Goal: Task Accomplishment & Management: Manage account settings

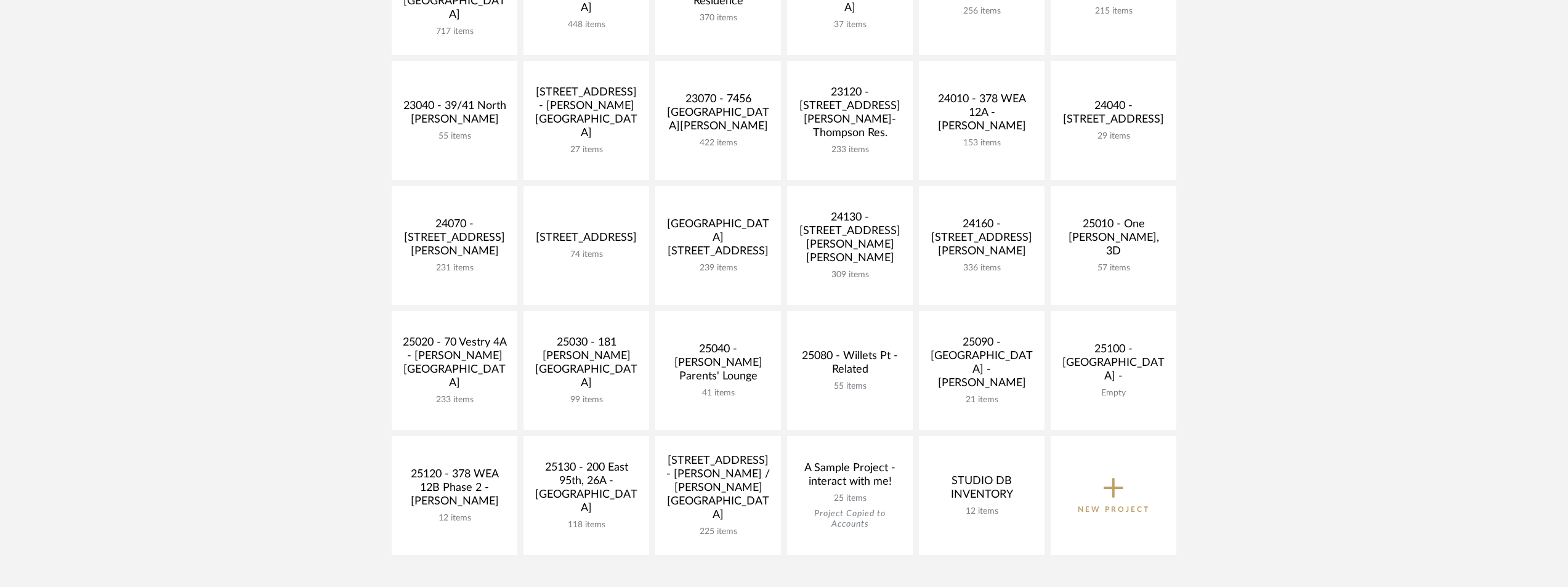
scroll to position [369, 0]
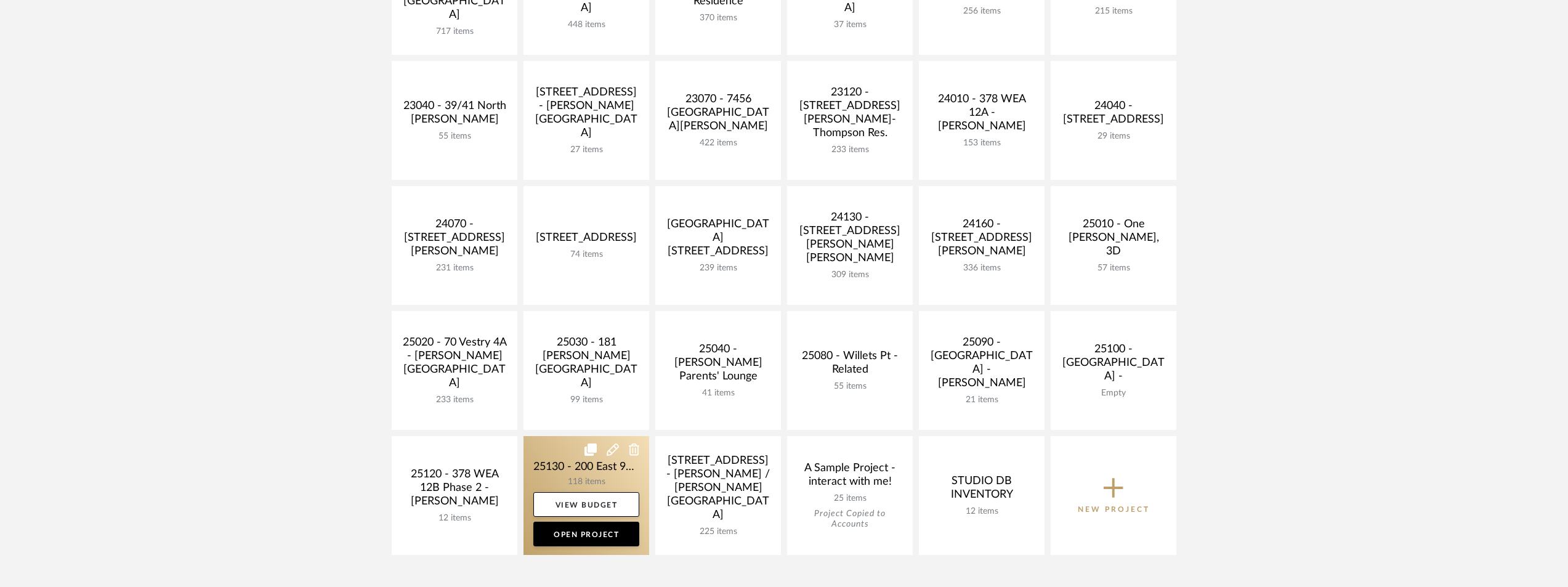
click at [544, 464] on link at bounding box center [586, 495] width 125 height 119
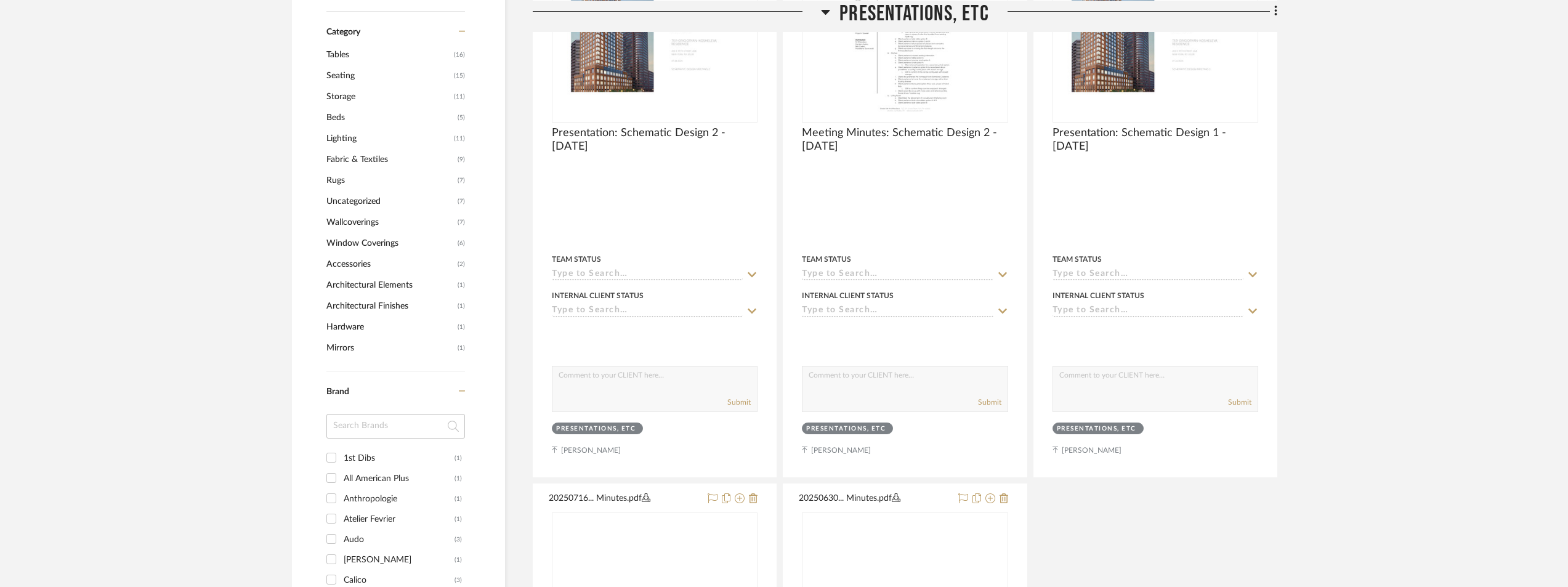
scroll to position [1109, 0]
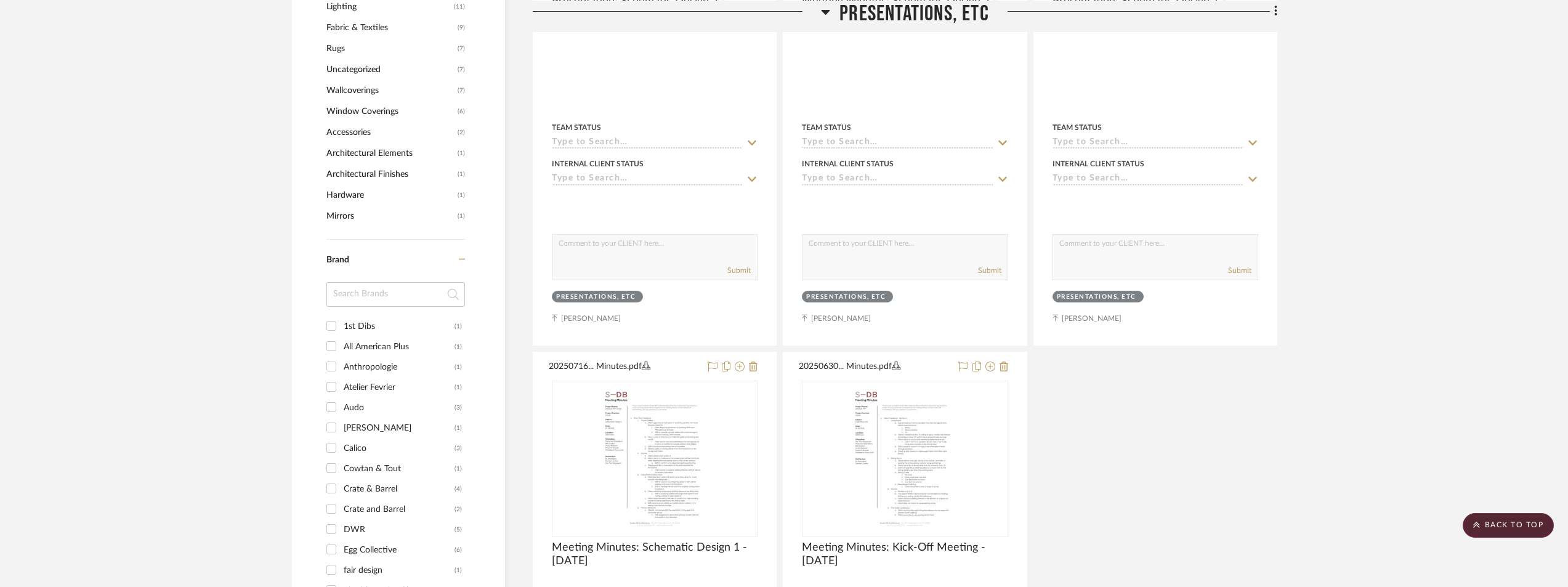
click at [356, 293] on input at bounding box center [396, 295] width 139 height 25
type input "ser"
click at [369, 325] on div "Serena & [PERSON_NAME]" at bounding box center [399, 326] width 111 height 20
click at [341, 325] on input "Serena & [PERSON_NAME] (1)" at bounding box center [331, 326] width 20 height 20
checkbox input "true"
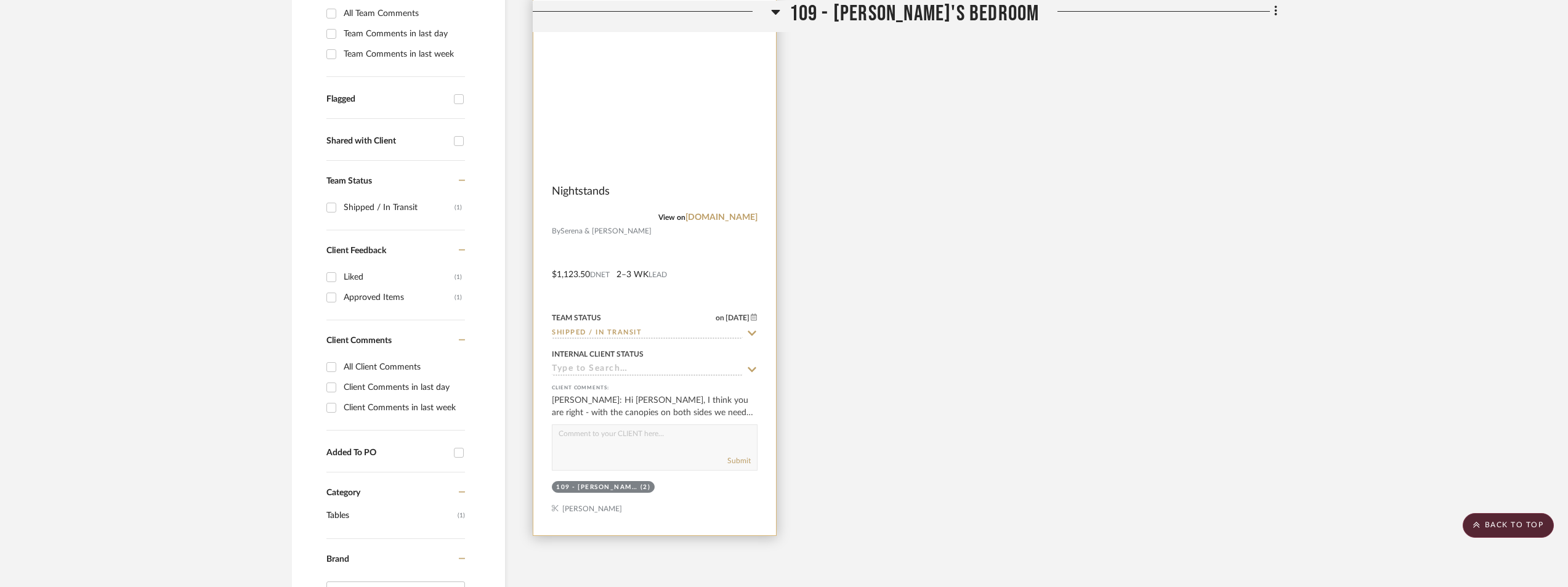
scroll to position [308, 0]
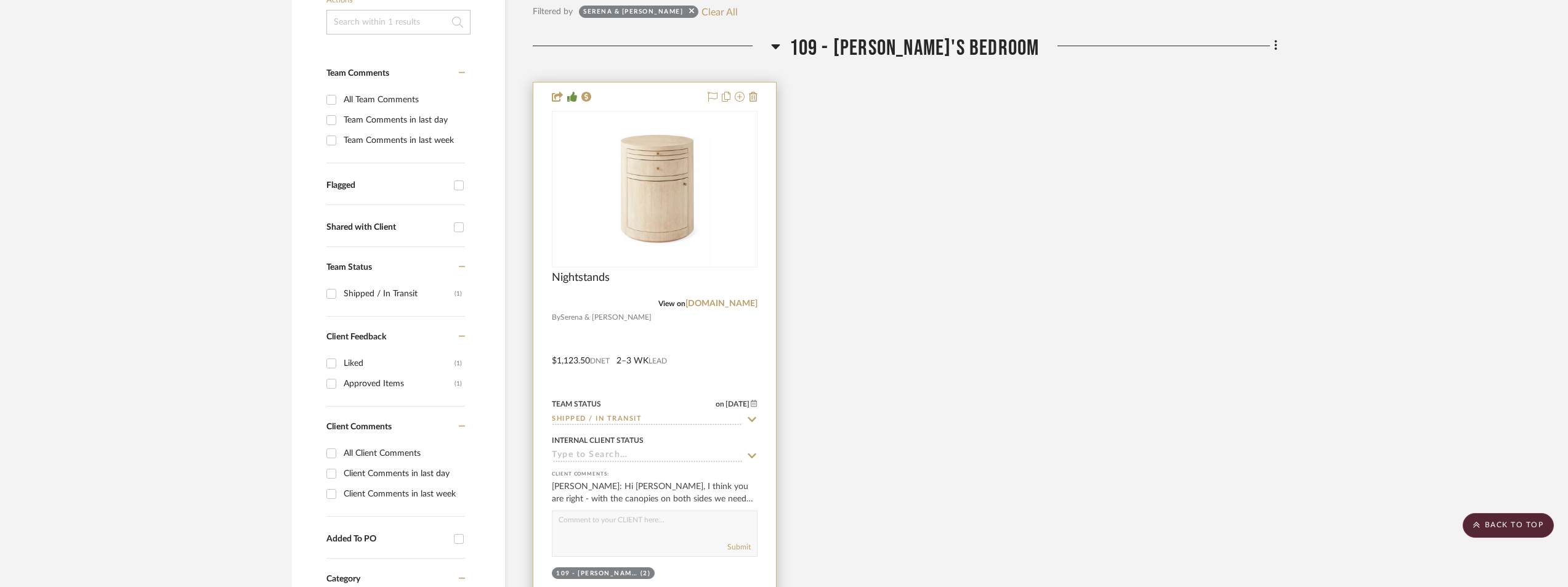
click at [0, 0] on img at bounding box center [0, 0] width 0 height 0
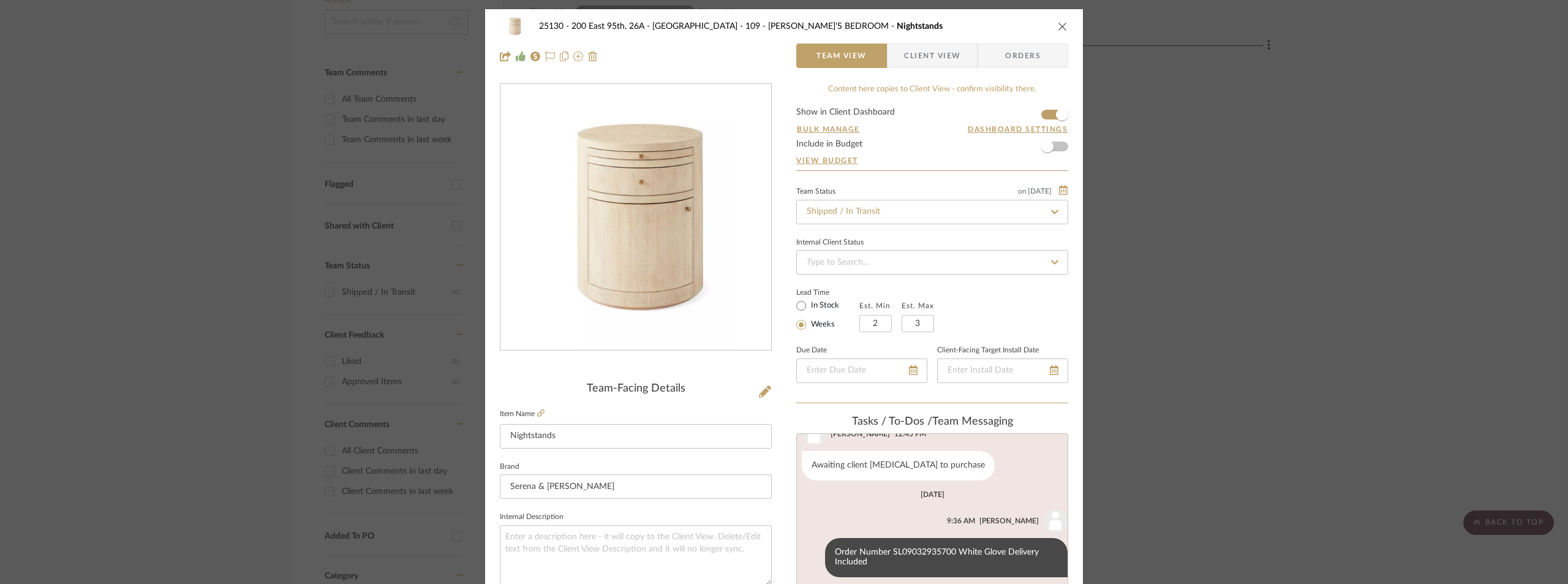
scroll to position [128, 0]
click at [916, 66] on span "Client View" at bounding box center [932, 56] width 56 height 25
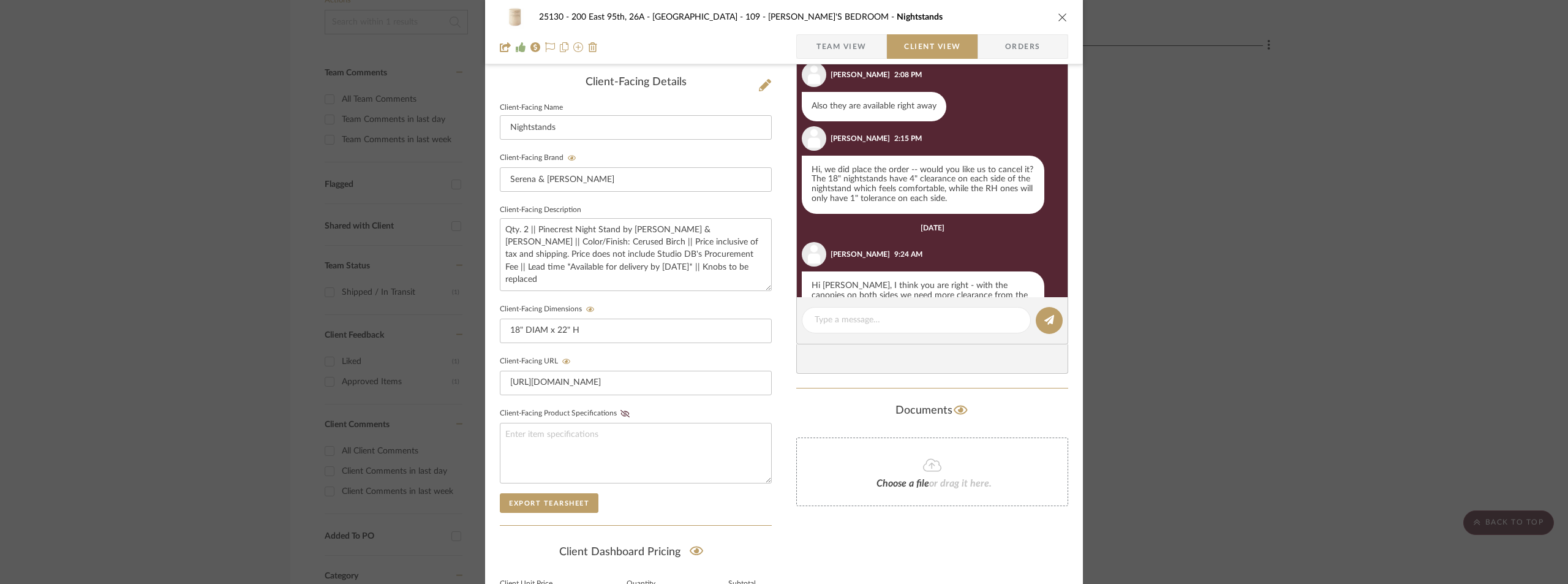
scroll to position [850, 0]
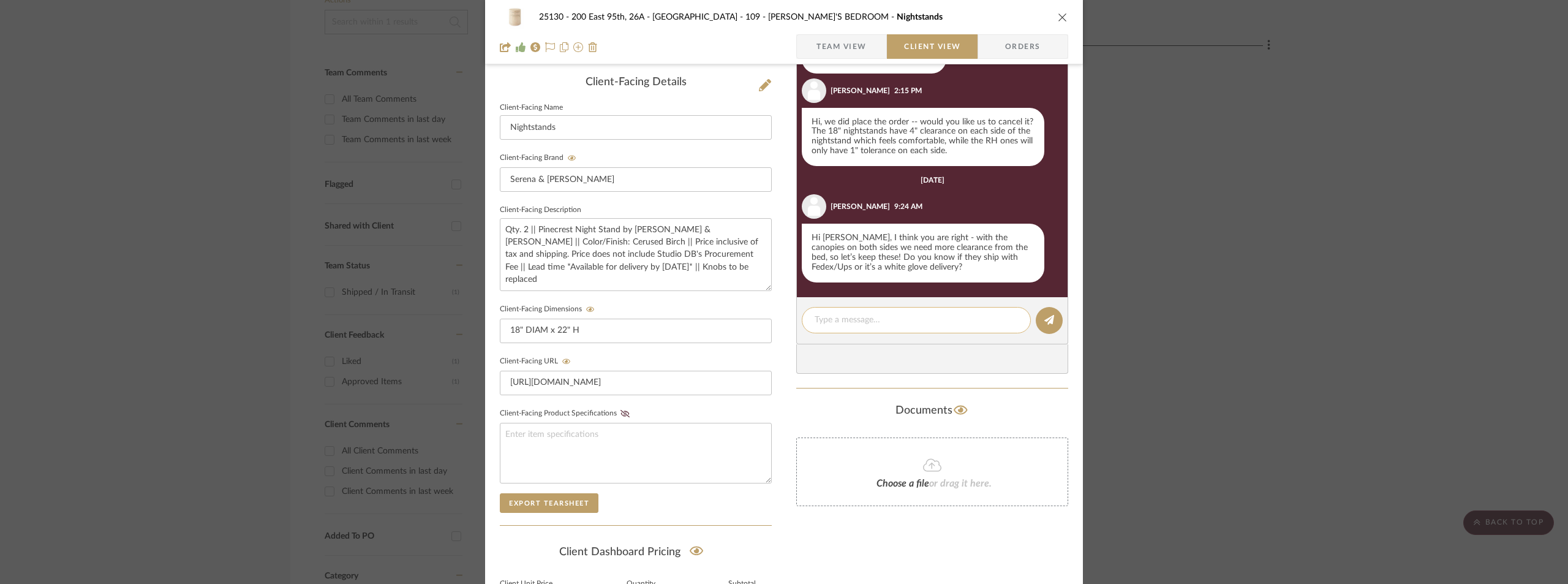
click at [909, 311] on div at bounding box center [917, 320] width 229 height 26
click at [909, 318] on textarea at bounding box center [916, 320] width 203 height 13
paste textarea "Hi [PERSON_NAME], Hope all is well! The nightstands are scheduled to arrive [DA…"
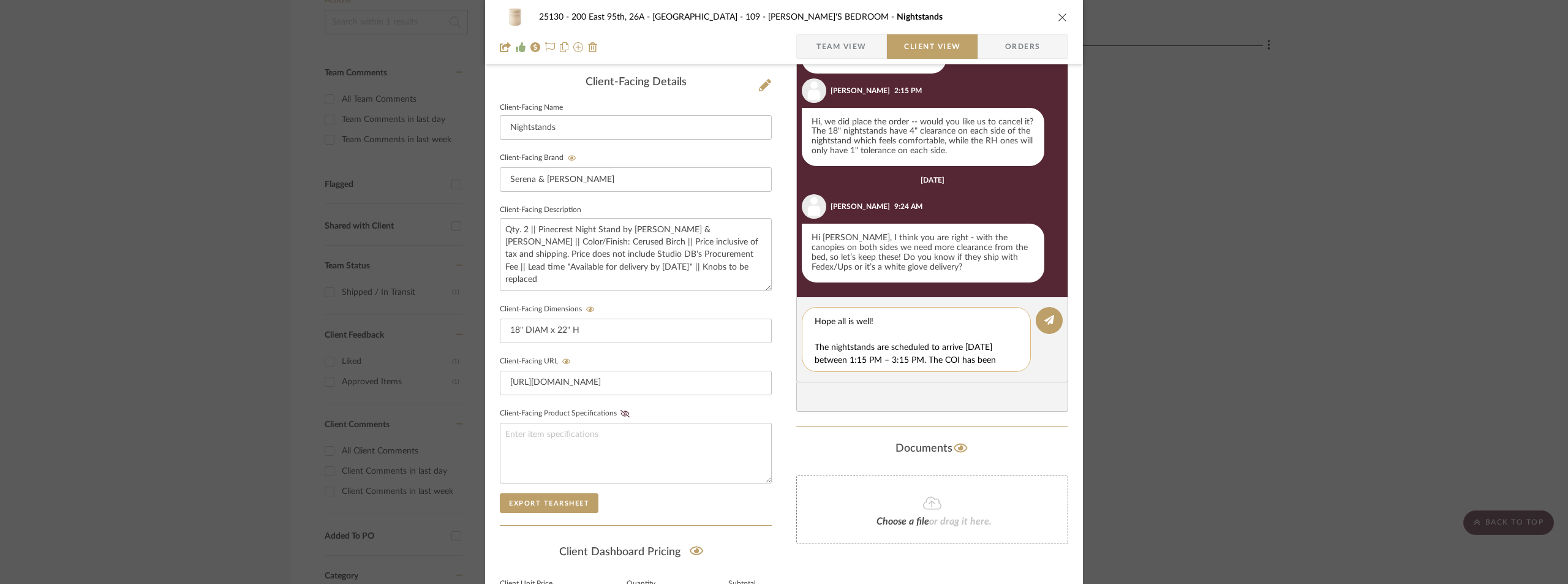
scroll to position [25, 0]
type textarea "Hi [PERSON_NAME], Hope all is well! The nightstands are scheduled to arrive [DA…"
click at [1039, 316] on button at bounding box center [1049, 320] width 27 height 27
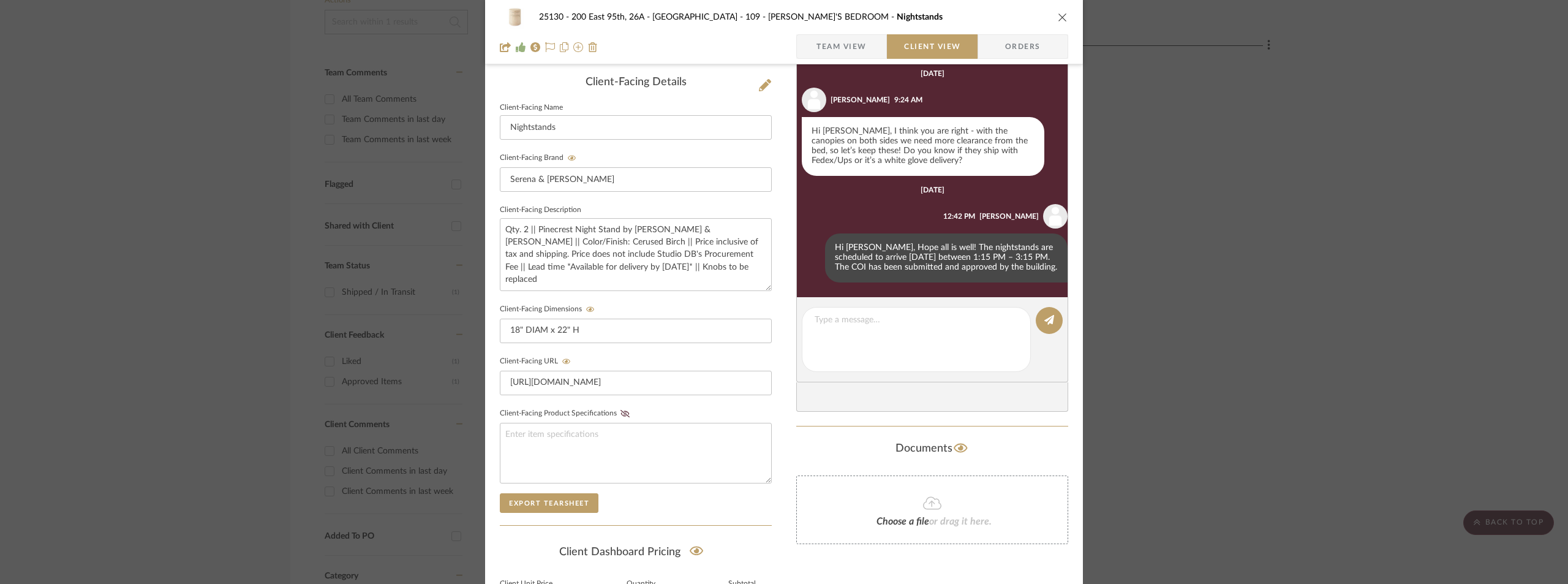
scroll to position [966, 0]
click at [137, 146] on div "25130 - 200 East 95th, 26A - Kosheleva 109 - [PERSON_NAME]'S BEDROOM Nightstand…" at bounding box center [784, 292] width 1568 height 584
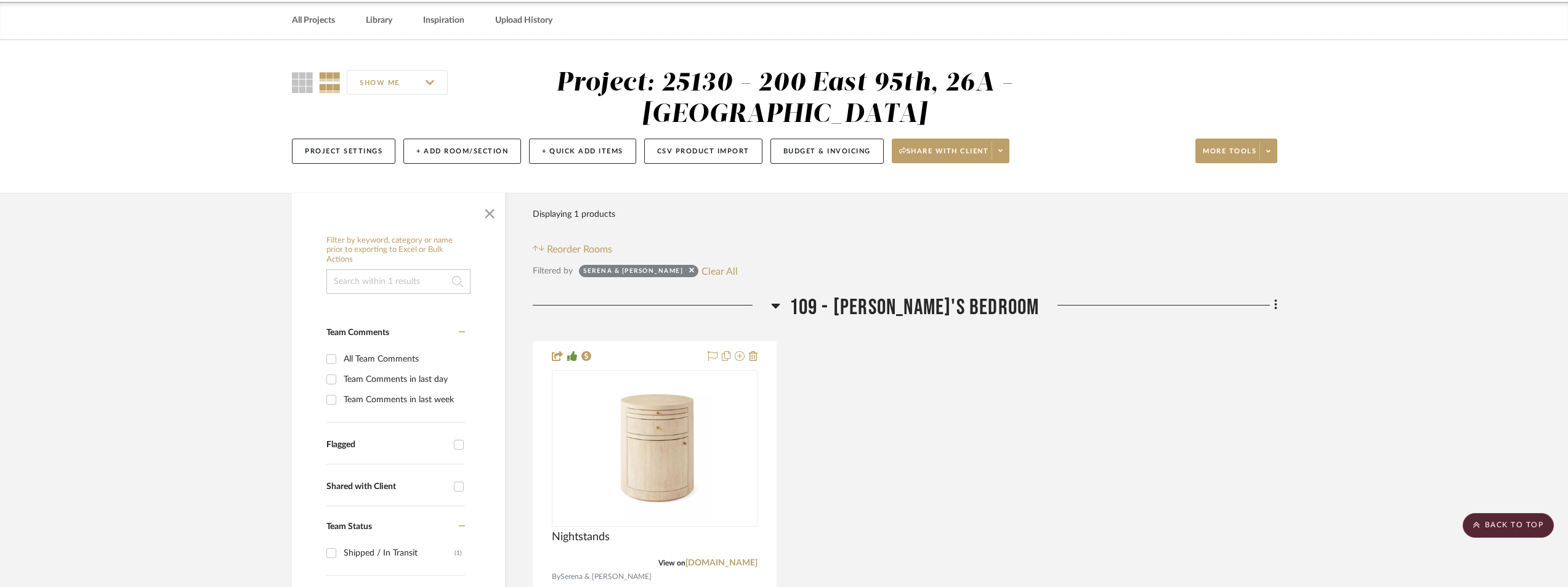
scroll to position [0, 0]
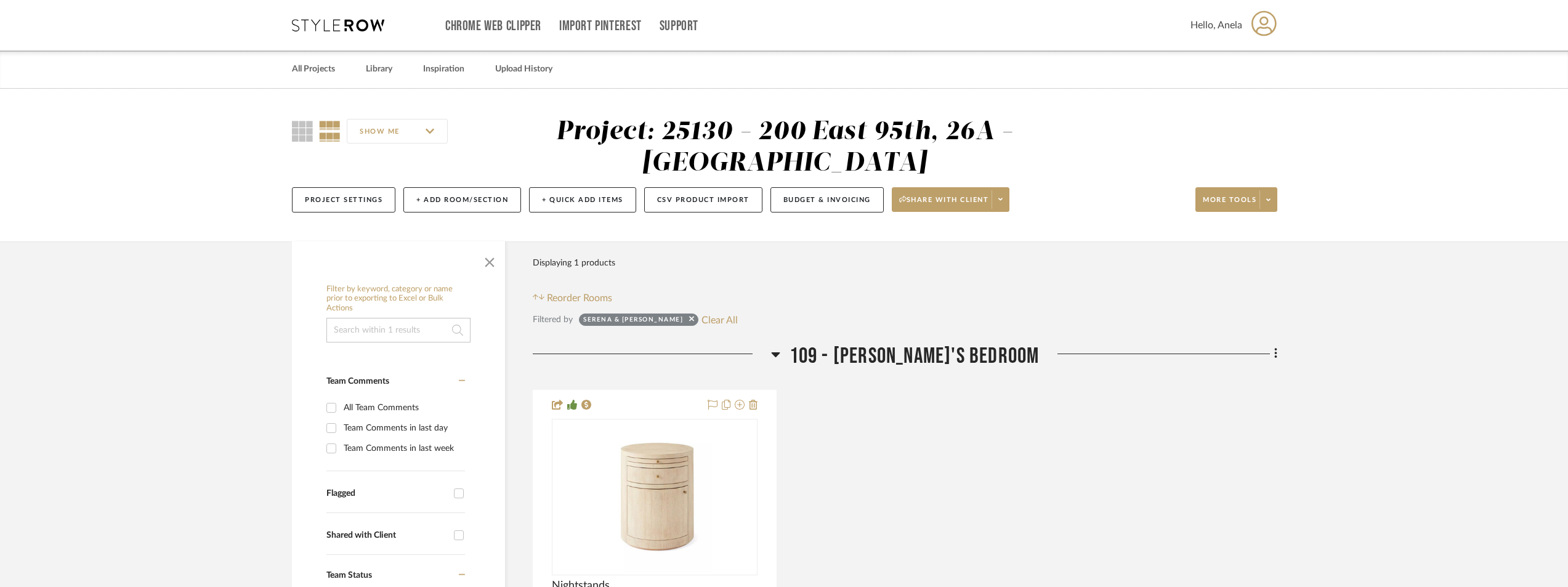
click at [341, 23] on icon at bounding box center [338, 25] width 92 height 12
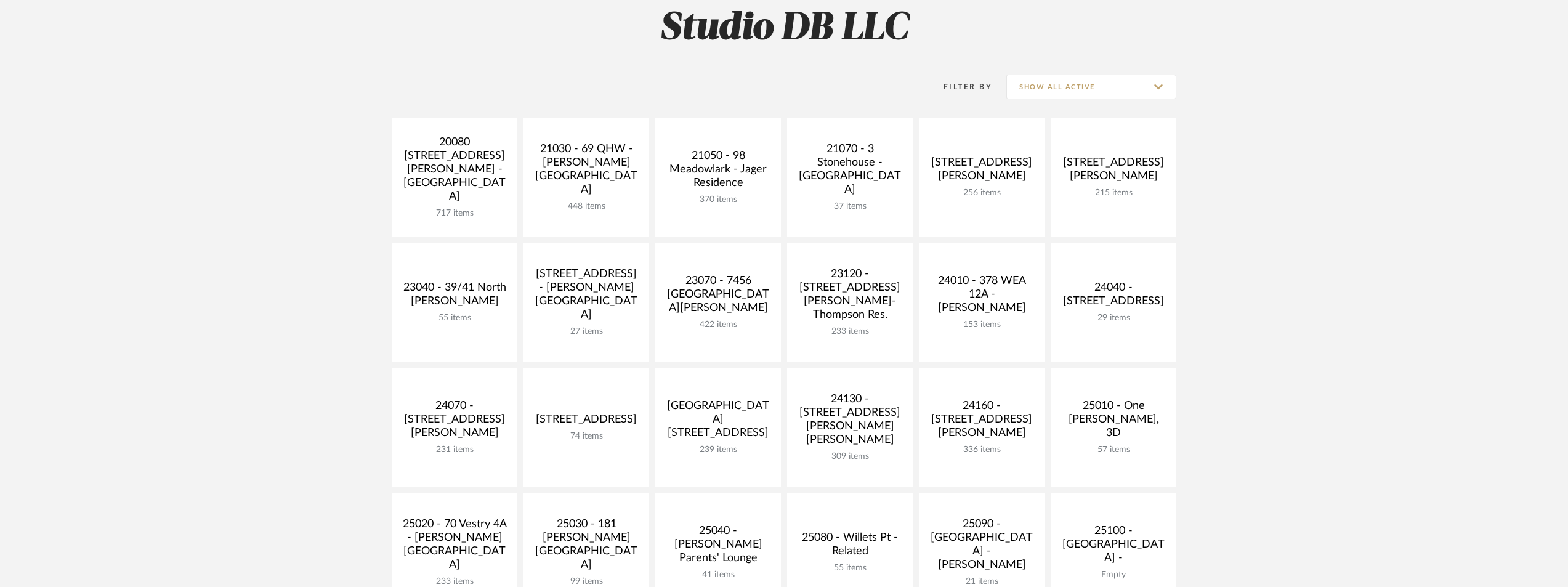
scroll to position [185, 0]
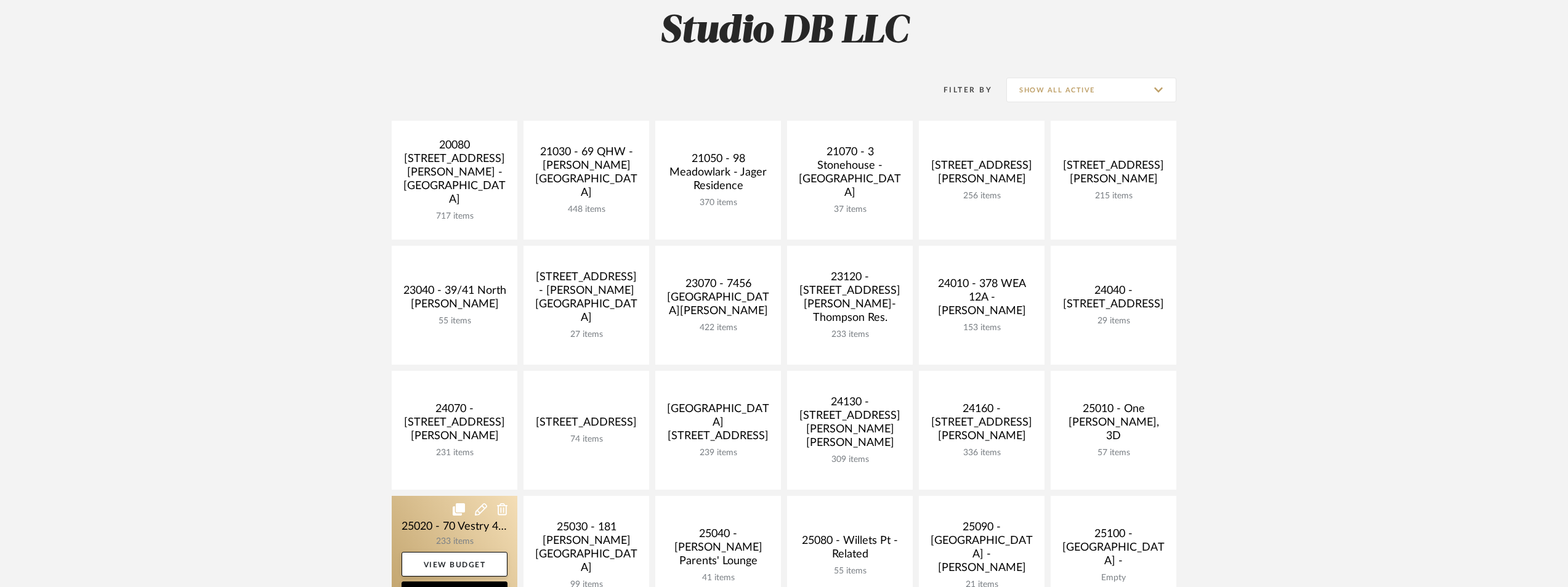
click at [461, 528] on link at bounding box center [454, 555] width 125 height 119
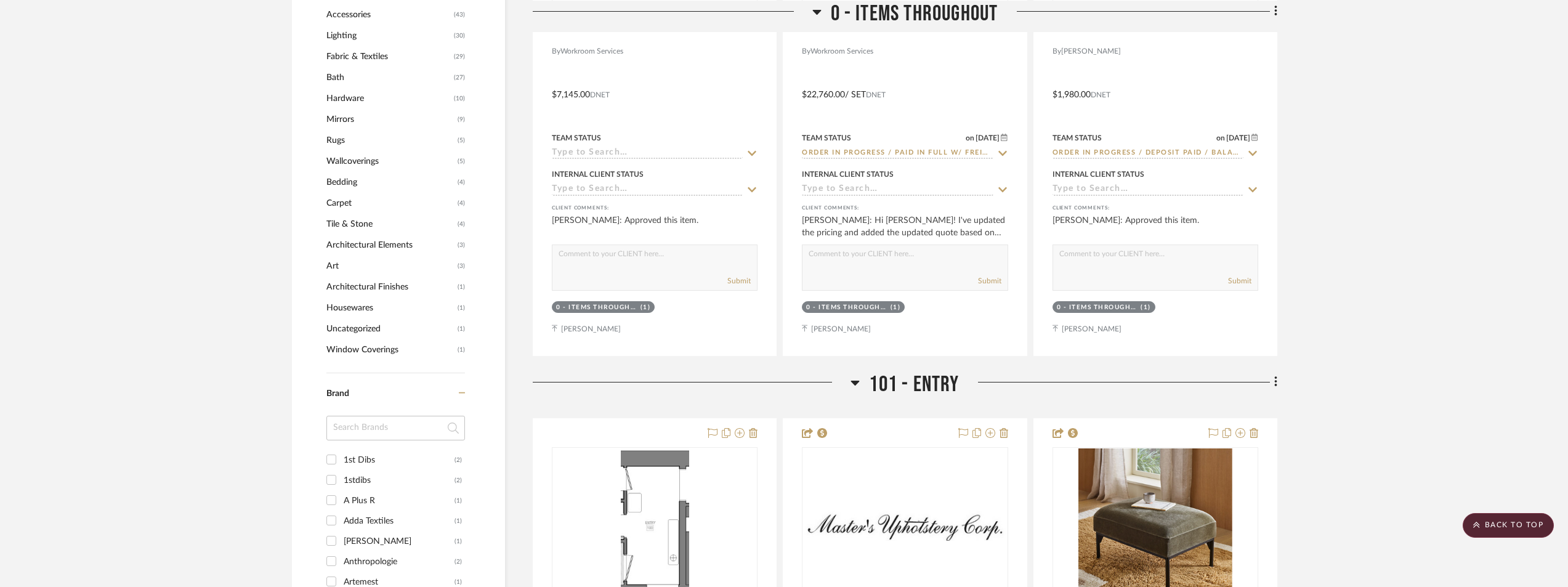
scroll to position [1479, 0]
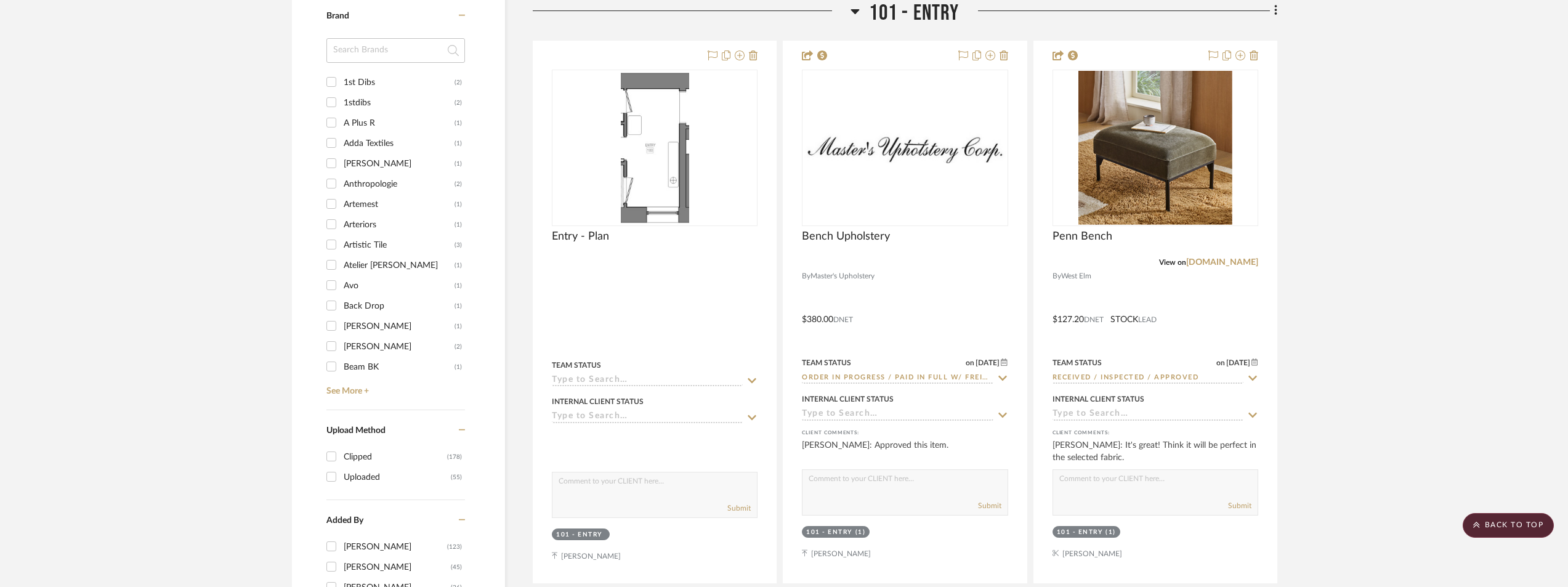
click at [391, 40] on input at bounding box center [396, 51] width 139 height 25
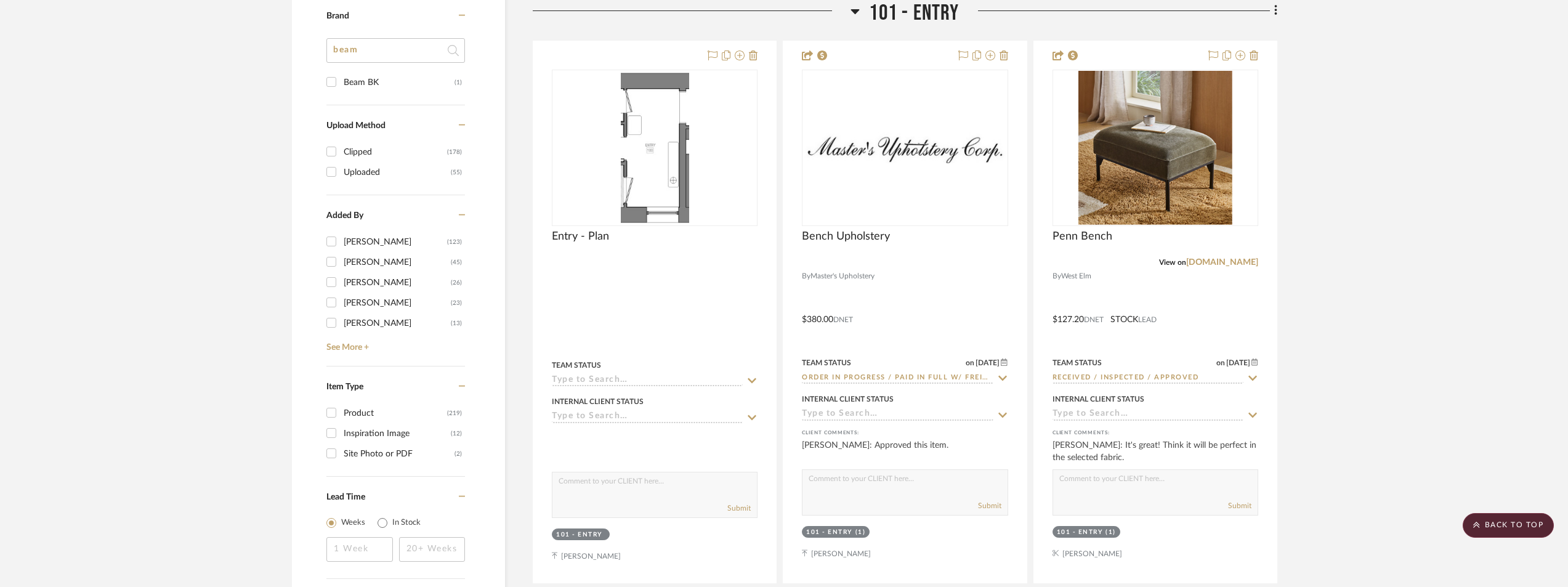
type input "beam"
click at [398, 73] on div "Beam BK" at bounding box center [399, 82] width 111 height 20
click at [341, 72] on input "Beam BK (1)" at bounding box center [331, 82] width 20 height 20
checkbox input "true"
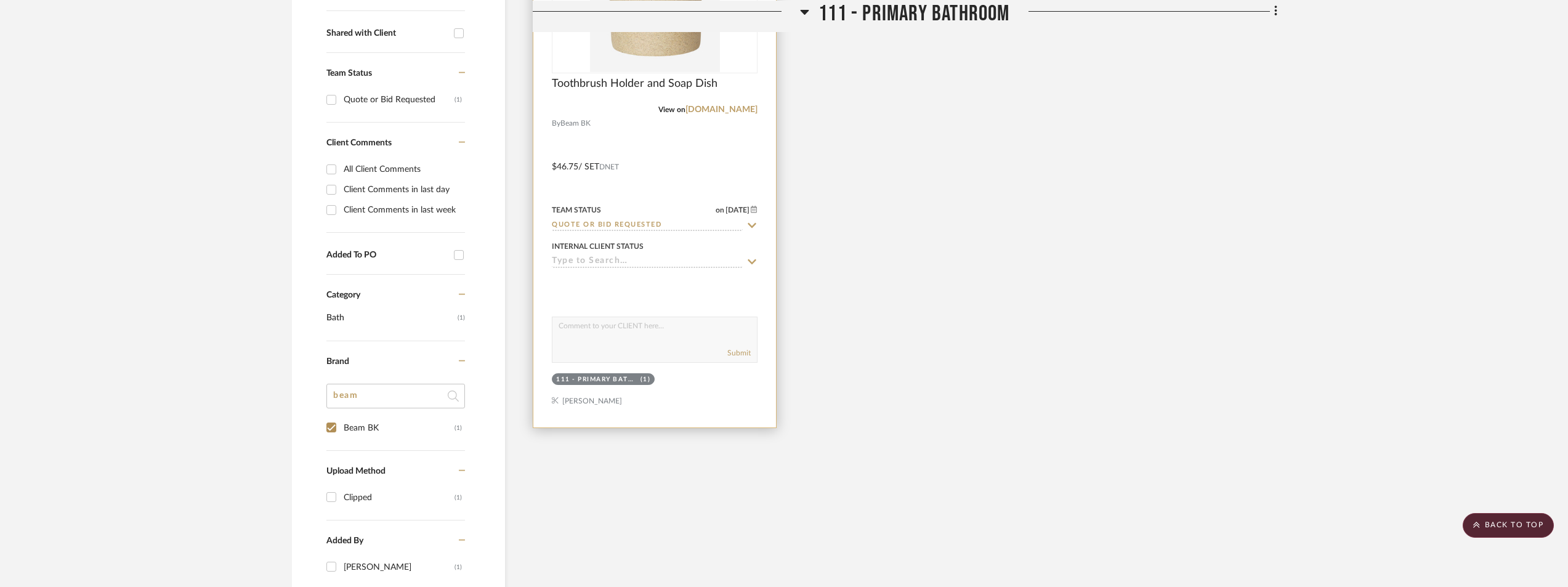
scroll to position [341, 0]
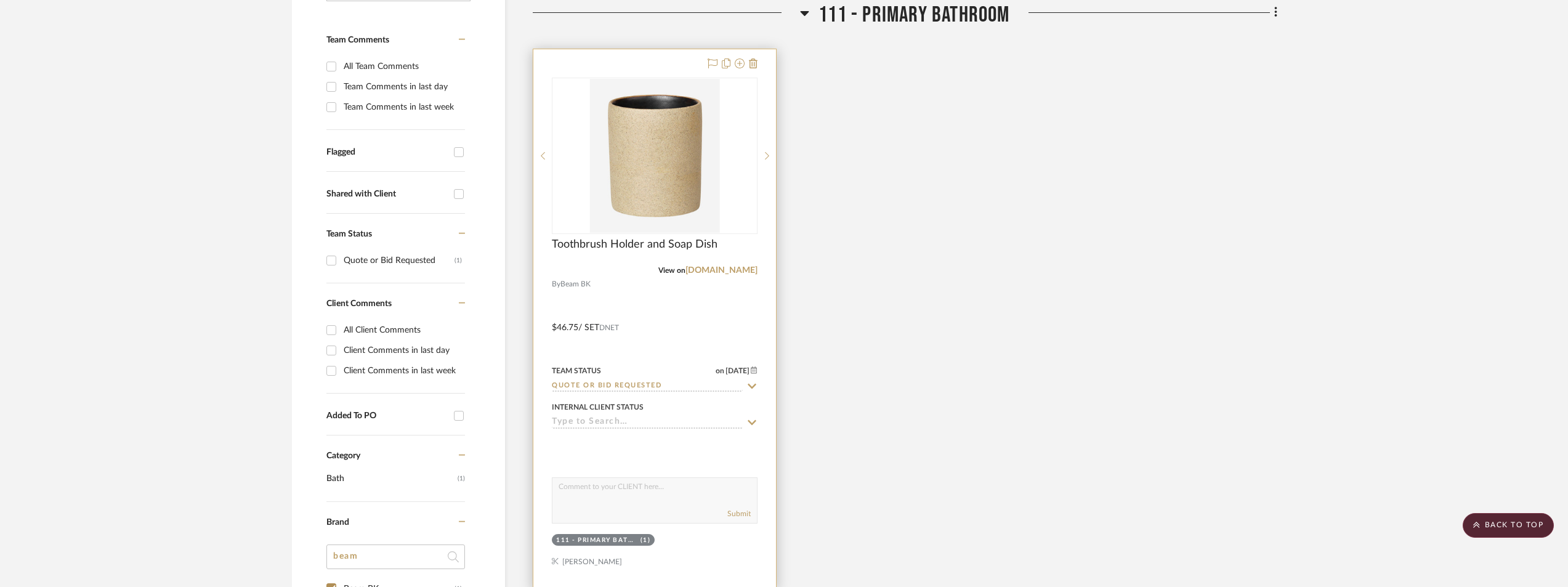
click at [0, 0] on img at bounding box center [0, 0] width 0 height 0
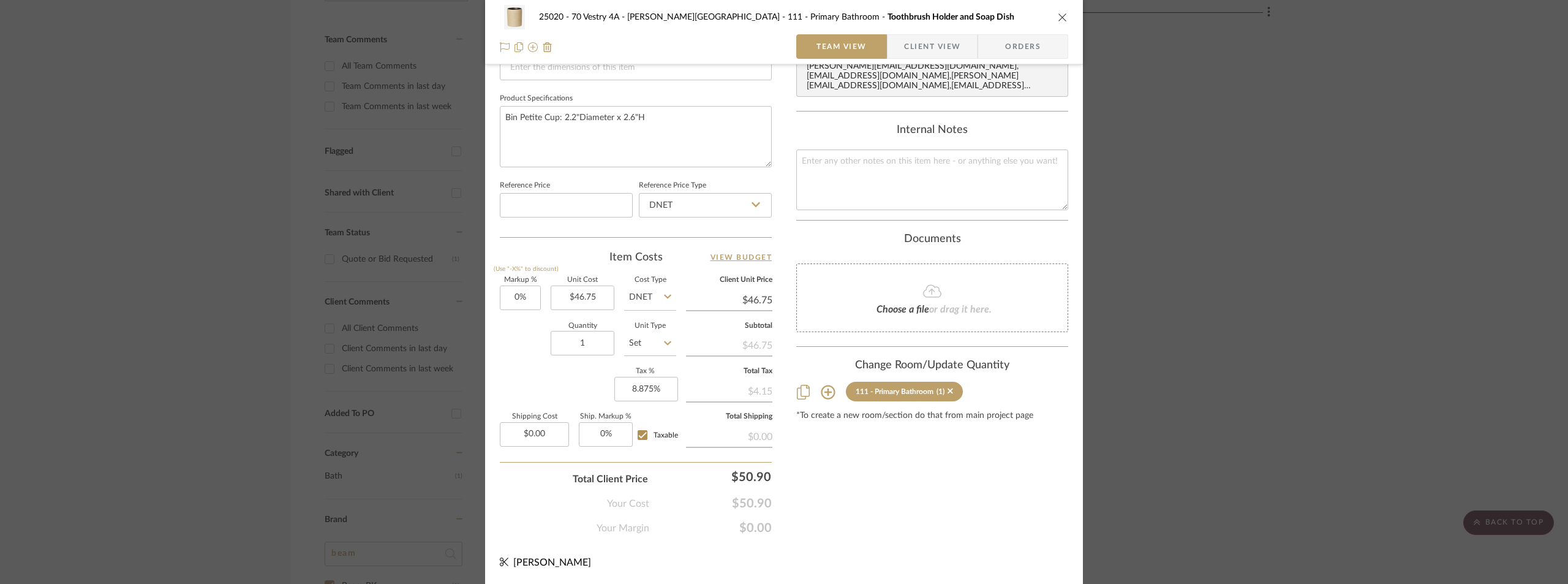
scroll to position [557, 0]
click at [543, 435] on input "0.00" at bounding box center [534, 434] width 69 height 25
type input "$8.25"
click at [543, 375] on div "Markup % (Use "-X%" to discount) 0% Unit Cost $46.75 Cost Type DNET Client Unit…" at bounding box center [636, 365] width 272 height 179
click at [602, 291] on input "46.75" at bounding box center [582, 297] width 64 height 25
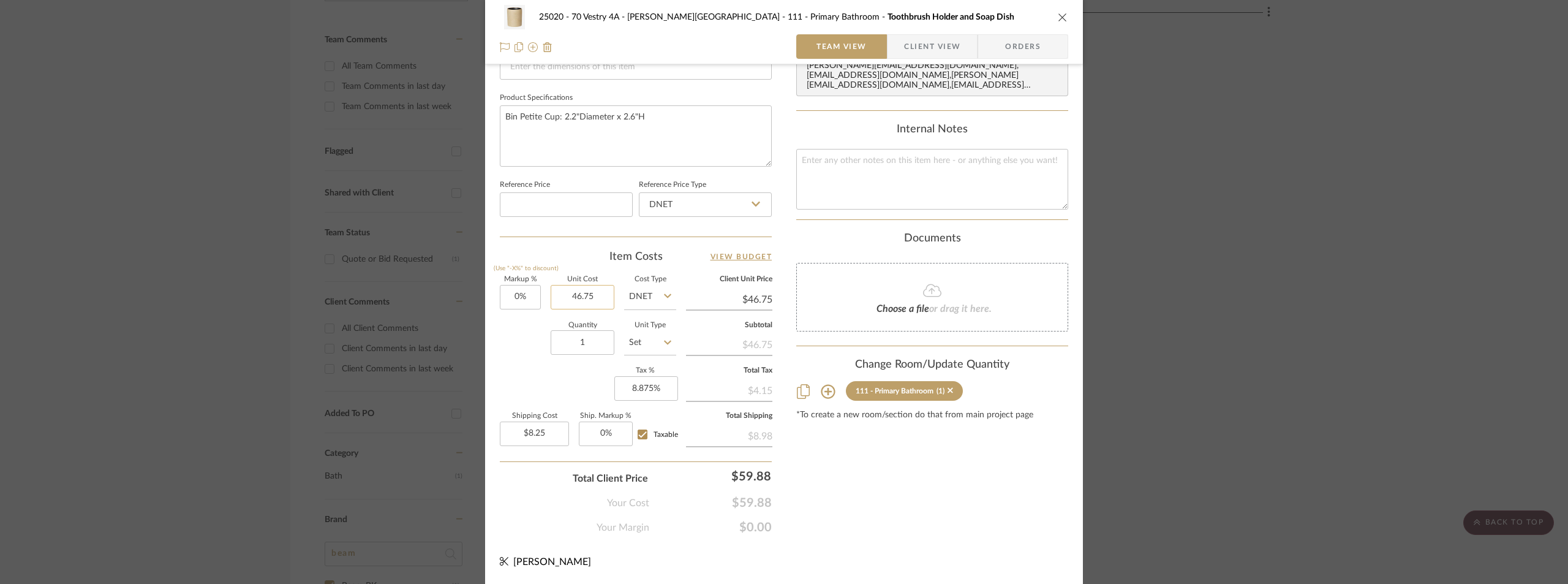
click at [598, 301] on input "46.75" at bounding box center [582, 297] width 64 height 25
type input "$46.76"
click at [578, 261] on div "Item Costs View Budget" at bounding box center [636, 257] width 272 height 15
type input "$46.76"
click at [904, 39] on span "Client View" at bounding box center [932, 46] width 56 height 25
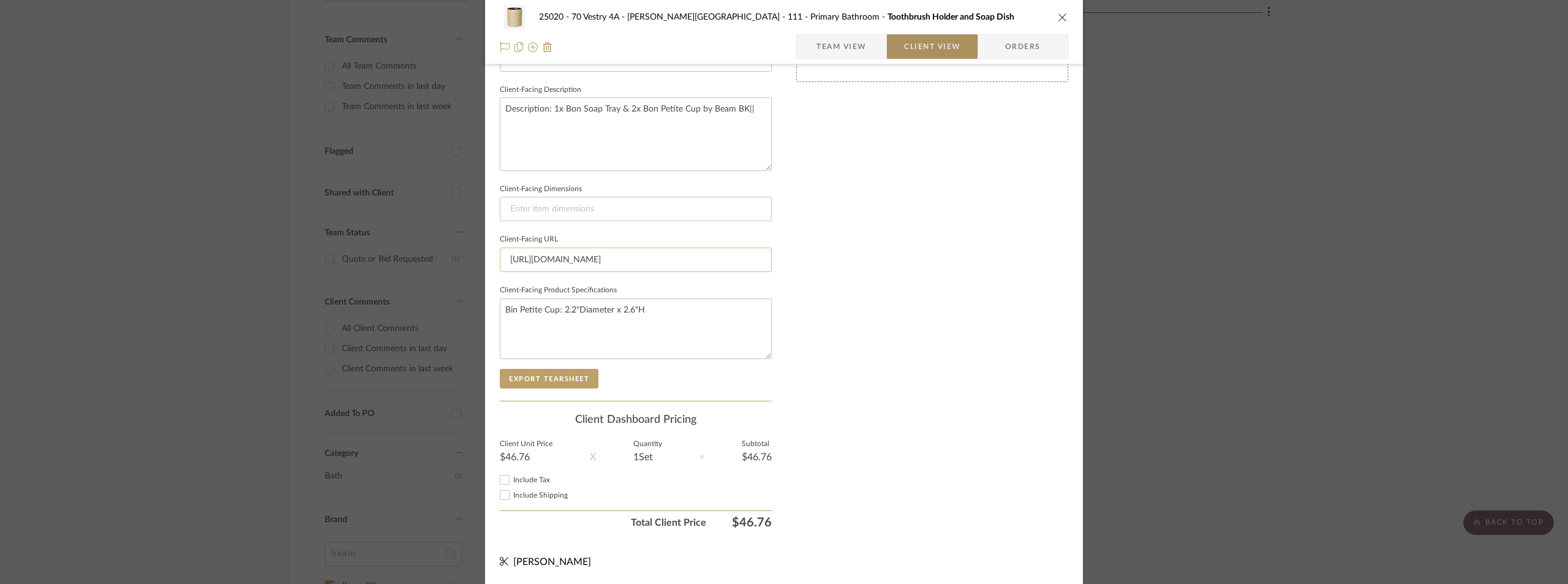
scroll to position [425, 0]
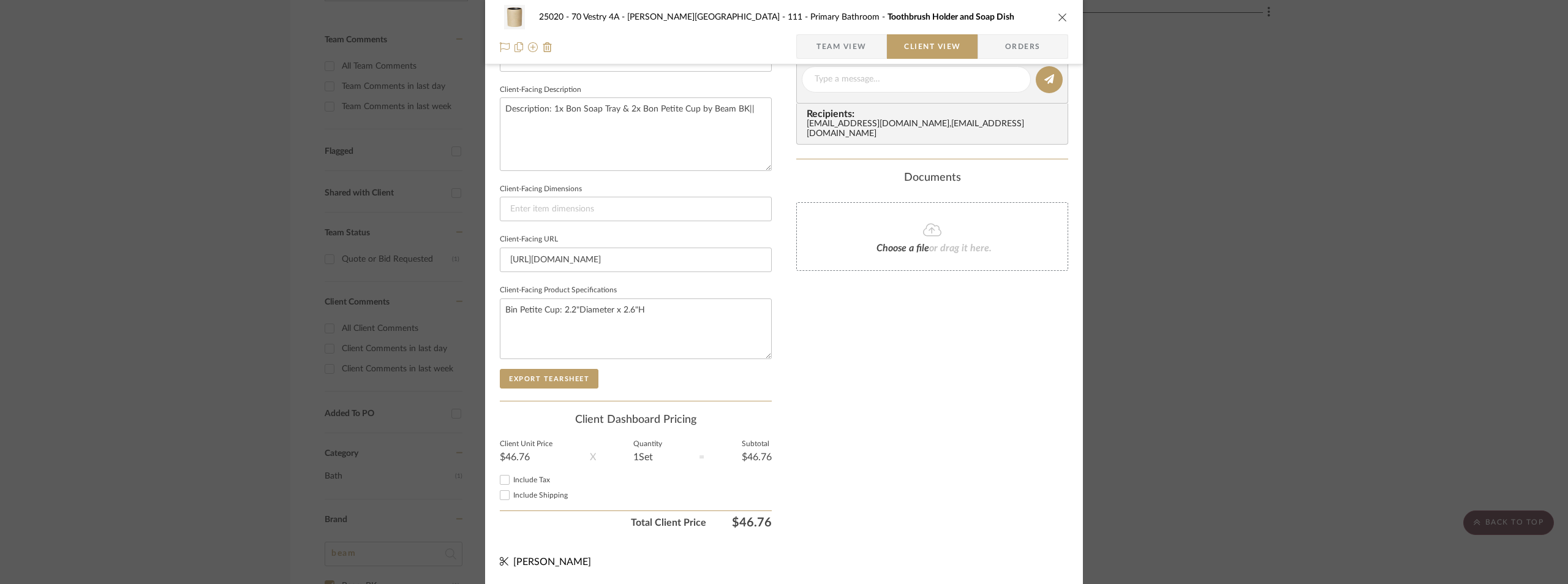
click at [517, 479] on span "Include Tax" at bounding box center [531, 479] width 37 height 7
click at [512, 479] on input "Include Tax" at bounding box center [505, 480] width 15 height 15
checkbox input "true"
click at [525, 491] on span "Include Shipping" at bounding box center [540, 495] width 54 height 7
click at [512, 491] on input "Include Shipping" at bounding box center [505, 495] width 15 height 15
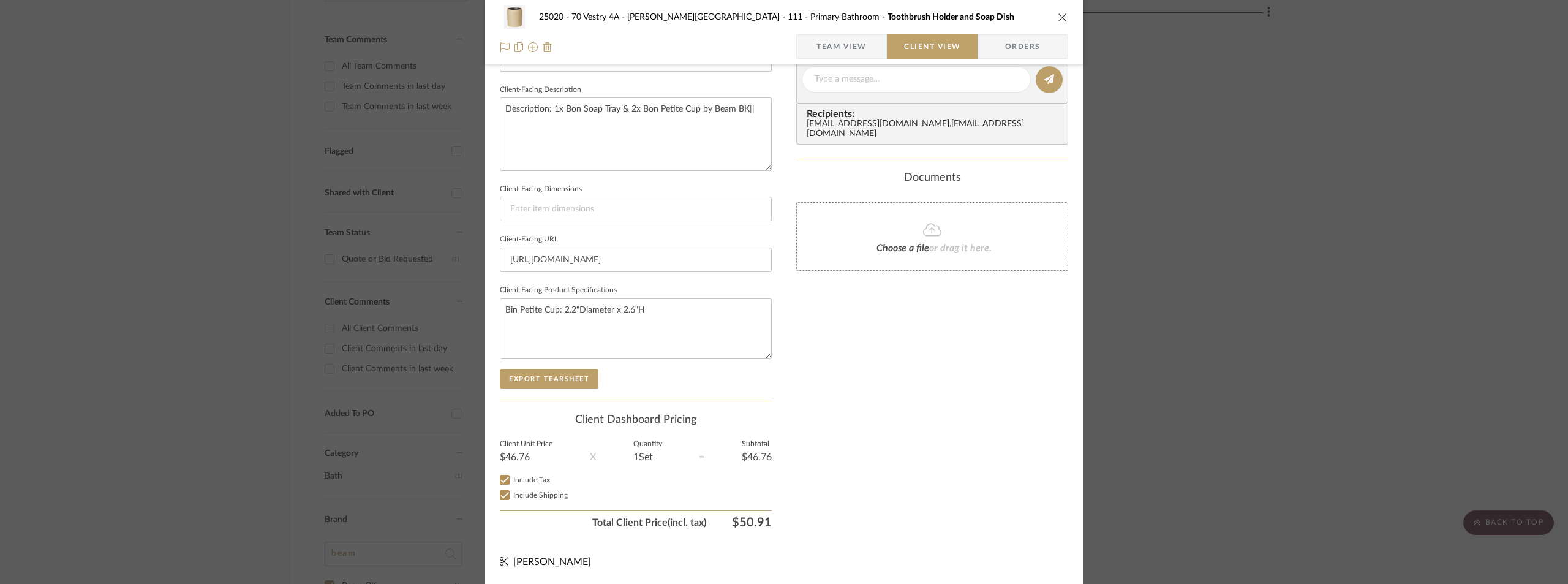
checkbox input "true"
click at [655, 312] on textarea "Bin Petite Cup: 2.2"Diameter x 2.6"H" at bounding box center [636, 329] width 272 height 60
click at [1166, 308] on div "25020 - 70 Vestry 4A - [PERSON_NAME] 111 - Primary Bathroom Toothbrush Holder a…" at bounding box center [784, 292] width 1568 height 584
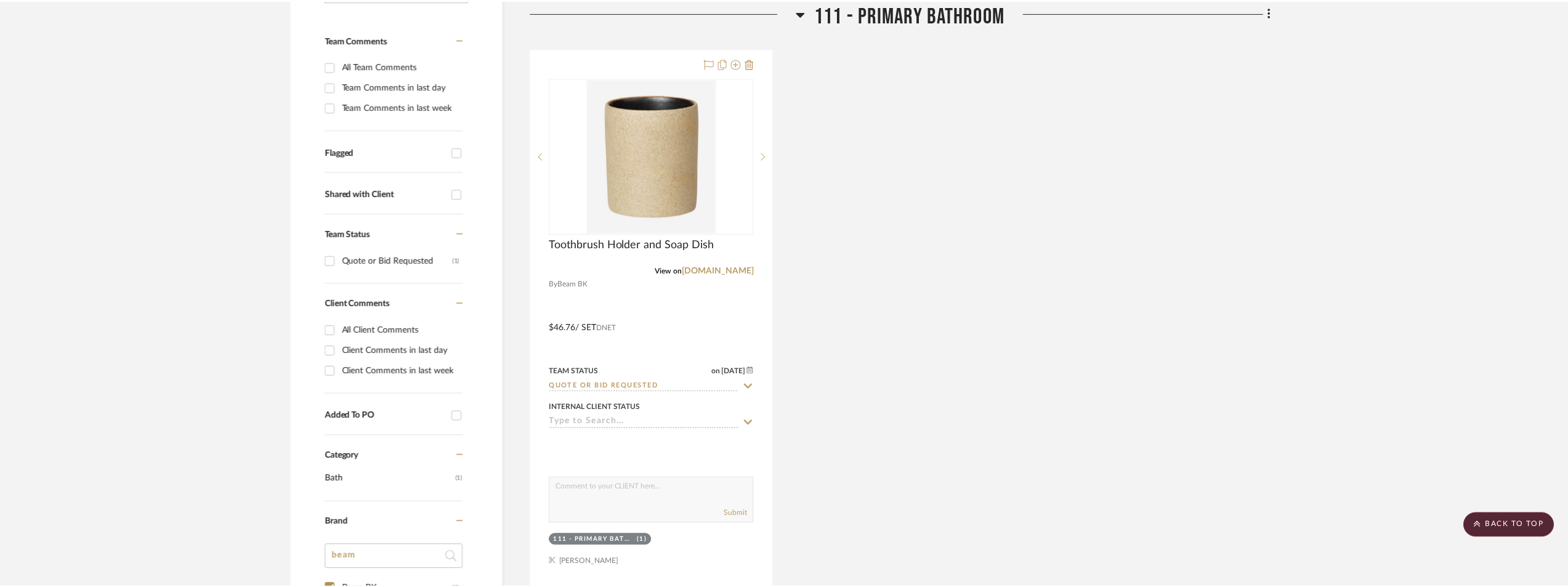
scroll to position [341, 0]
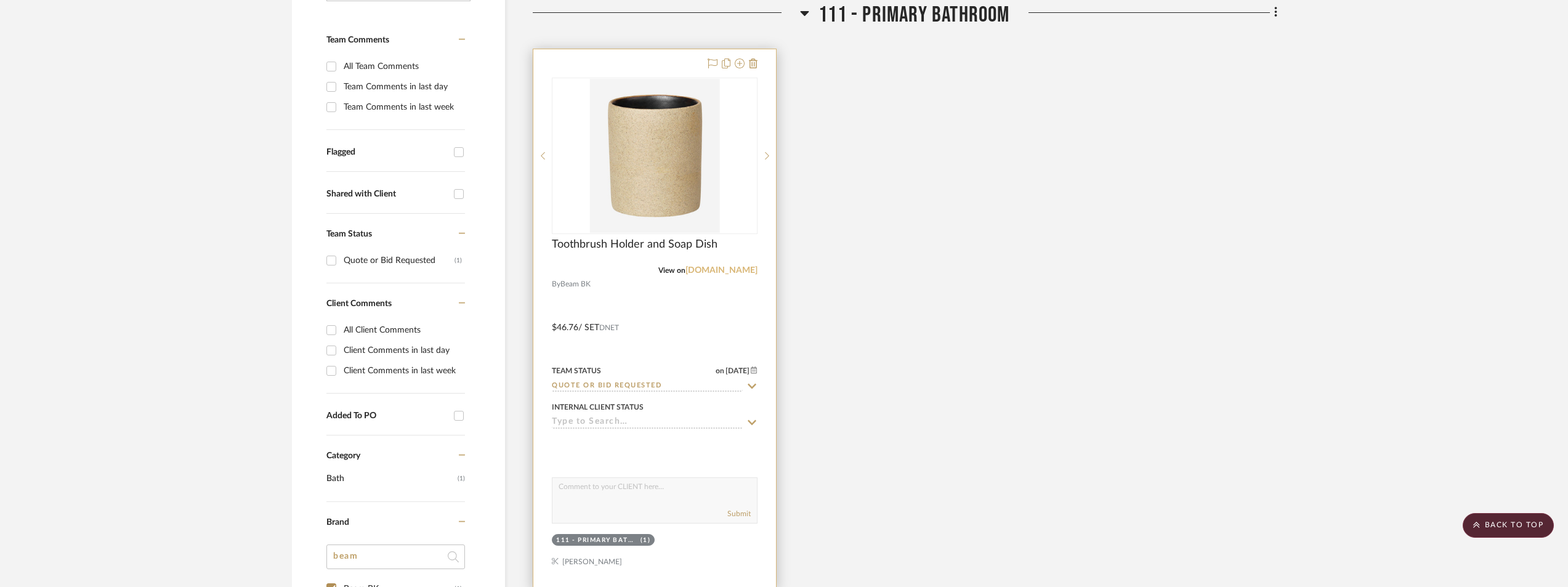
click at [741, 272] on link "[DOMAIN_NAME]" at bounding box center [721, 270] width 72 height 9
click at [613, 142] on img "0" at bounding box center [655, 156] width 130 height 154
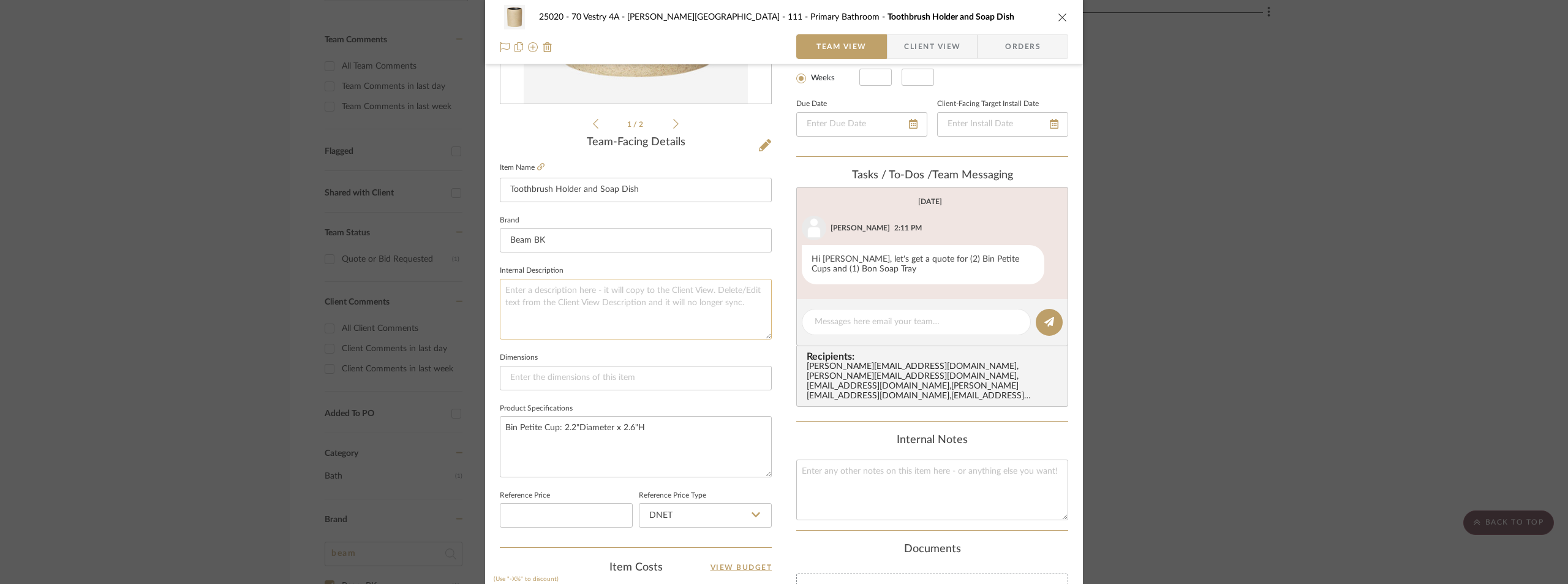
scroll to position [245, 0]
click at [678, 426] on textarea "Bin Petite Cup: 2.2"Diameter x 2.6"H" at bounding box center [636, 448] width 272 height 60
paste textarea "5"W x .4"H x 3.5"D"
type textarea "Bin Petite Cup: 2.2"Diameter x 2.6"H Bon Soap Tray: 5"W x .4"H x 3.5"D"
click at [675, 403] on fieldset "Product Specifications Bin Petite Cup: 2.2"Diameter x 2.6"H Bon Soap Tray: 5"W …" at bounding box center [636, 440] width 272 height 77
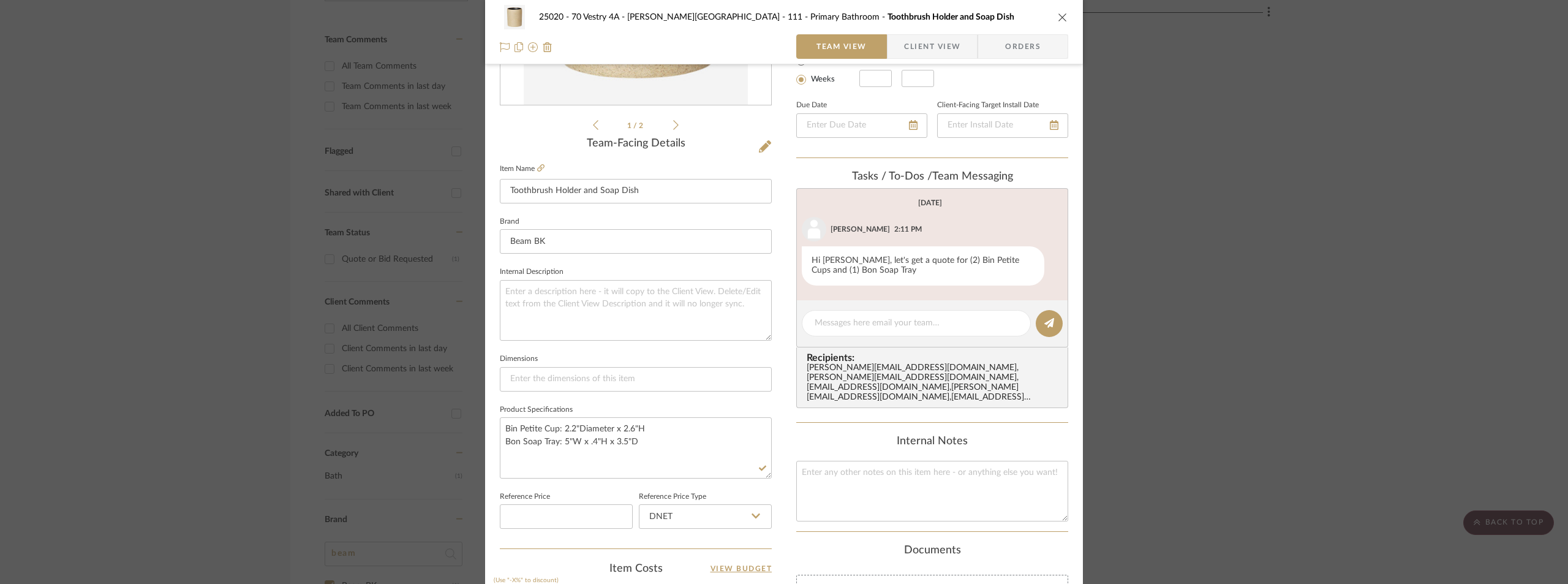
click at [940, 46] on span "Client View" at bounding box center [932, 46] width 56 height 25
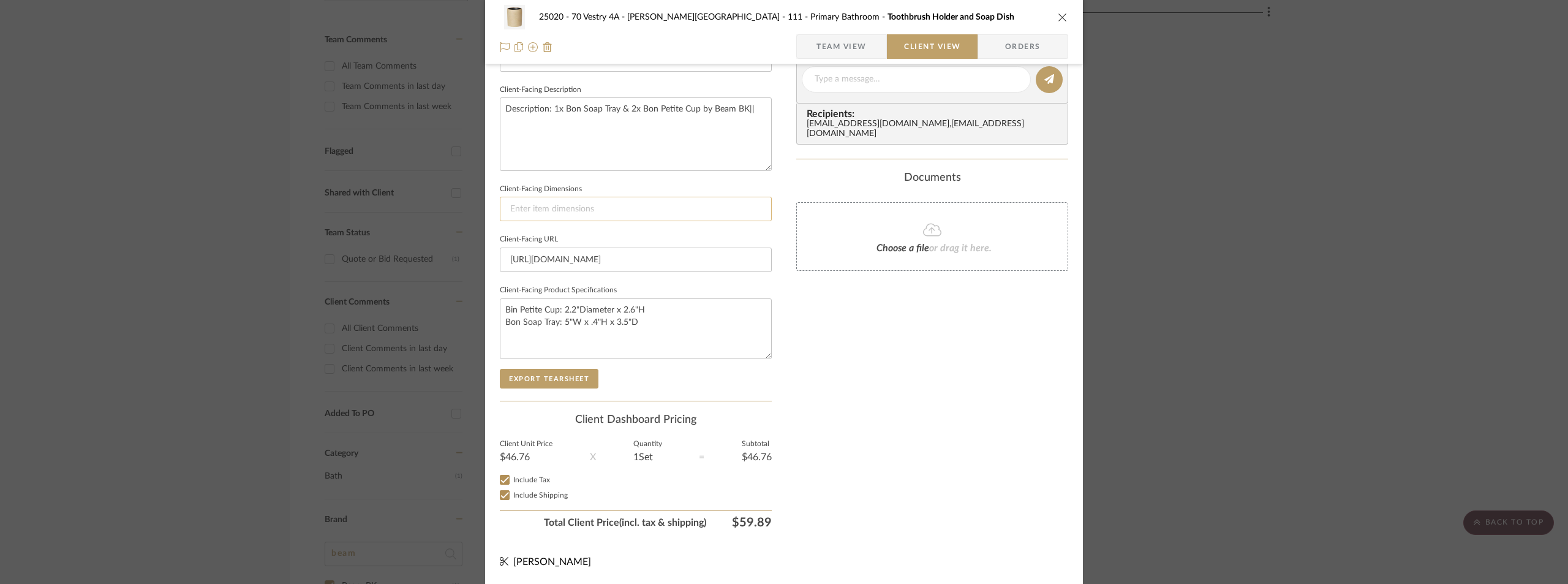
scroll to position [58, 0]
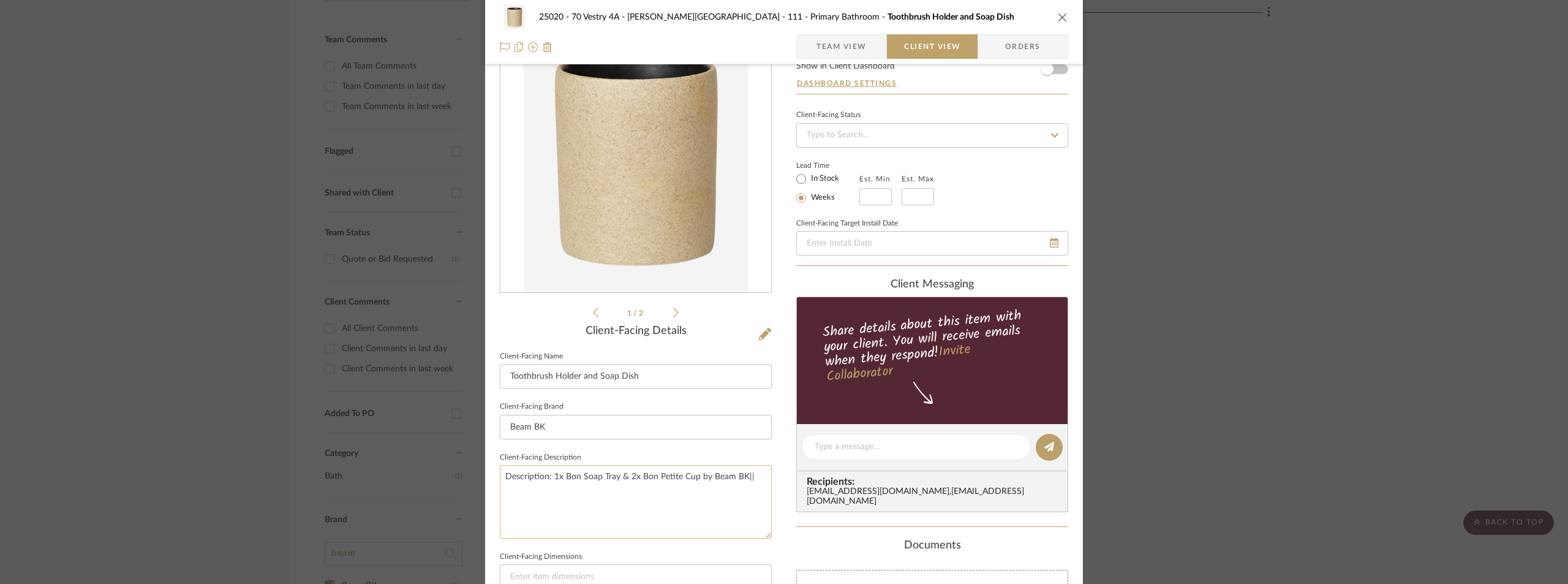
click at [764, 486] on textarea "Description: 1x Bon Soap Tray & 2x Bon Petite Cup by Beam BK||" at bounding box center [636, 502] width 272 height 73
type textarea "Description: 1x Bon Soap Tray & 2x Bon Petite Cup by Beam BK|| Price doesn't in…"
click at [772, 447] on div "25020 - 70 Vestry 4A - [PERSON_NAME] 111 - Primary Bathroom Toothbrush Holder a…" at bounding box center [784, 452] width 598 height 1000
click at [814, 175] on label "In Stock" at bounding box center [824, 179] width 31 height 11
click at [809, 175] on input "In Stock" at bounding box center [801, 179] width 15 height 15
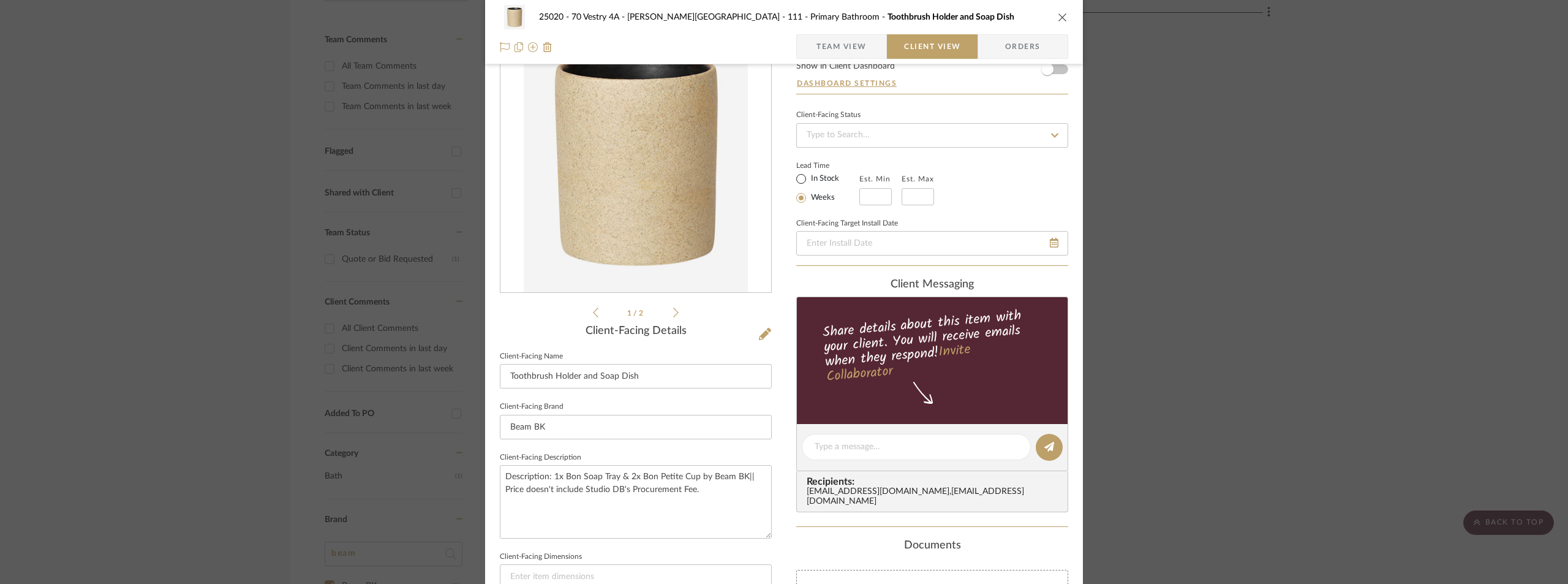
radio input "true"
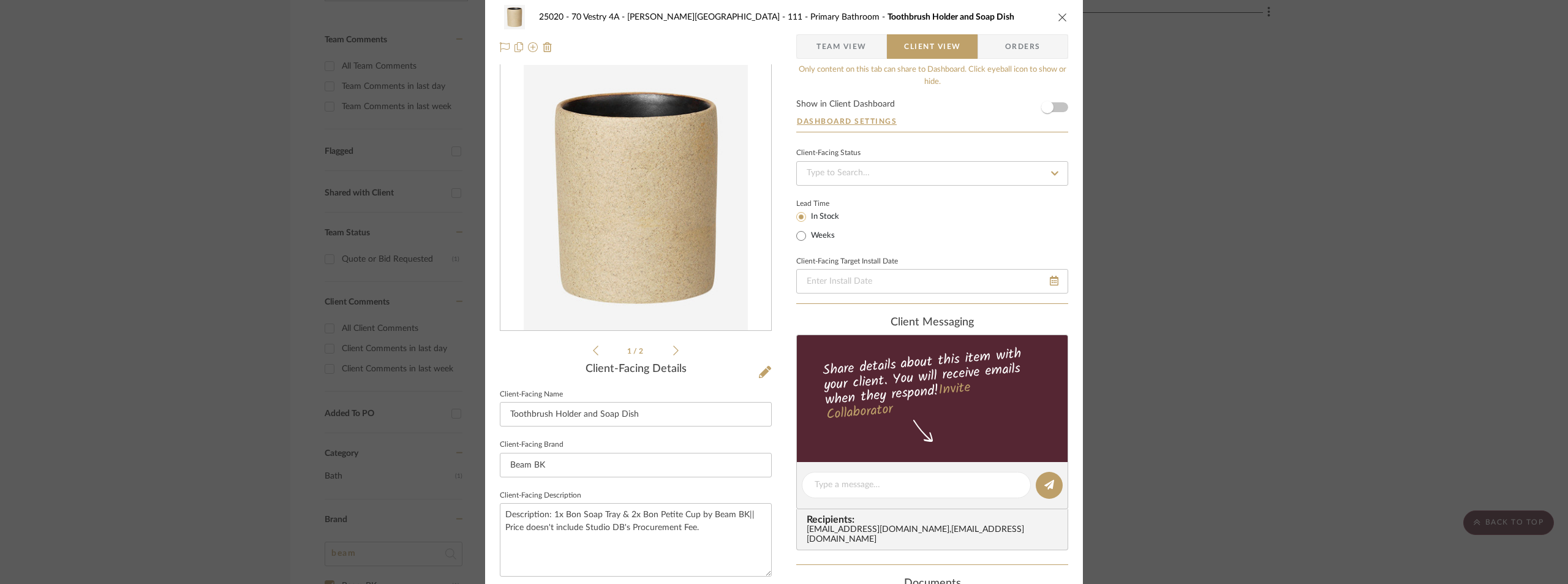
scroll to position [0, 0]
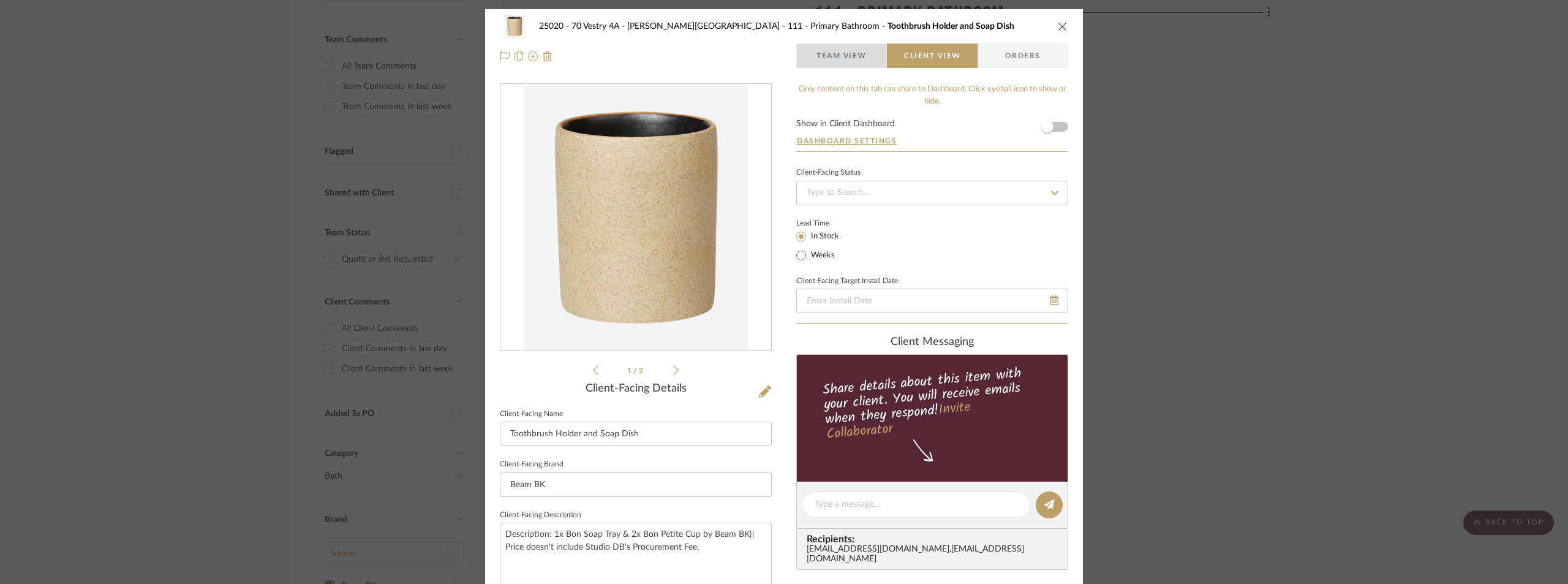
click at [811, 50] on span "button" at bounding box center [806, 56] width 19 height 25
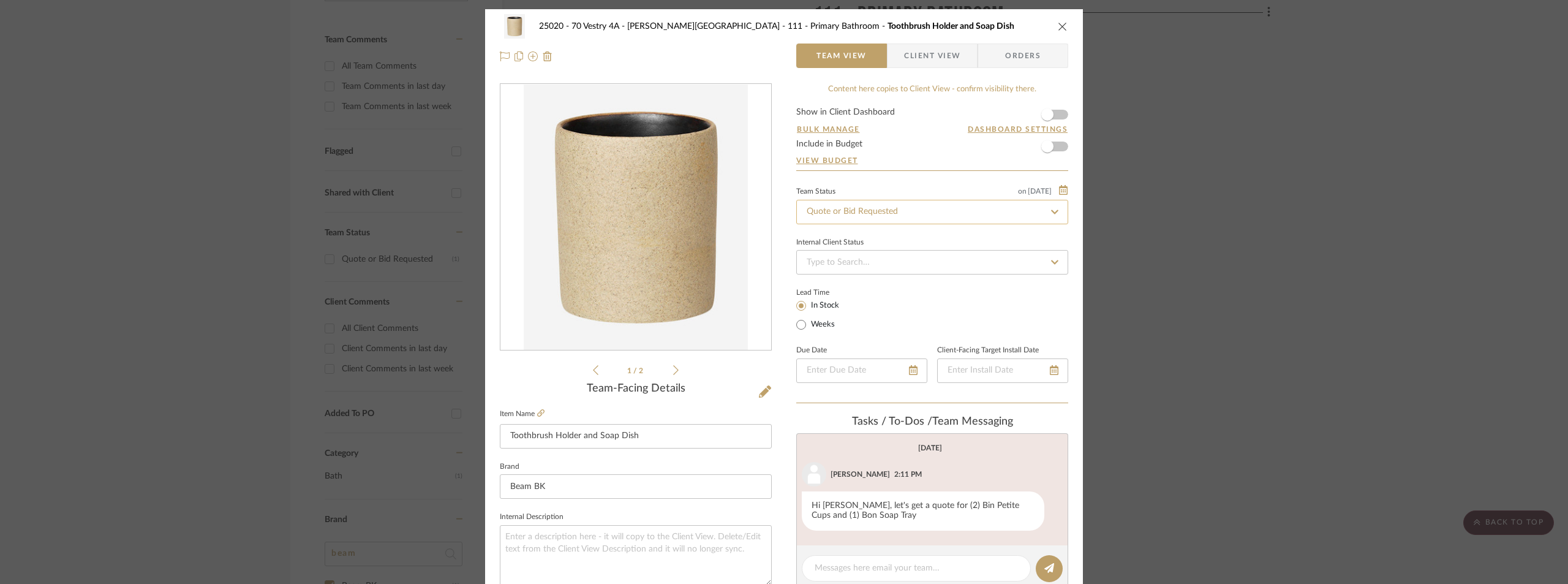
click at [860, 207] on input "Quote or Bid Requested" at bounding box center [932, 212] width 272 height 25
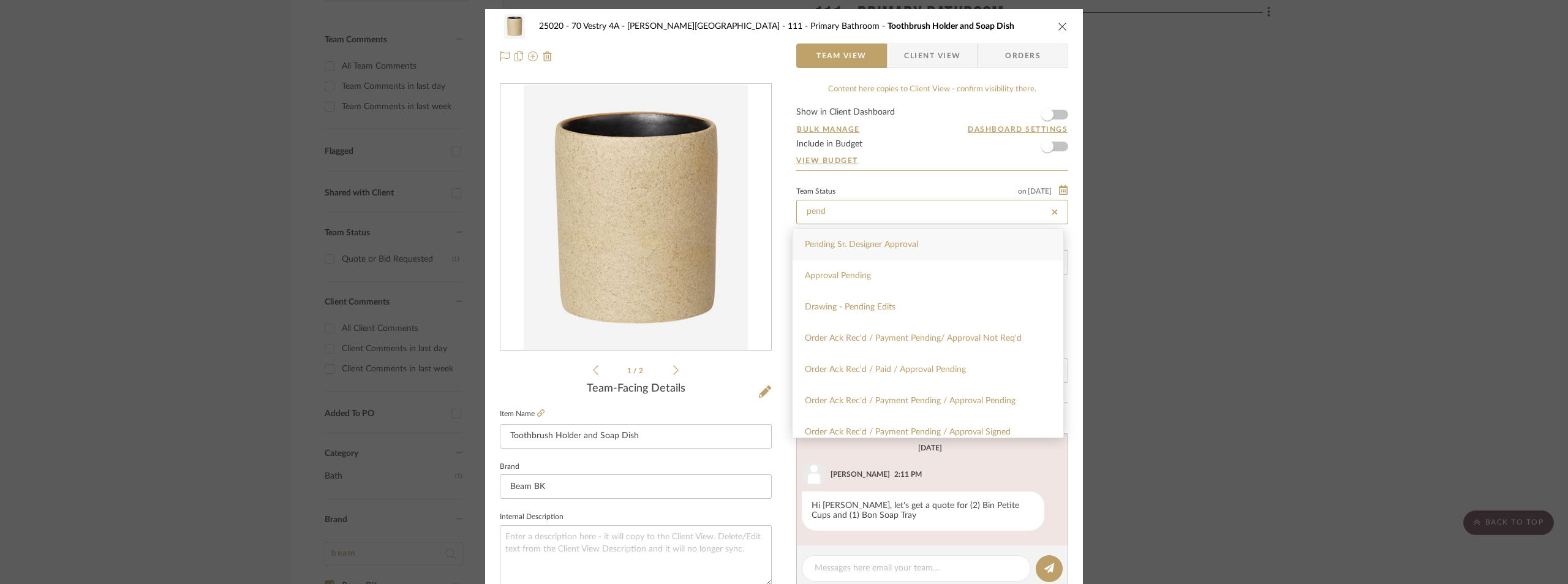
type input "pend"
click at [880, 246] on span "Pending Sr. Designer Approval" at bounding box center [861, 244] width 113 height 9
type input "[DATE]"
type input "Pending Sr. Designer Approval"
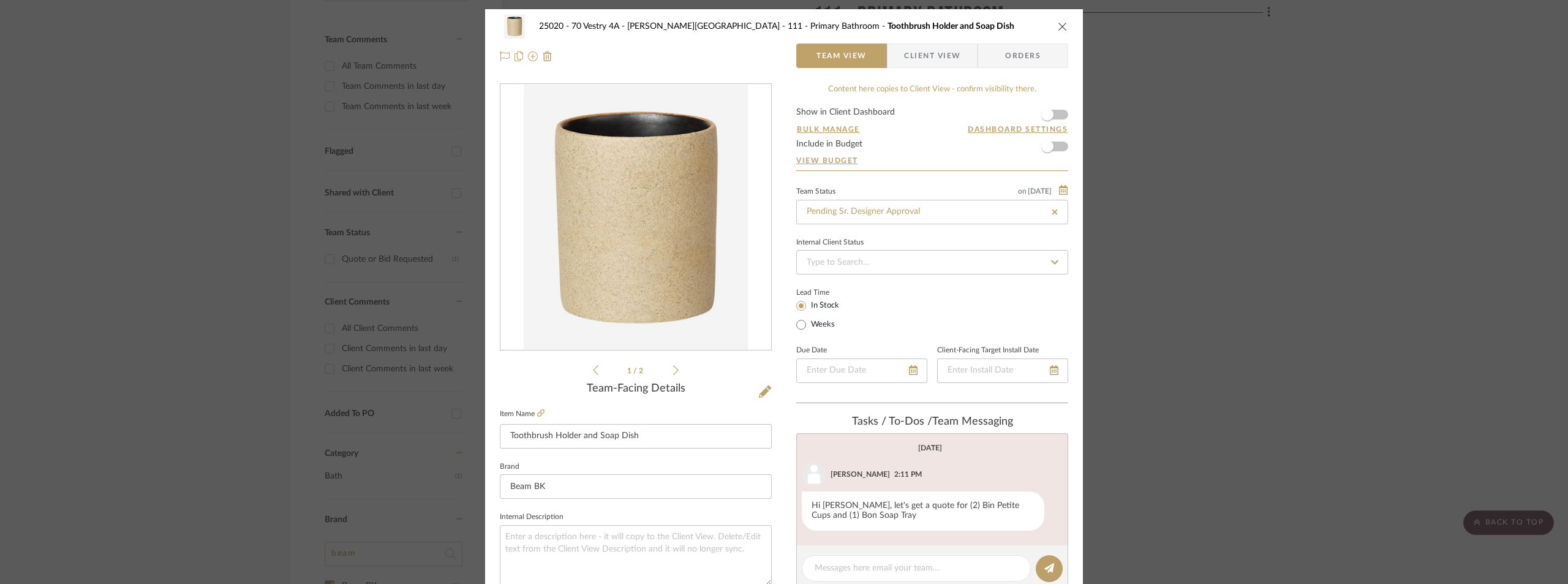
click at [901, 174] on div "Content here copies to Client View - confirm visibility there. Show in Client D…" at bounding box center [932, 587] width 272 height 1009
type input "[DATE]"
type input "Pending Sr. Designer Approval"
click at [1295, 180] on div "25020 - 70 Vestry 4A - [PERSON_NAME] 111 - Primary Bathroom Toothbrush Holder a…" at bounding box center [784, 292] width 1568 height 584
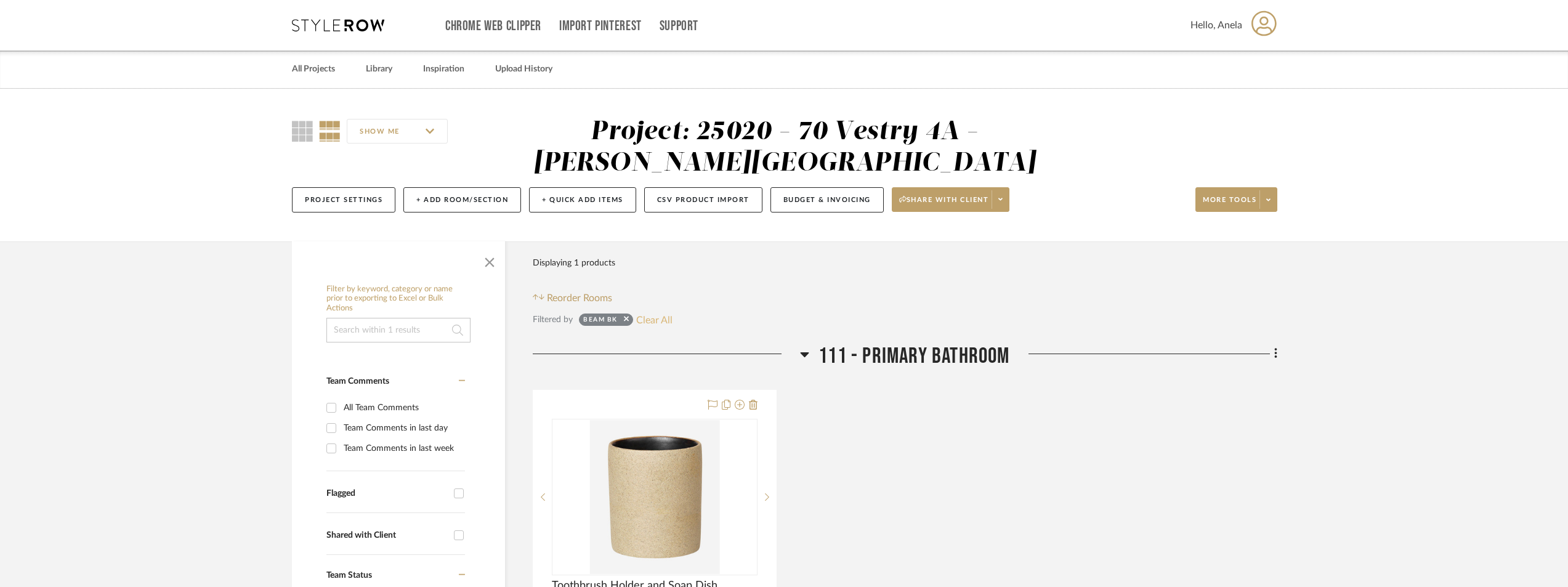
click at [659, 322] on button "Clear All" at bounding box center [654, 320] width 36 height 16
checkbox input "false"
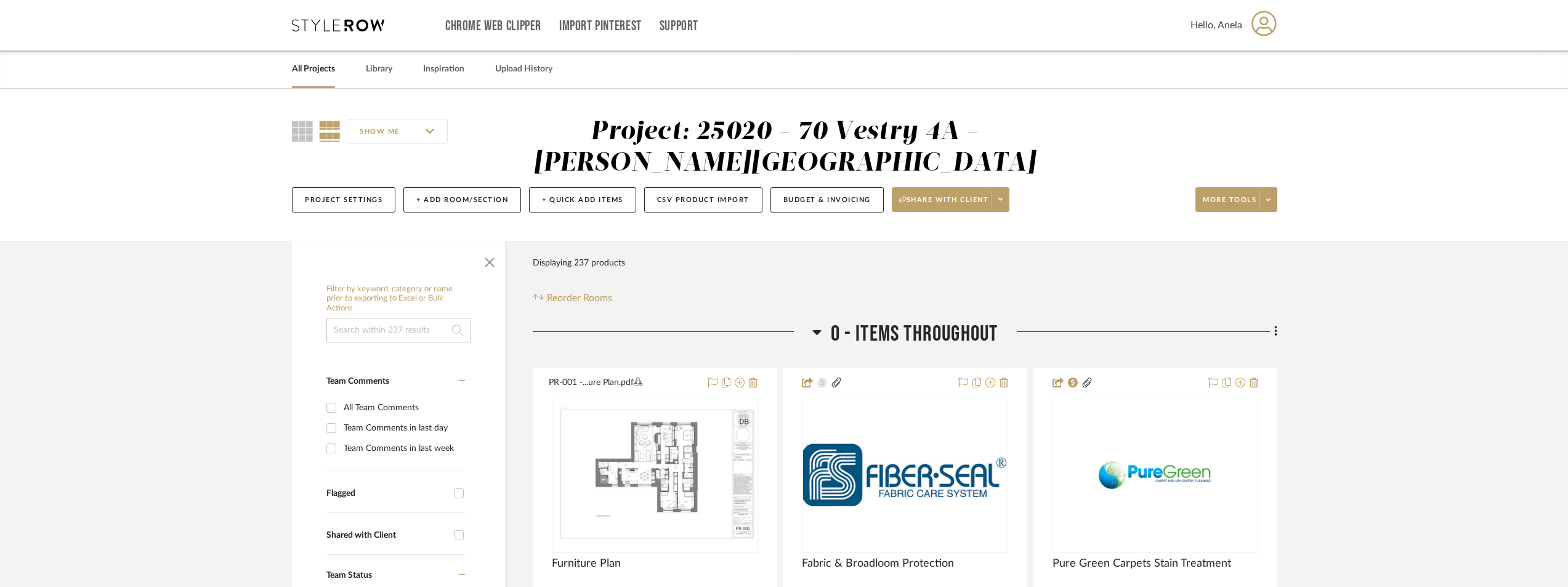
click at [333, 18] on div "Chrome Web Clipper Import Pinterest Support All Projects Library Inspiration Up…" at bounding box center [784, 25] width 986 height 51
click at [330, 20] on icon at bounding box center [338, 25] width 92 height 12
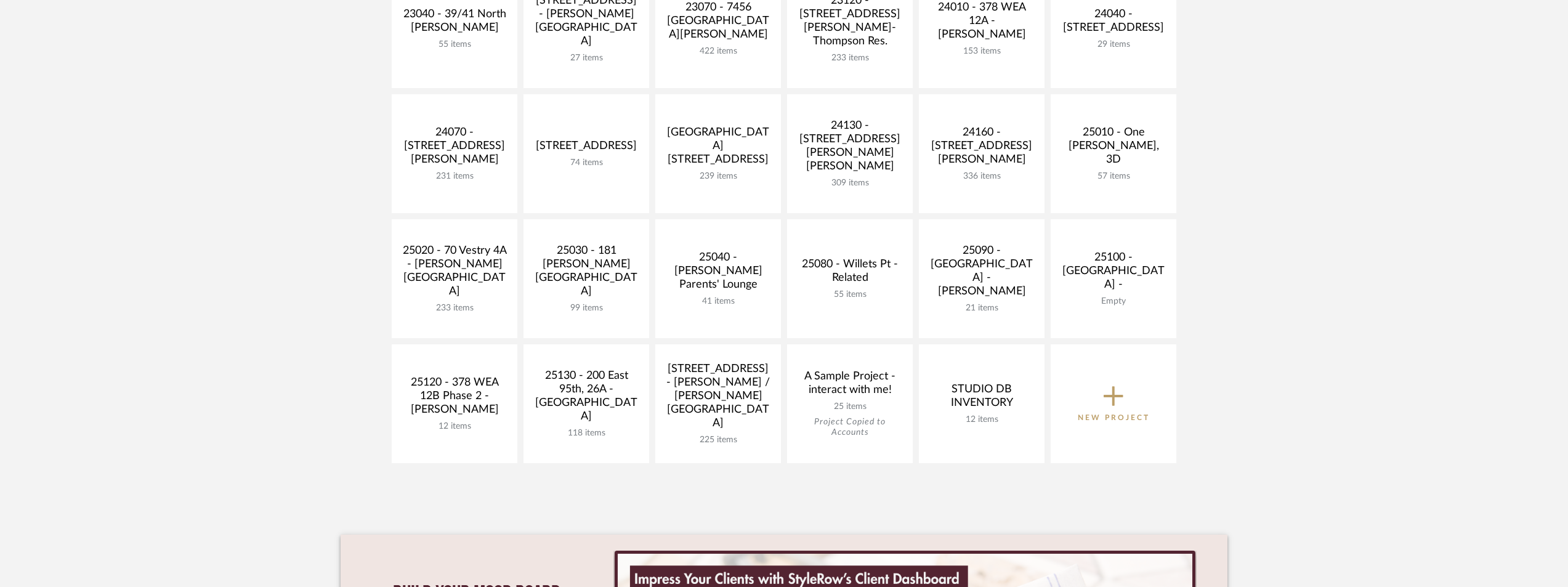
scroll to position [616, 0]
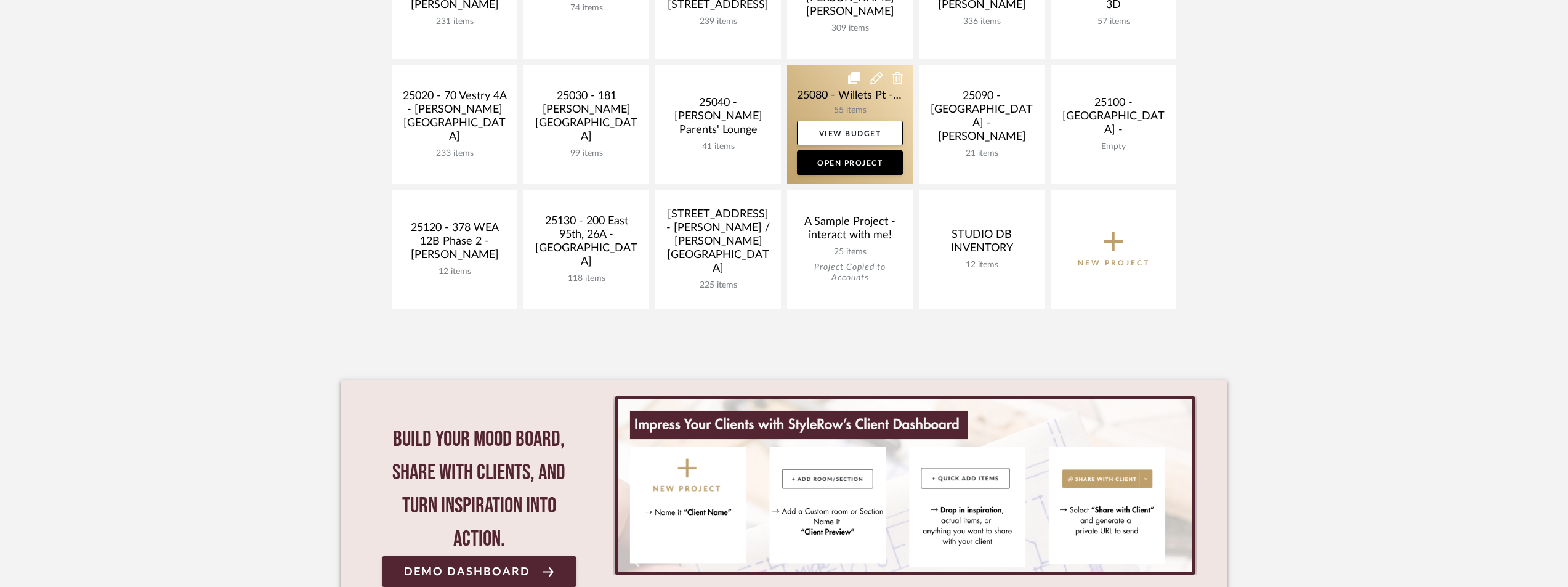
click at [806, 87] on link at bounding box center [850, 124] width 125 height 119
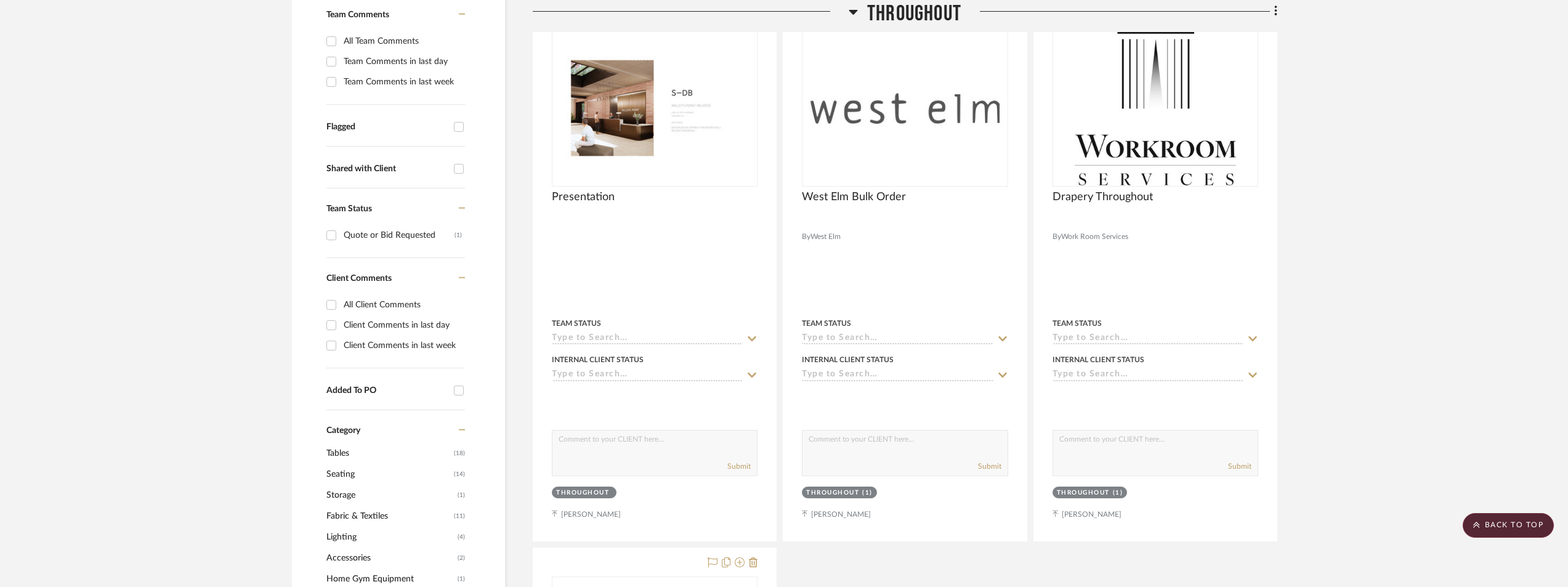
scroll to position [369, 0]
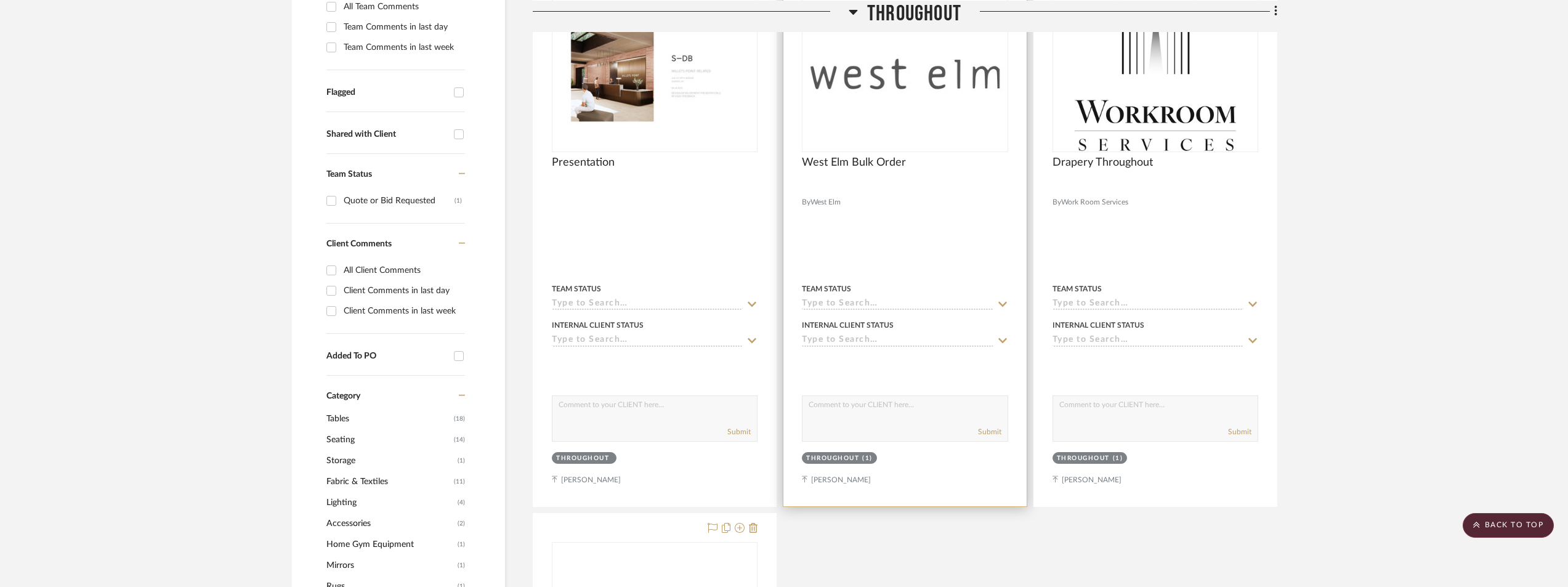
click at [925, 94] on div at bounding box center [904, 74] width 206 height 156
click at [925, 94] on img "0" at bounding box center [905, 74] width 203 height 115
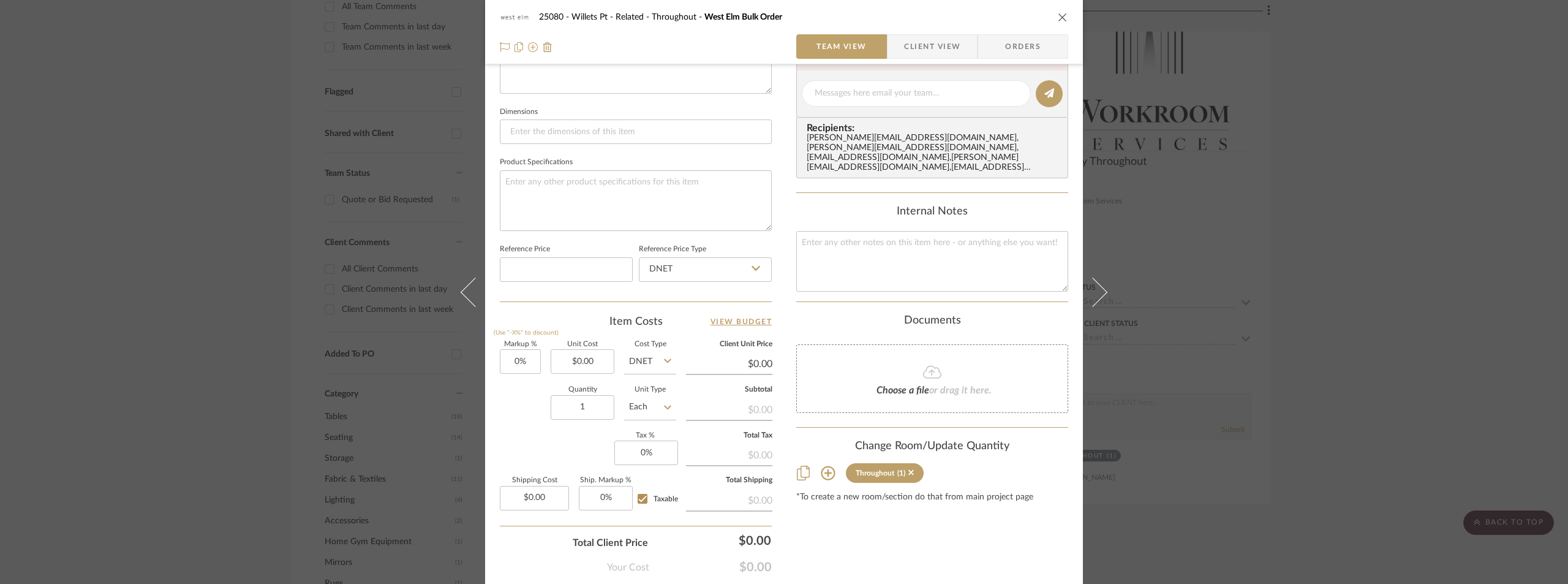
click at [896, 53] on span "button" at bounding box center [896, 46] width 17 height 25
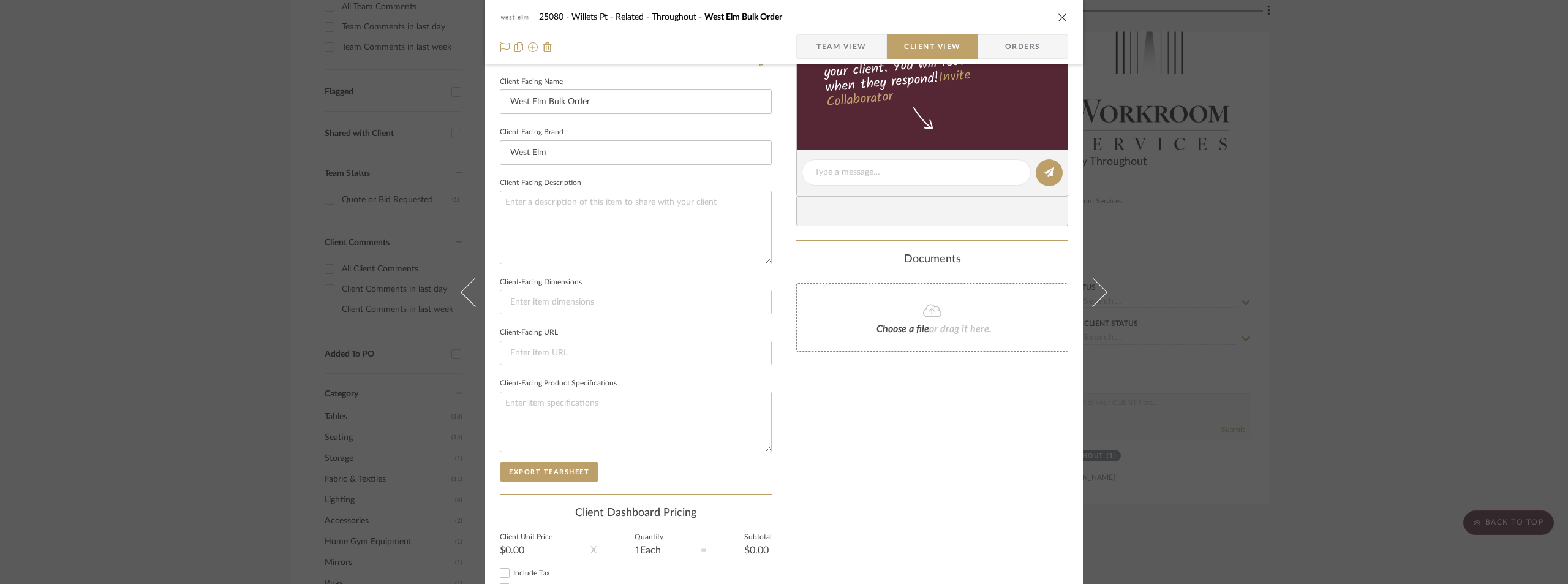
scroll to position [180, 0]
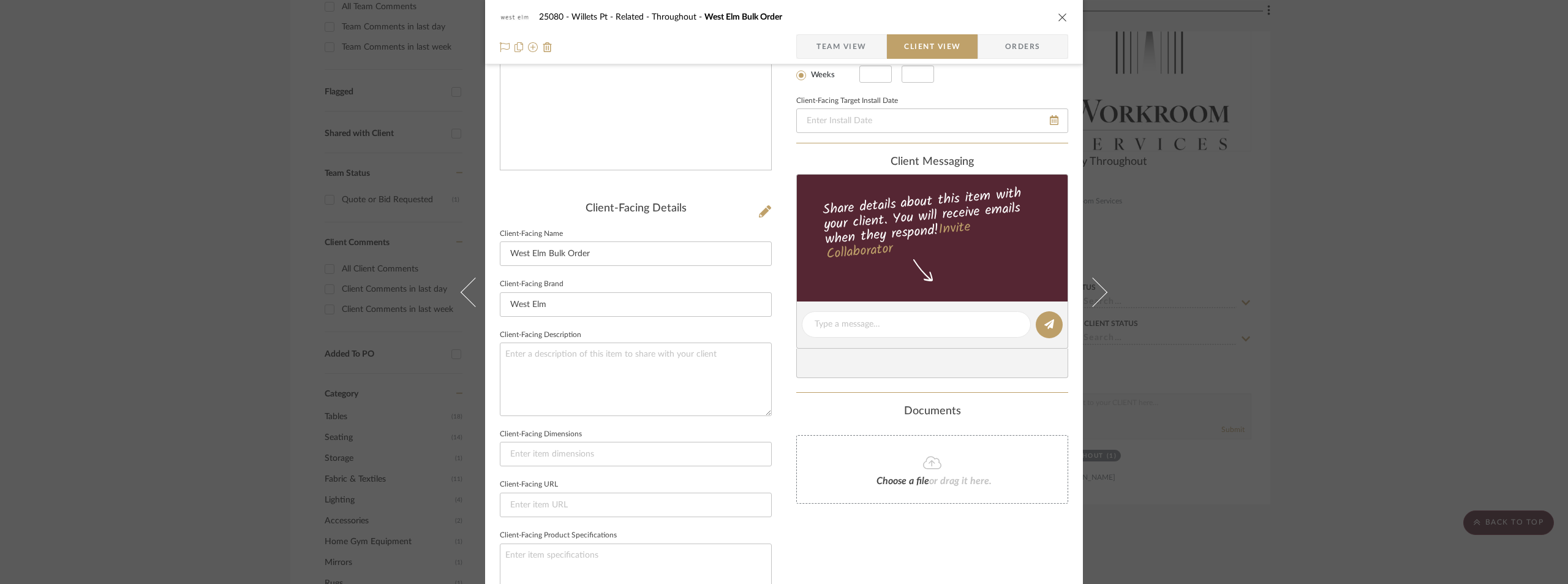
click at [1298, 176] on div "25080 - Willets Pt - Related Throughout [GEOGRAPHIC_DATA] Bulk Order Team View …" at bounding box center [784, 292] width 1568 height 584
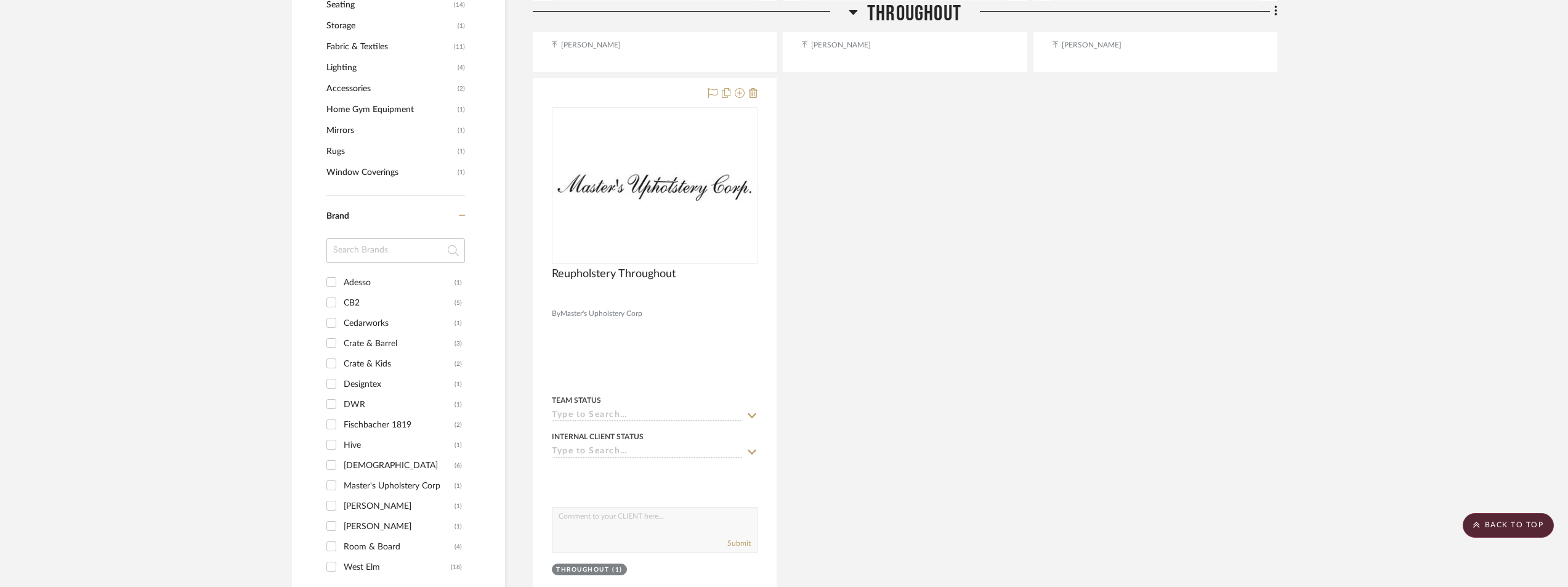
scroll to position [986, 0]
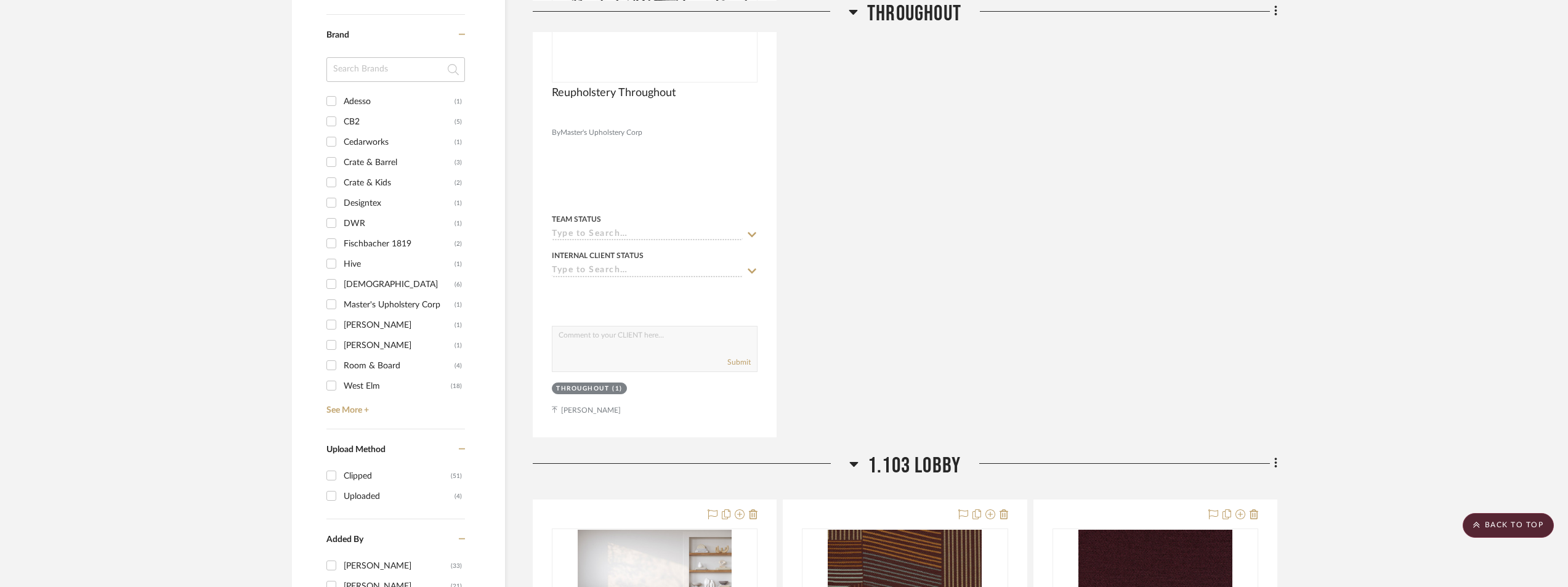
click at [375, 388] on div "West Elm" at bounding box center [397, 386] width 107 height 20
click at [341, 388] on input "West Elm (18)" at bounding box center [331, 385] width 20 height 20
checkbox input "true"
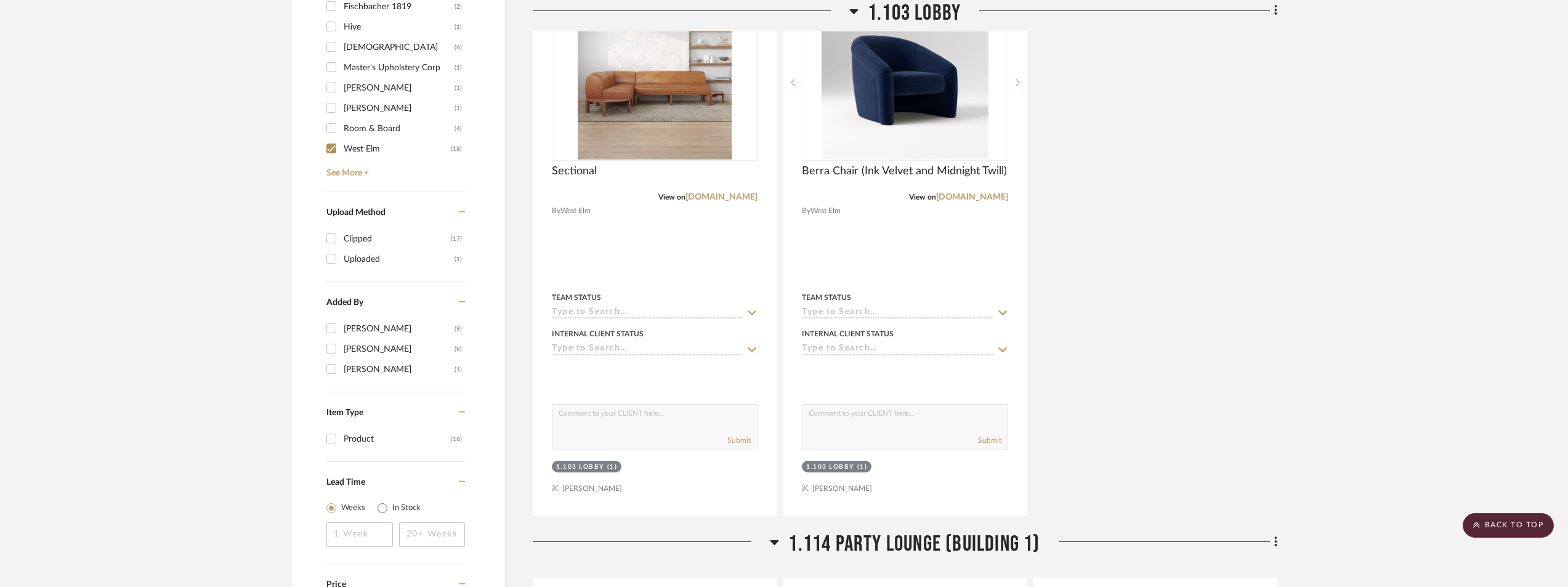
scroll to position [916, 0]
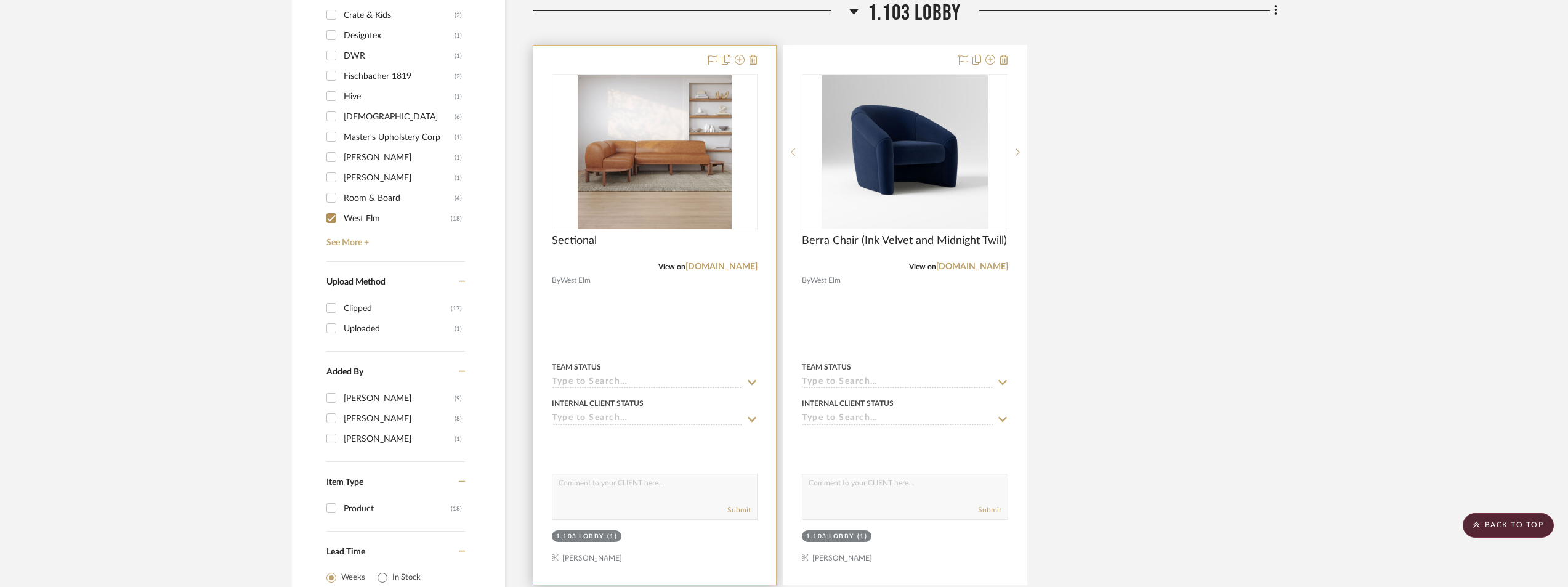
click at [635, 213] on img "0" at bounding box center [654, 152] width 154 height 154
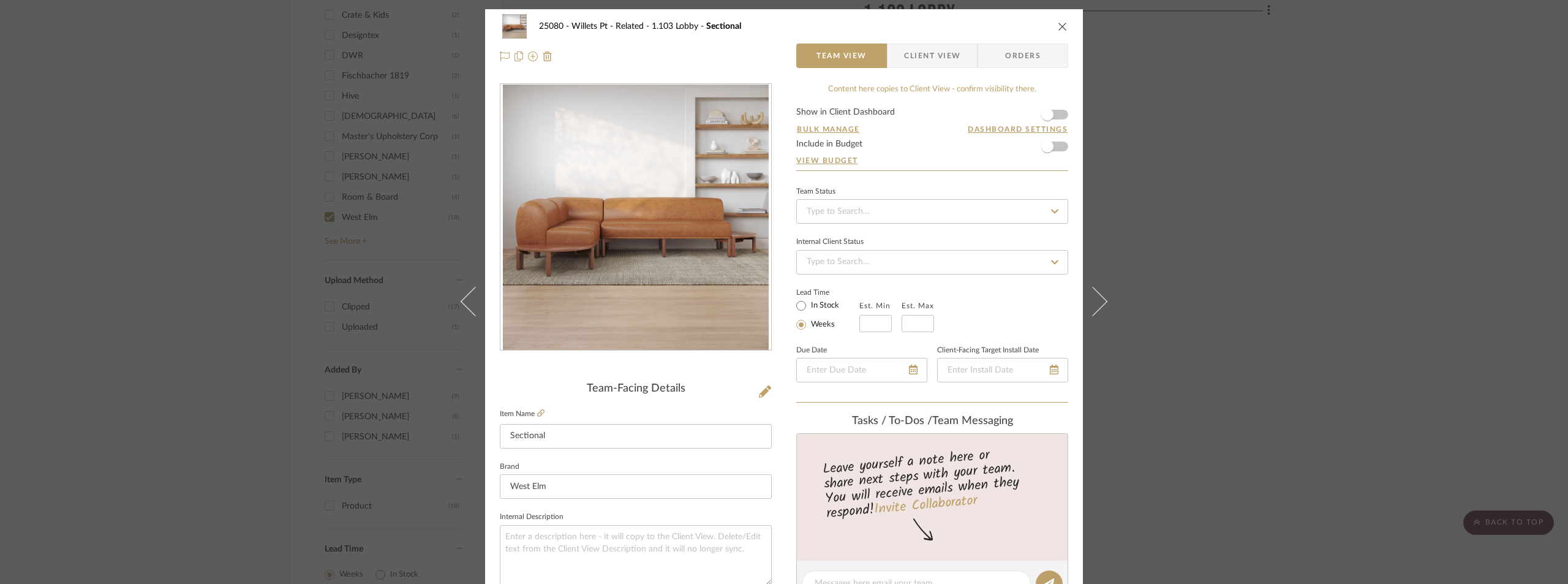
click at [888, 61] on span "button" at bounding box center [896, 56] width 17 height 25
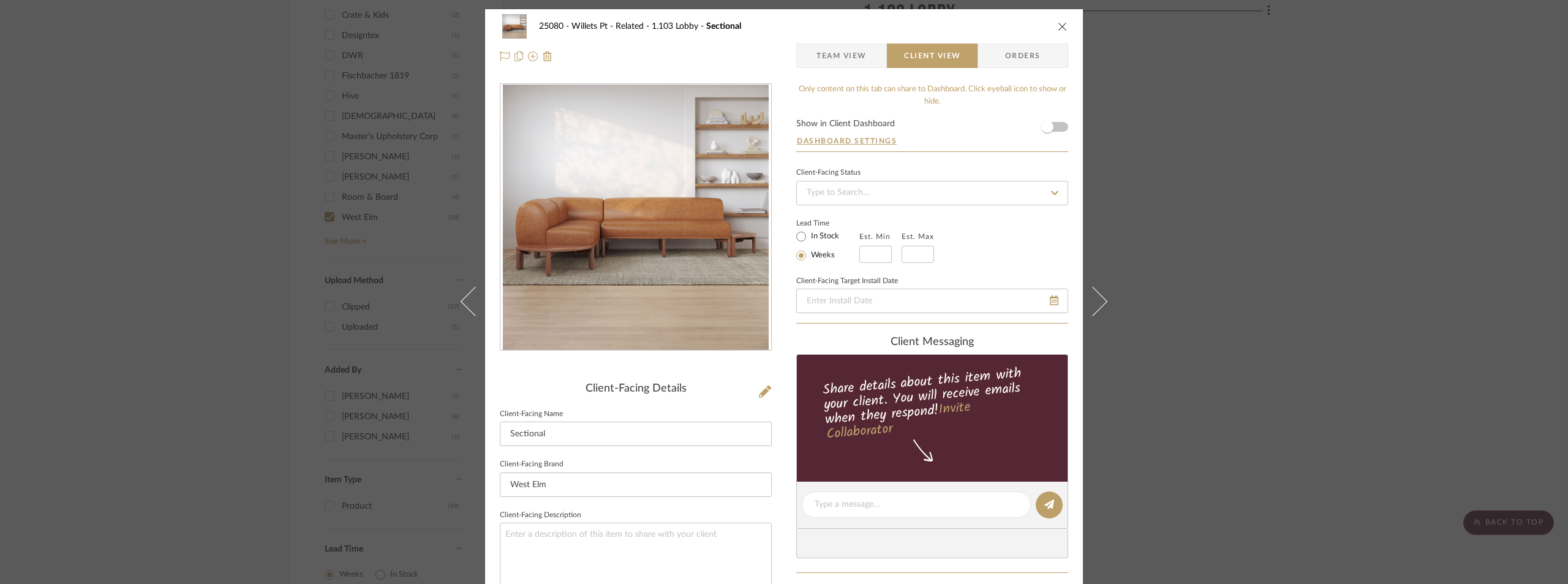
click at [1193, 267] on div "25080 - Willets Pt - Related 1.103 Lobby Sectional Team View Client View Orders…" at bounding box center [784, 292] width 1568 height 584
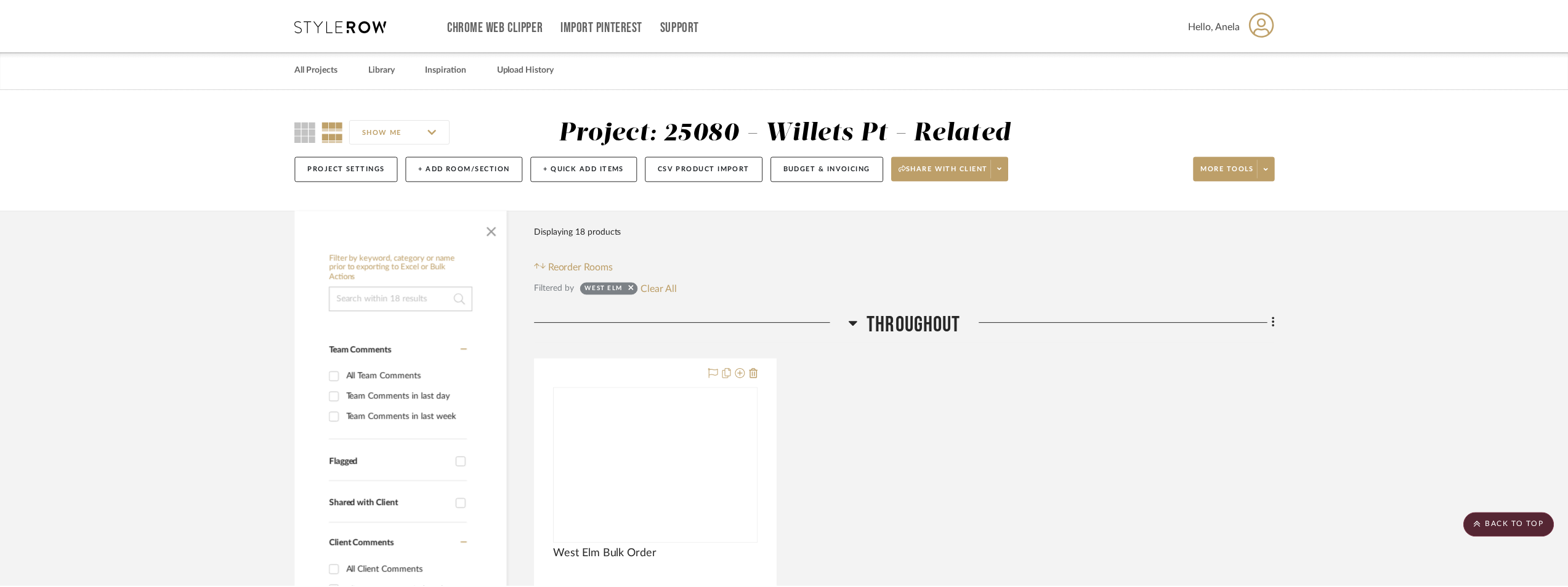
scroll to position [916, 0]
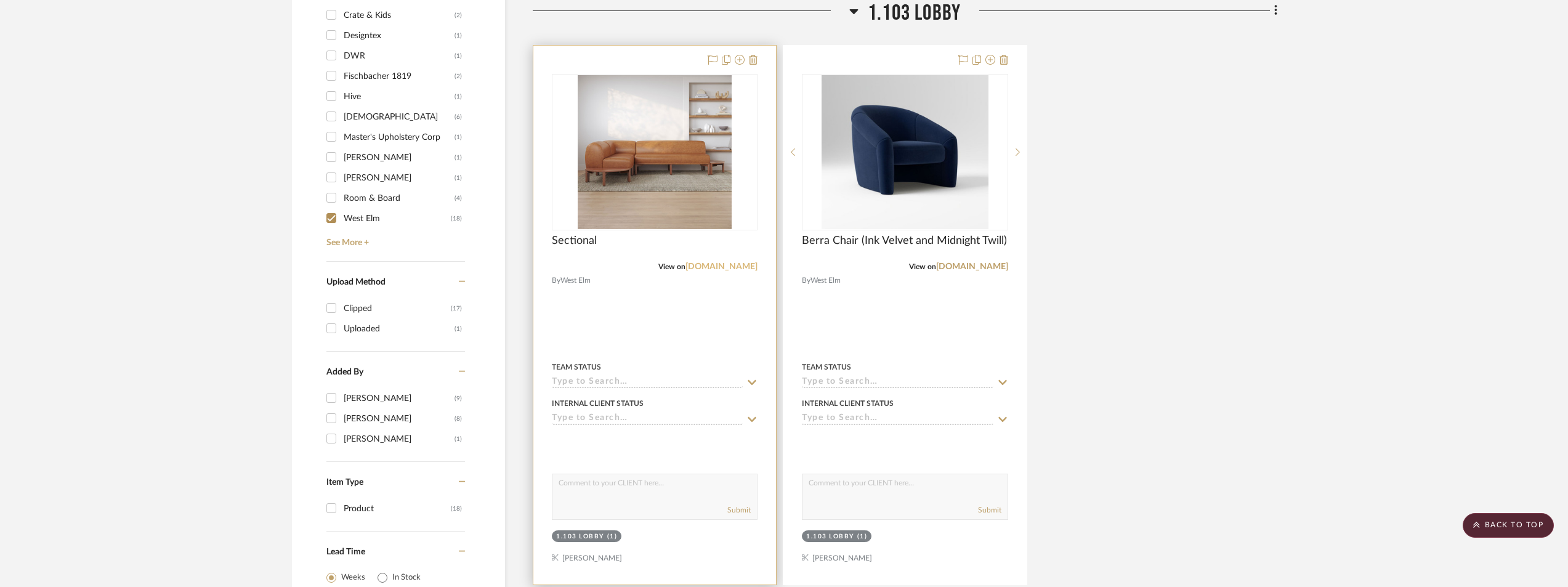
click at [732, 268] on link "[DOMAIN_NAME]" at bounding box center [721, 266] width 72 height 9
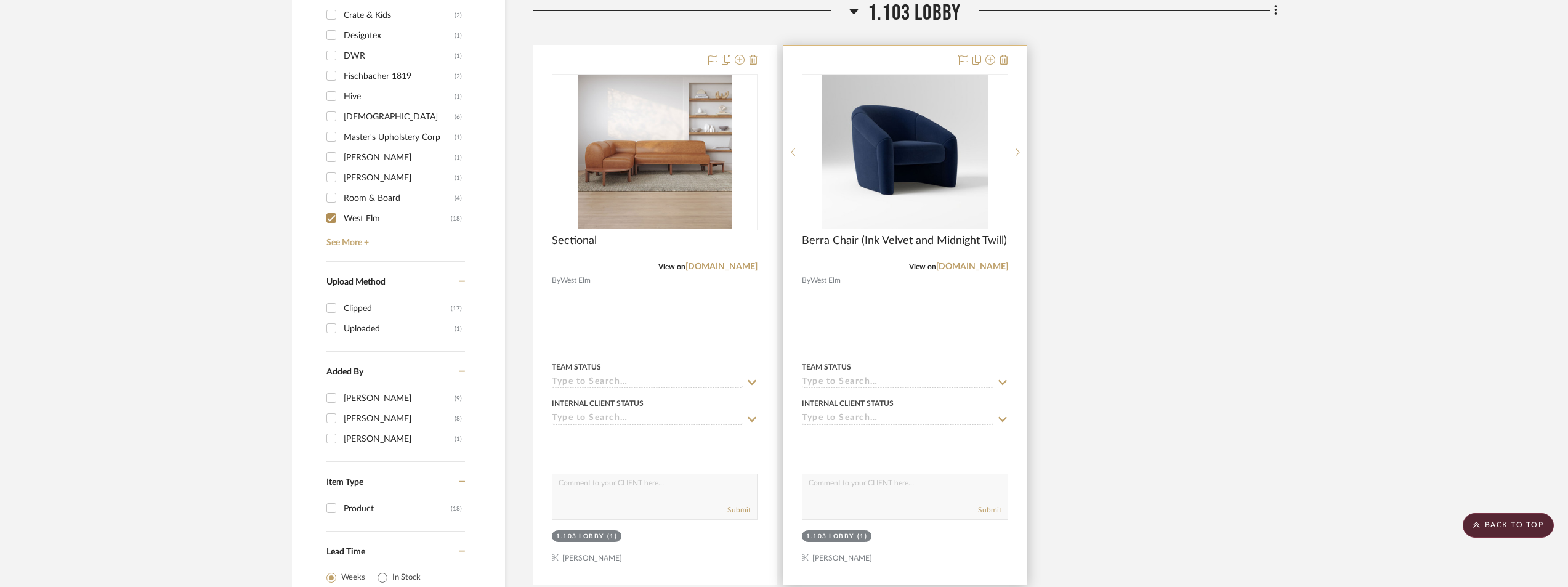
click at [943, 209] on img "0" at bounding box center [904, 152] width 166 height 154
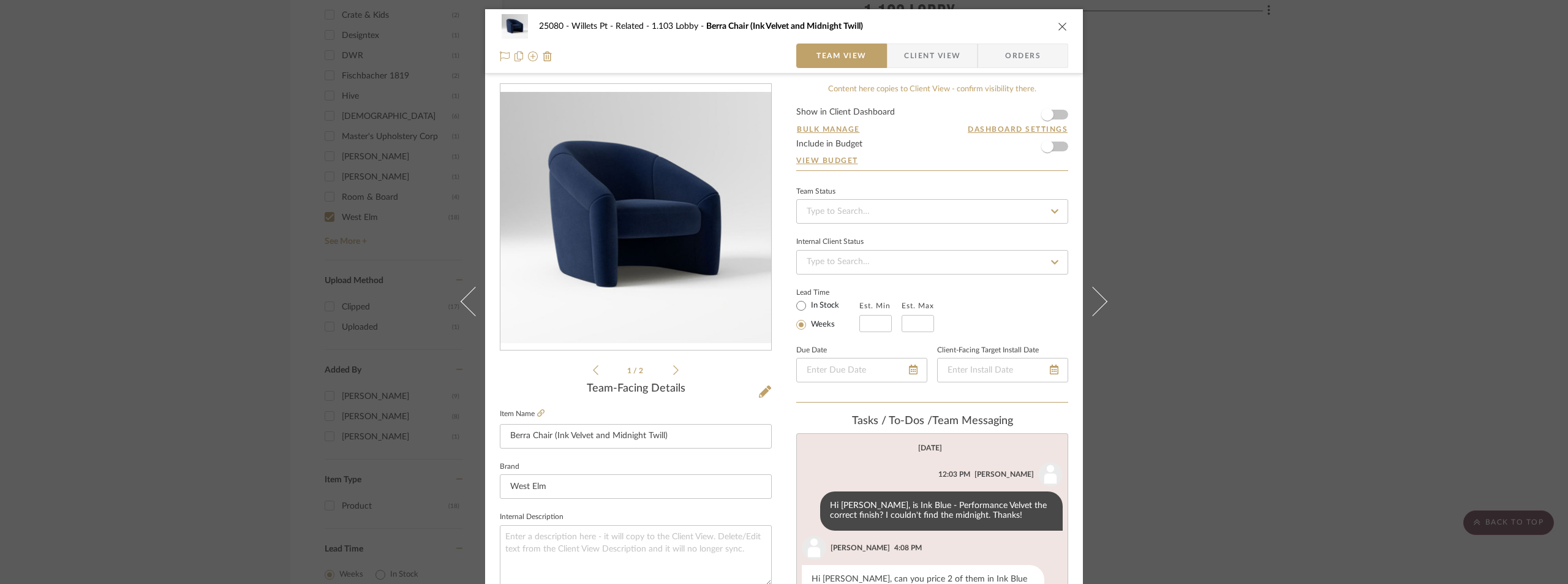
scroll to position [61, 0]
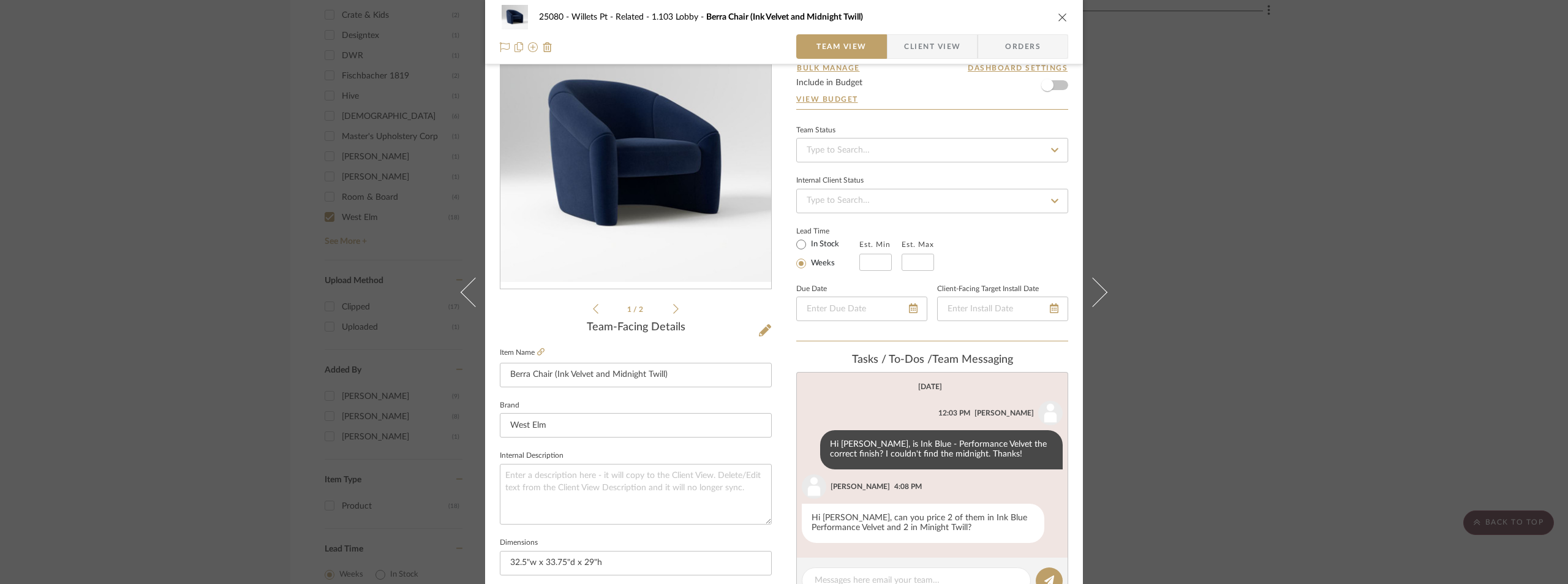
click at [1192, 329] on div "25080 - Willets Pt - Related 1.103 Lobby Berra Chair (Ink Velvet and Midnight T…" at bounding box center [784, 292] width 1568 height 584
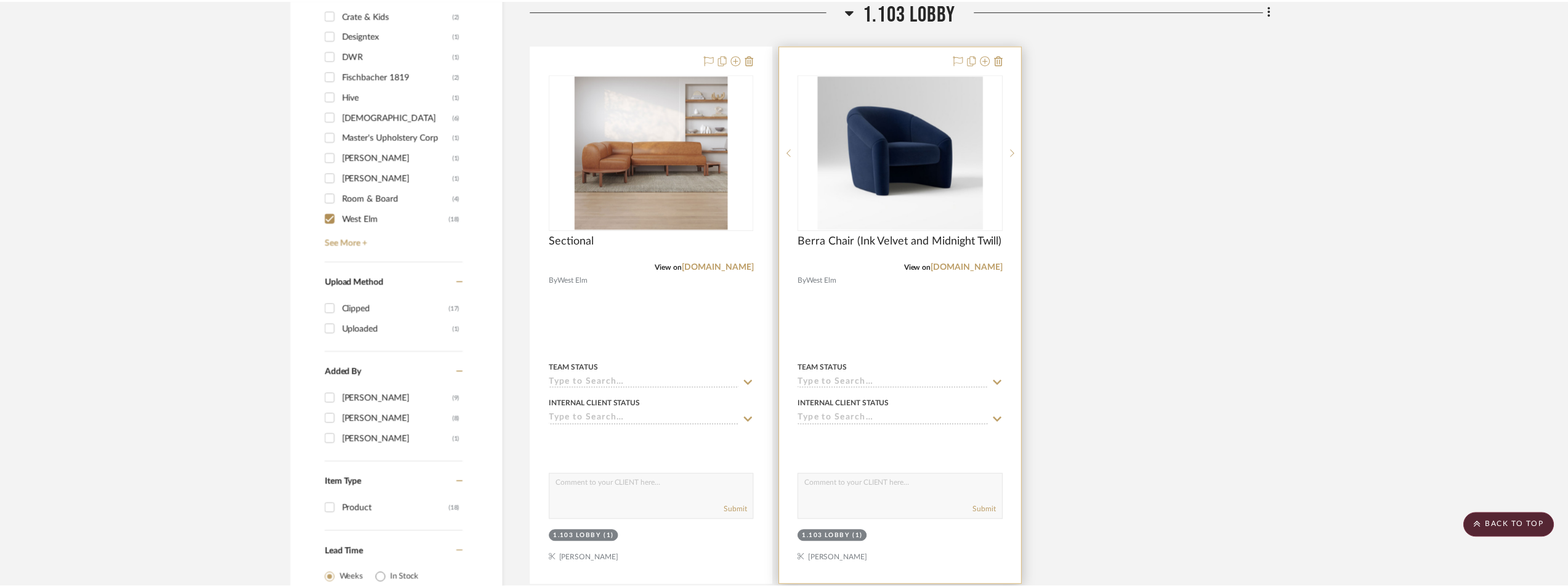
scroll to position [916, 0]
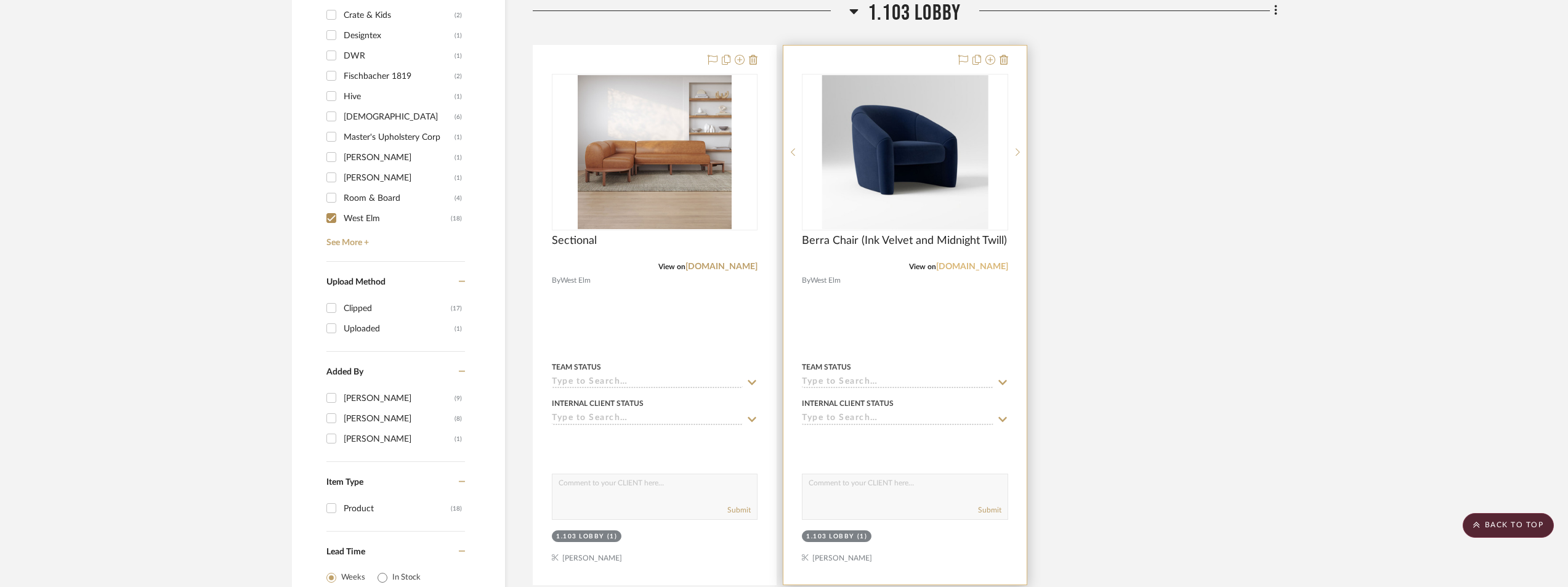
click at [969, 266] on link "[DOMAIN_NAME]" at bounding box center [972, 266] width 72 height 9
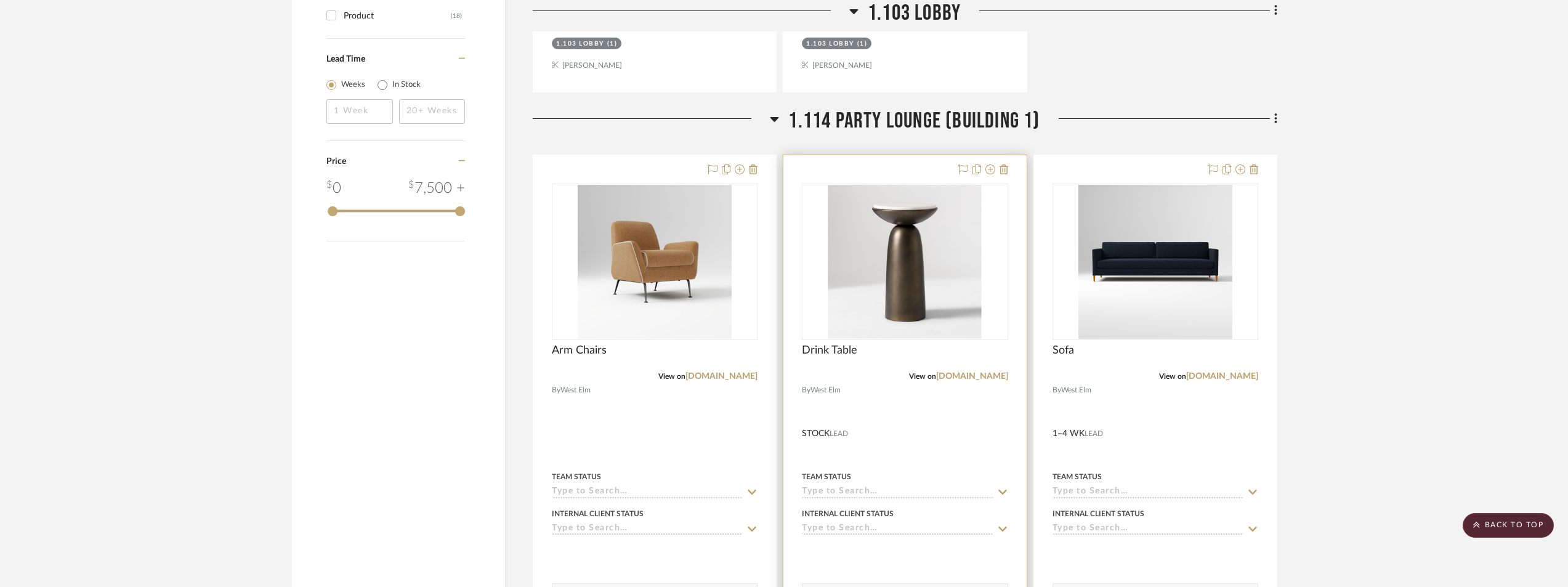
scroll to position [1840, 0]
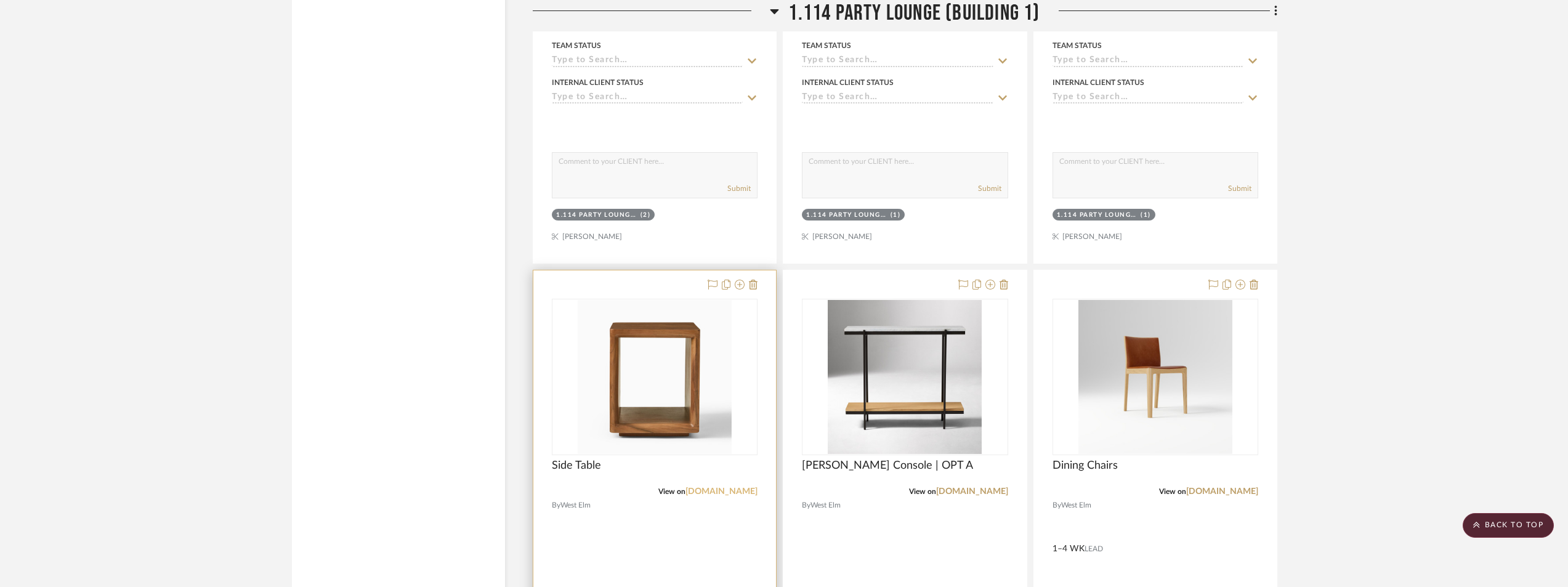
click at [721, 491] on link "[DOMAIN_NAME]" at bounding box center [721, 491] width 72 height 9
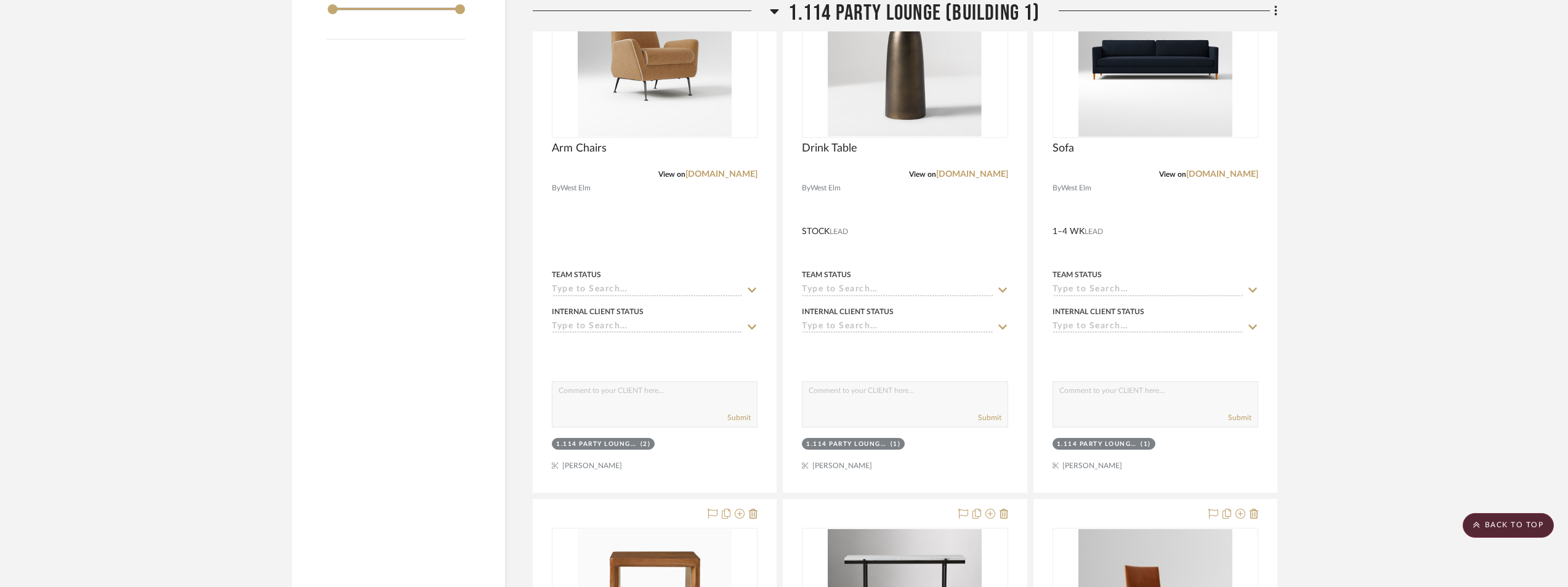
scroll to position [1347, 0]
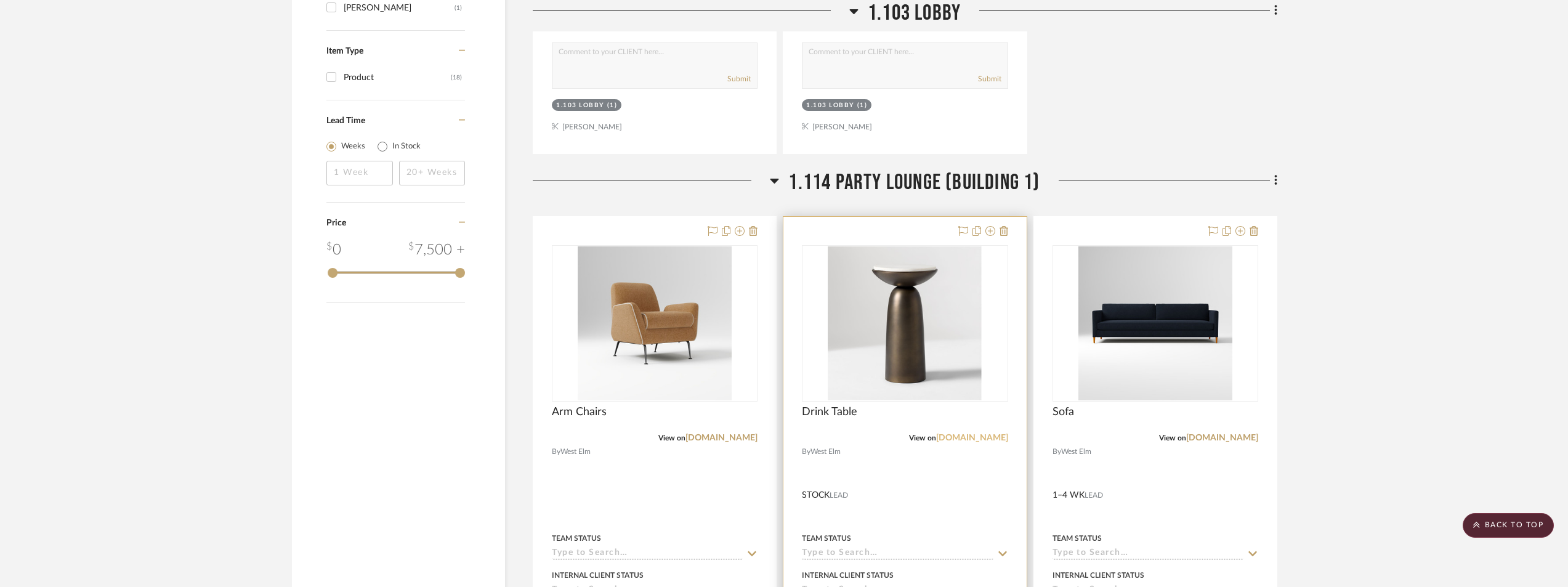
click at [972, 441] on link "[DOMAIN_NAME]" at bounding box center [972, 438] width 72 height 9
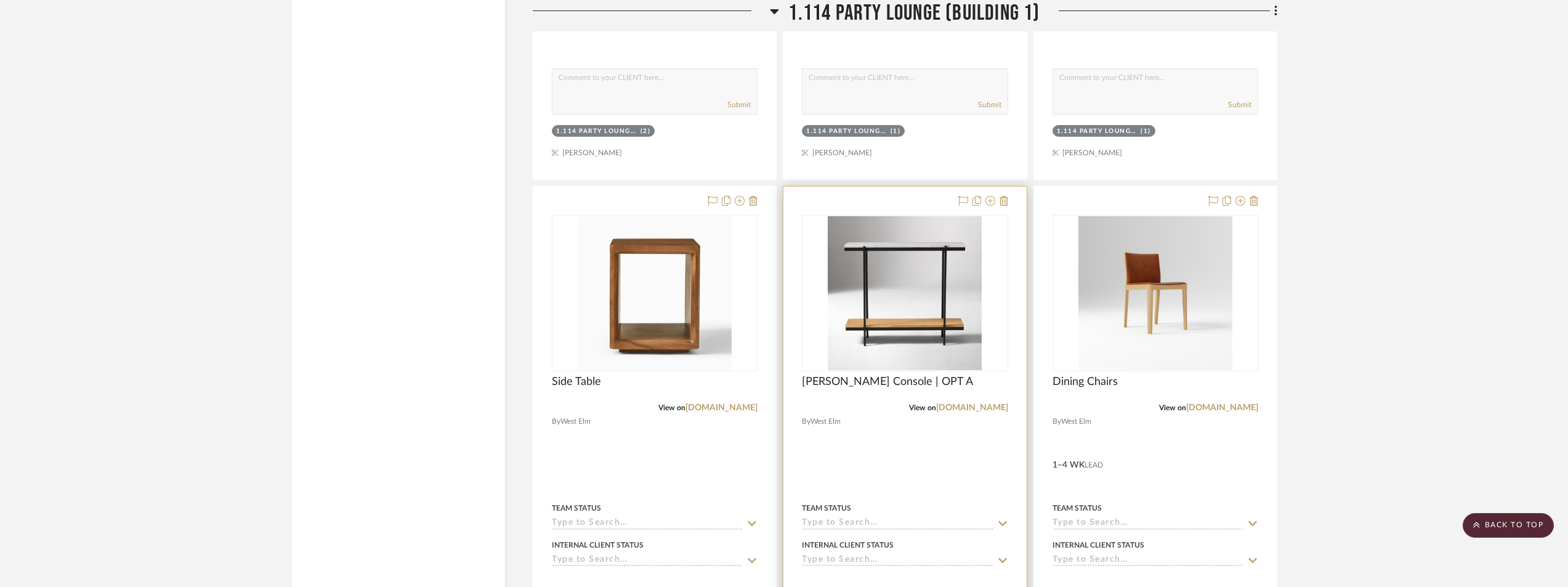
scroll to position [1902, 0]
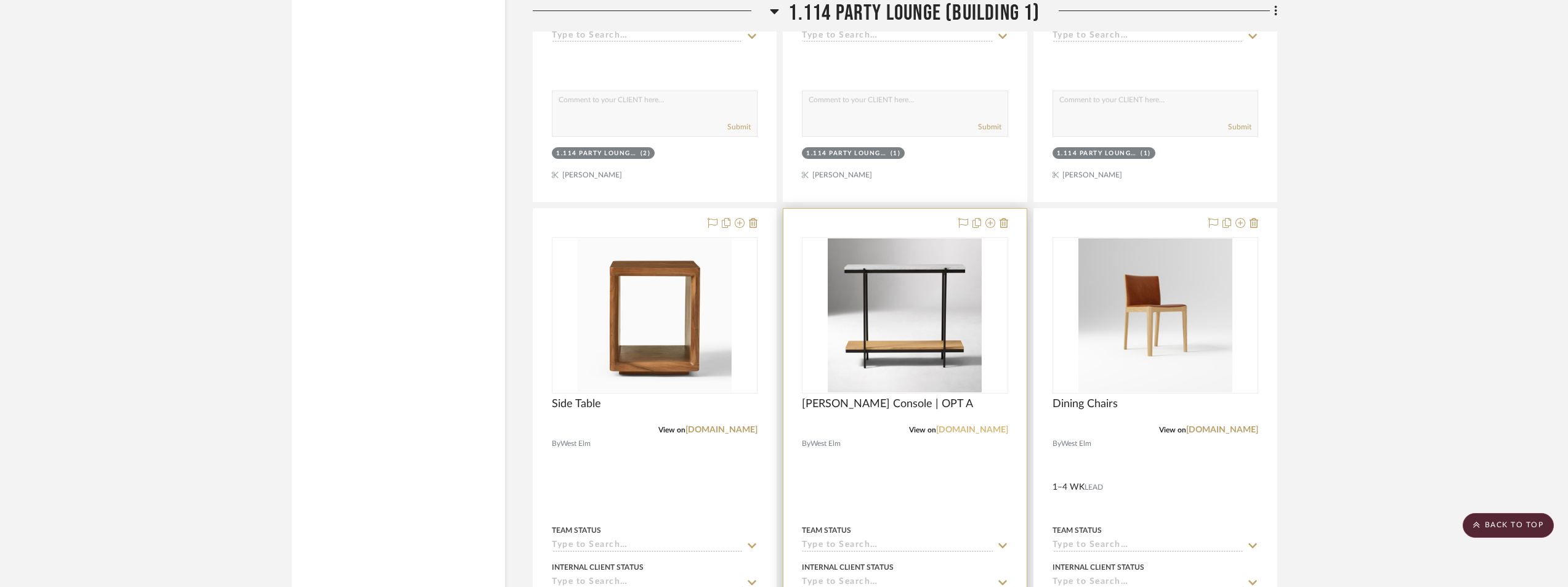
click at [966, 430] on link "[DOMAIN_NAME]" at bounding box center [972, 430] width 72 height 9
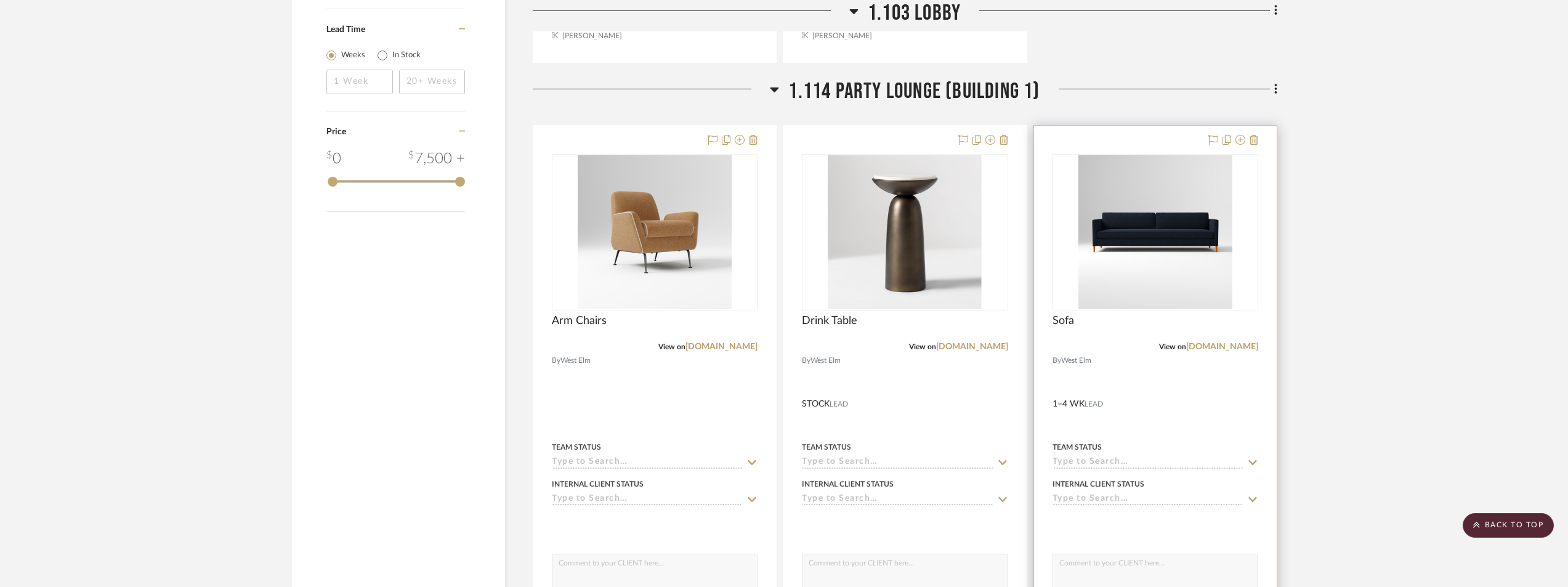
scroll to position [1532, 0]
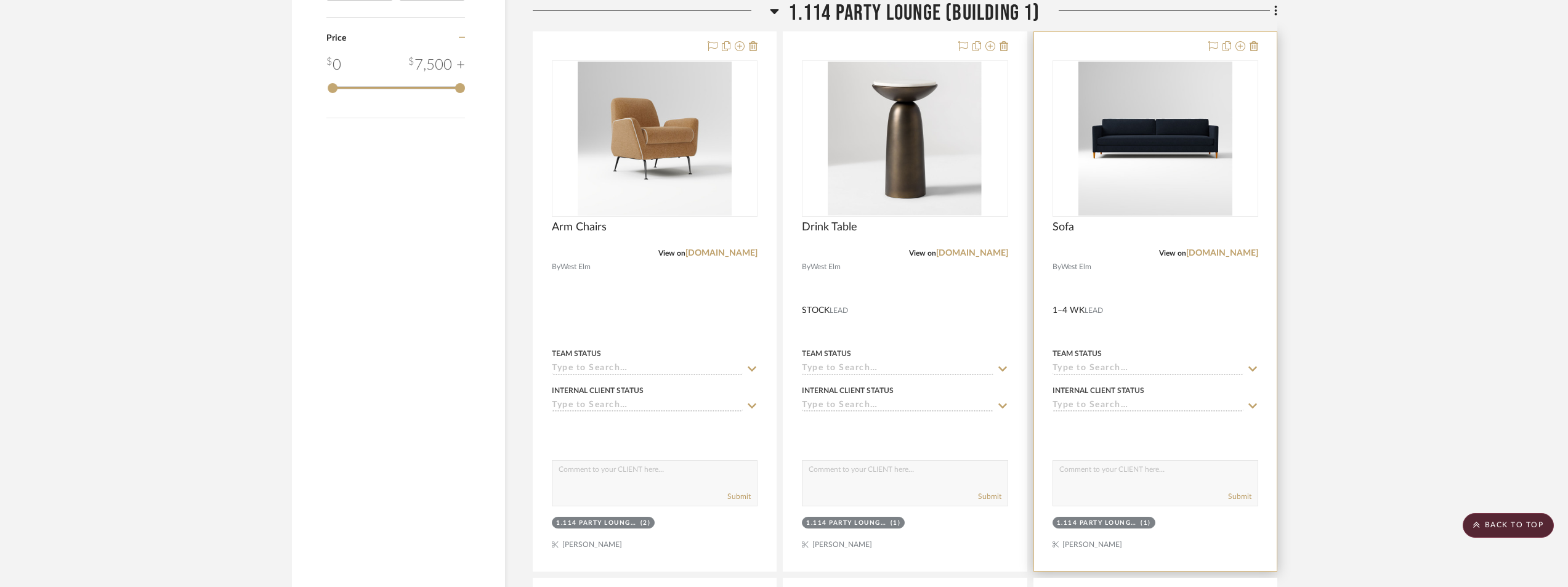
click at [1192, 152] on img "0" at bounding box center [1156, 138] width 154 height 154
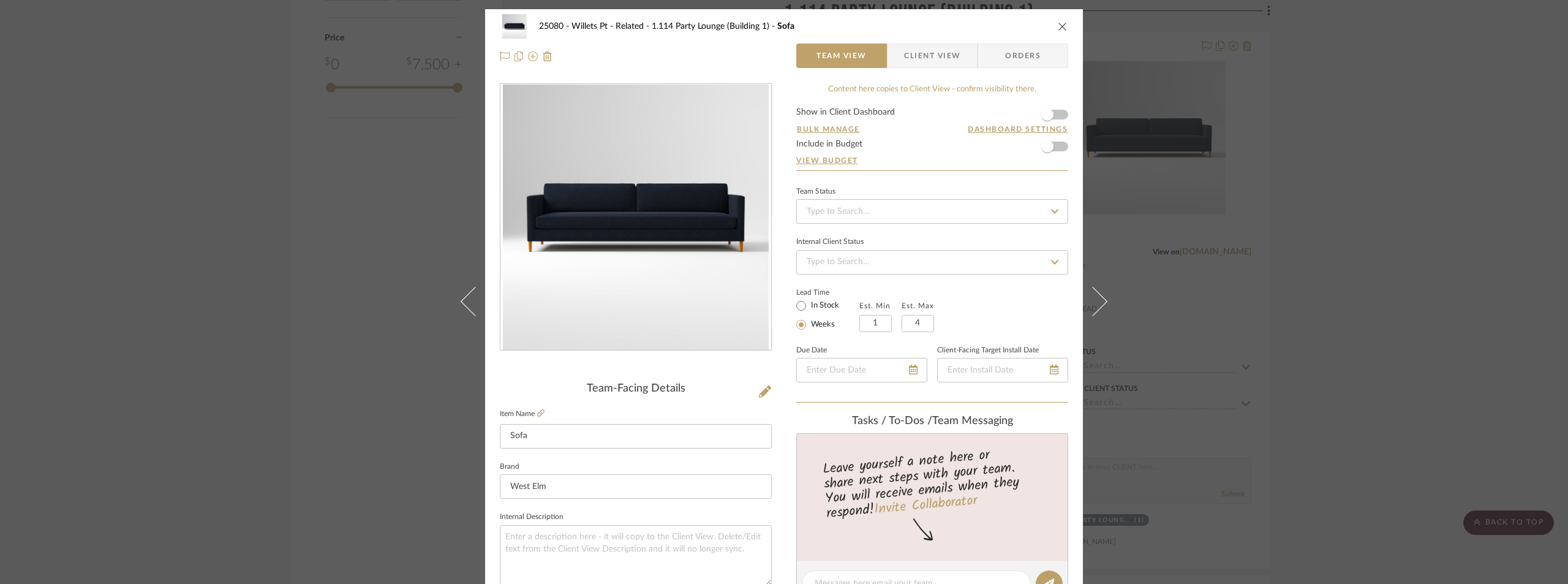
click at [333, 150] on div "25080 - Willets Pt - Related 1.114 Party Lounge (Building 1) Sofa Team View Cli…" at bounding box center [784, 292] width 1568 height 584
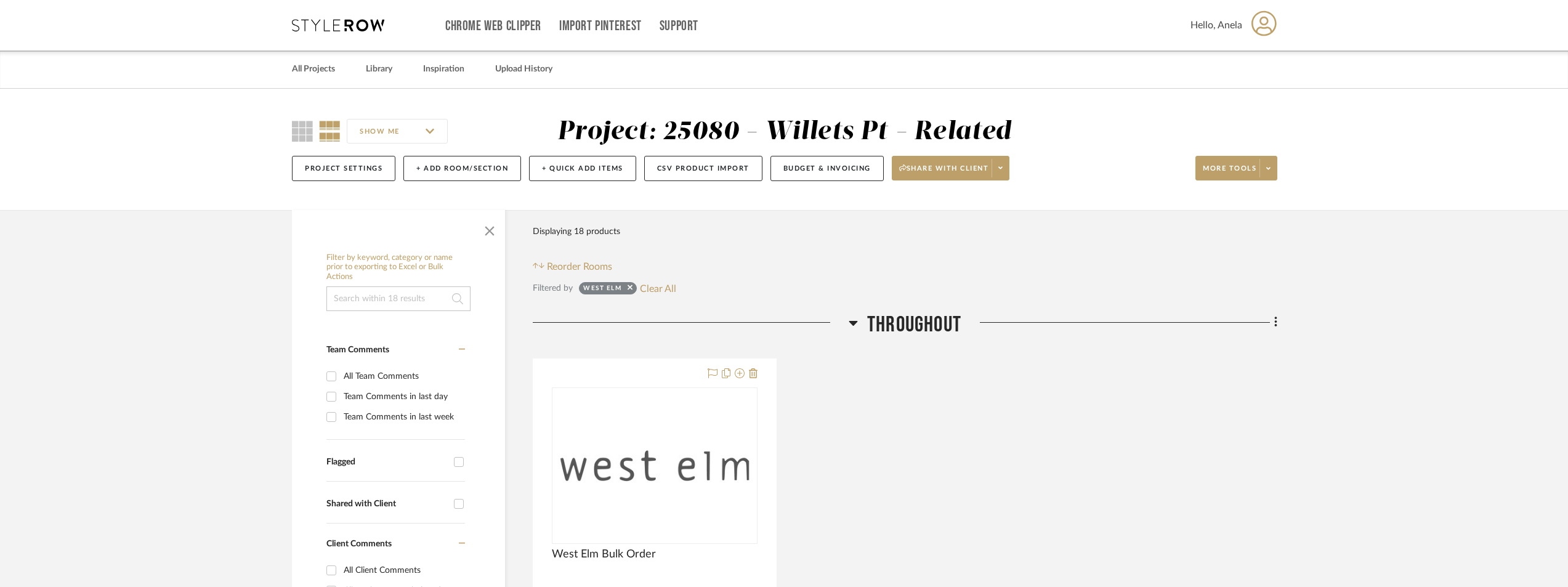
click at [313, 18] on div "Chrome Web Clipper Import Pinterest Support All Projects Library Inspiration Up…" at bounding box center [784, 25] width 986 height 51
click at [313, 21] on icon at bounding box center [338, 25] width 92 height 12
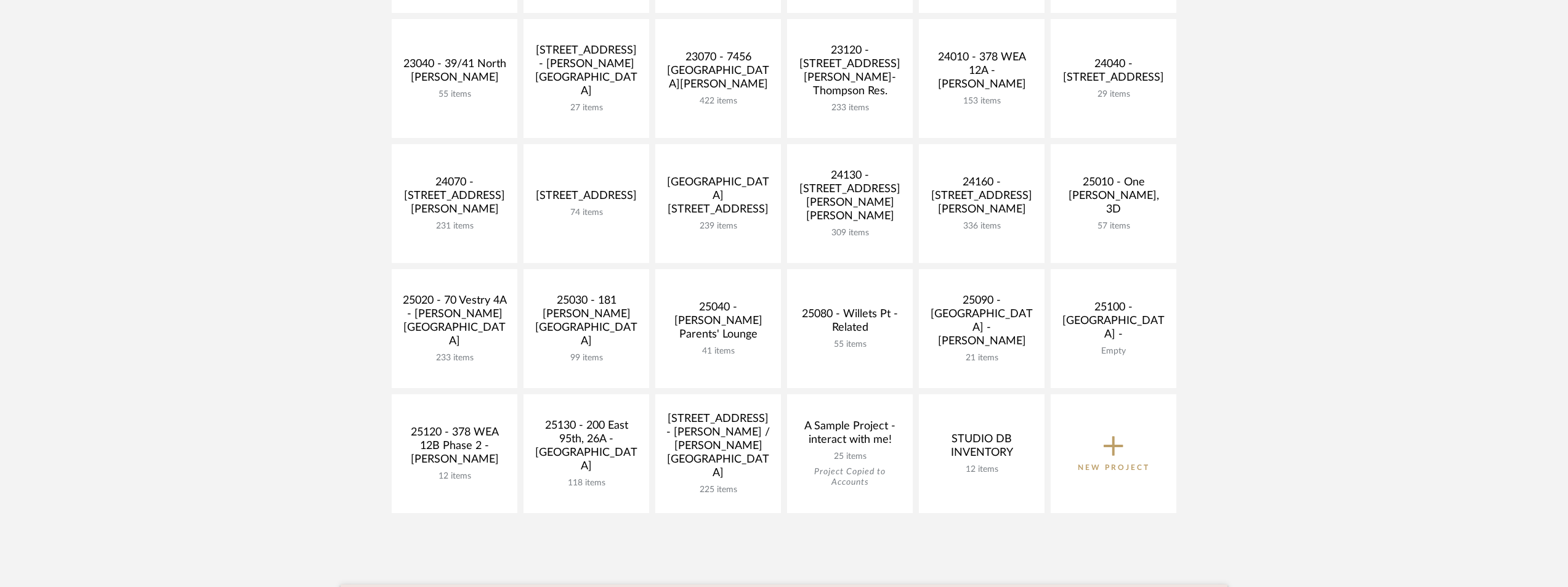
scroll to position [431, 0]
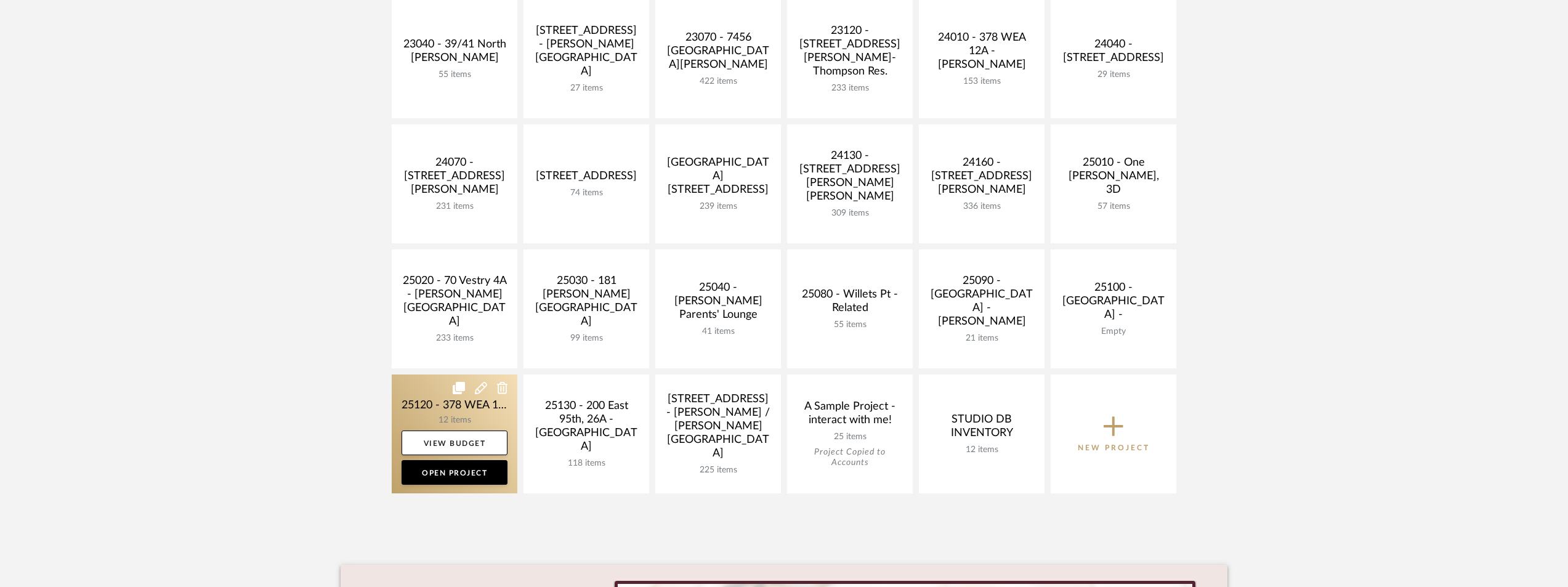
click at [445, 423] on link at bounding box center [454, 434] width 125 height 119
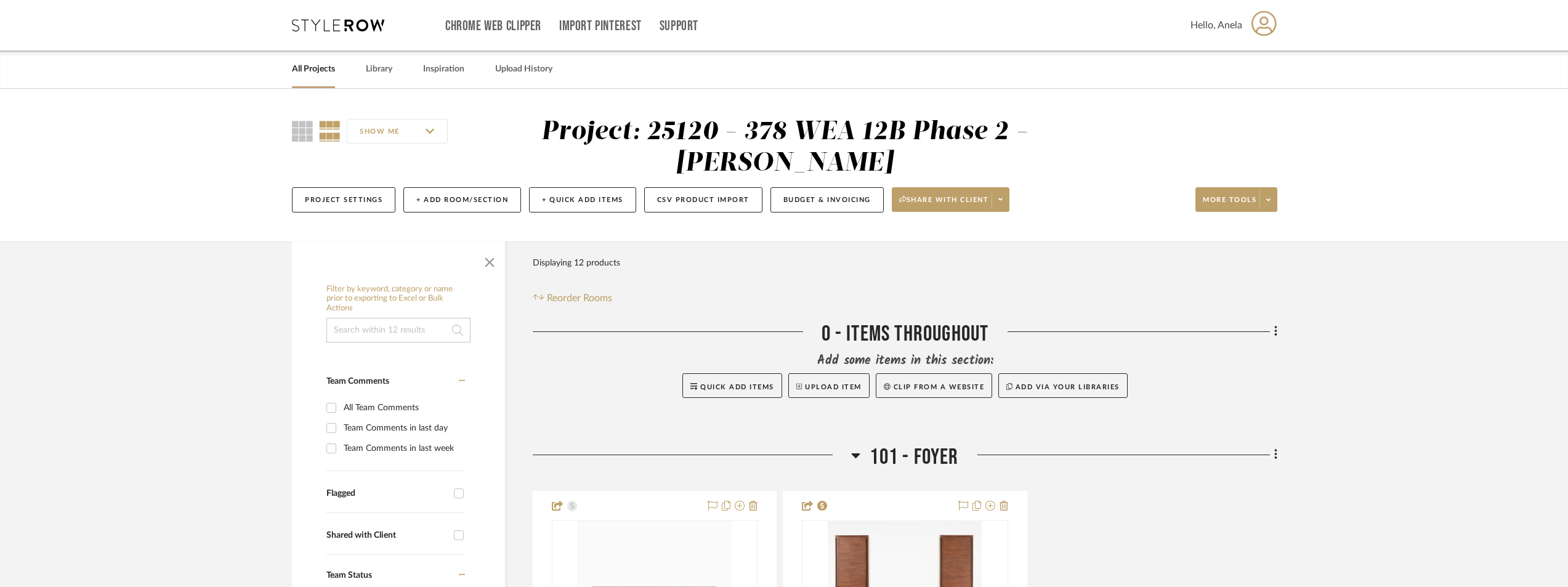
click at [313, 18] on div "Chrome Web Clipper Import Pinterest Support All Projects Library Inspiration Up…" at bounding box center [784, 25] width 986 height 51
click at [316, 24] on icon at bounding box center [338, 25] width 92 height 12
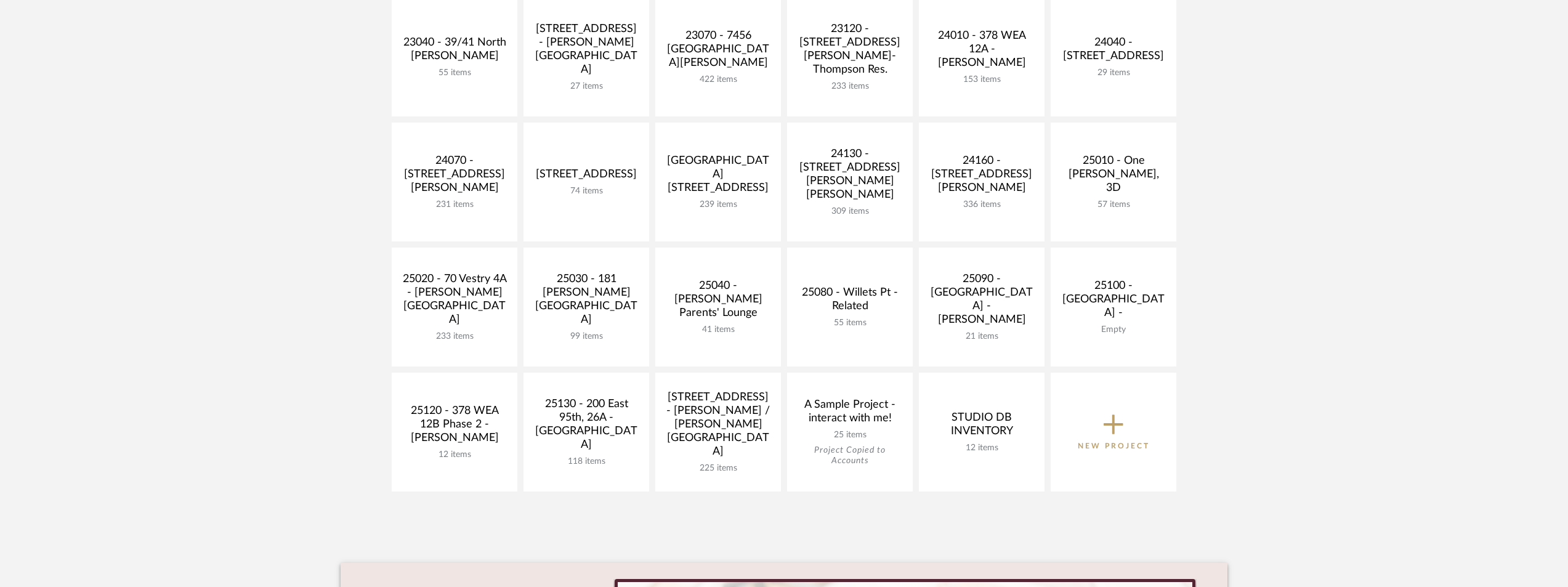
scroll to position [493, 0]
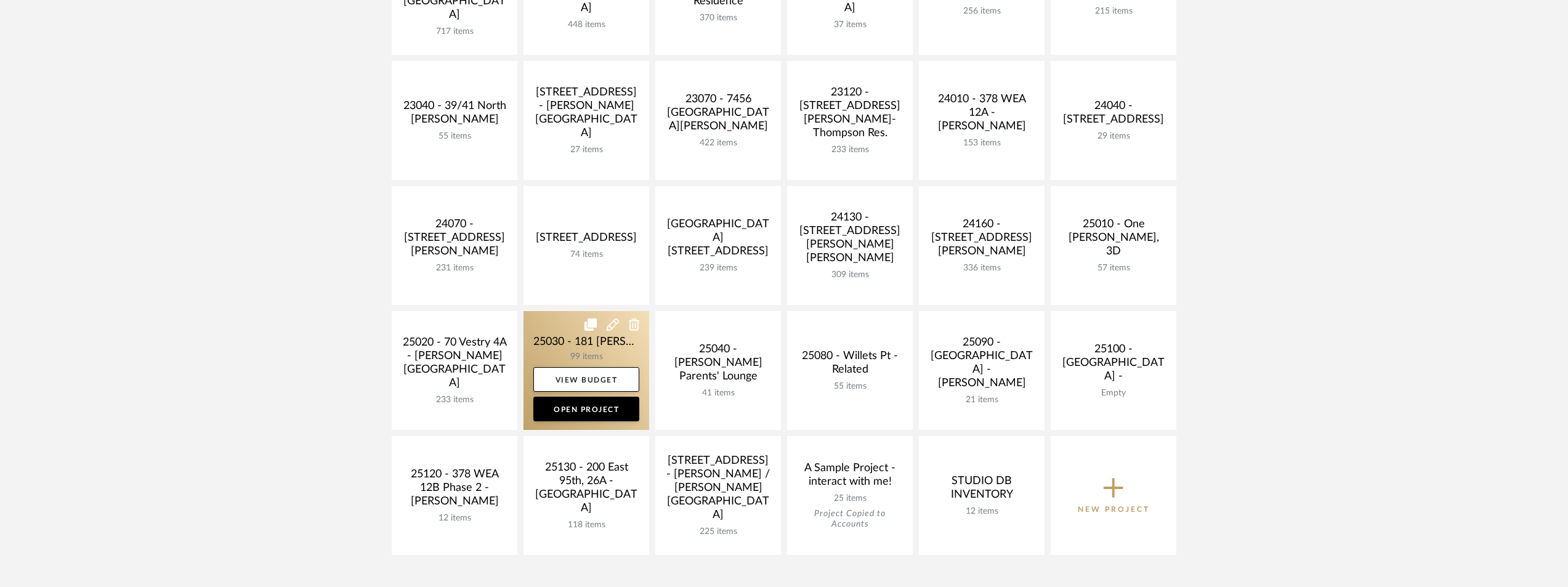
click at [567, 347] on link at bounding box center [586, 371] width 125 height 119
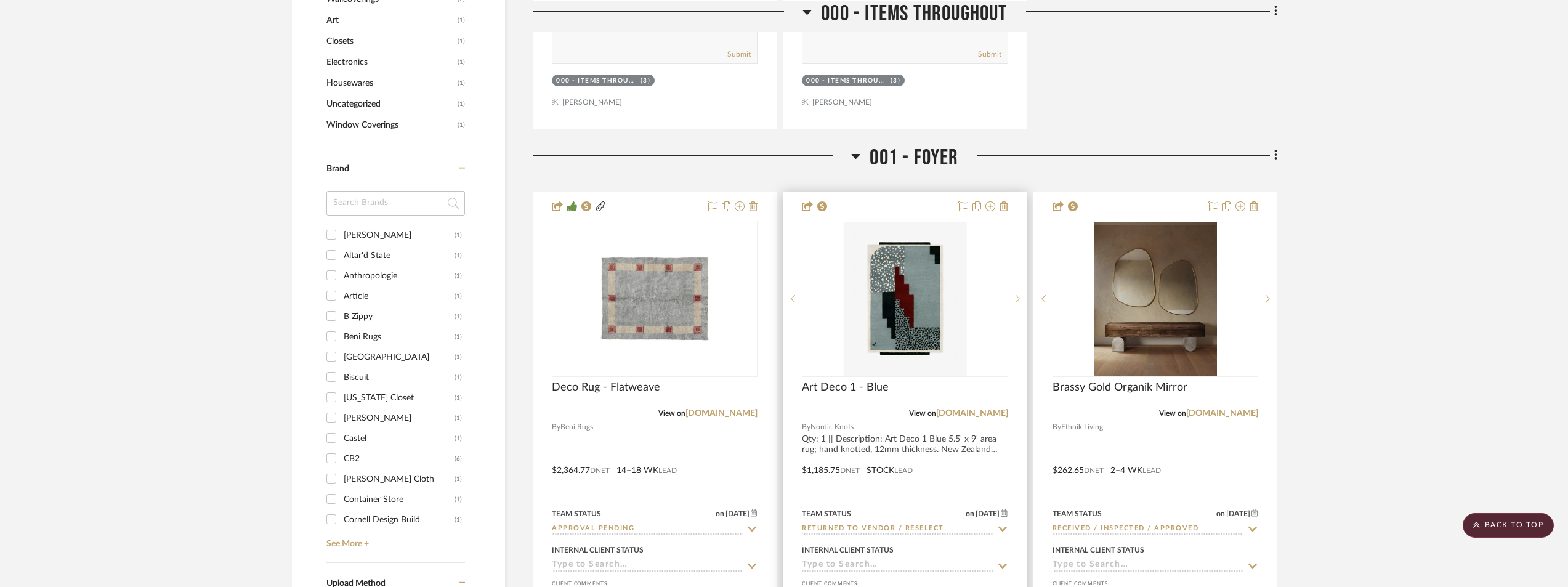
scroll to position [1479, 0]
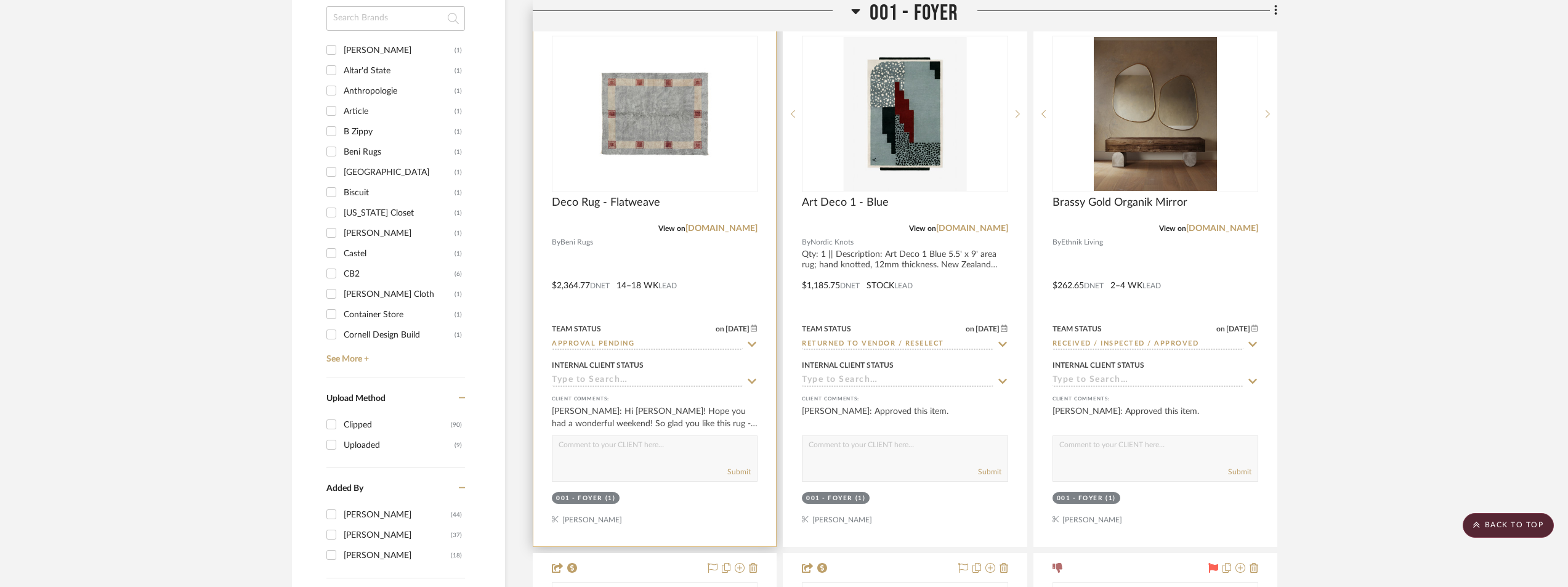
click at [650, 150] on img "0" at bounding box center [654, 114] width 154 height 154
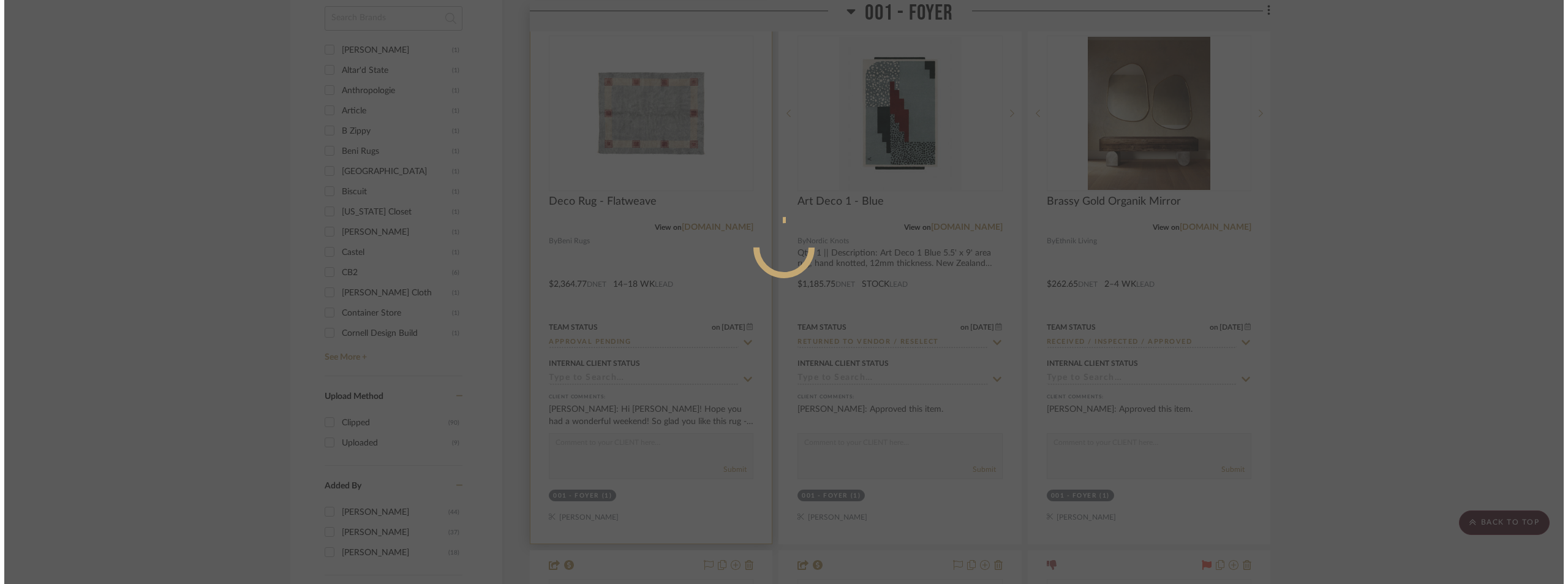
scroll to position [0, 0]
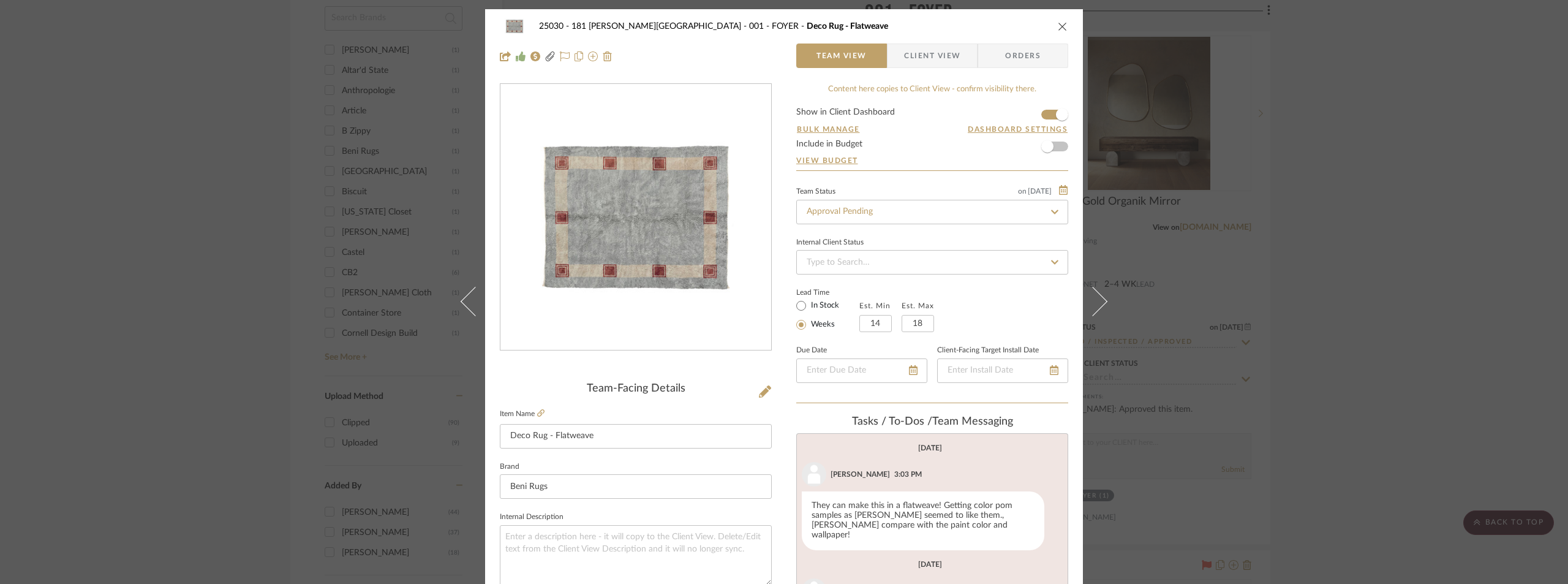
click at [938, 54] on span "Client View" at bounding box center [932, 56] width 56 height 25
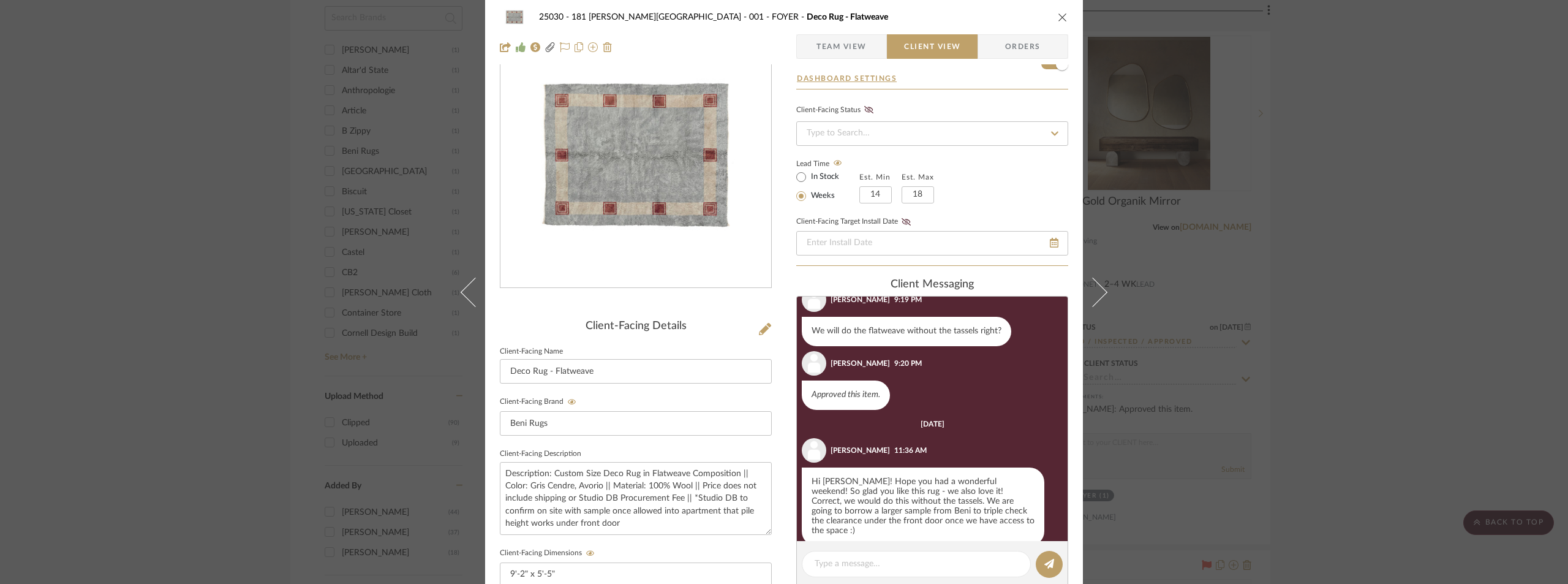
scroll to position [123, 0]
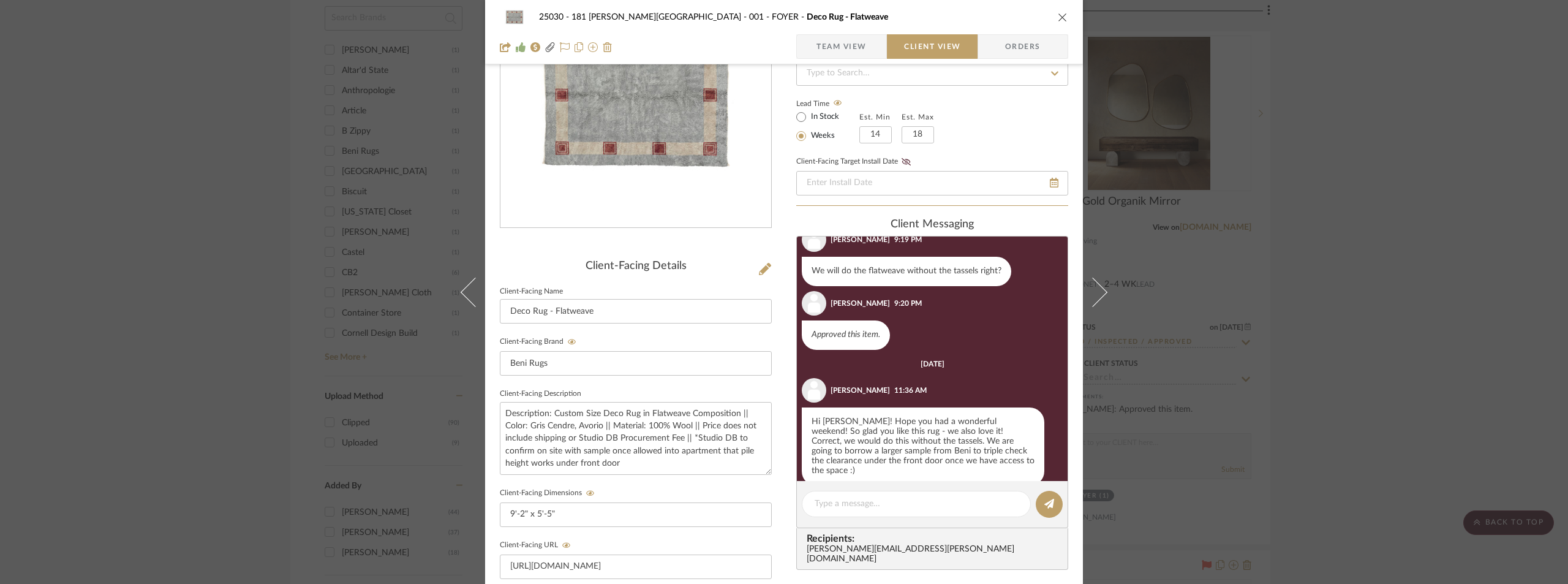
click at [830, 52] on span "Team View" at bounding box center [842, 46] width 50 height 25
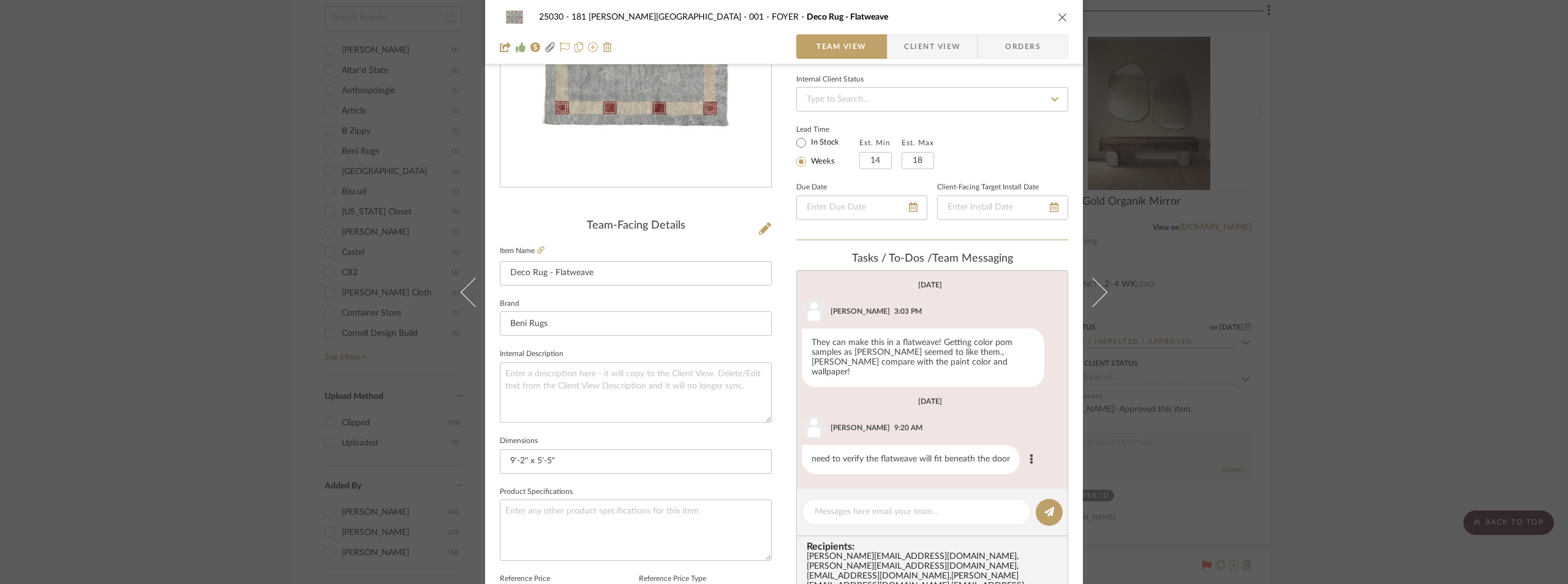
scroll to position [184, 0]
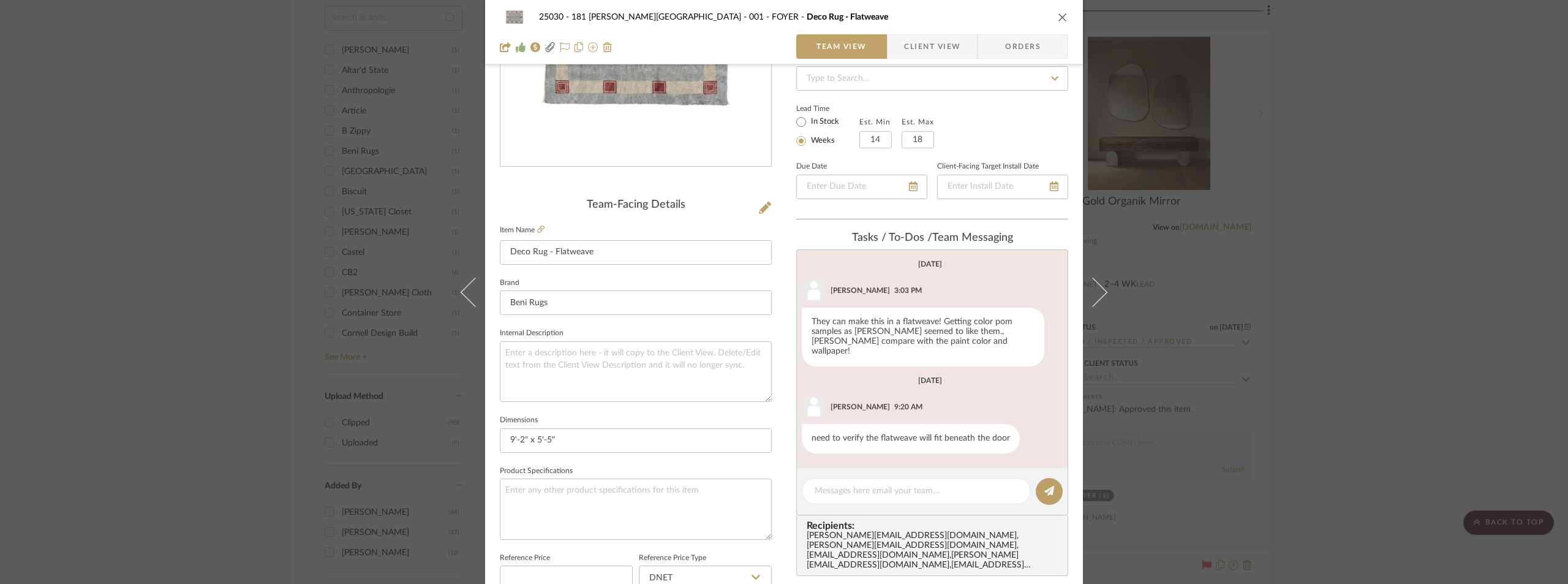
click at [916, 50] on span "Client View" at bounding box center [932, 46] width 56 height 25
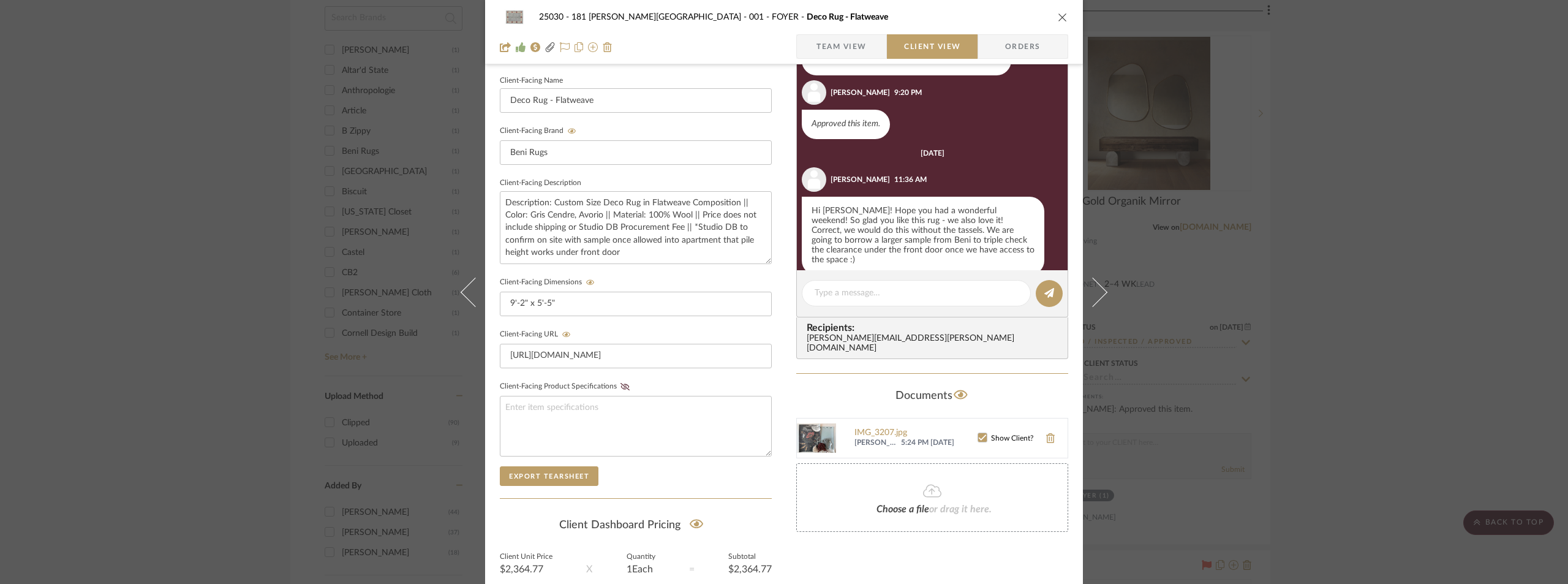
scroll to position [446, 0]
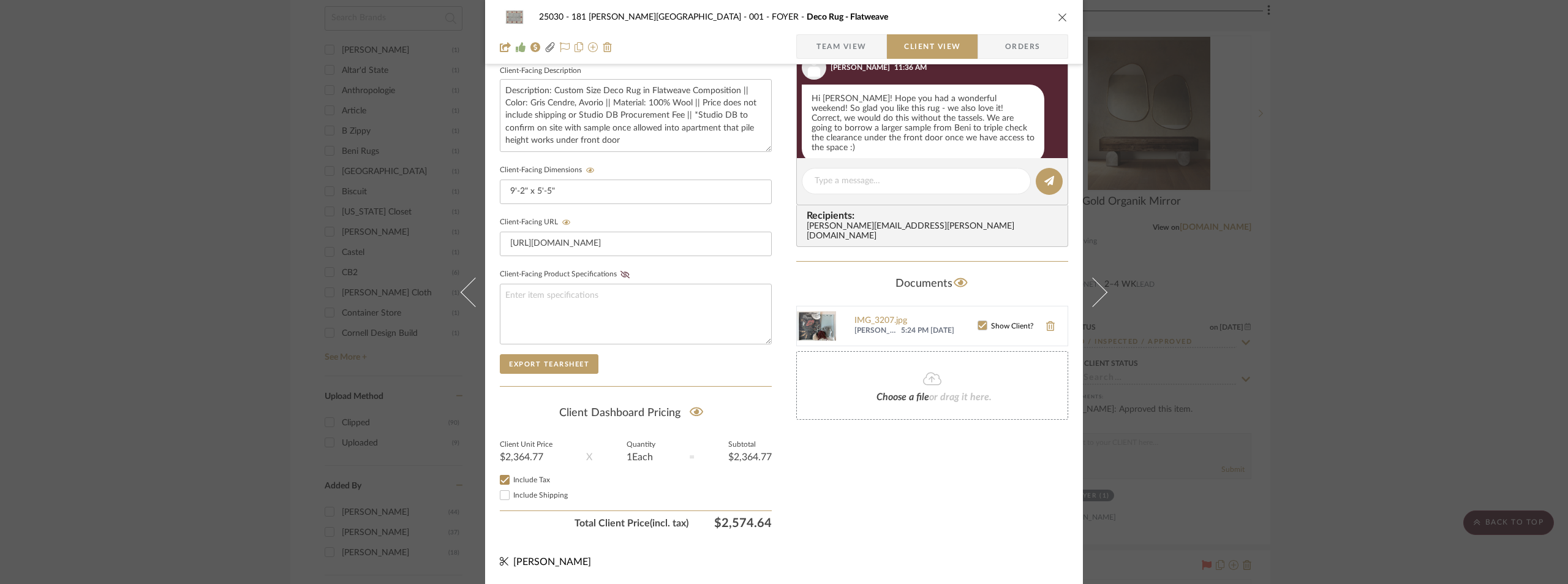
drag, startPoint x: 714, startPoint y: 526, endPoint x: 767, endPoint y: 524, distance: 53.0
click at [767, 524] on span "$2,574.64" at bounding box center [730, 524] width 83 height 15
copy span "$2,574.64"
click at [826, 48] on span "Team View" at bounding box center [842, 46] width 50 height 25
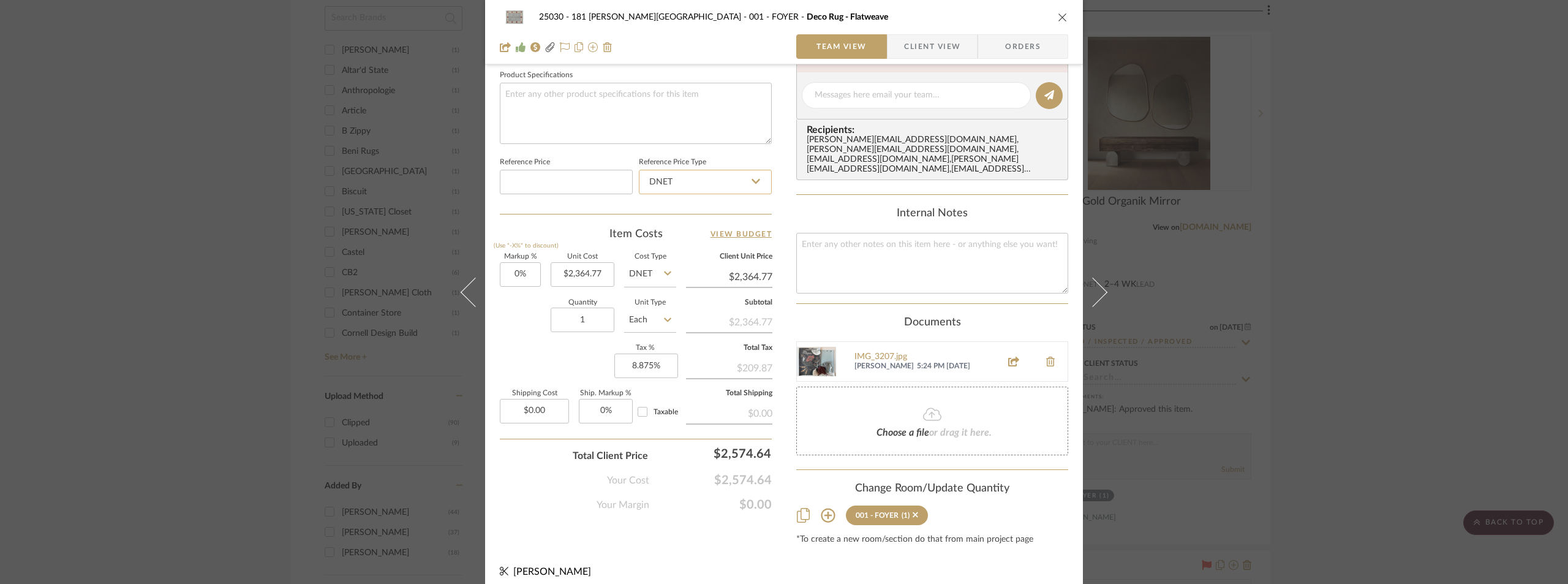
scroll to position [151, 0]
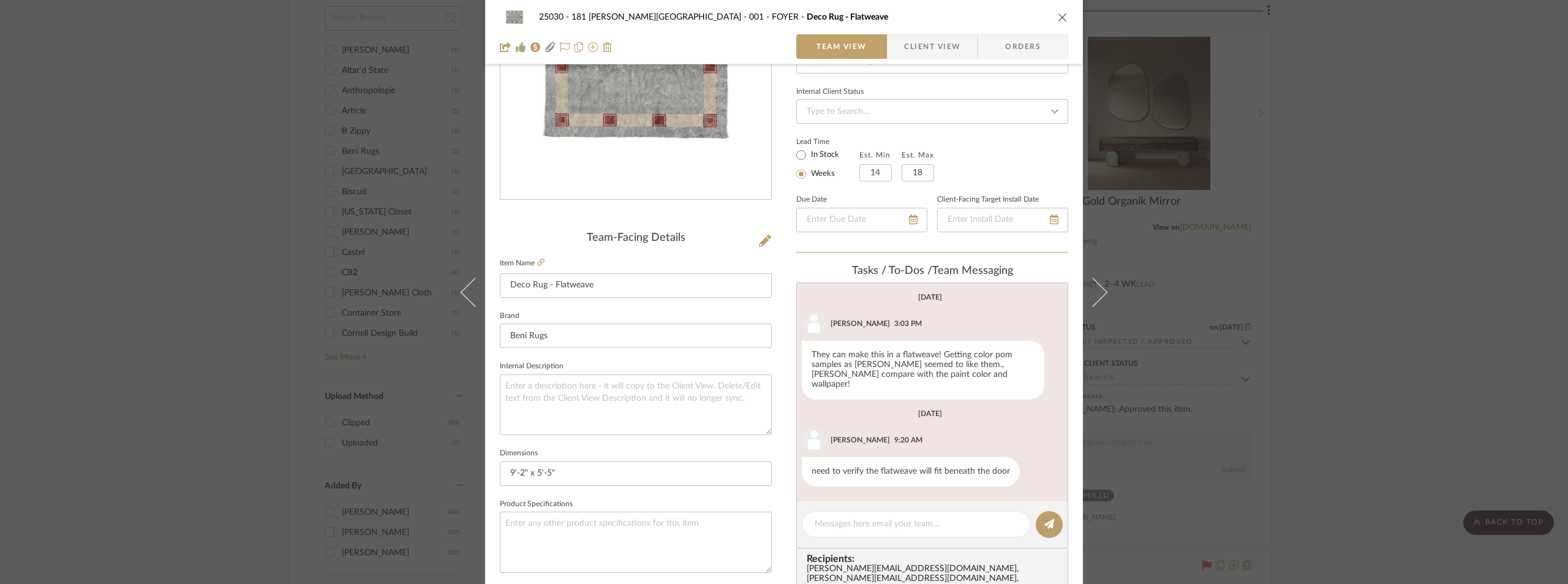
click at [1248, 327] on div "25030 - 181 [PERSON_NAME] 001 - FOYER Deco Rug - Flatweave Team View Client Vie…" at bounding box center [784, 292] width 1568 height 584
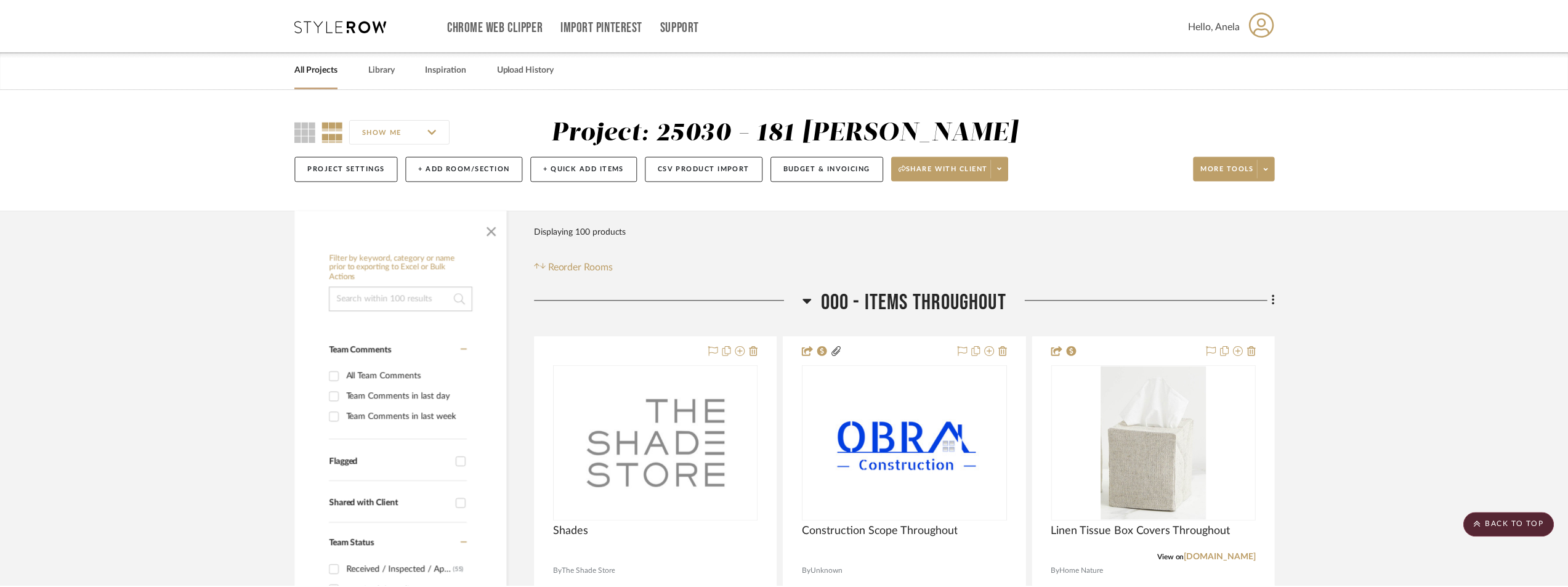
scroll to position [1479, 0]
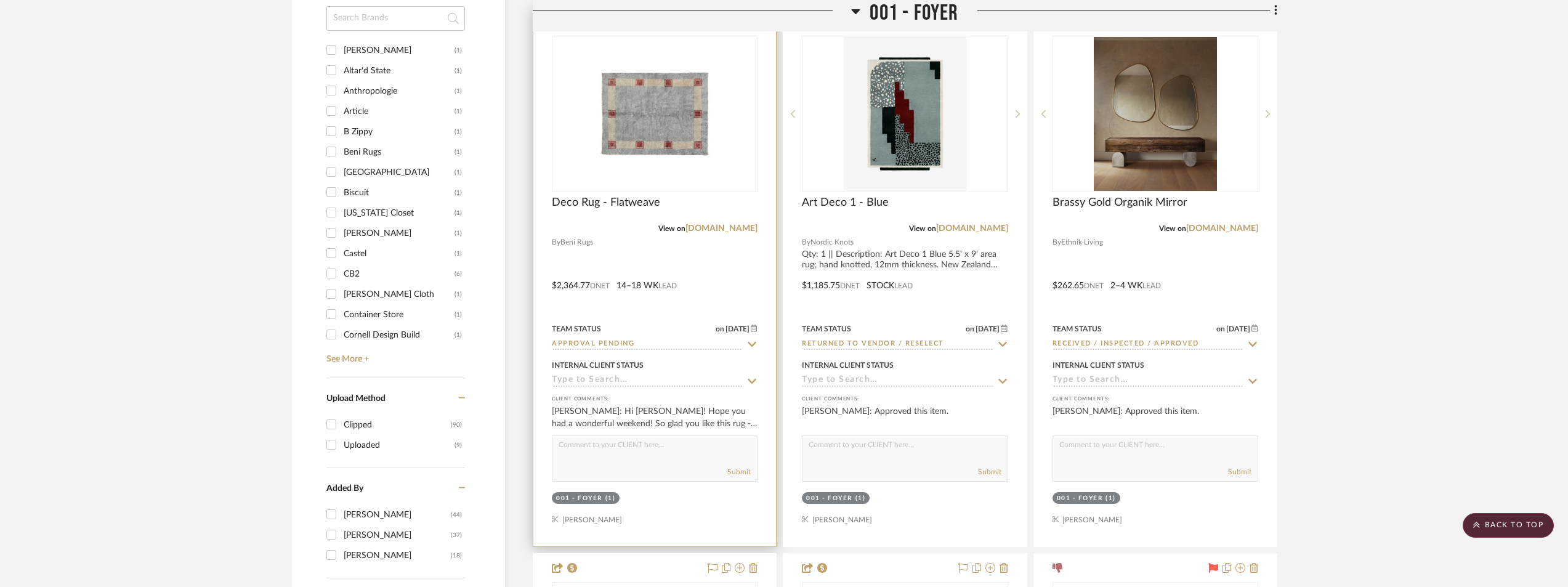
click at [632, 136] on img "0" at bounding box center [654, 114] width 154 height 154
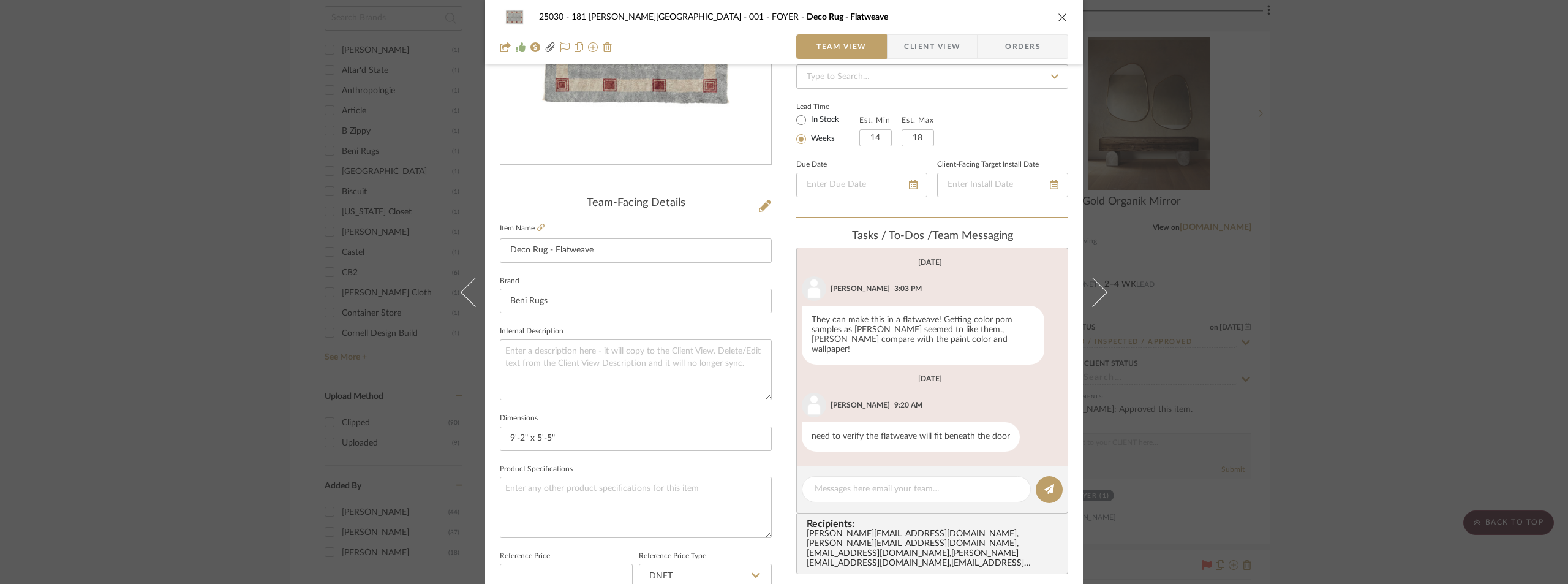
scroll to position [245, 0]
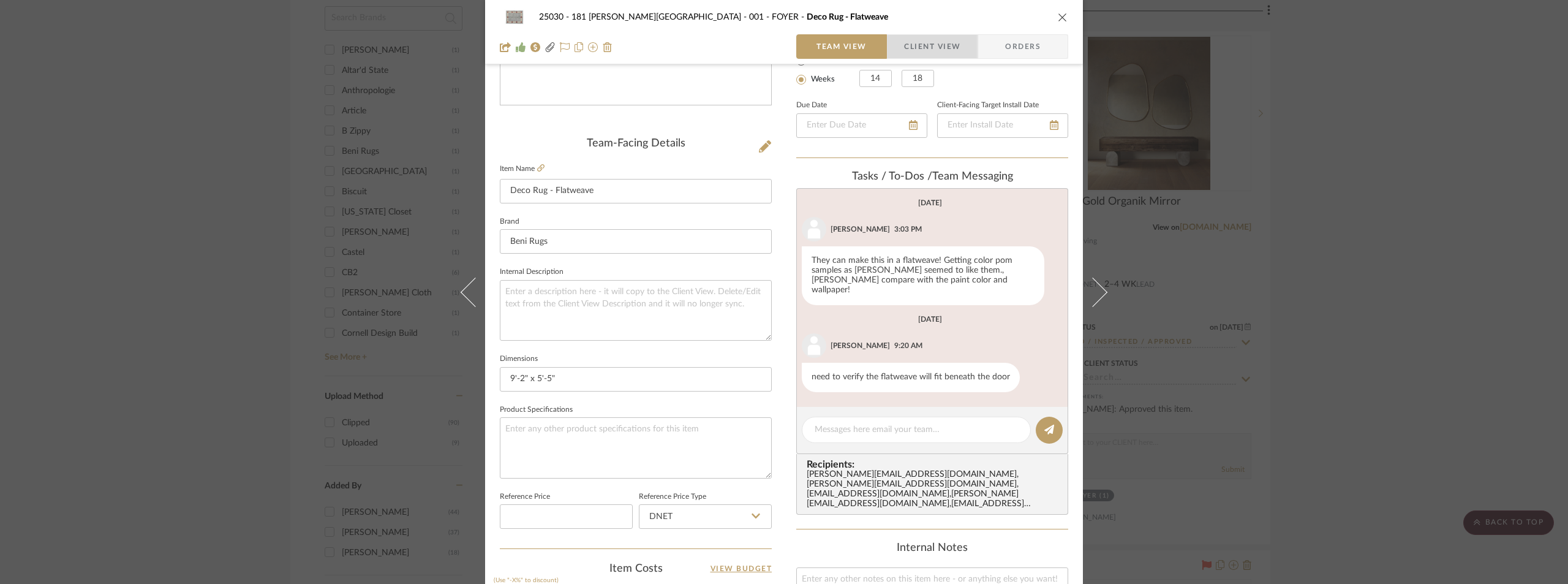
click at [936, 47] on span "Client View" at bounding box center [932, 46] width 56 height 25
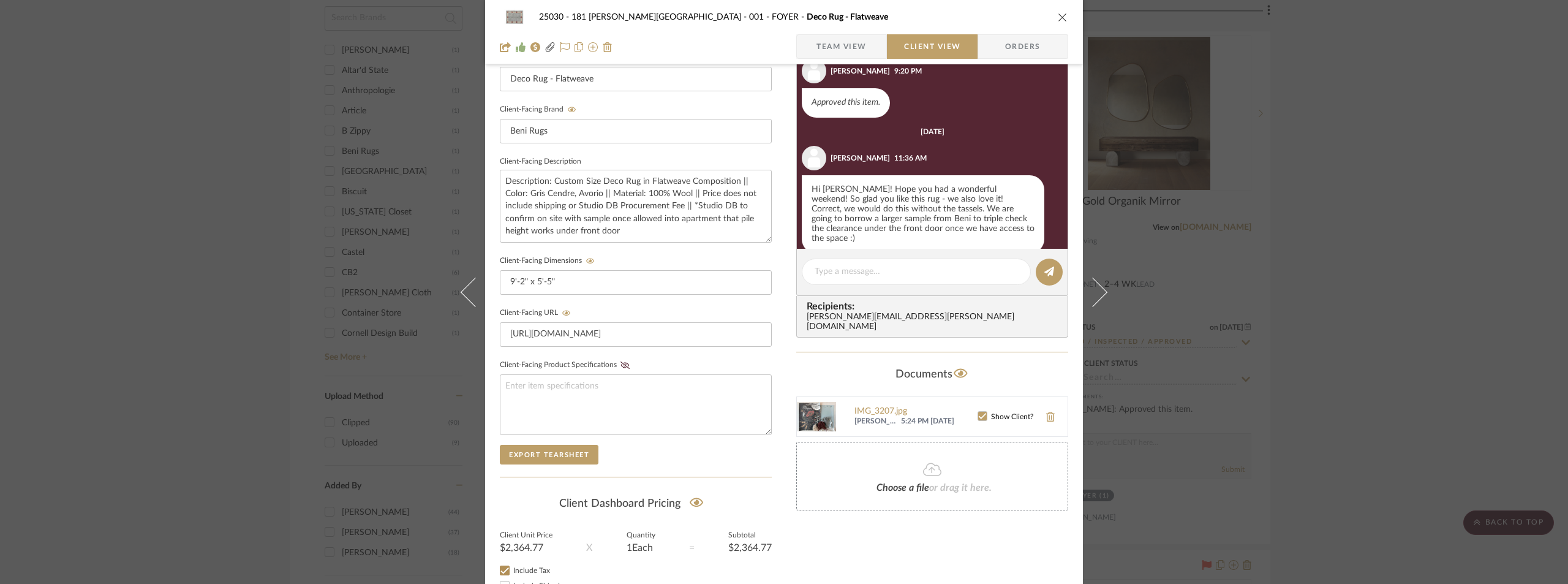
scroll to position [446, 0]
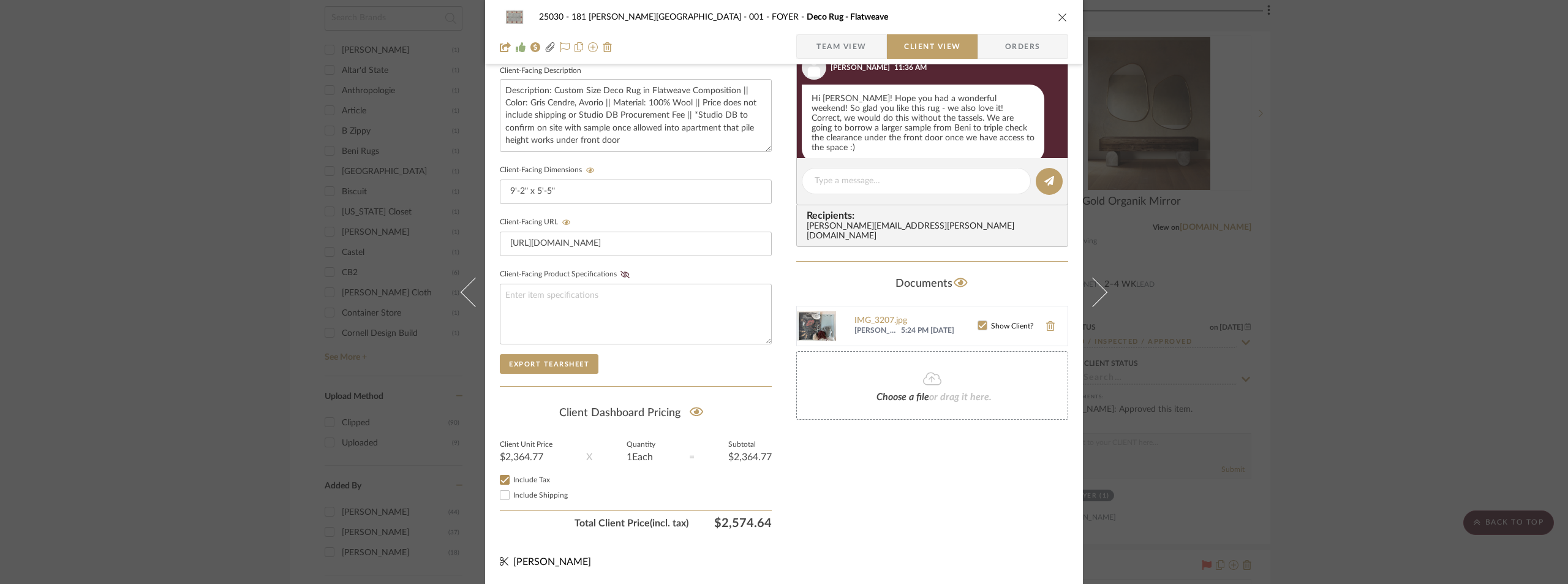
click at [1223, 236] on div "25030 - 181 [PERSON_NAME] 001 - FOYER Deco Rug - Flatweave Team View Client Vie…" at bounding box center [784, 292] width 1568 height 584
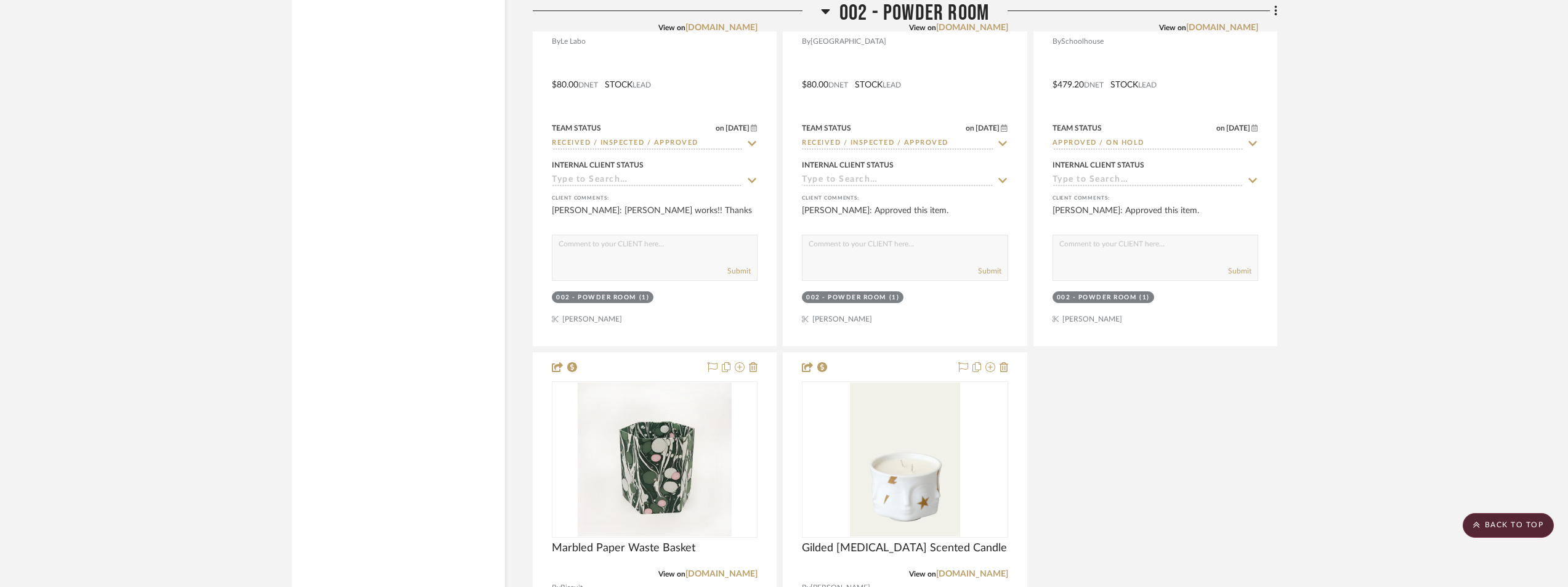
scroll to position [3203, 0]
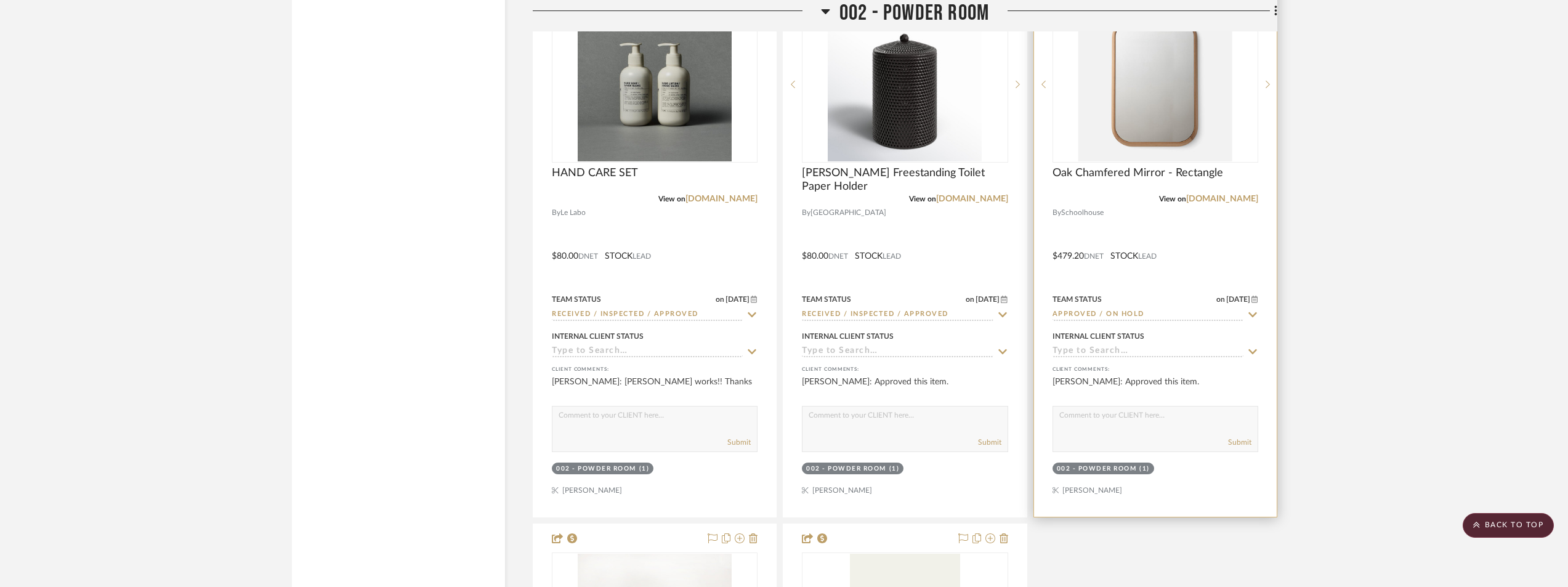
click at [0, 0] on img at bounding box center [0, 0] width 0 height 0
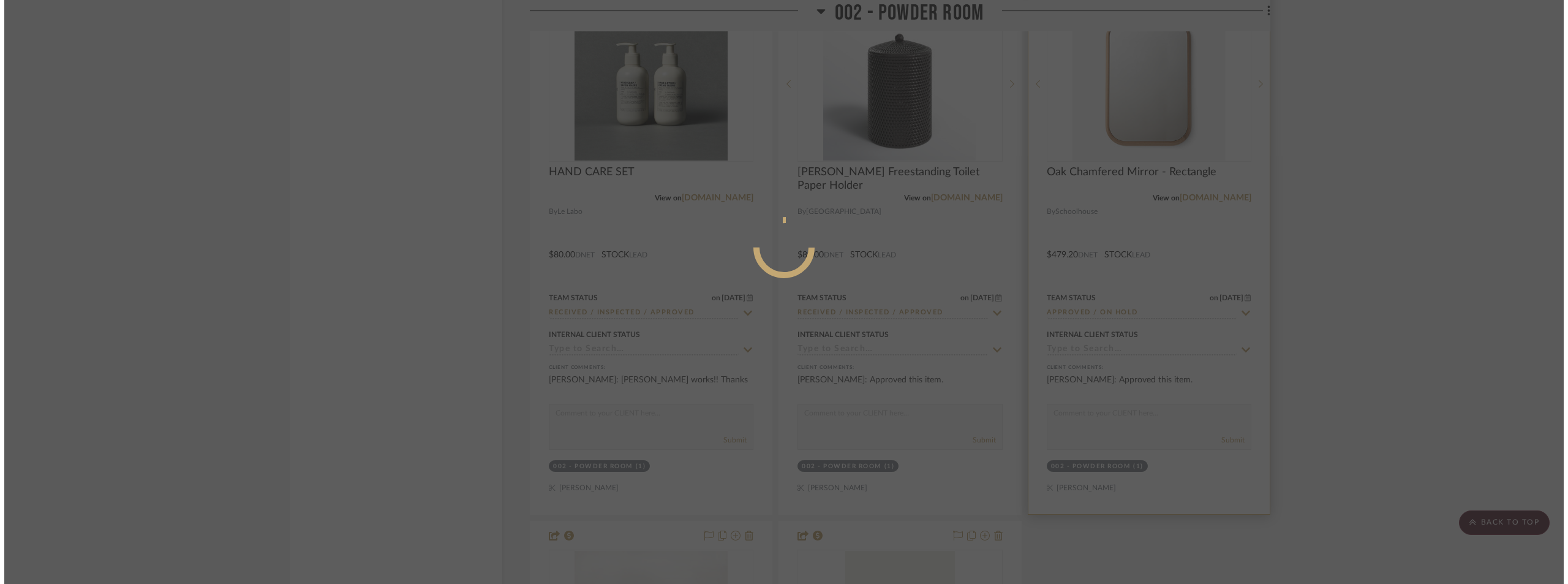
scroll to position [0, 0]
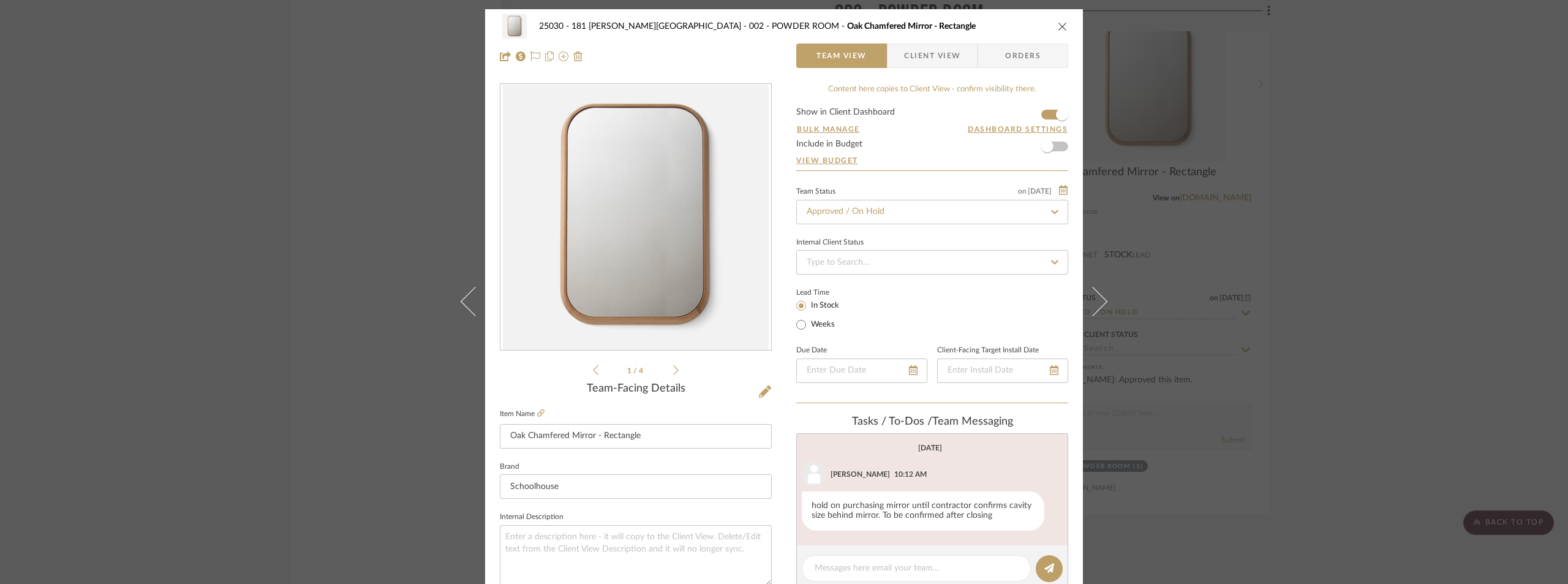
click at [919, 49] on span "Client View" at bounding box center [932, 56] width 56 height 25
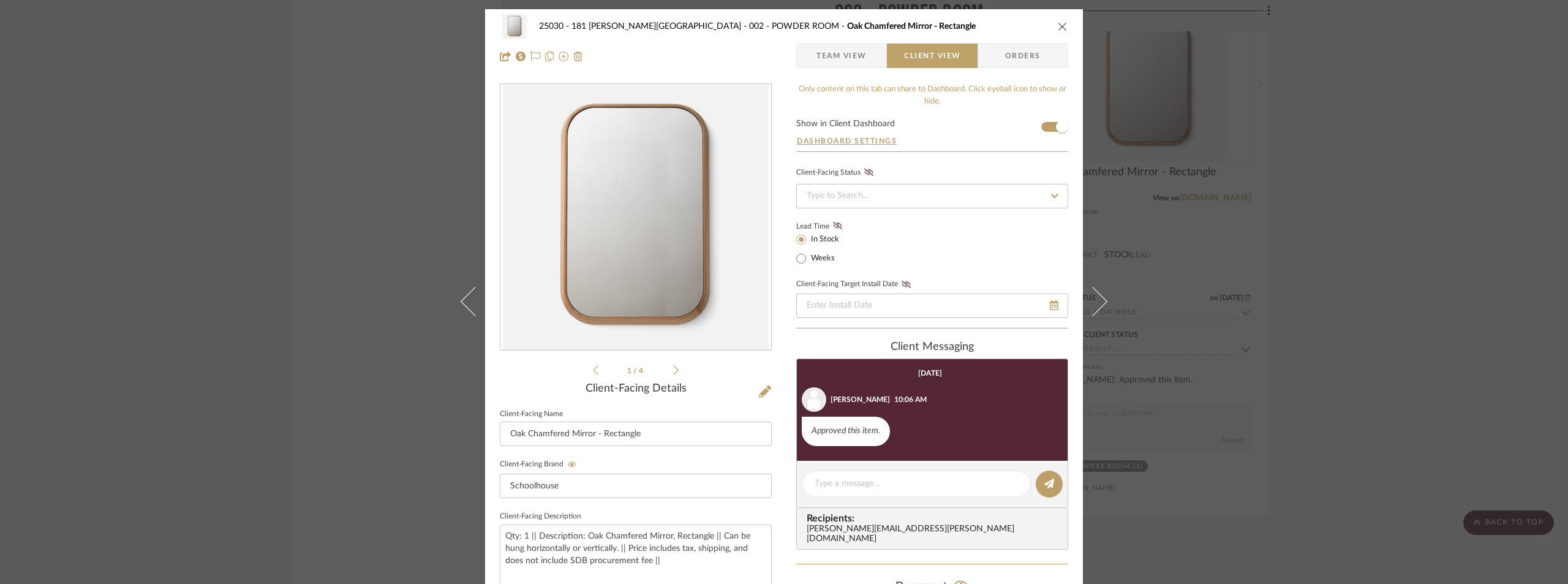
click at [1399, 248] on div "25030 - 181 [PERSON_NAME] 002 - POWDER ROOM Oak Chamfered Mirror - Rectangle Te…" at bounding box center [784, 292] width 1568 height 584
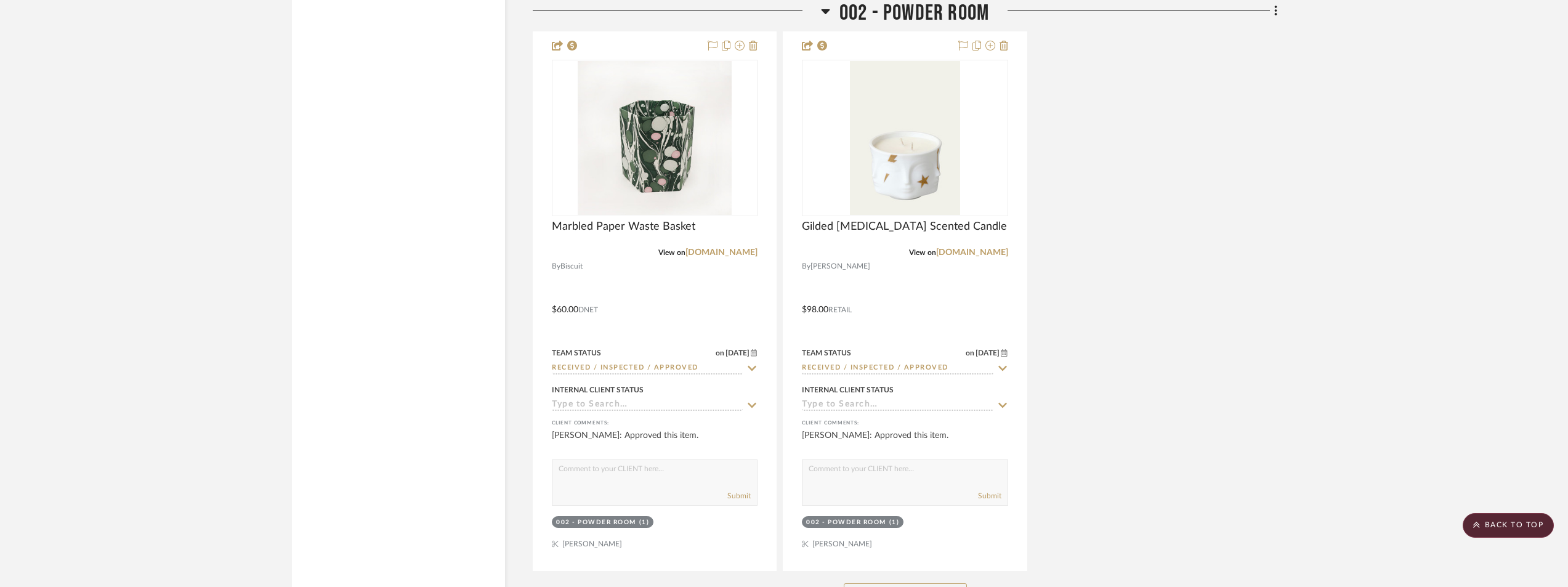
scroll to position [4189, 0]
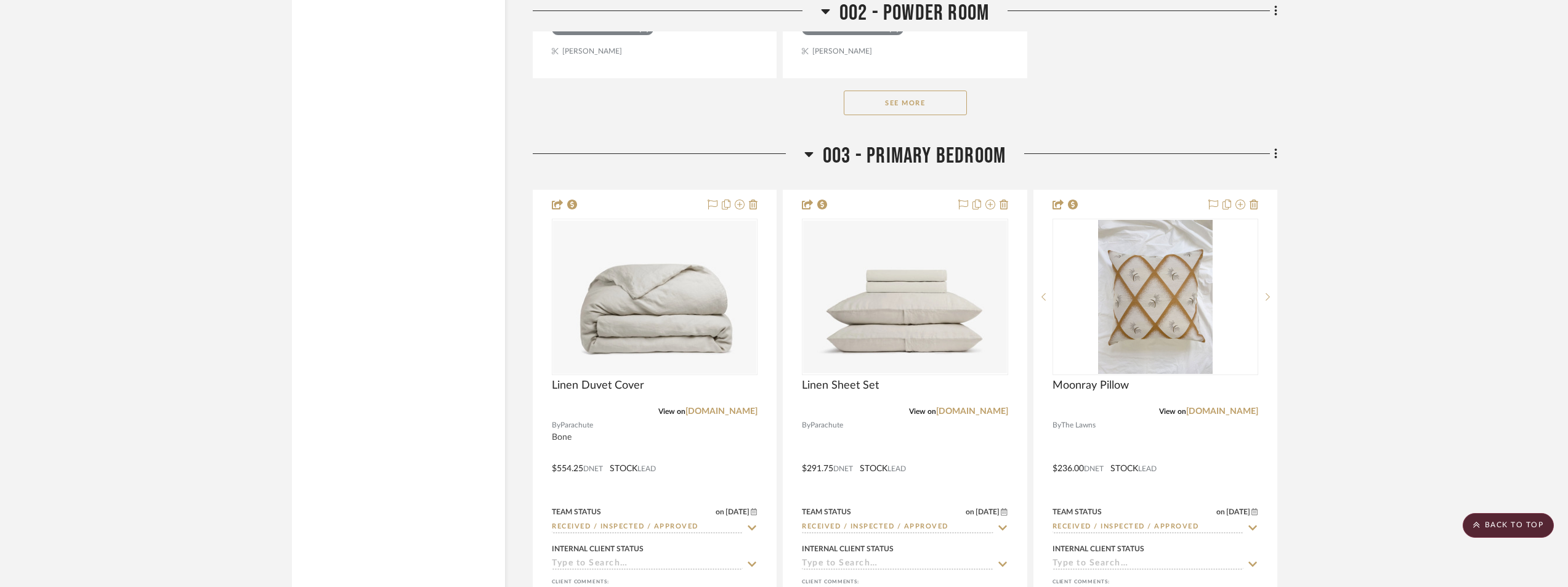
click at [921, 115] on button "See More" at bounding box center [905, 102] width 123 height 25
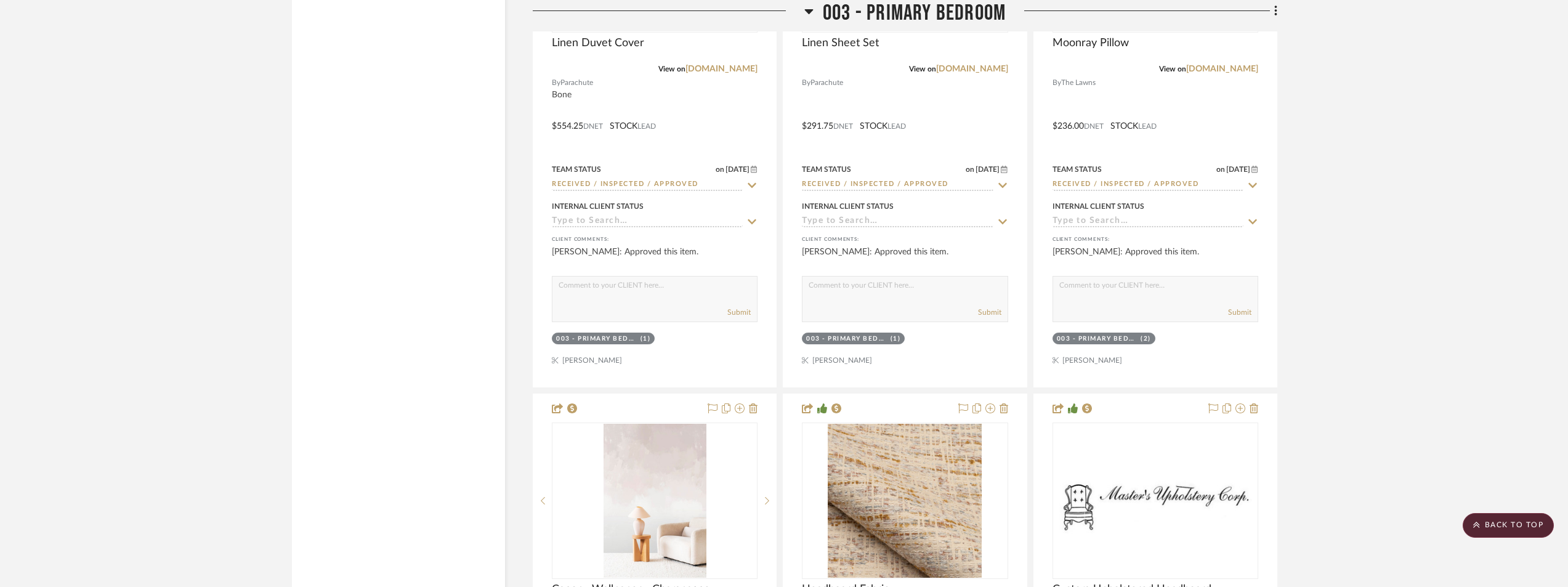
scroll to position [4805, 0]
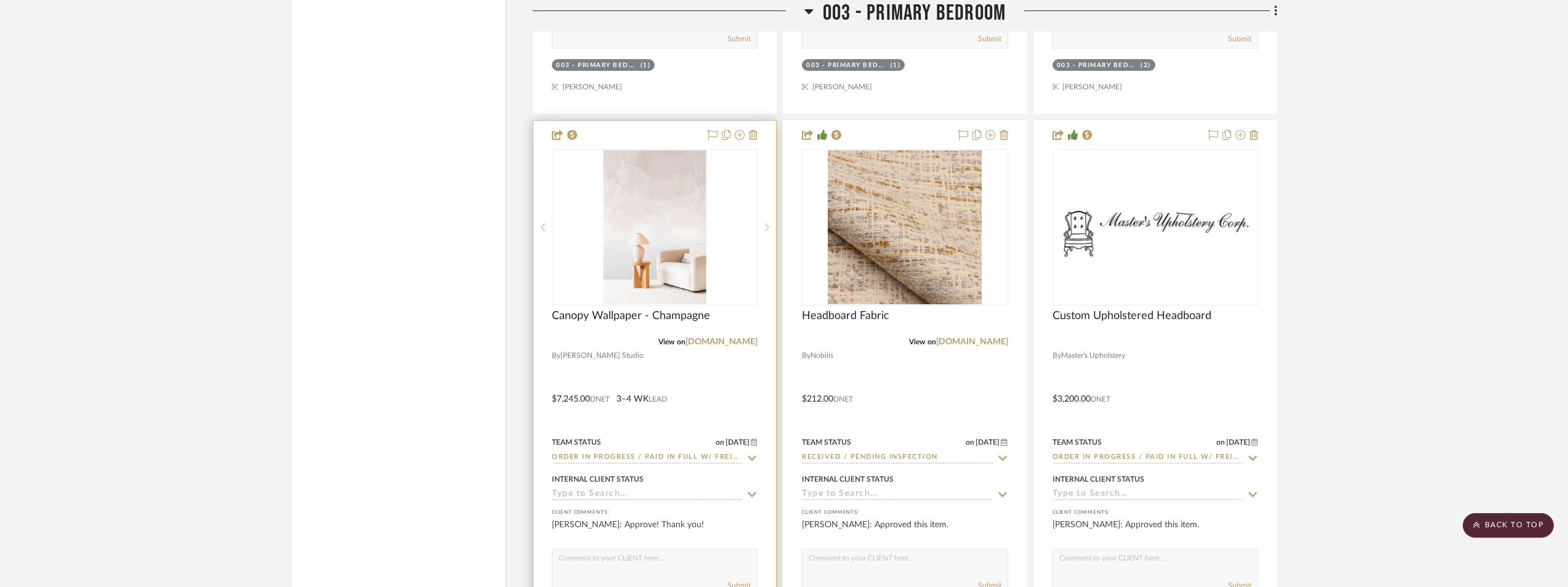
click at [752, 463] on icon at bounding box center [752, 458] width 11 height 10
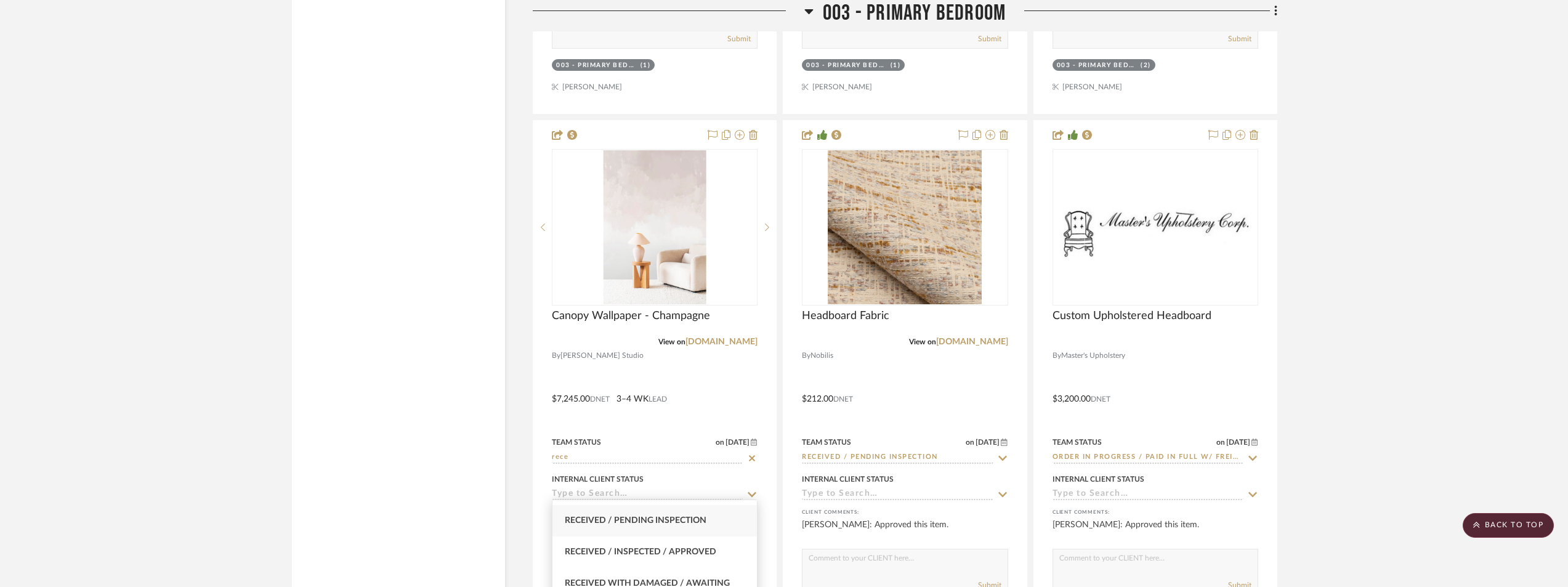
scroll to position [123, 0]
type input "rece"
click at [681, 513] on div "Received / Pending Inspection" at bounding box center [654, 500] width 204 height 32
type input "[DATE]"
type input "Received / Pending Inspection"
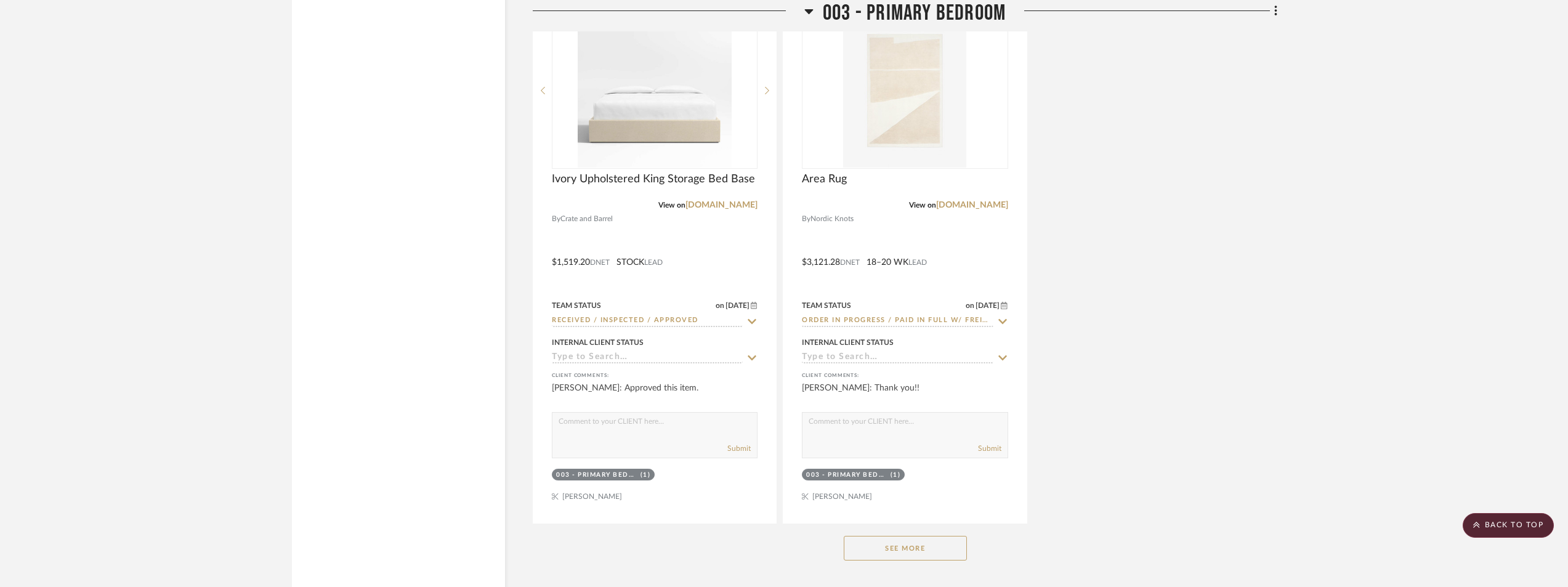
scroll to position [5483, 0]
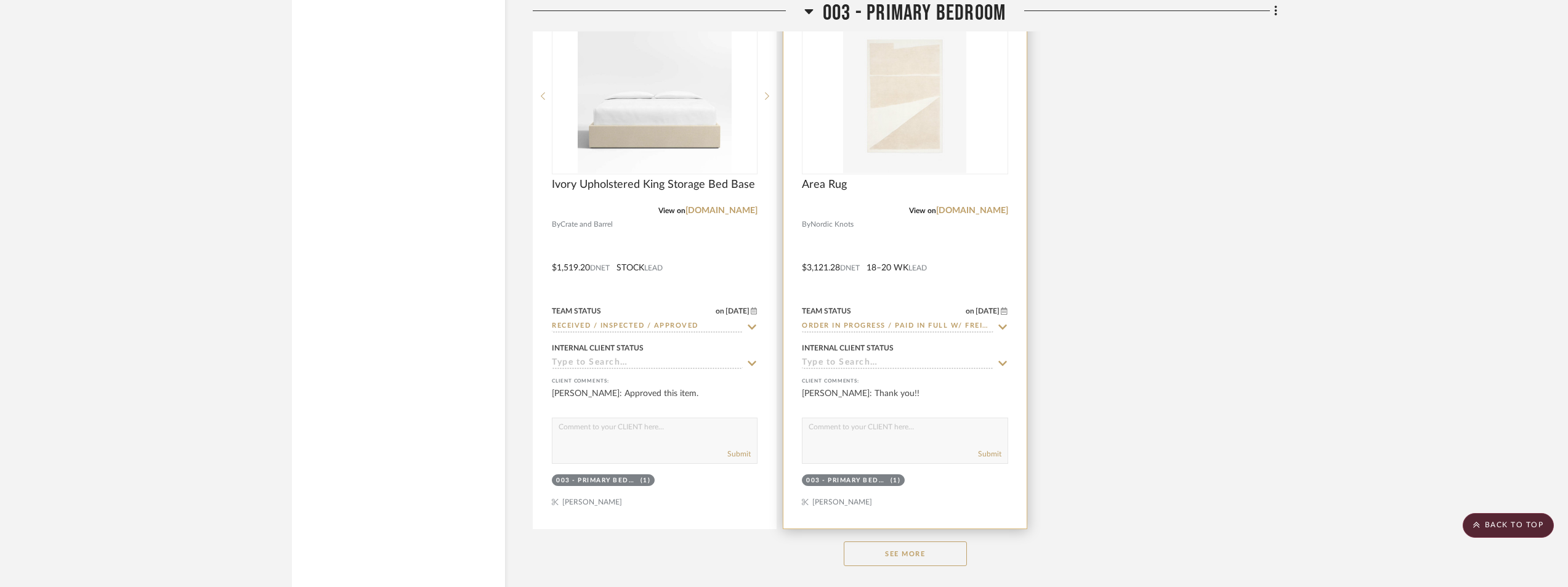
click at [0, 0] on img at bounding box center [0, 0] width 0 height 0
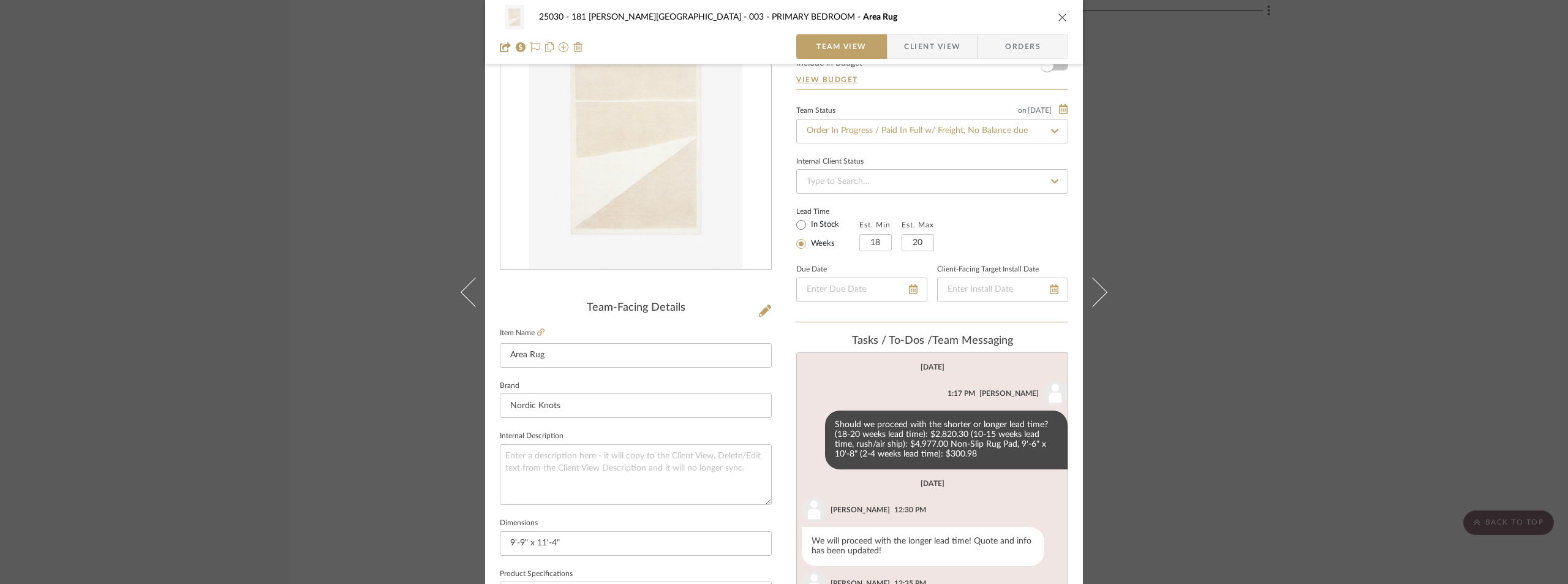
scroll to position [61, 0]
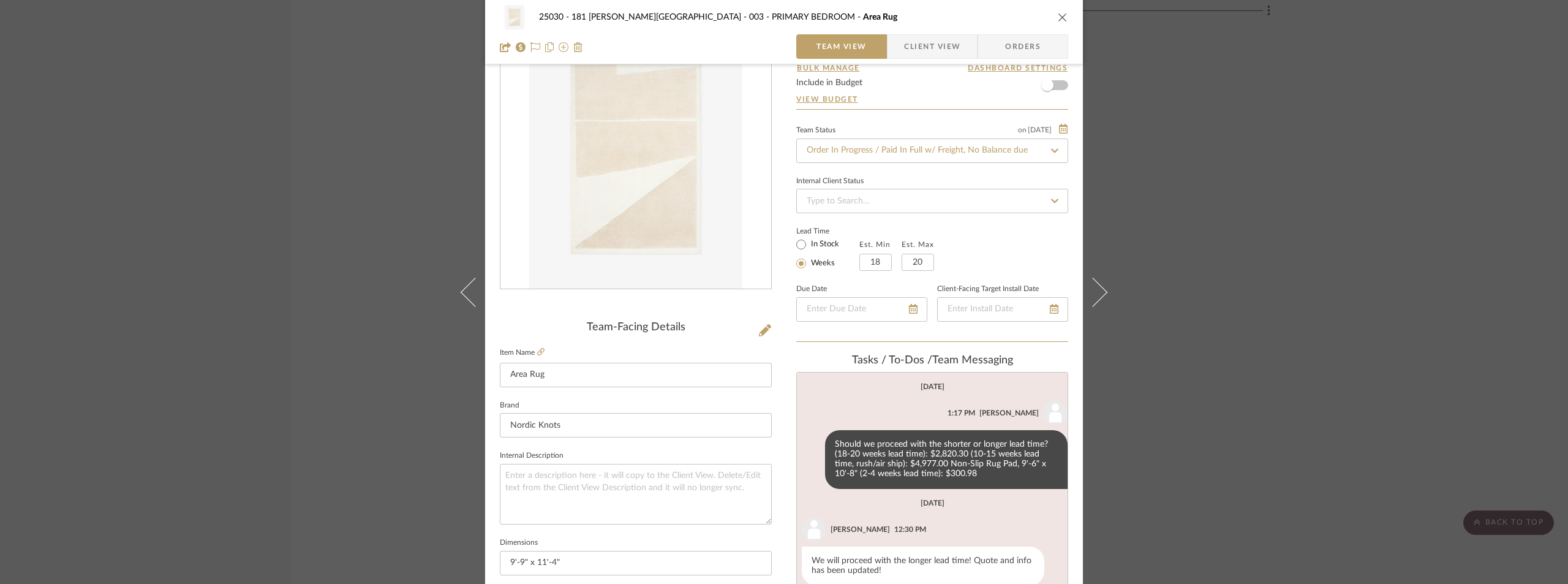
click at [1220, 174] on div "25030 - 181 [PERSON_NAME] 003 - PRIMARY BEDROOM Area Rug Team View Client View …" at bounding box center [784, 292] width 1568 height 584
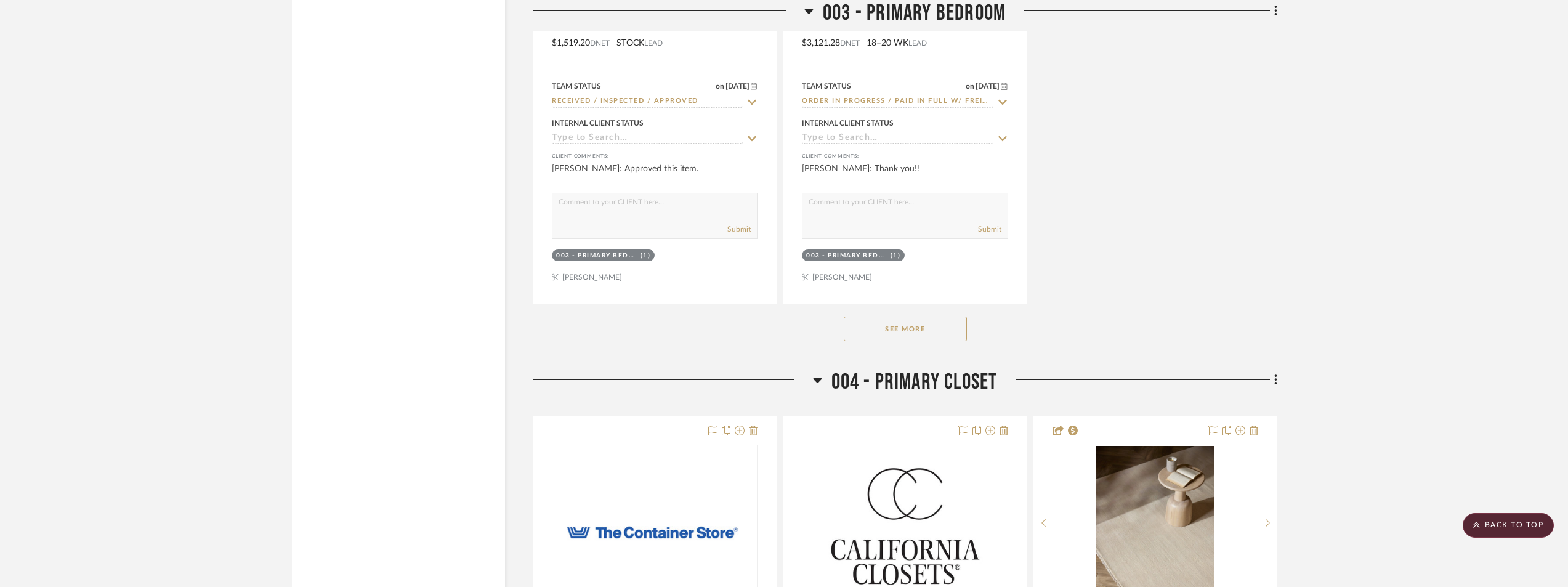
scroll to position [5914, 0]
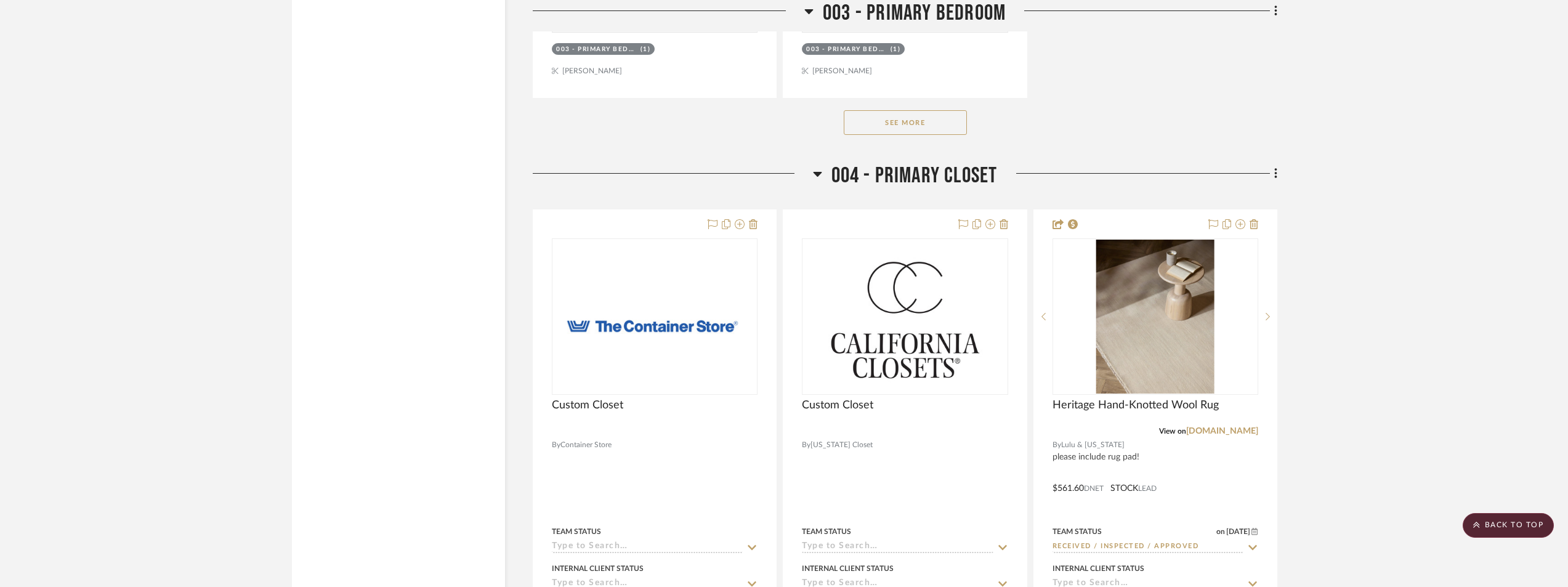
click at [918, 135] on button "See More" at bounding box center [905, 123] width 123 height 25
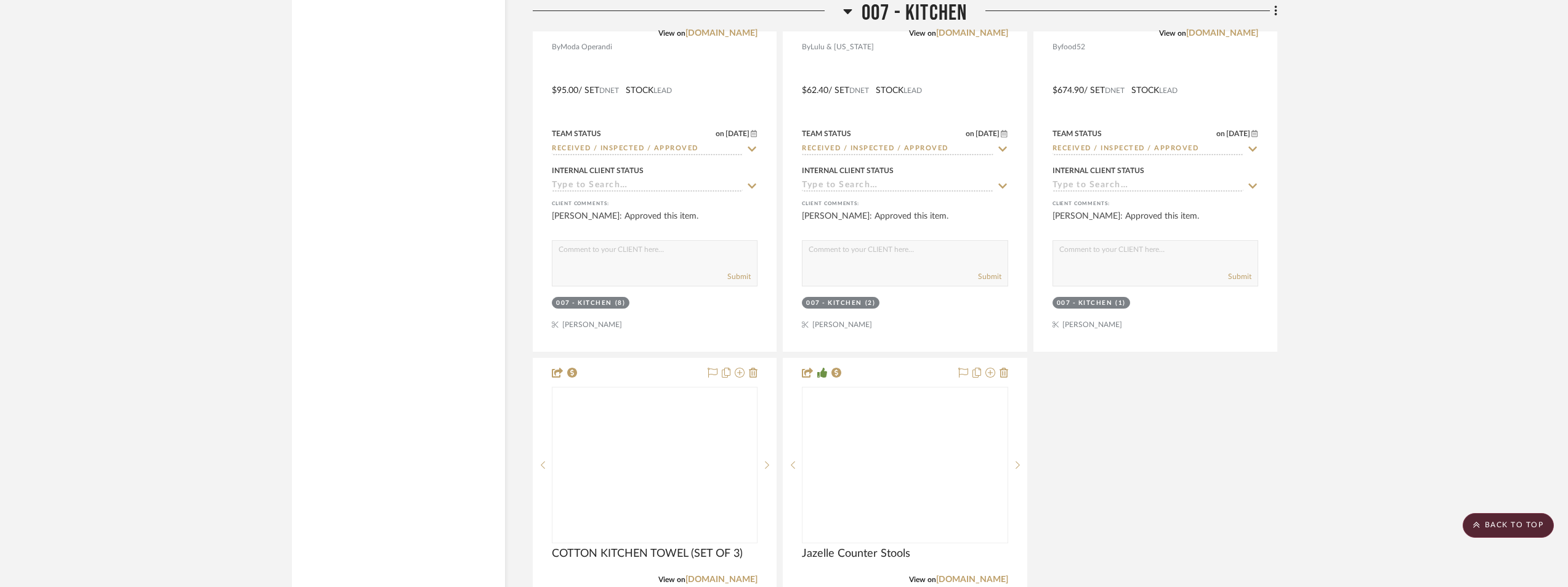
scroll to position [11089, 0]
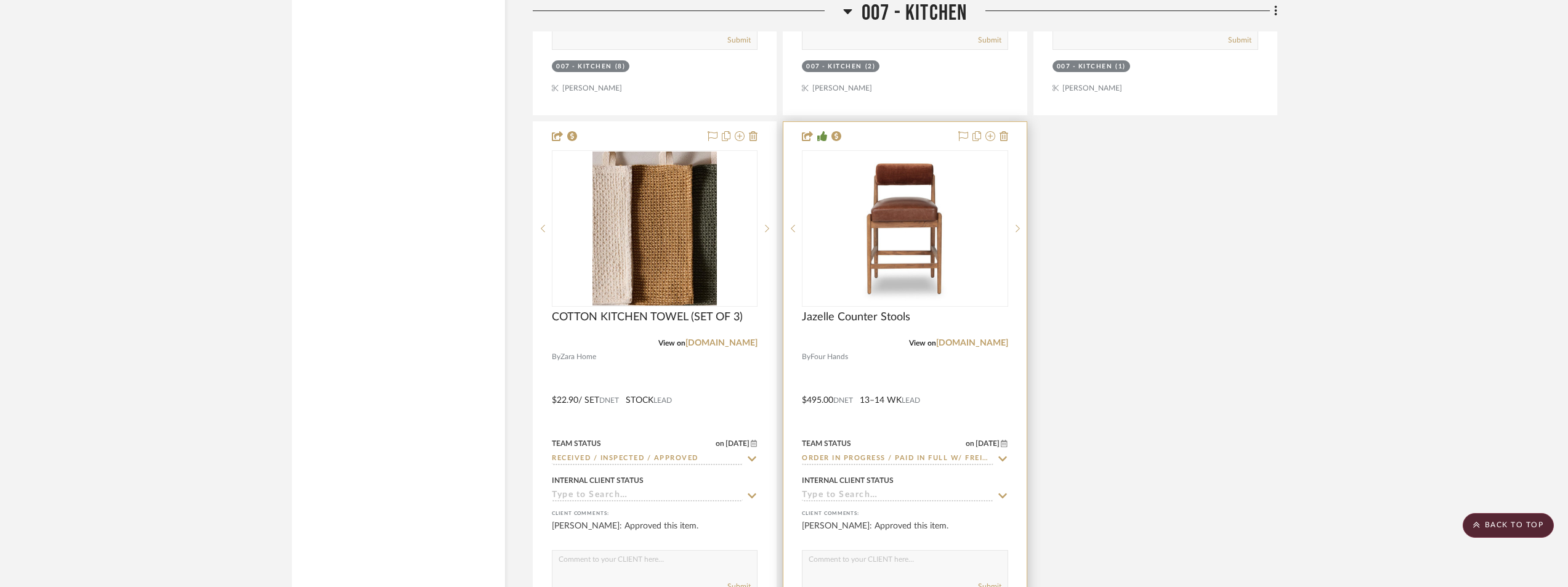
click at [918, 290] on img "0" at bounding box center [905, 228] width 154 height 154
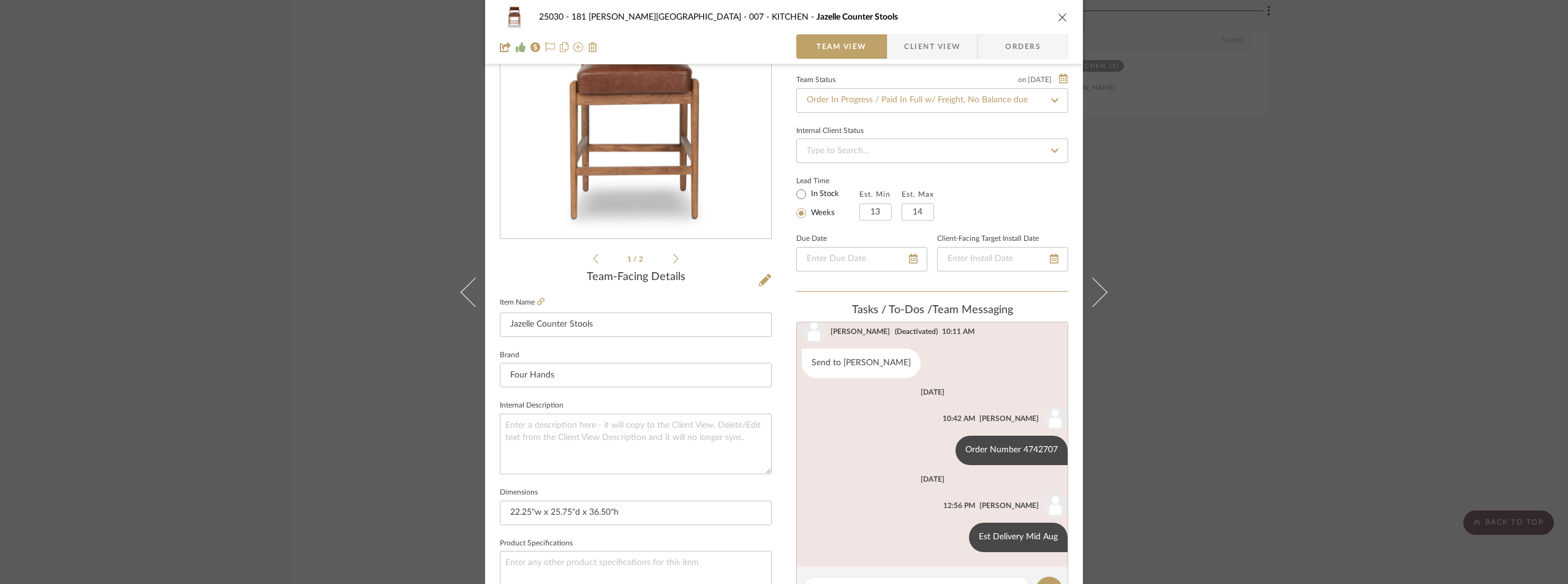
scroll to position [245, 0]
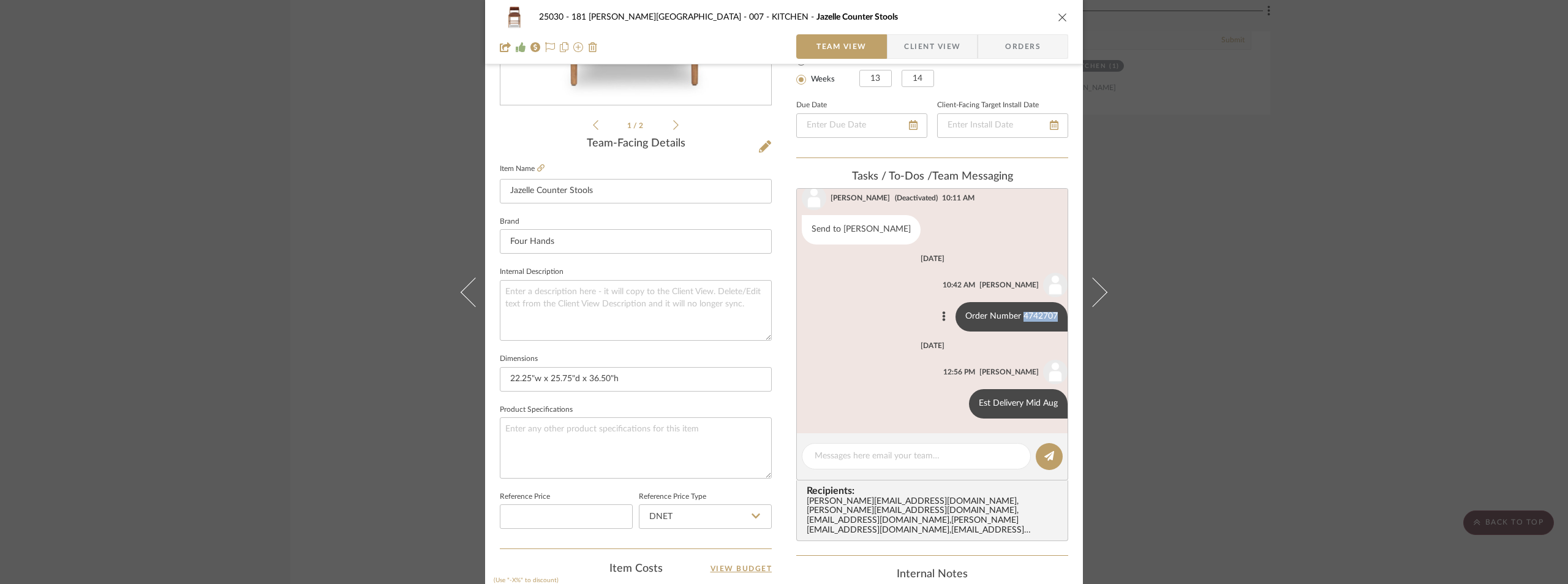
drag, startPoint x: 1014, startPoint y: 314, endPoint x: 1048, endPoint y: 316, distance: 34.1
click at [1048, 316] on div "Order Number 4742707" at bounding box center [1011, 317] width 112 height 30
copy div "4742707"
click at [1165, 185] on div "25030 - 181 [PERSON_NAME] 007 - KITCHEN Jazelle Counter Stools Team View Client…" at bounding box center [784, 292] width 1568 height 584
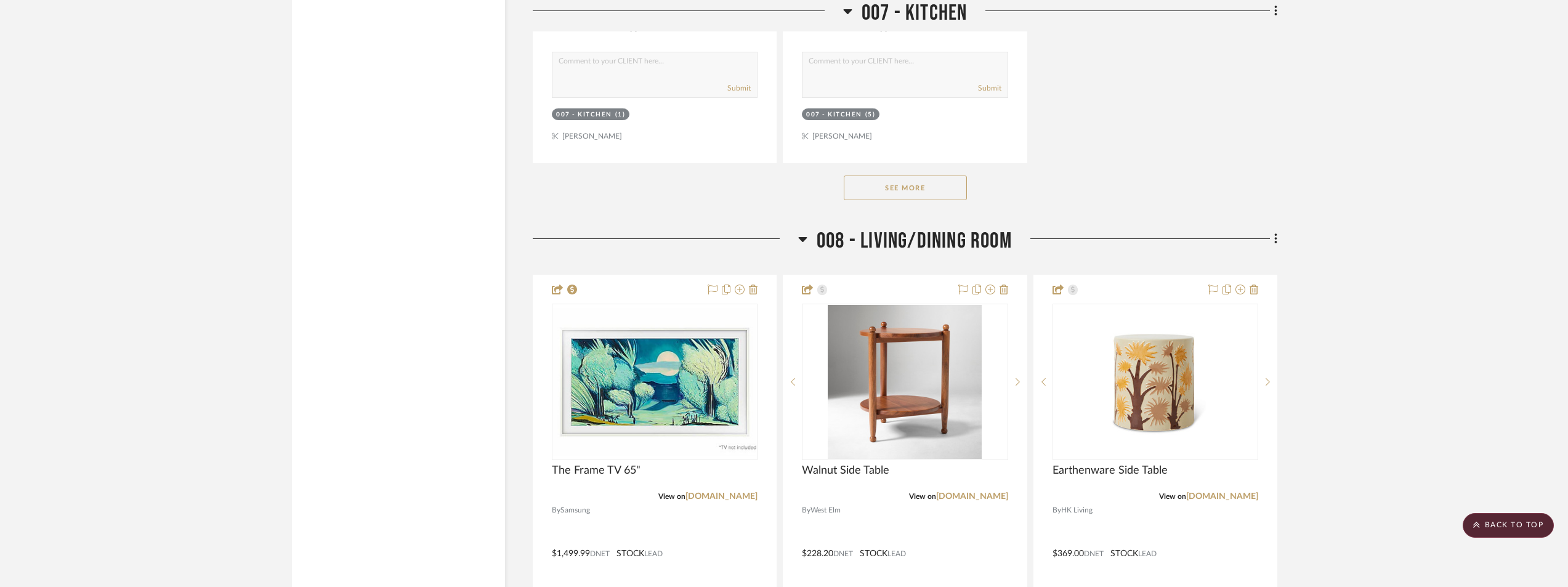
scroll to position [11705, 0]
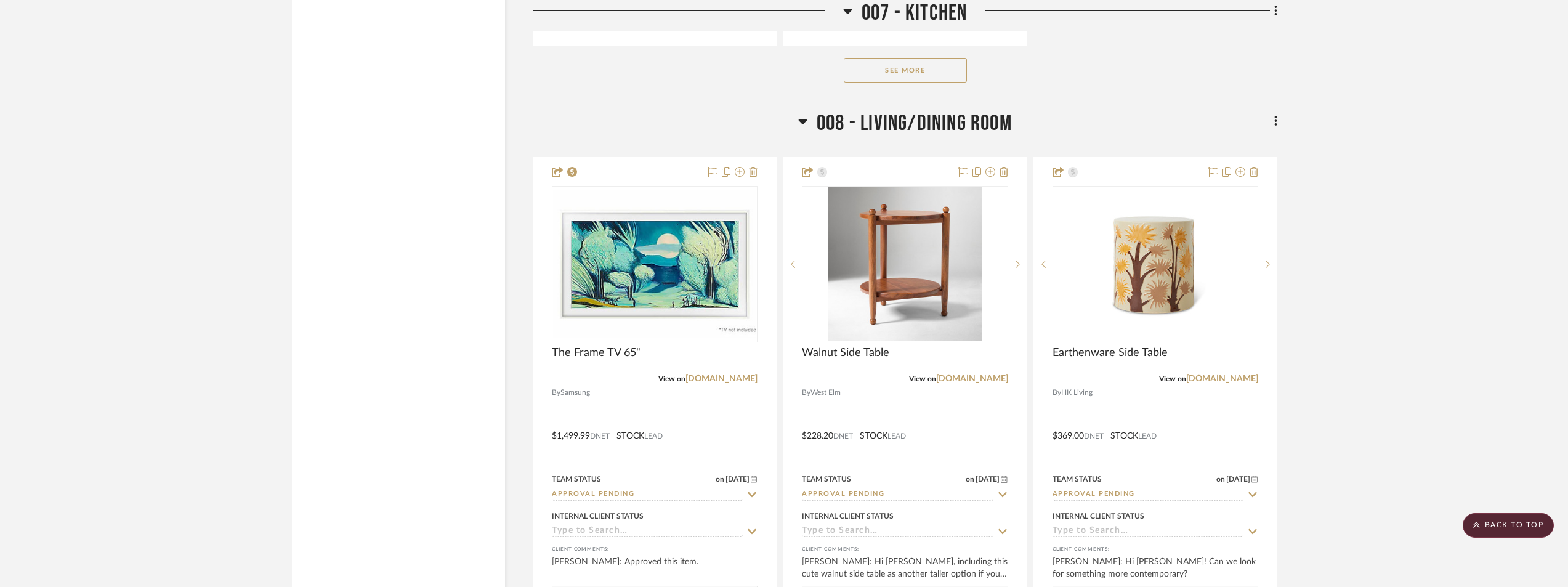
click at [941, 82] on button "See More" at bounding box center [905, 70] width 123 height 25
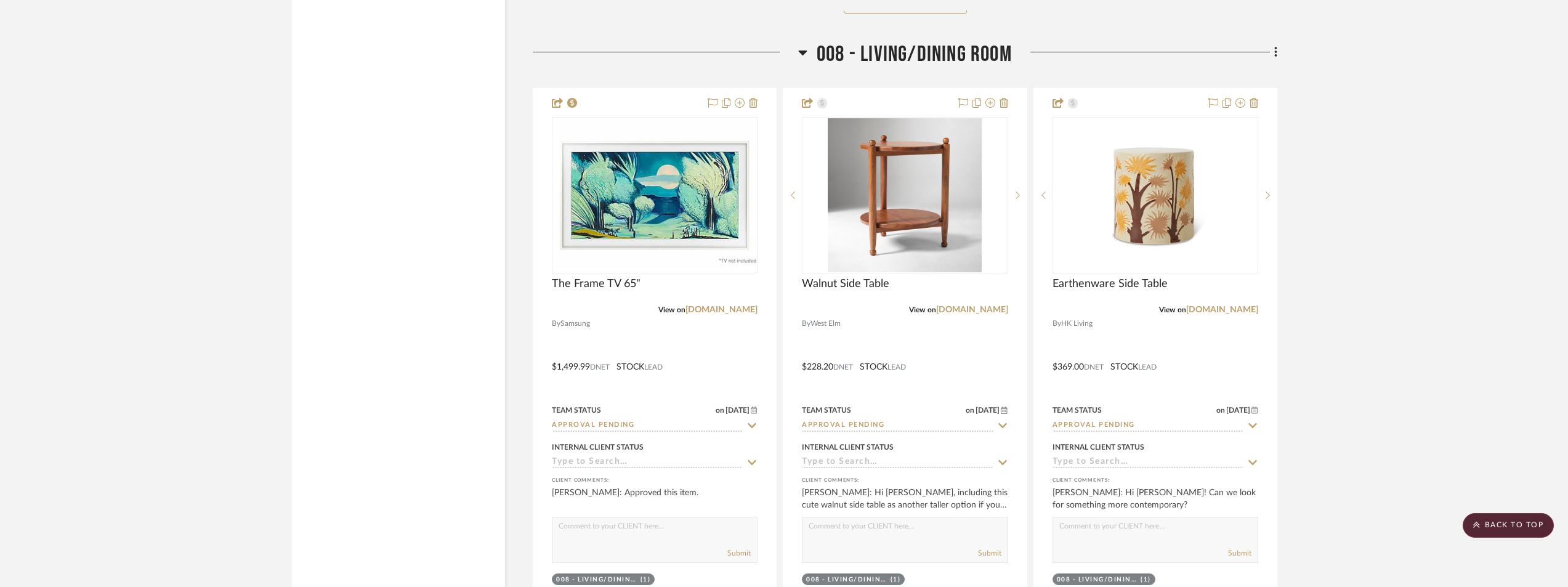
scroll to position [11828, 0]
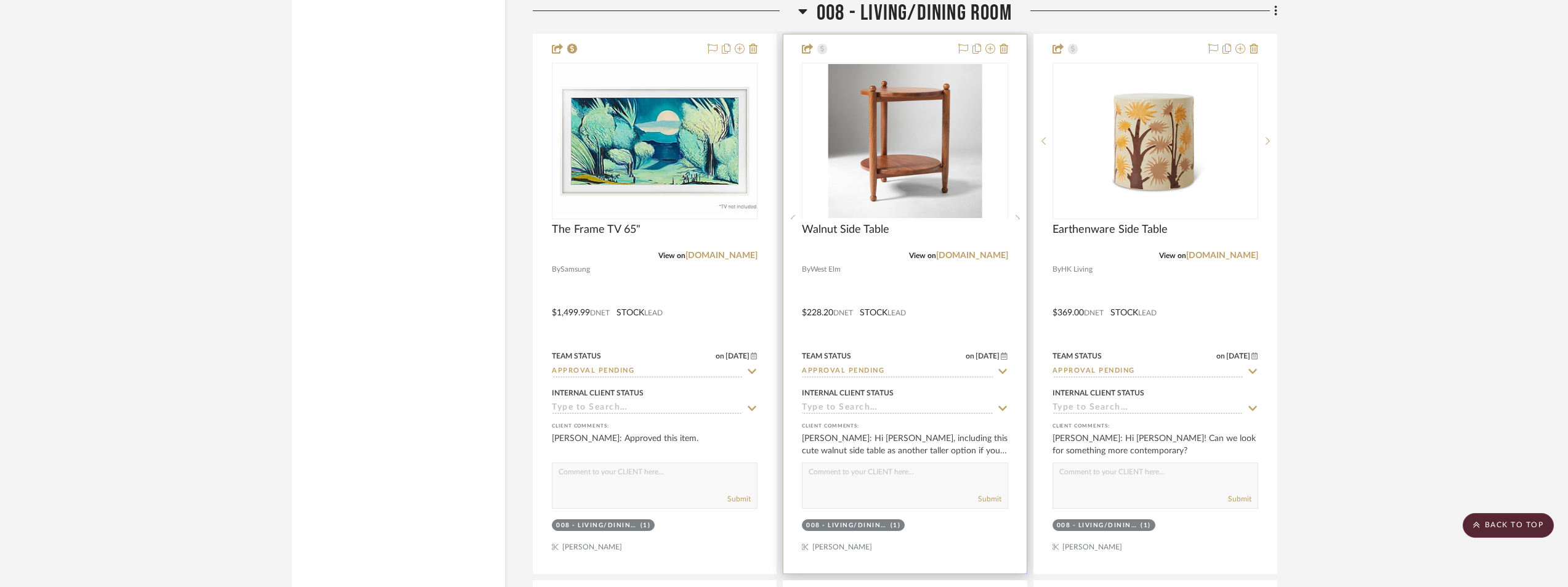
click at [930, 199] on div at bounding box center [904, 218] width 206 height 312
click at [949, 152] on img "0" at bounding box center [905, 141] width 154 height 154
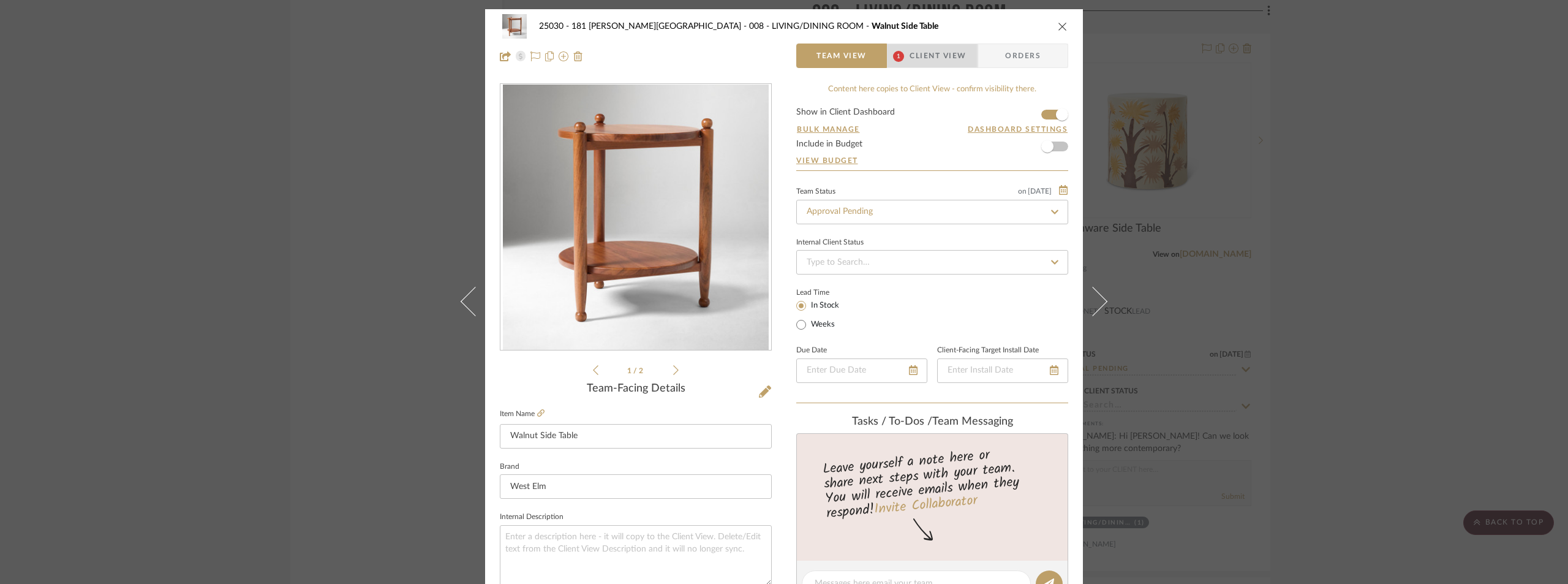
click at [950, 53] on span "Client View" at bounding box center [937, 56] width 56 height 25
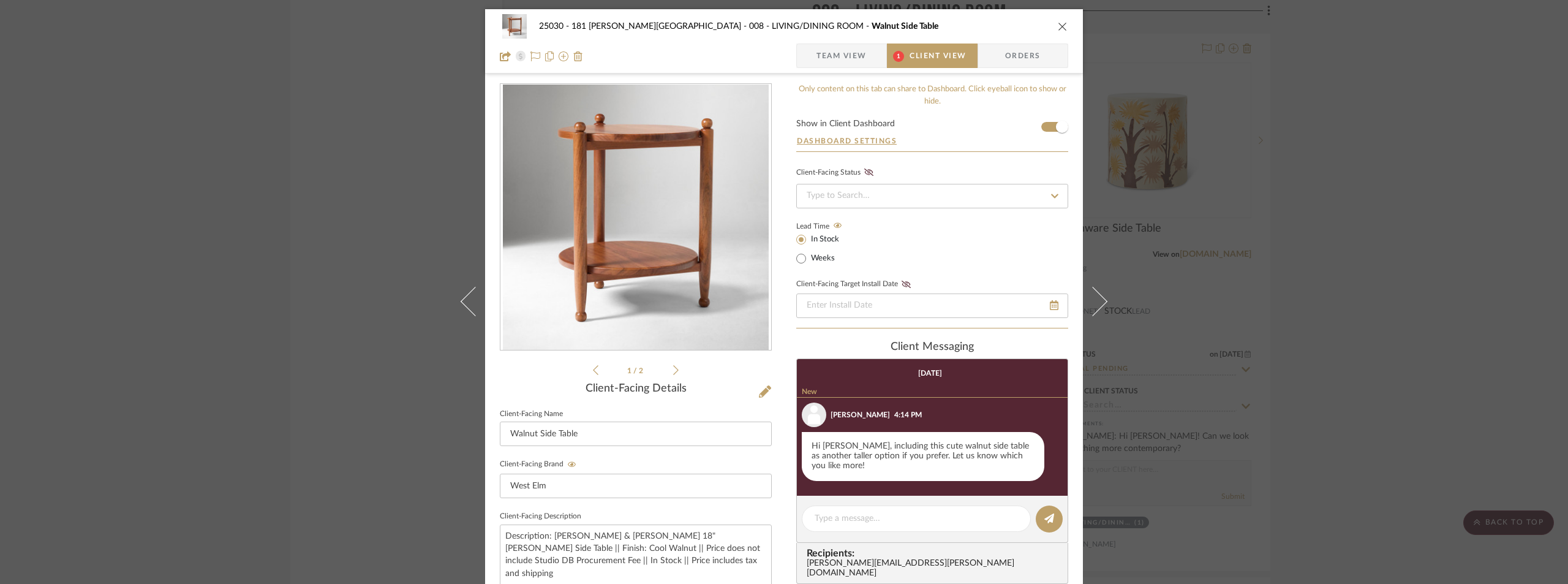
scroll to position [429, 0]
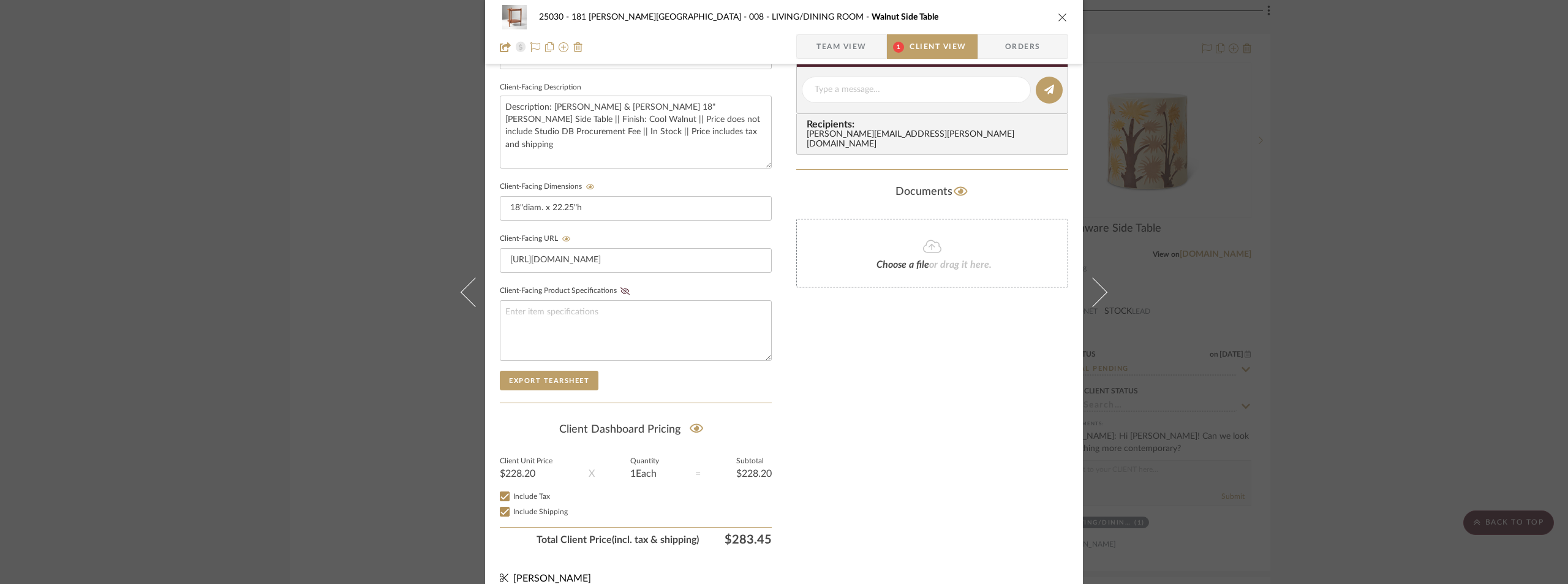
click at [1378, 329] on div "25030 - 181 [PERSON_NAME] 008 - LIVING/DINING ROOM Walnut Side Table Team View …" at bounding box center [784, 292] width 1568 height 584
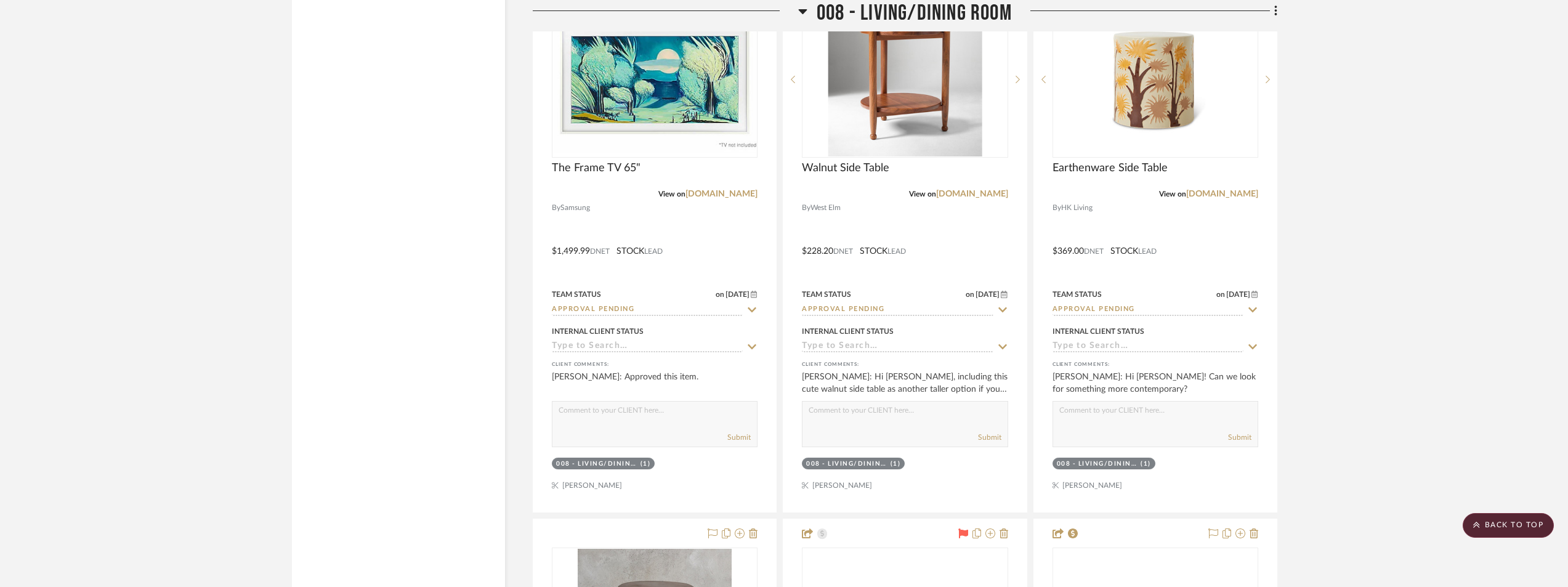
scroll to position [12322, 0]
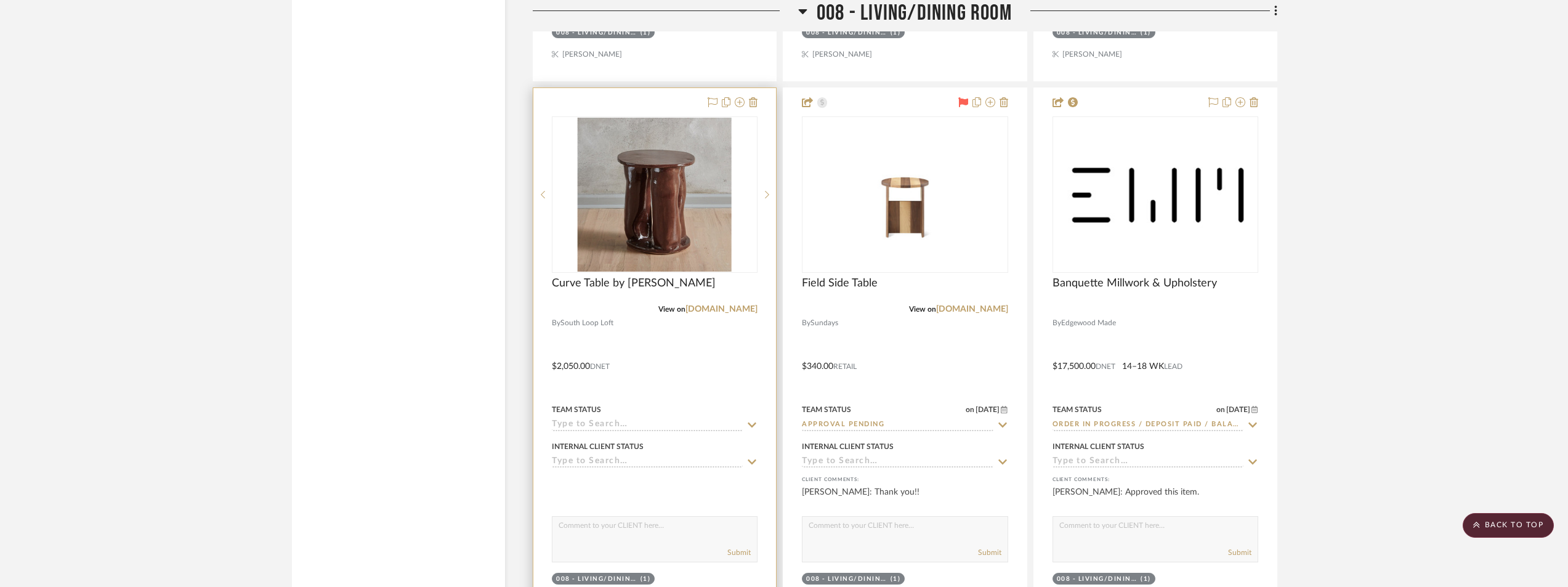
click at [0, 0] on img at bounding box center [0, 0] width 0 height 0
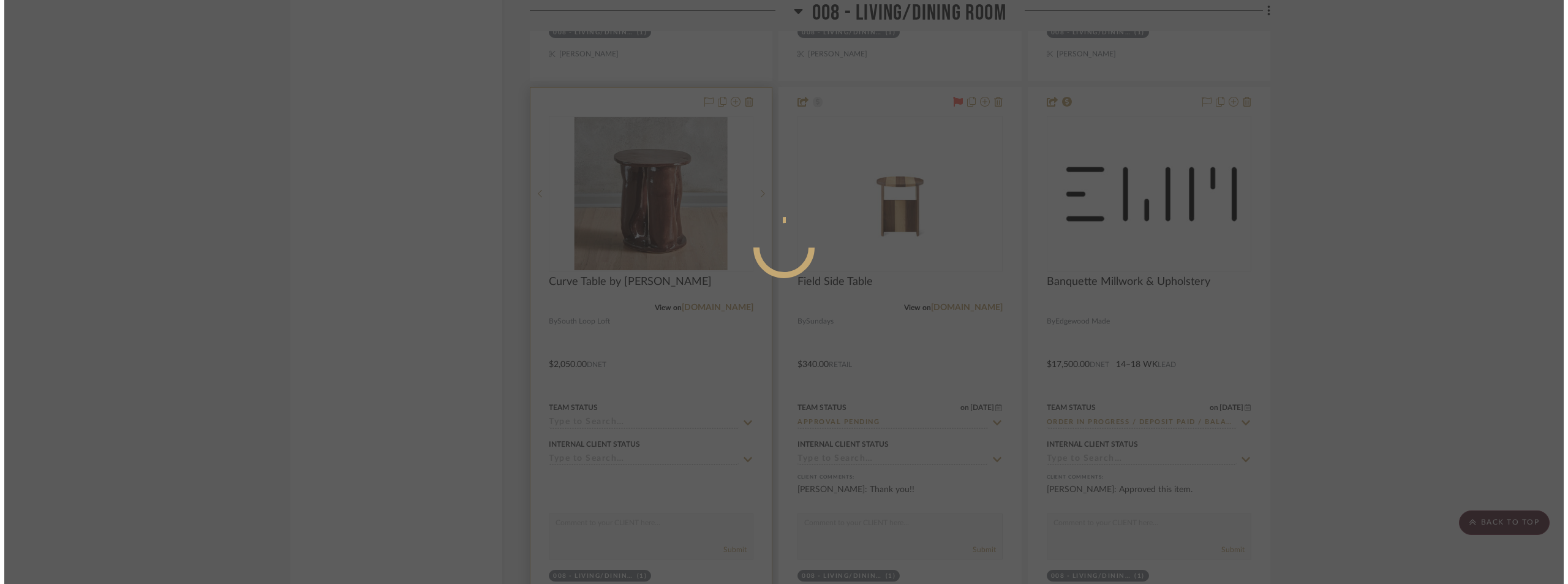
scroll to position [0, 0]
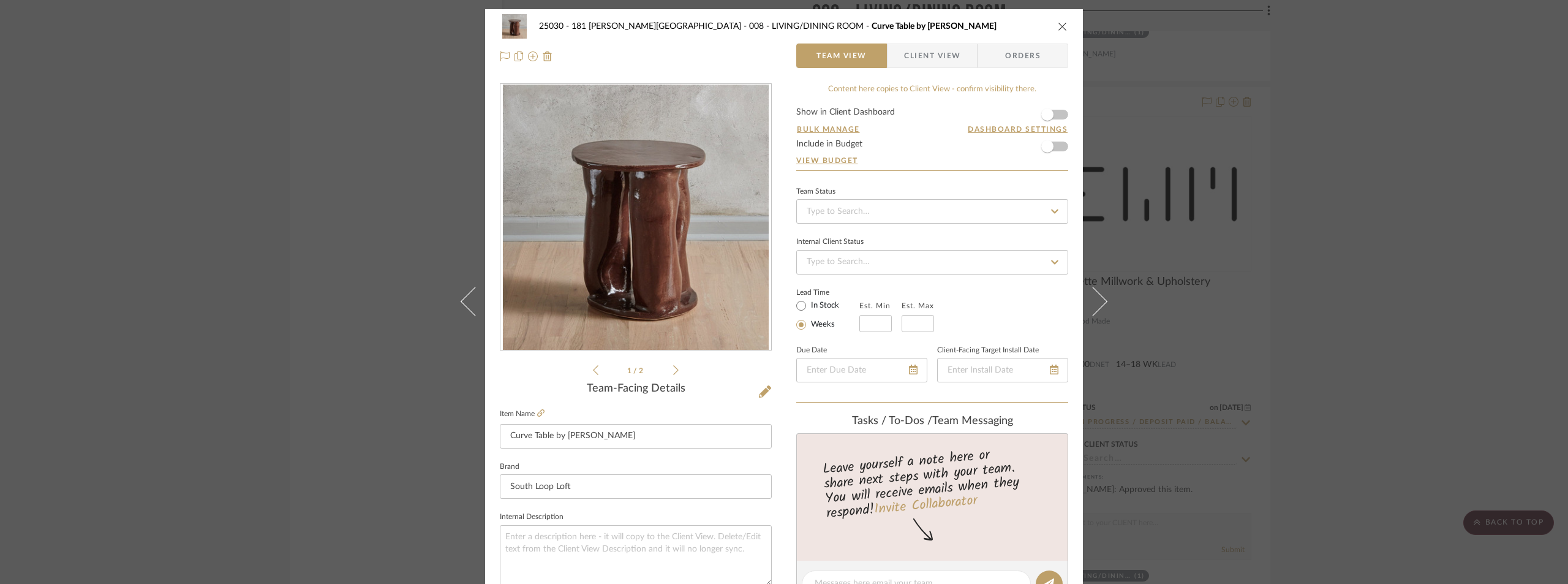
click at [912, 72] on div "25030 - 181 [PERSON_NAME] 008 - LIVING/DINING ROOM Curve Table by [PERSON_NAME]…" at bounding box center [784, 42] width 598 height 64
click at [915, 66] on span "Client View" at bounding box center [932, 56] width 56 height 25
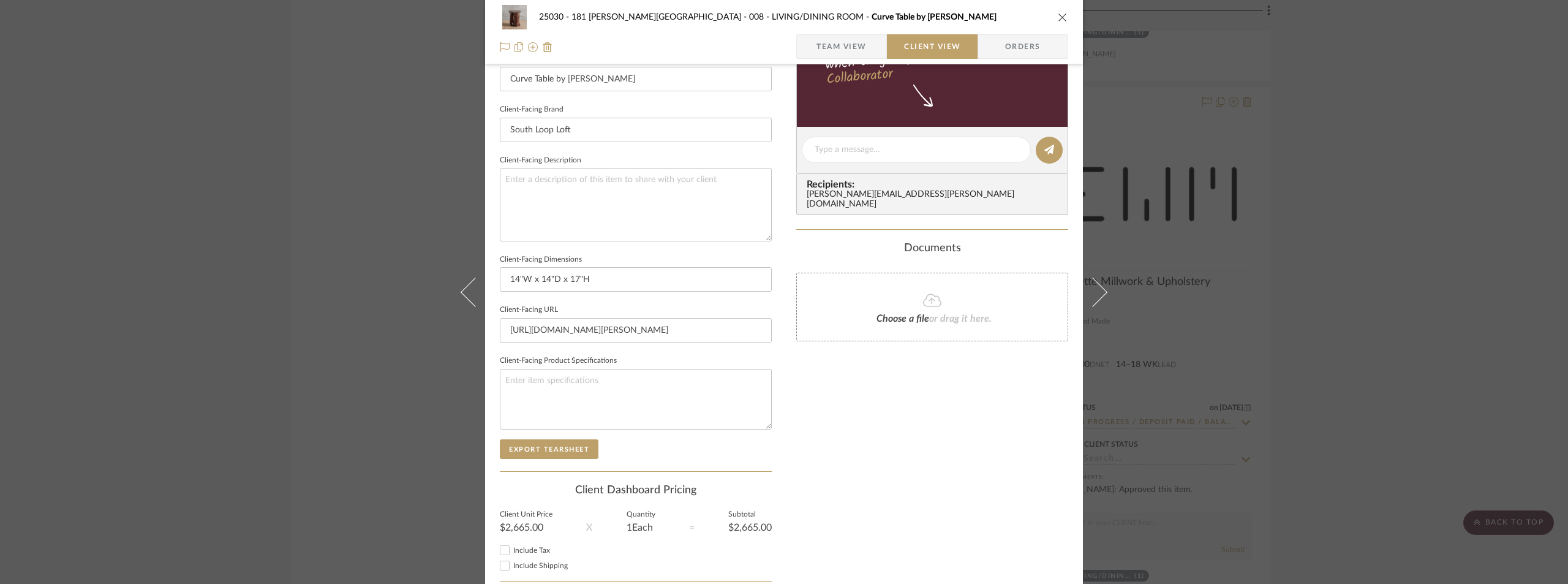
scroll to position [367, 0]
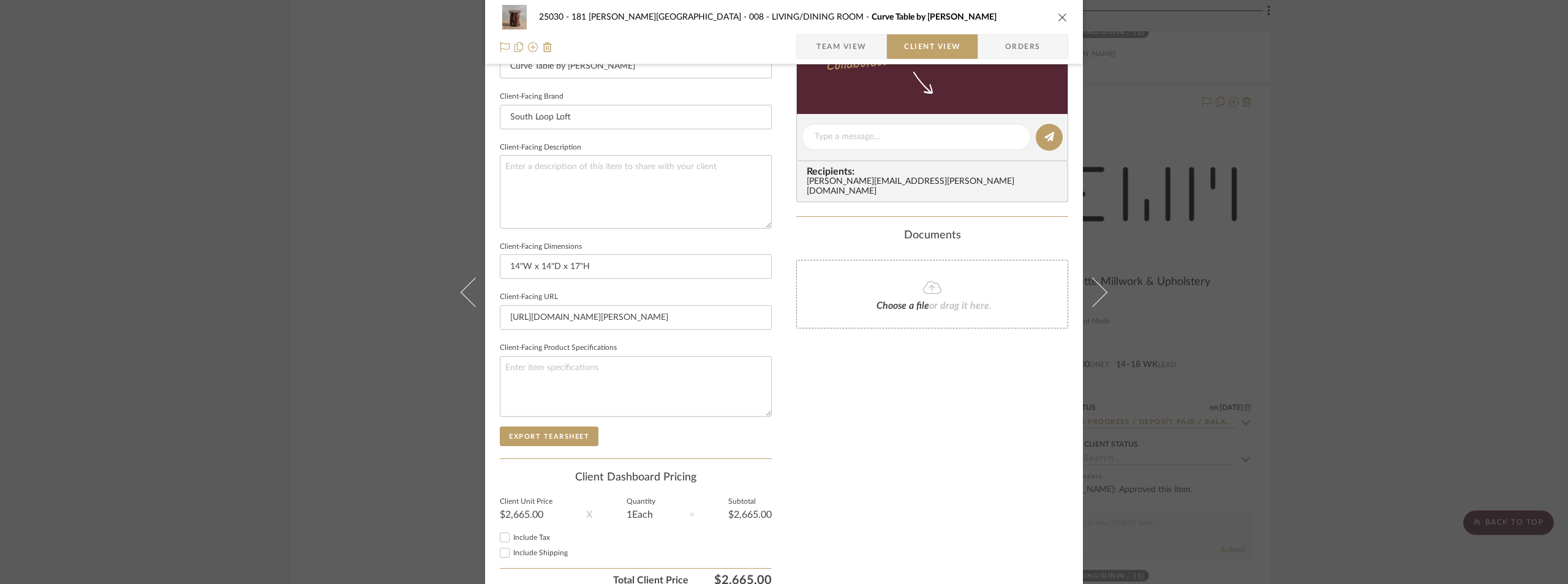
click at [1426, 266] on div "25030 - 181 [PERSON_NAME] 008 - LIVING/DINING ROOM Curve Table by [PERSON_NAME]…" at bounding box center [784, 292] width 1568 height 584
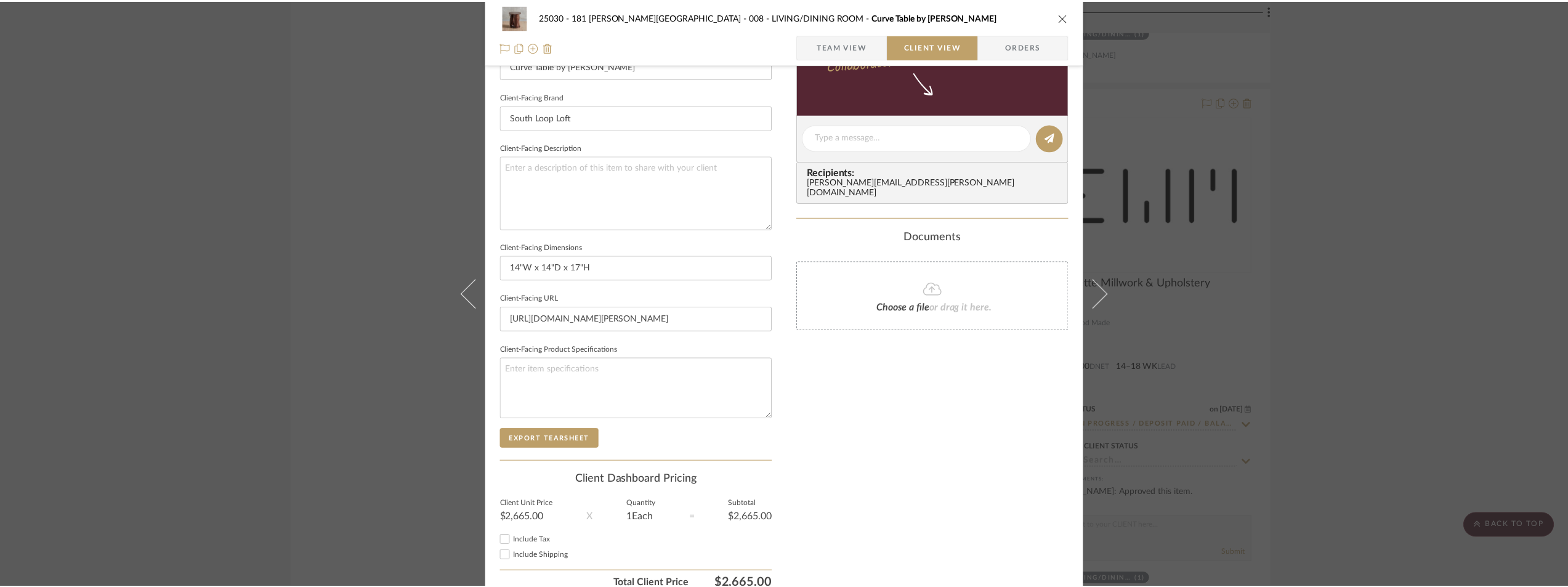
scroll to position [12322, 0]
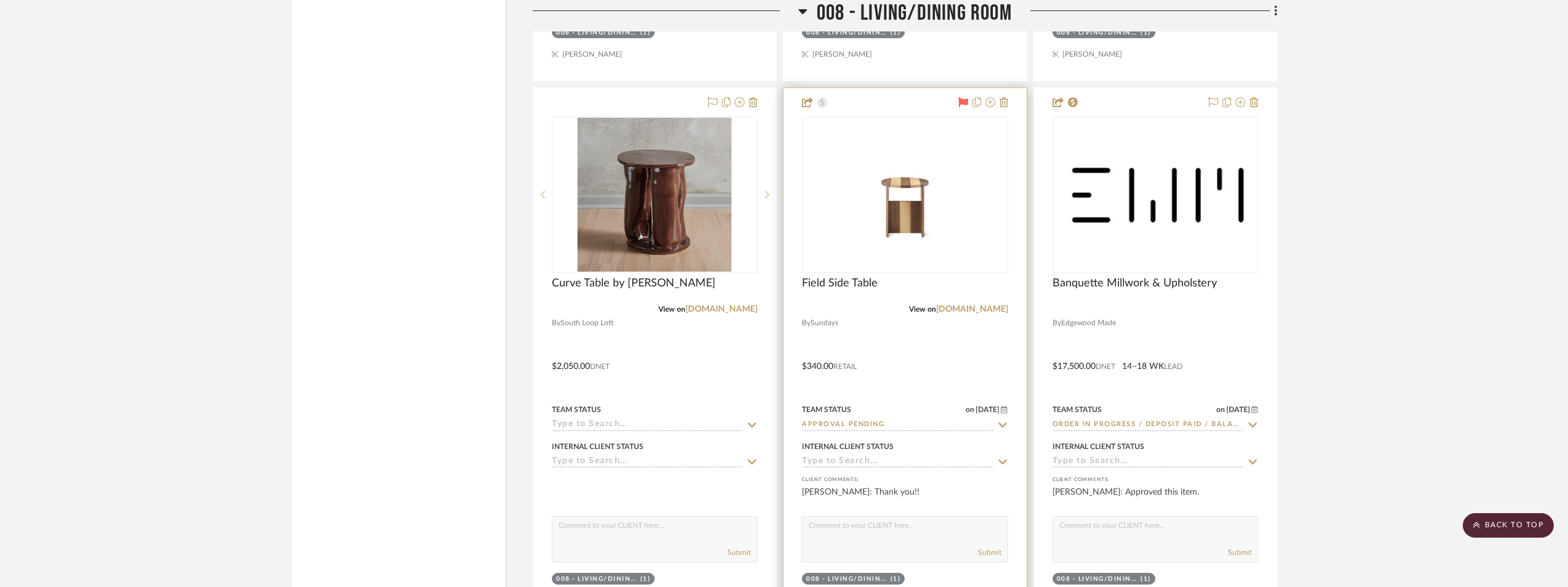
click at [964, 252] on img "0" at bounding box center [905, 195] width 203 height 115
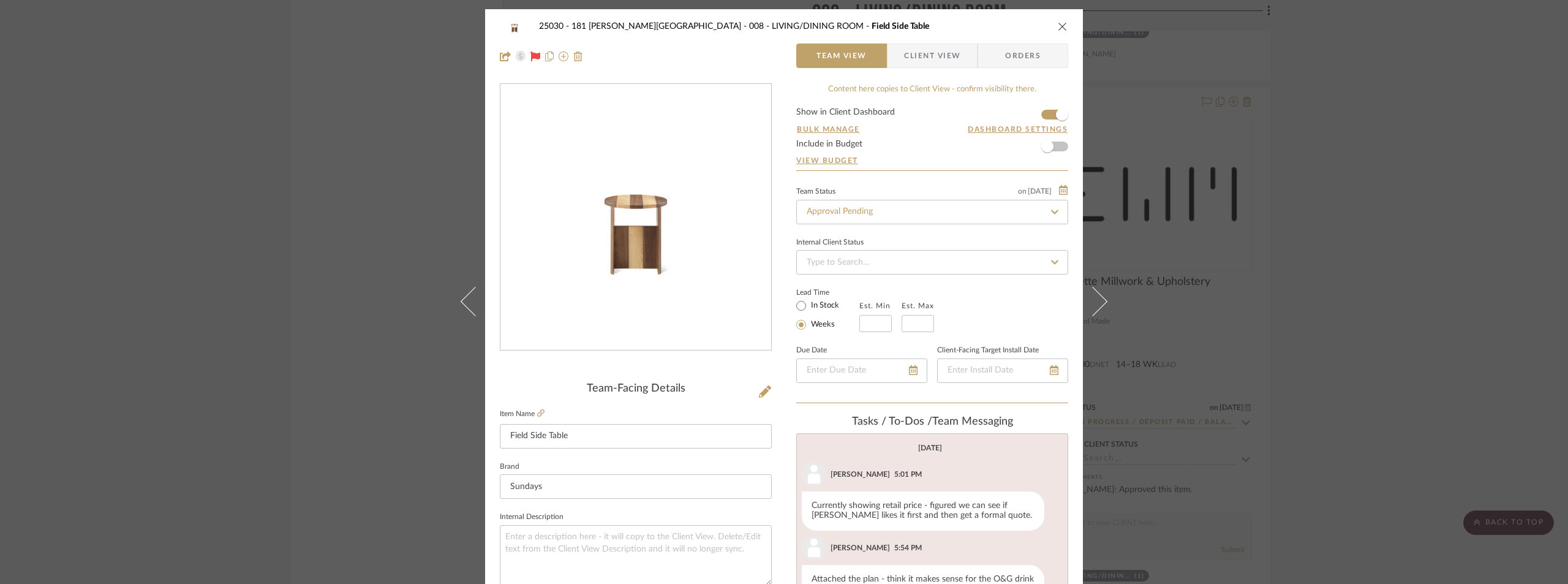
click at [945, 54] on span "Client View" at bounding box center [932, 56] width 56 height 25
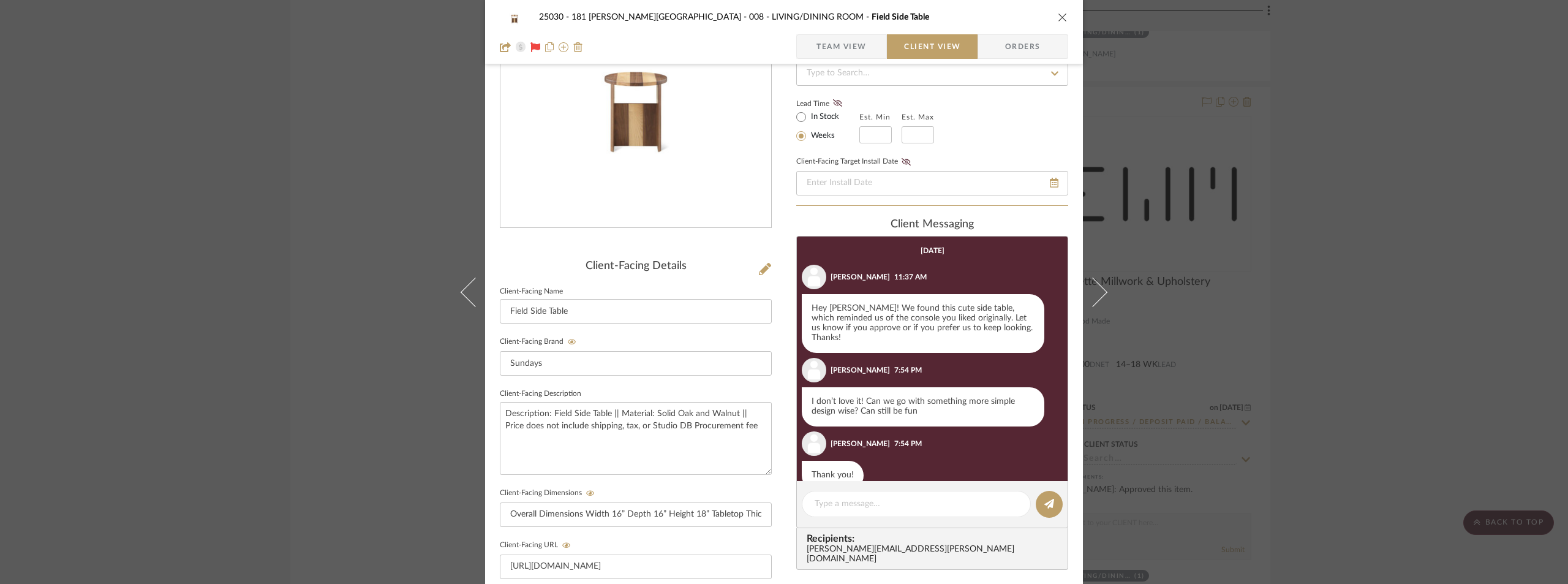
click at [1434, 264] on div "25030 - 181 [PERSON_NAME] 008 - LIVING/DINING ROOM Field Side Table Team View C…" at bounding box center [784, 292] width 1568 height 584
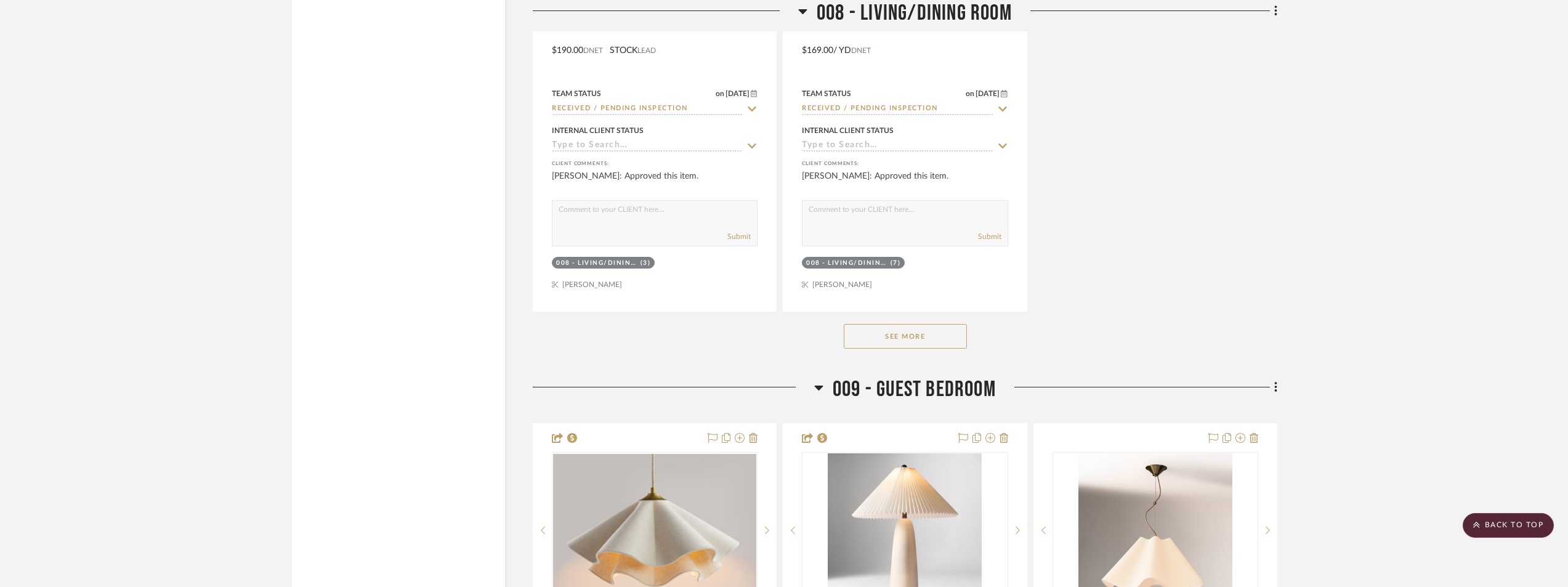
scroll to position [13430, 0]
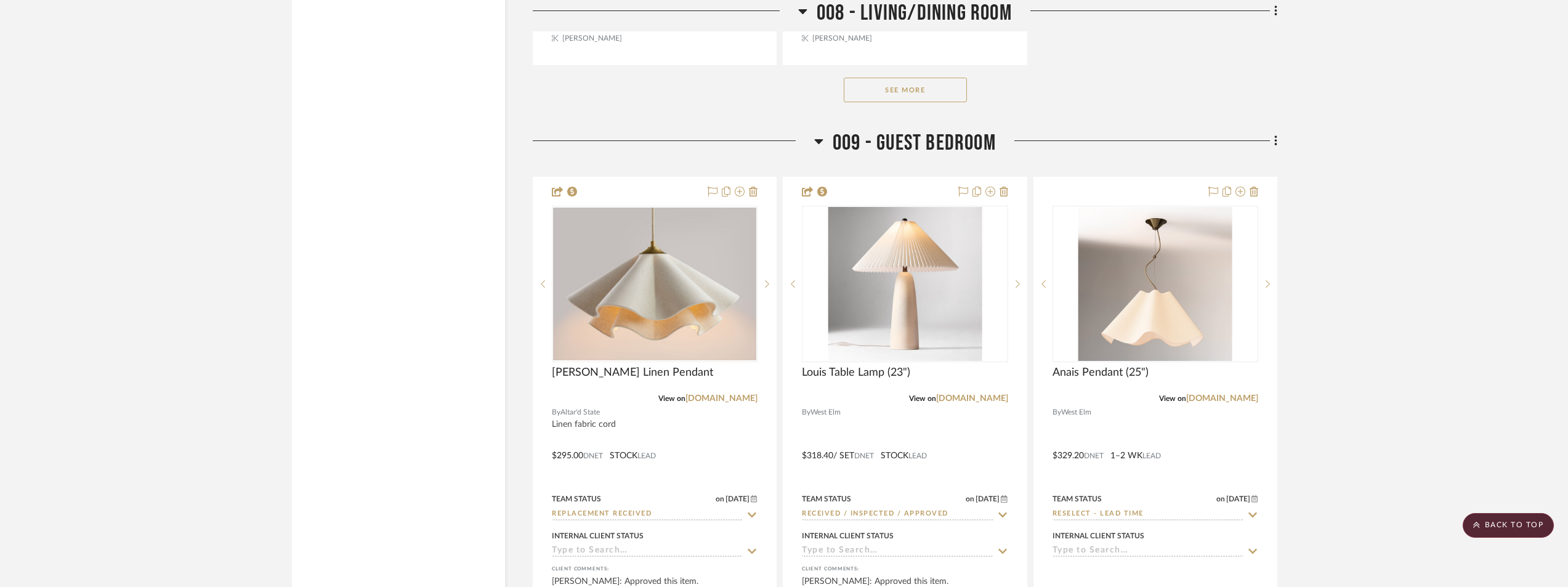
click at [886, 102] on button "See More" at bounding box center [905, 90] width 123 height 25
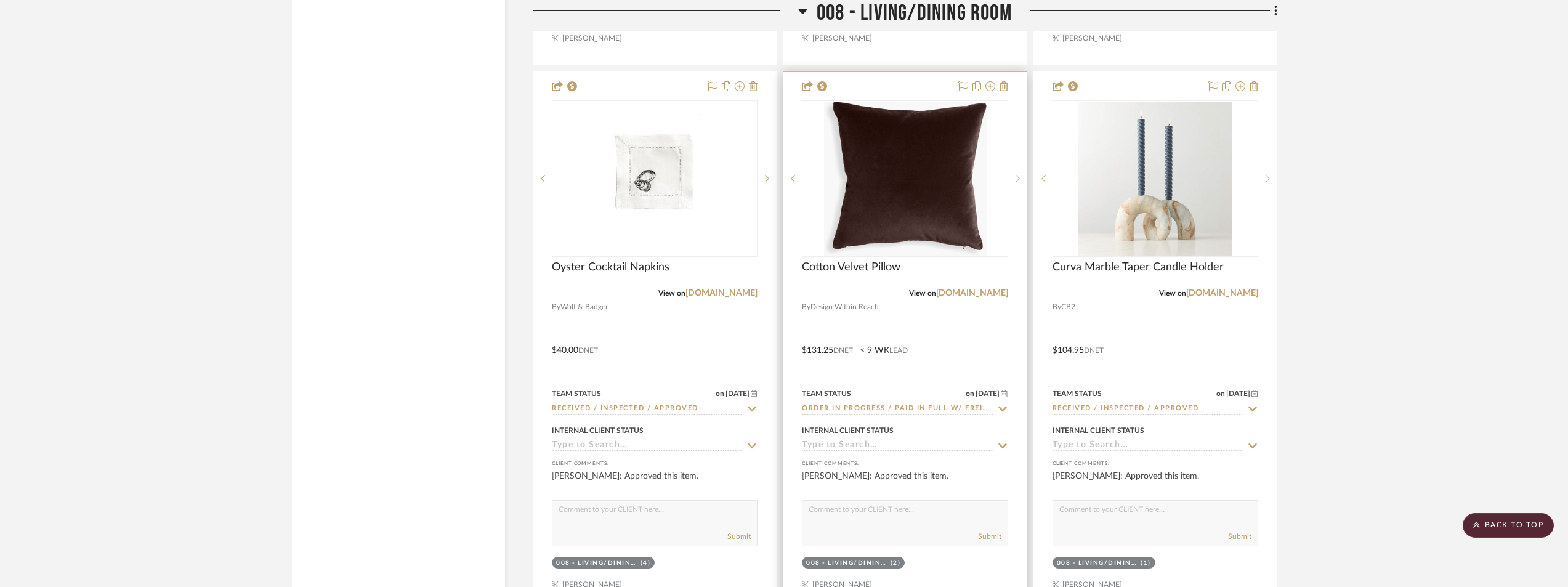
click at [915, 255] on img "0" at bounding box center [905, 179] width 162 height 154
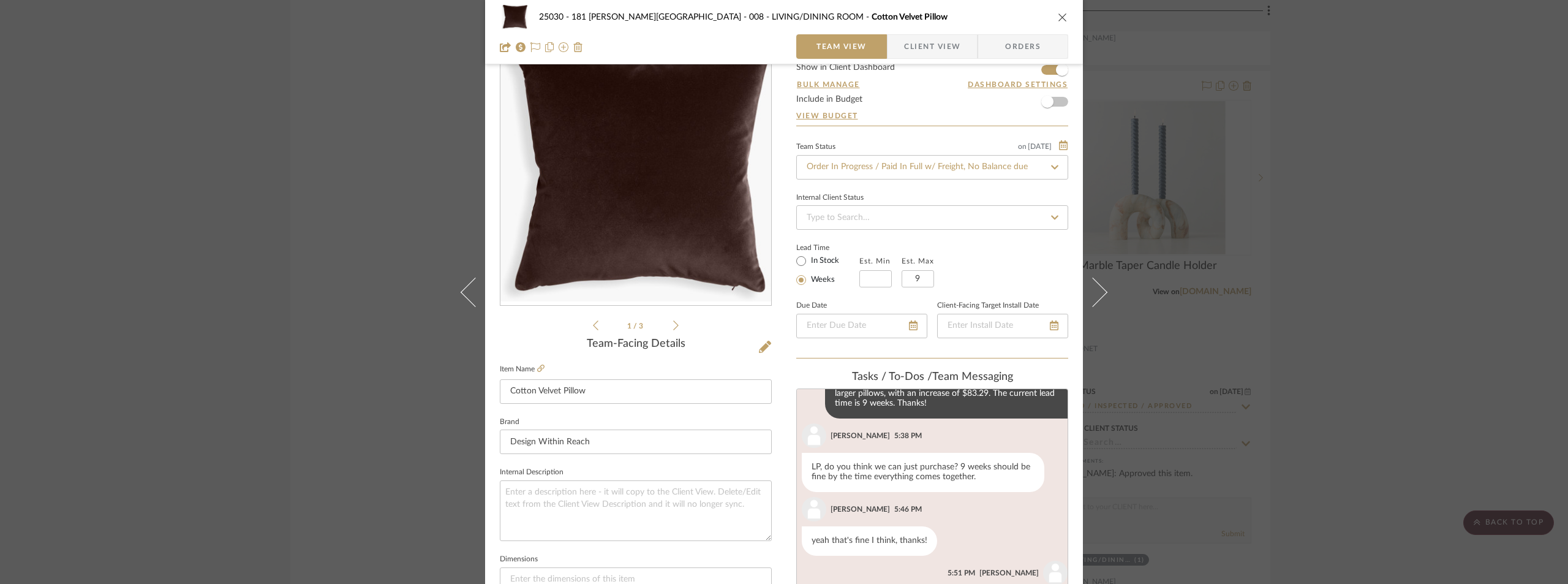
scroll to position [184, 0]
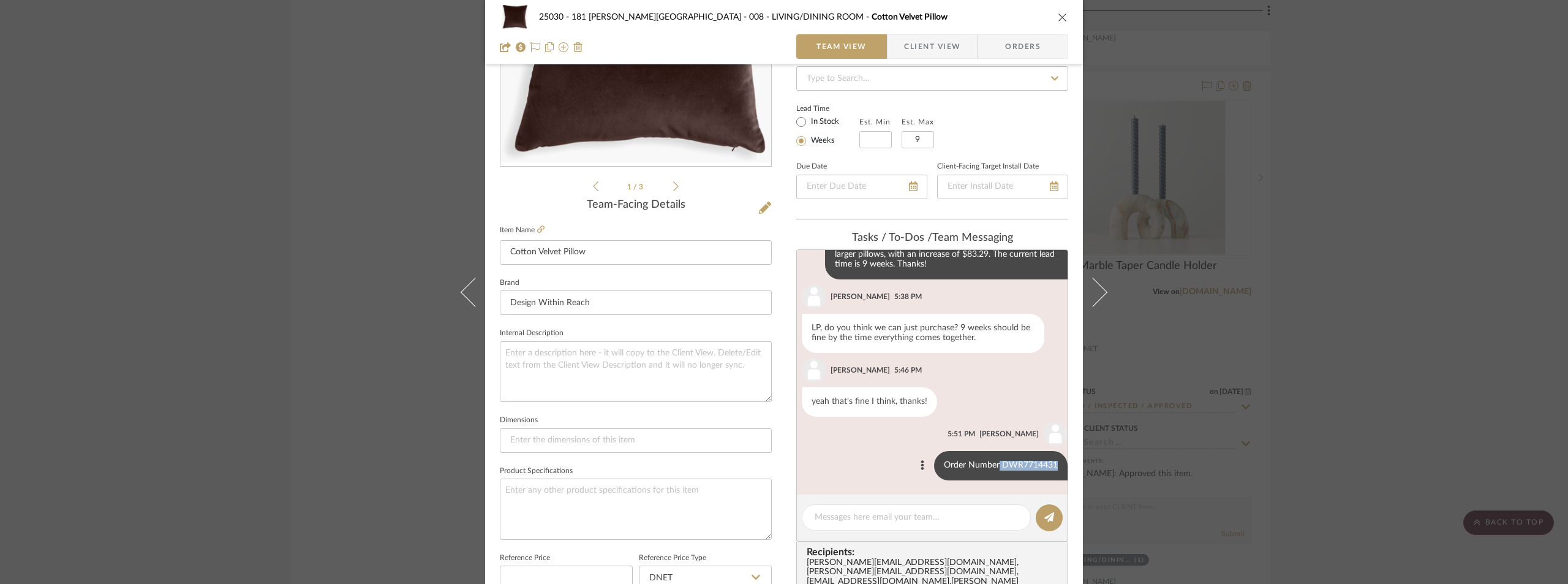
drag, startPoint x: 990, startPoint y: 463, endPoint x: 1051, endPoint y: 467, distance: 61.1
click at [1051, 467] on div "Order Number DWR7714431" at bounding box center [1000, 466] width 133 height 30
copy div "DWR7714431"
click at [1197, 210] on div "25030 - 181 [PERSON_NAME] 008 - LIVING/DINING ROOM Cotton Velvet Pillow Team Vi…" at bounding box center [784, 292] width 1568 height 584
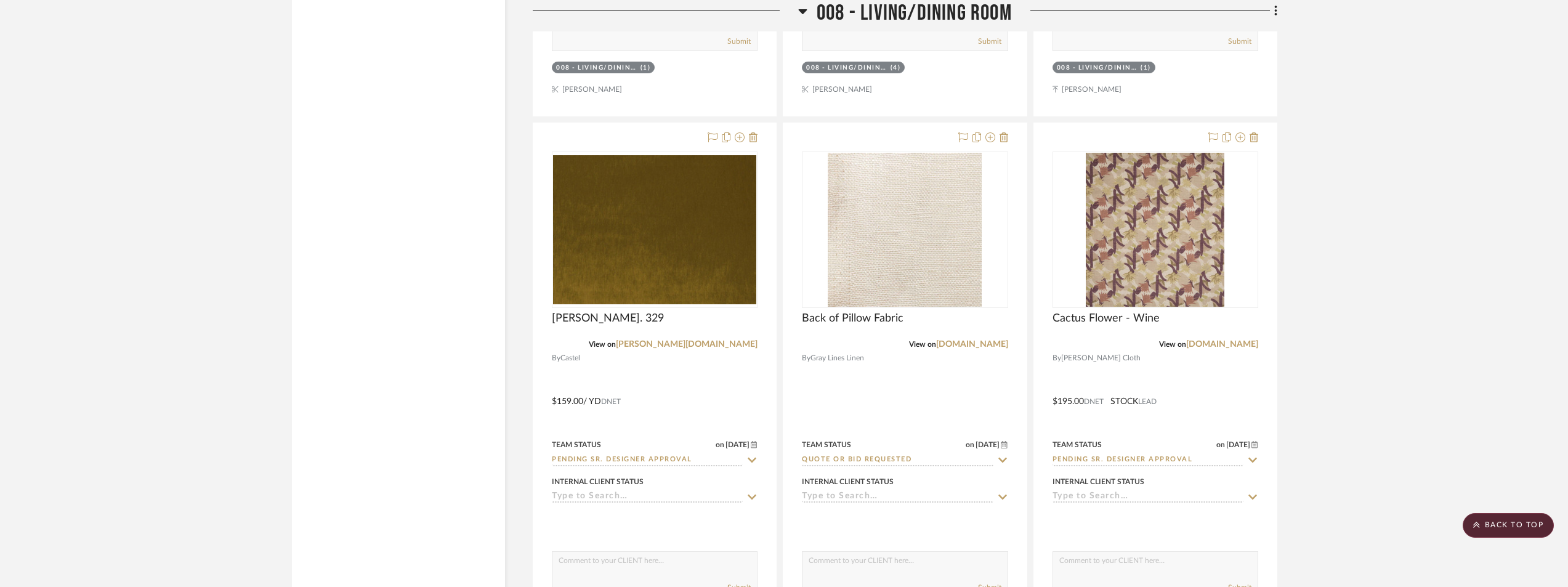
scroll to position [14601, 0]
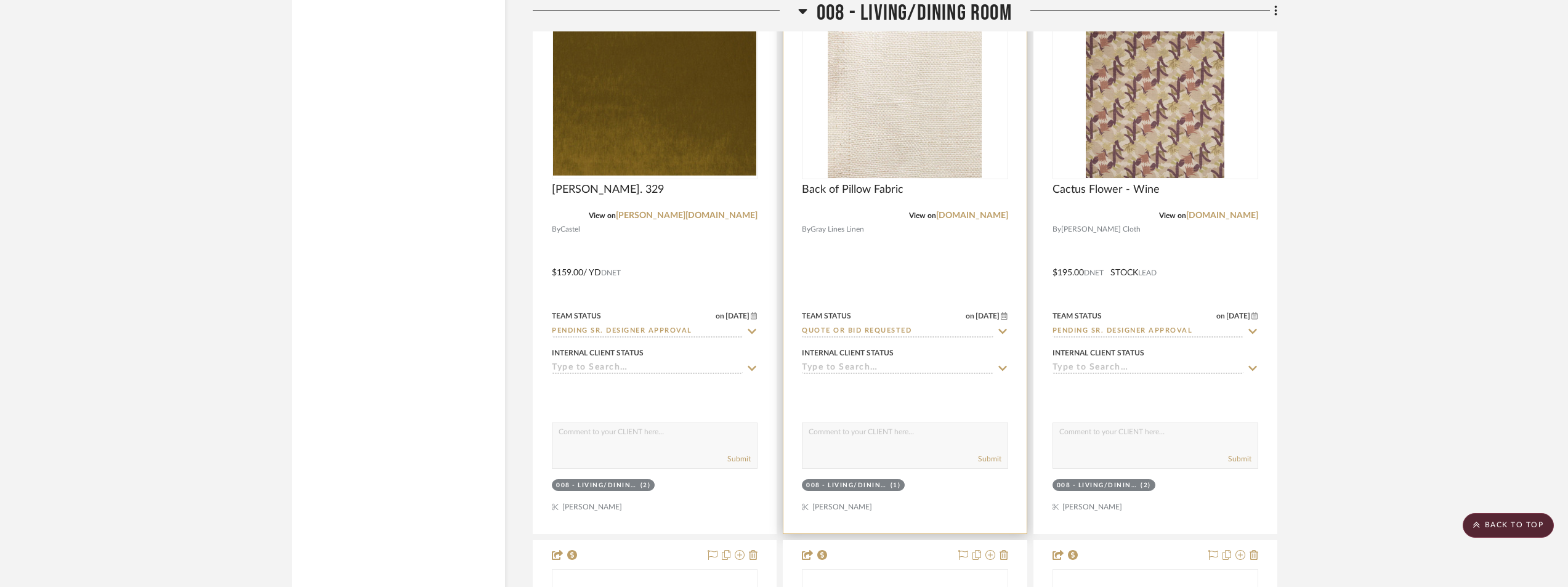
click at [0, 0] on img at bounding box center [0, 0] width 0 height 0
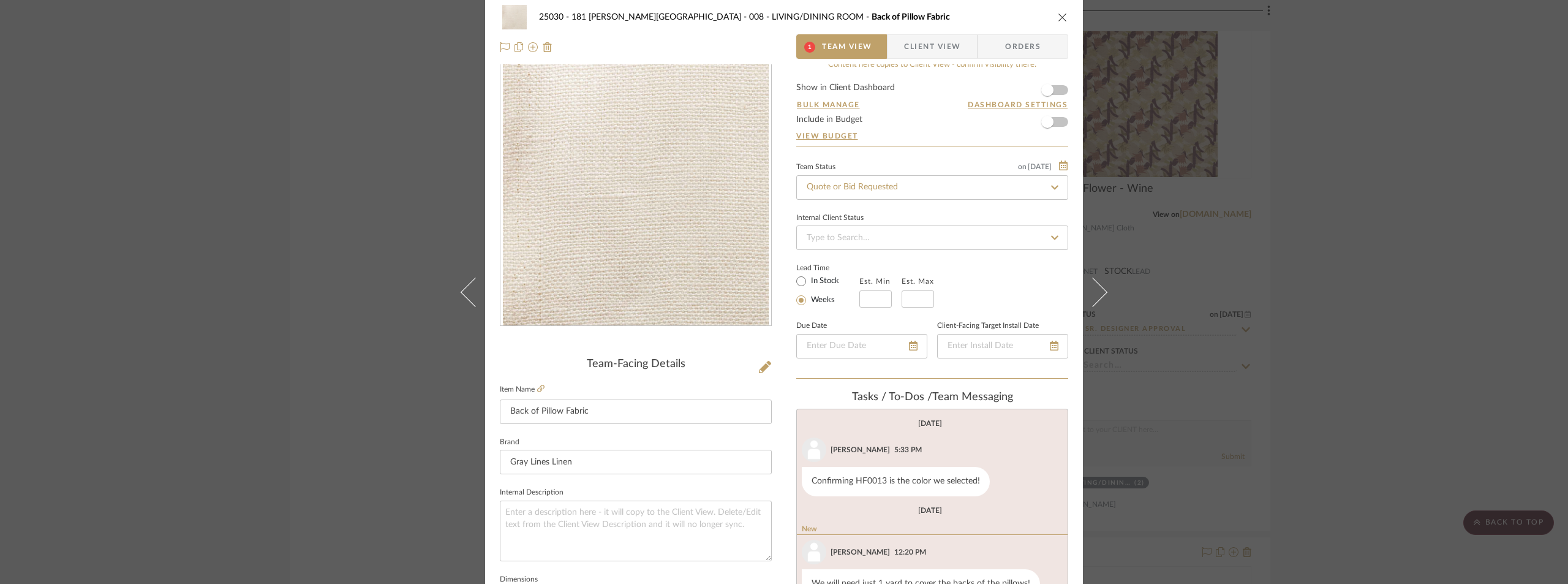
scroll to position [61, 0]
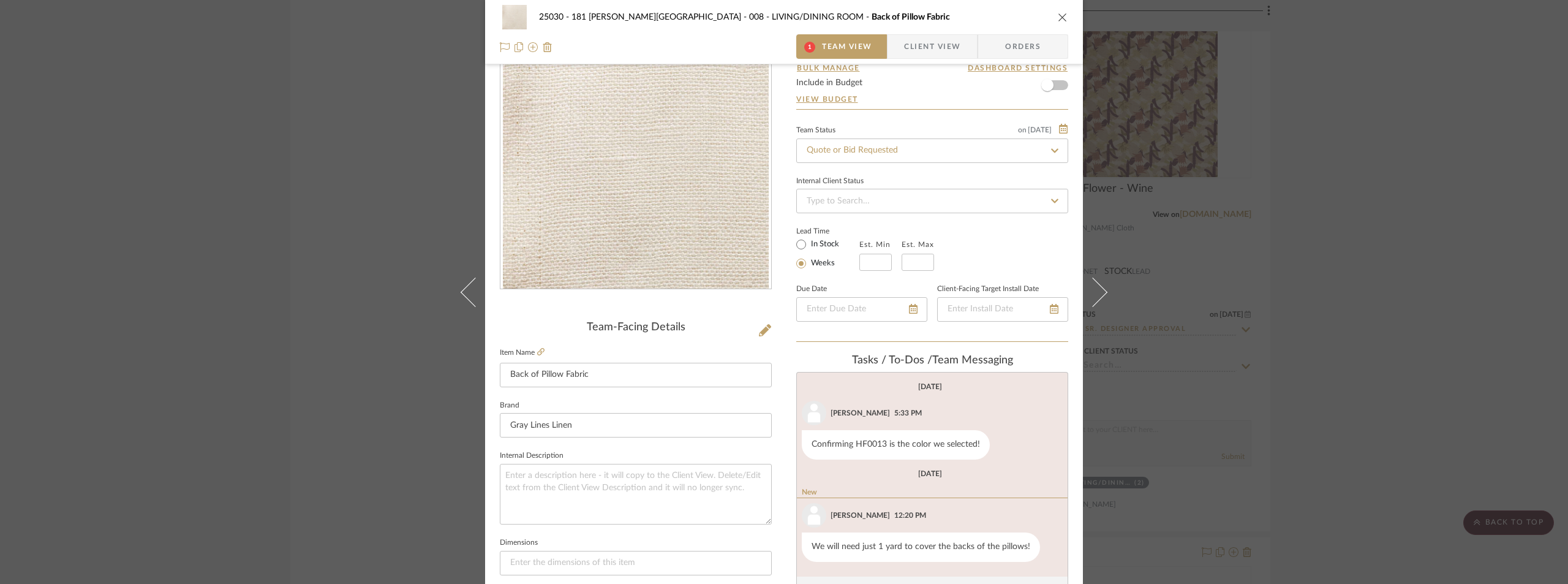
drag, startPoint x: 1463, startPoint y: 203, endPoint x: 1451, endPoint y: 207, distance: 12.6
click at [1463, 202] on div "25030 - 181 [PERSON_NAME] 008 - LIVING/DINING ROOM Back of Pillow Fabric 1 Team…" at bounding box center [784, 292] width 1568 height 584
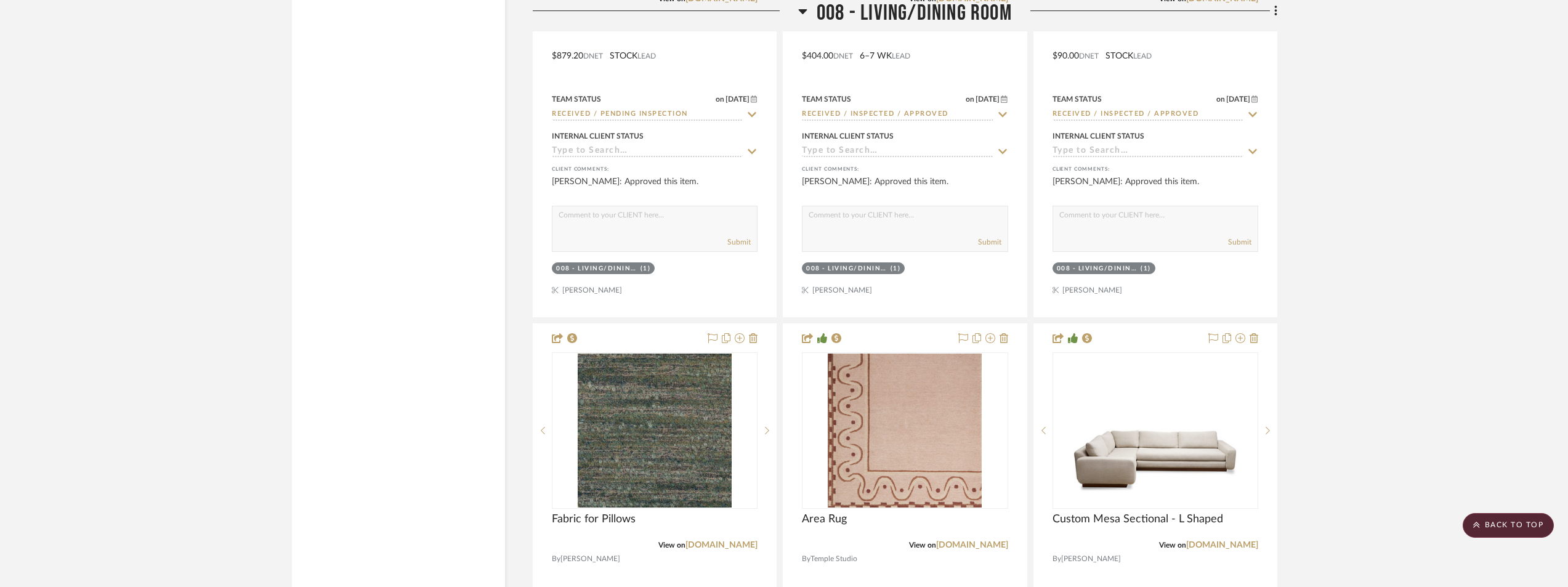
scroll to position [17311, 0]
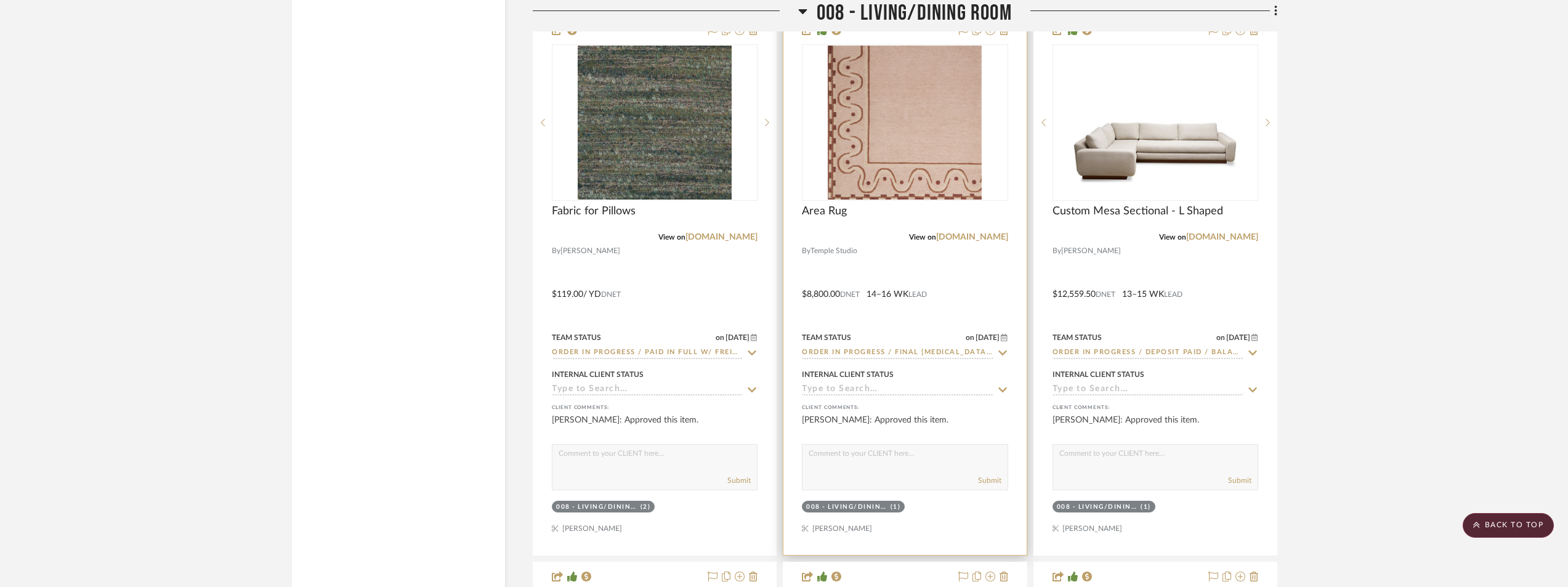
click at [0, 0] on img at bounding box center [0, 0] width 0 height 0
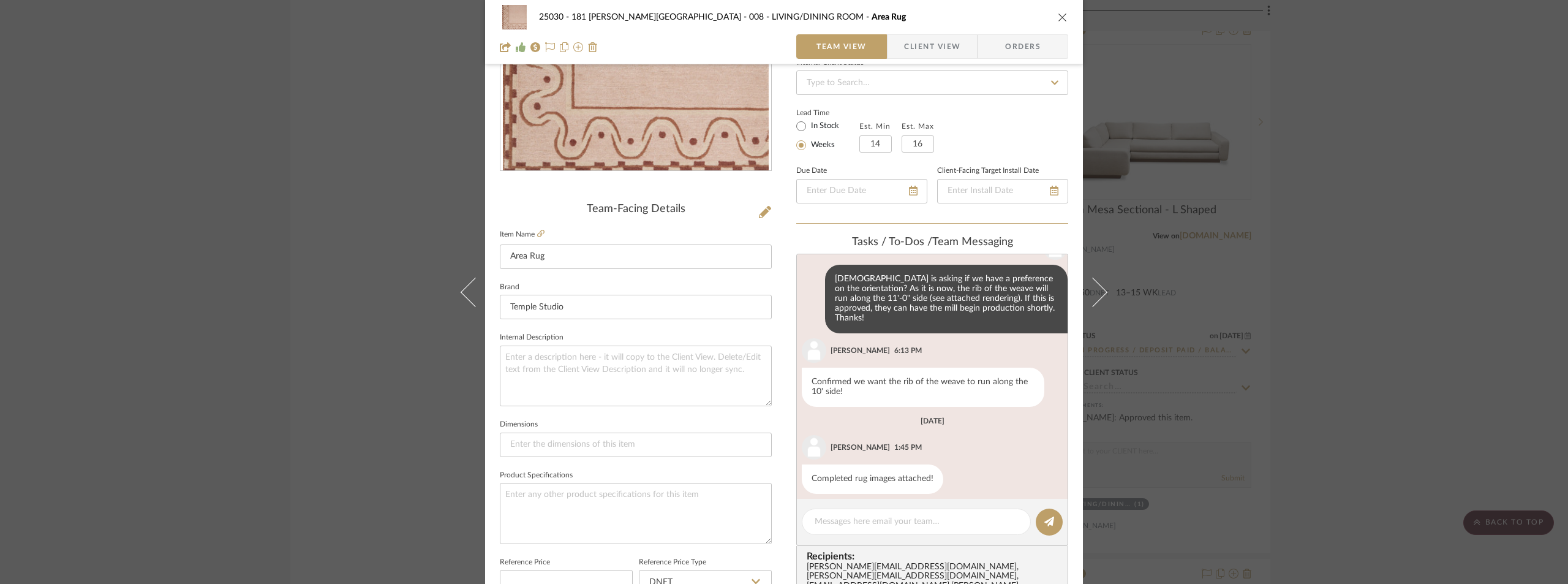
scroll to position [184, 0]
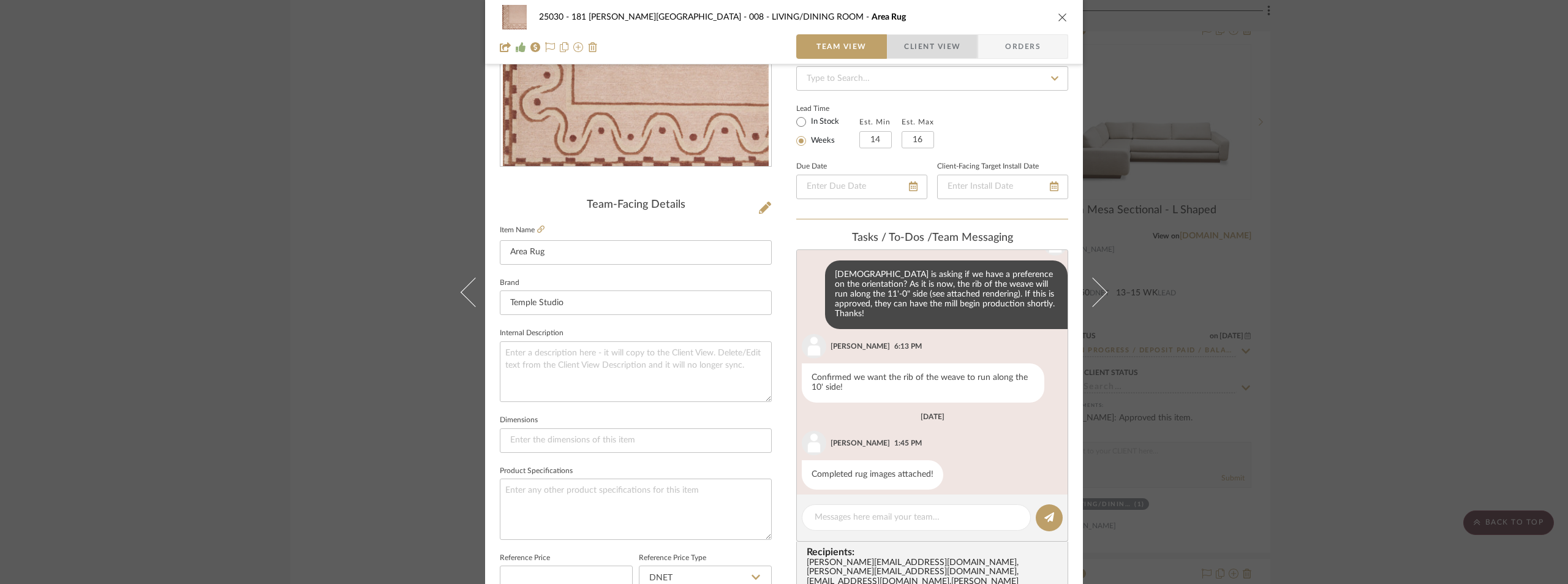
click at [917, 42] on span "Client View" at bounding box center [932, 46] width 56 height 25
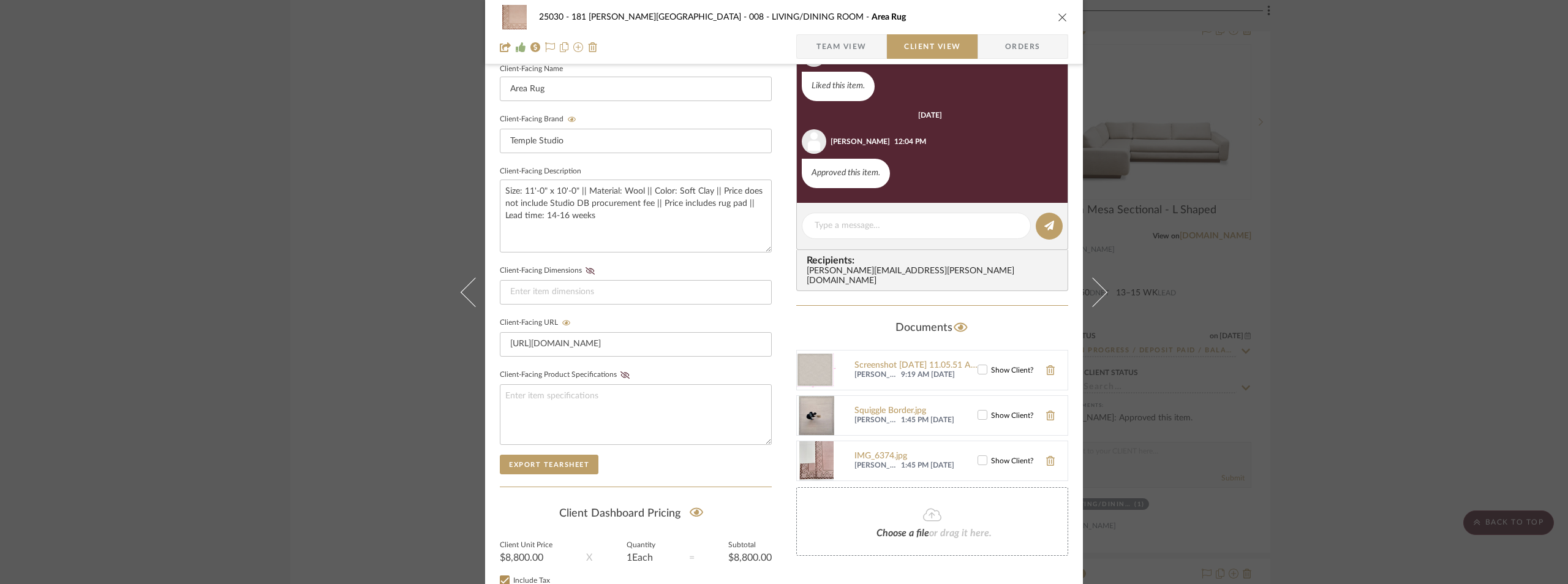
scroll to position [78, 0]
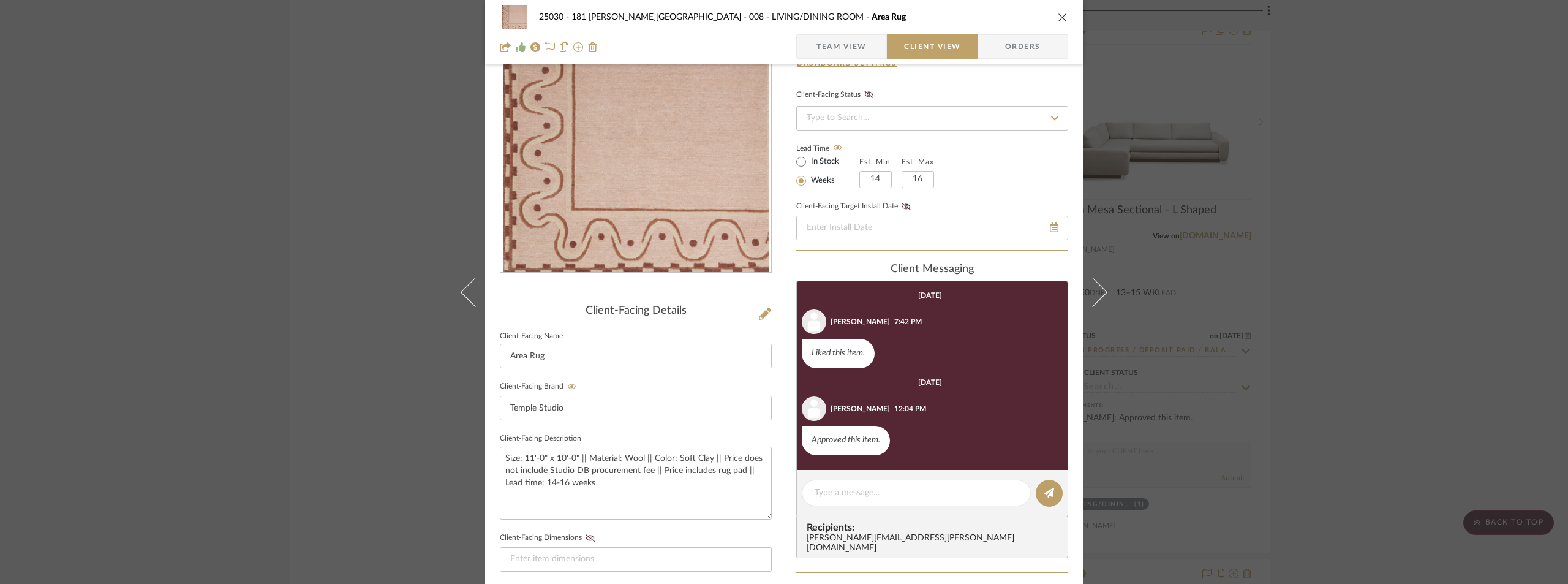
click at [834, 60] on div "25030 - 181 [PERSON_NAME][GEOGRAPHIC_DATA] 008 - LIVING/DINING ROOM Area Rug Te…" at bounding box center [784, 32] width 598 height 64
click at [834, 54] on span "Team View" at bounding box center [842, 46] width 50 height 25
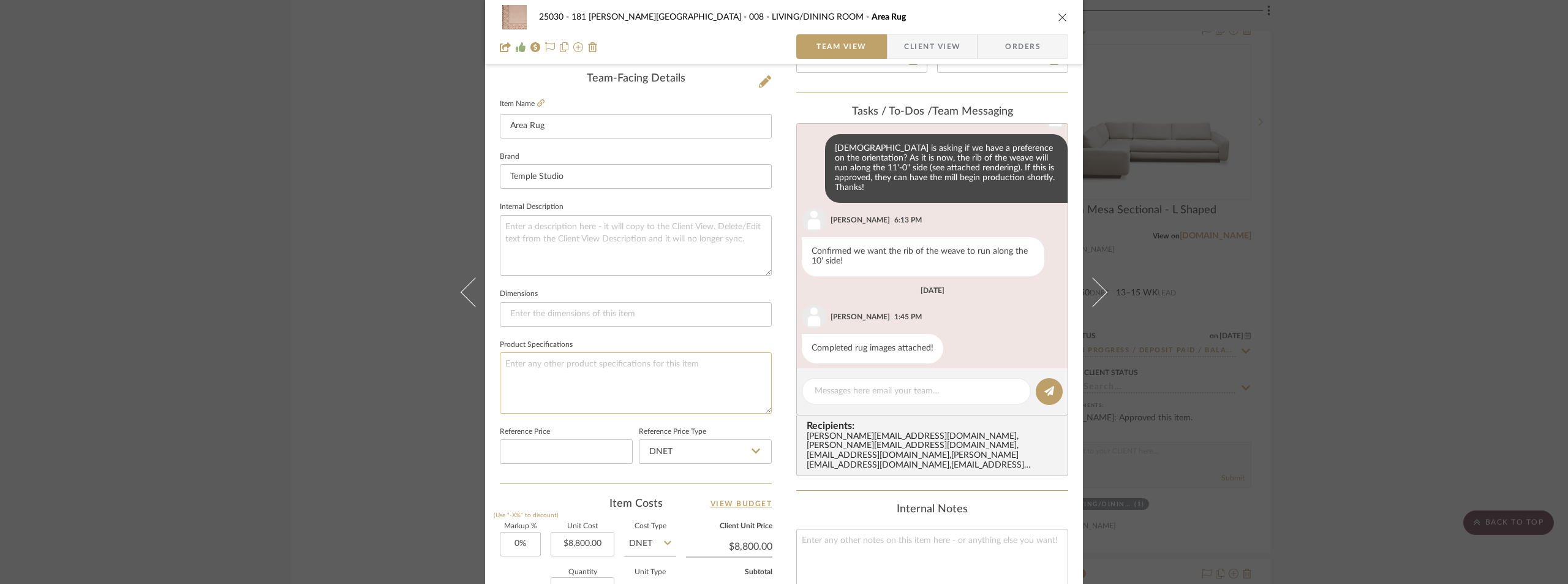
scroll to position [17, 0]
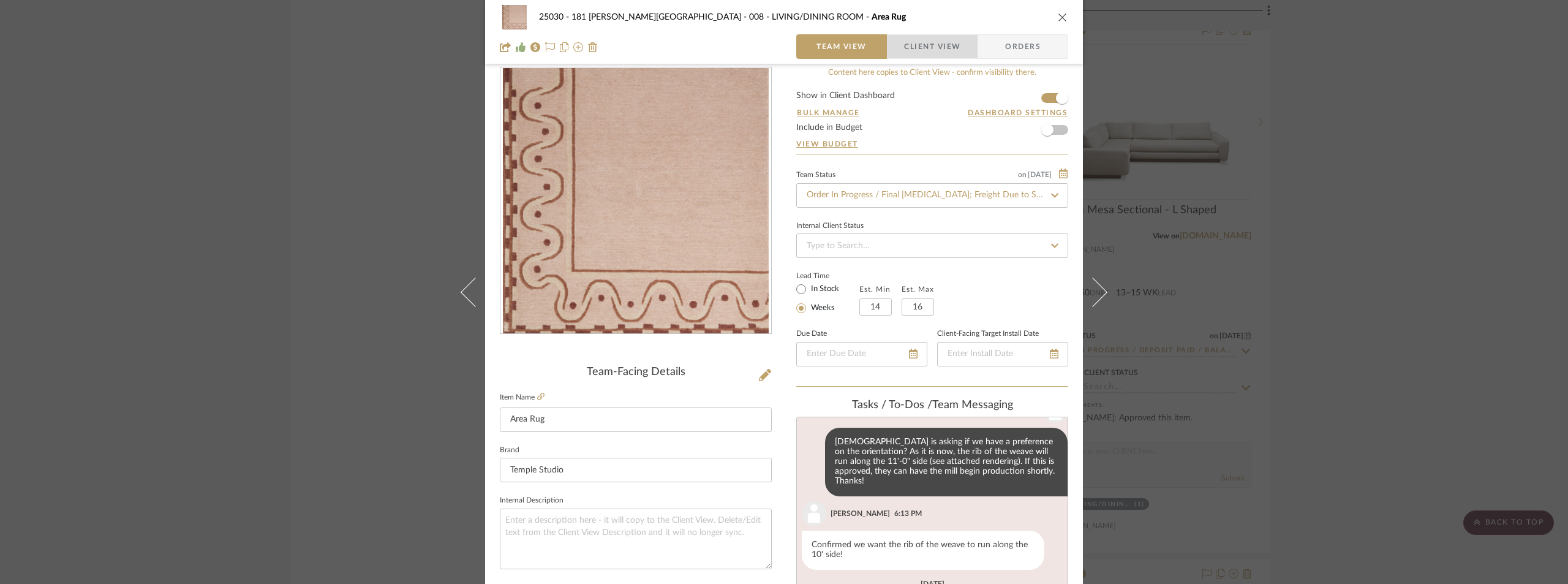
click at [904, 38] on span "Client View" at bounding box center [932, 46] width 56 height 25
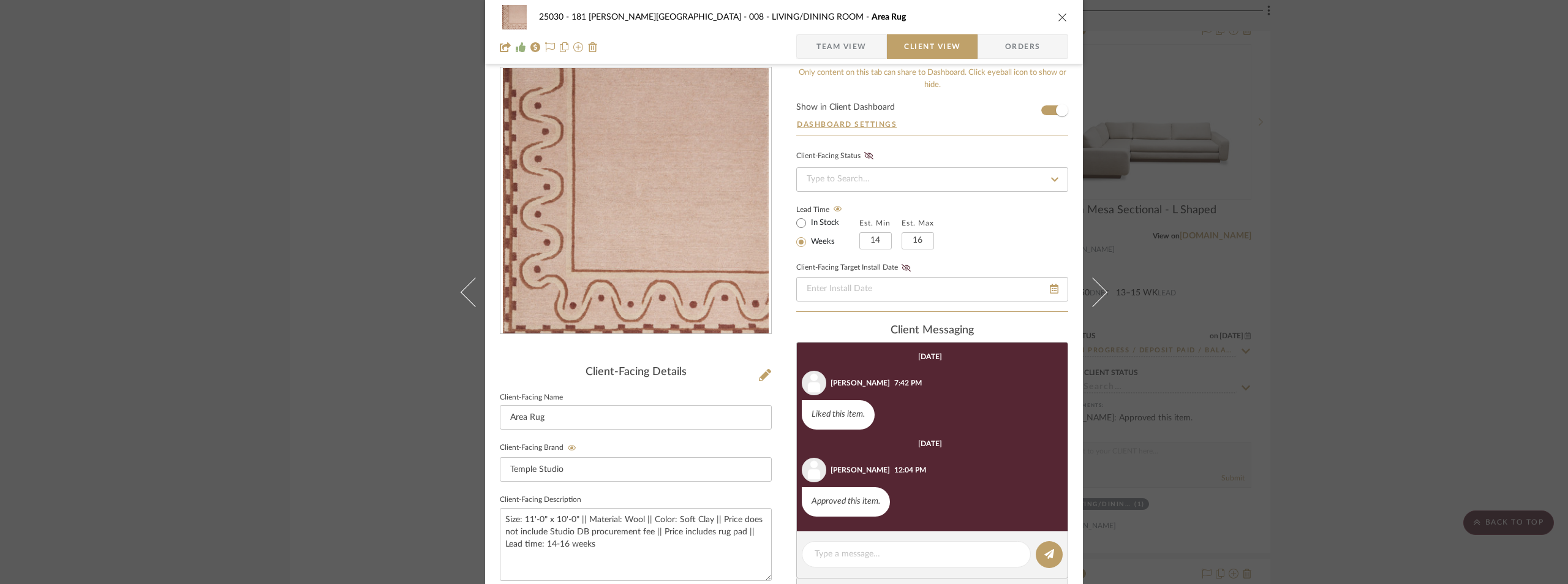
click at [1320, 80] on div "25030 - 181 [PERSON_NAME] 008 - LIVING/DINING ROOM Area Rug Team View Client Vi…" at bounding box center [784, 292] width 1568 height 584
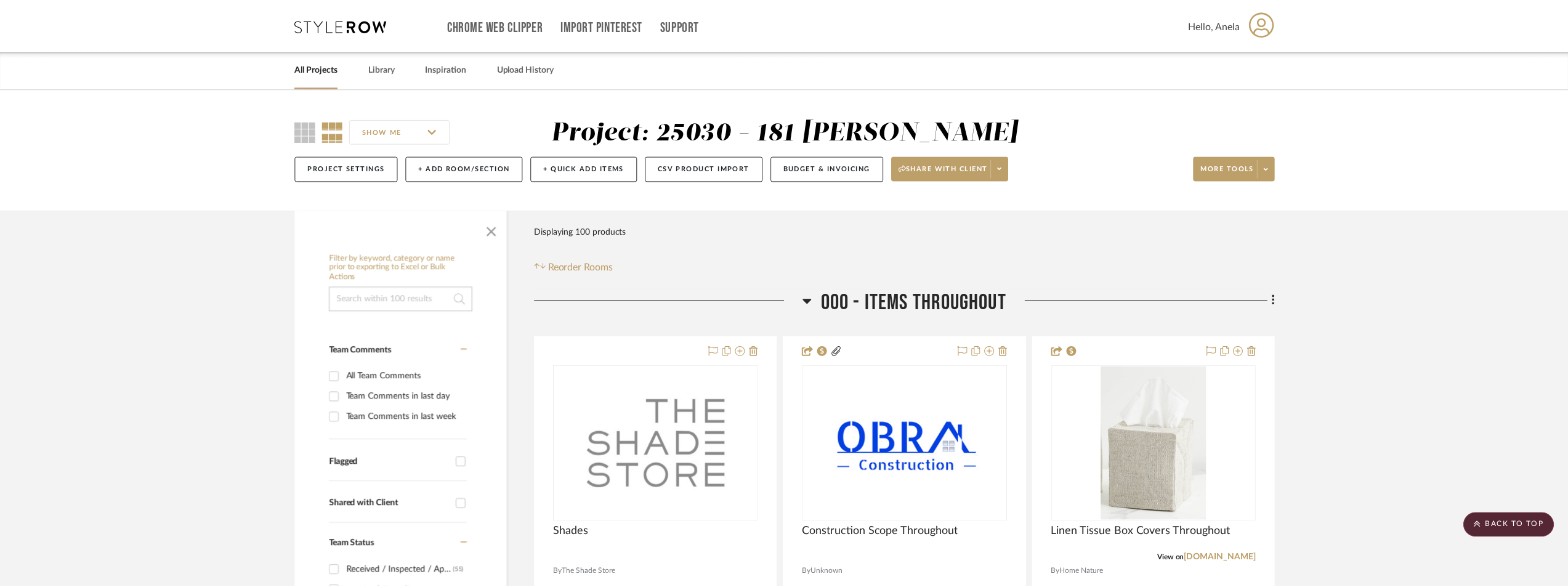
scroll to position [17311, 0]
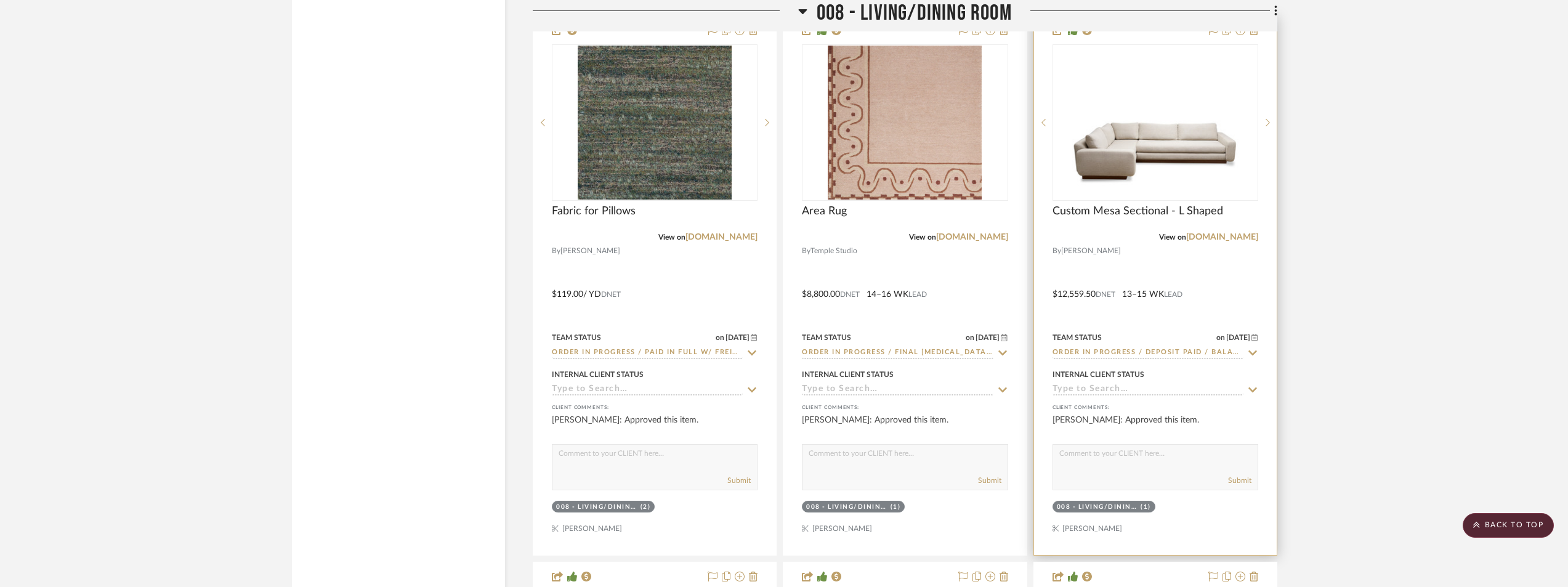
click at [1181, 199] on img "0" at bounding box center [1156, 123] width 203 height 153
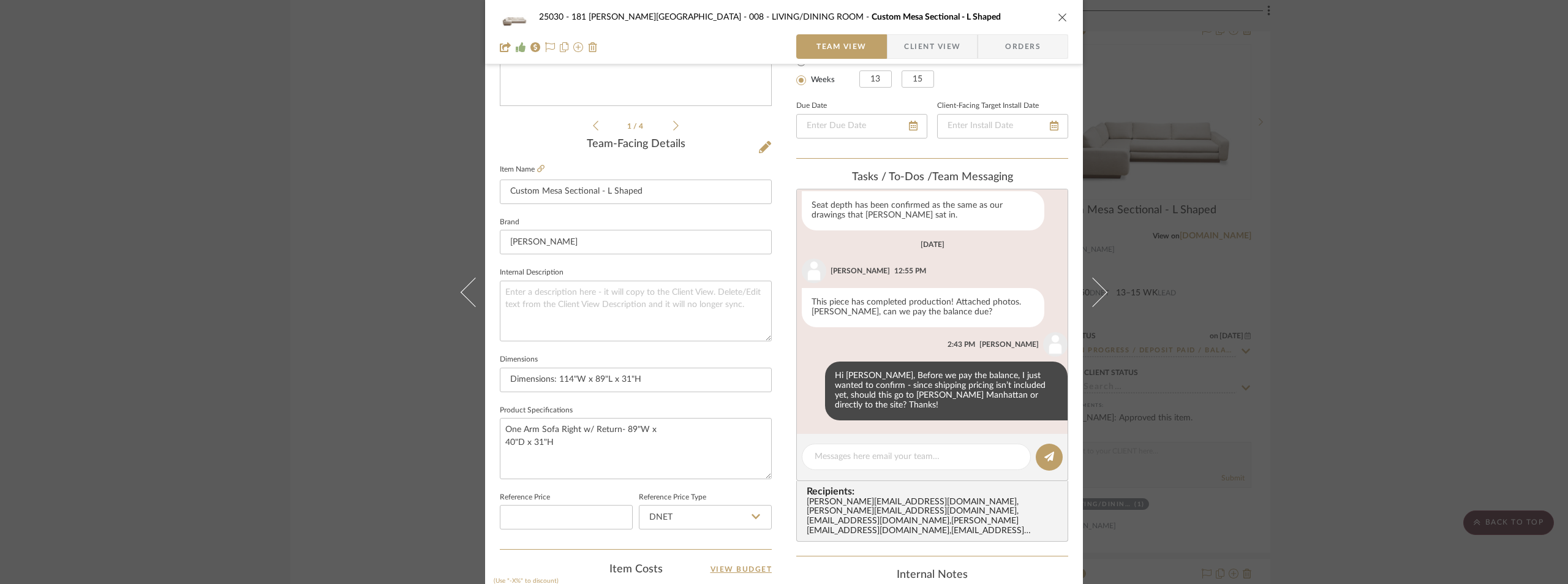
scroll to position [382, 0]
click at [1297, 163] on div "25030 - 181 [PERSON_NAME] 008 - LIVING/DINING ROOM Custom Mesa Sectional - L Sh…" at bounding box center [784, 292] width 1568 height 584
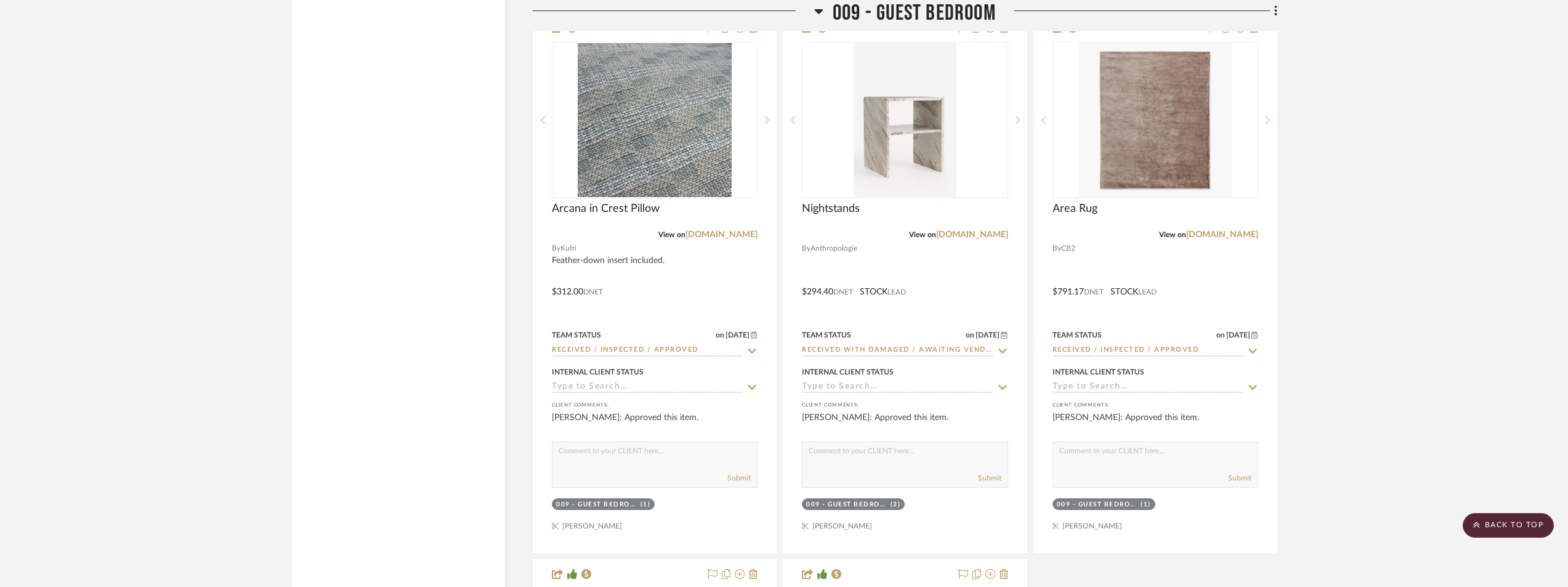
scroll to position [19775, 0]
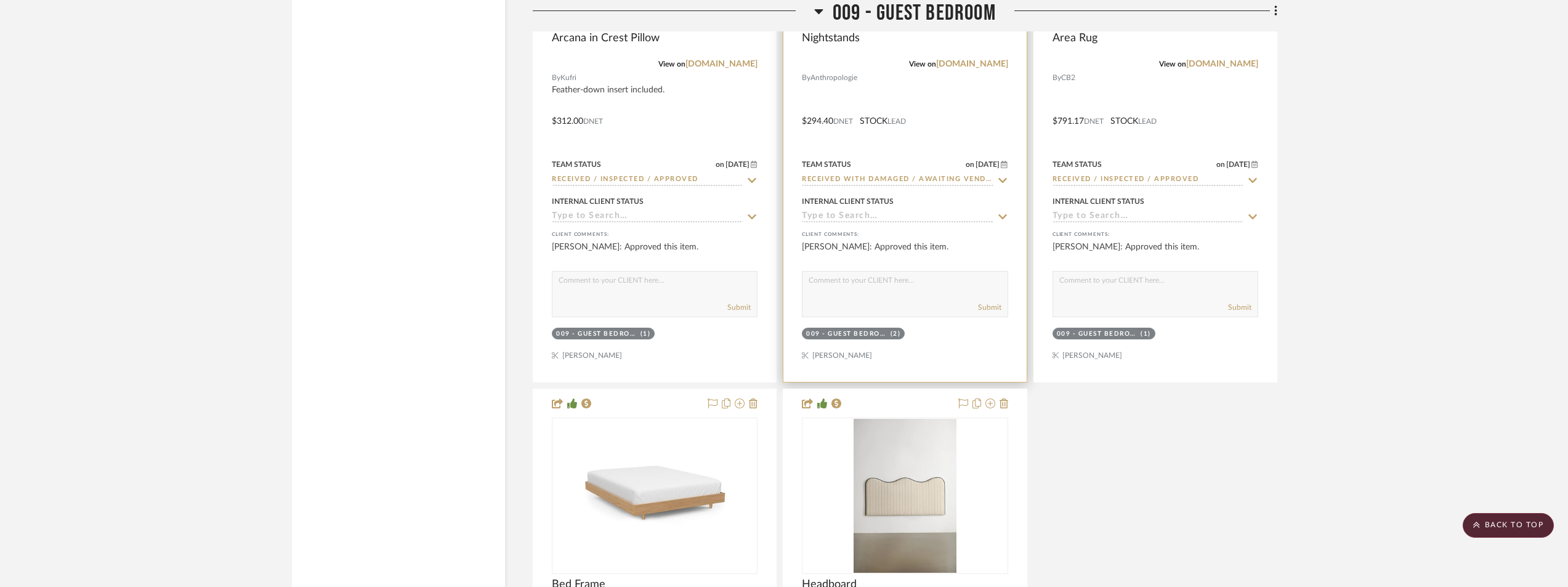
click at [997, 185] on icon at bounding box center [1003, 181] width 11 height 10
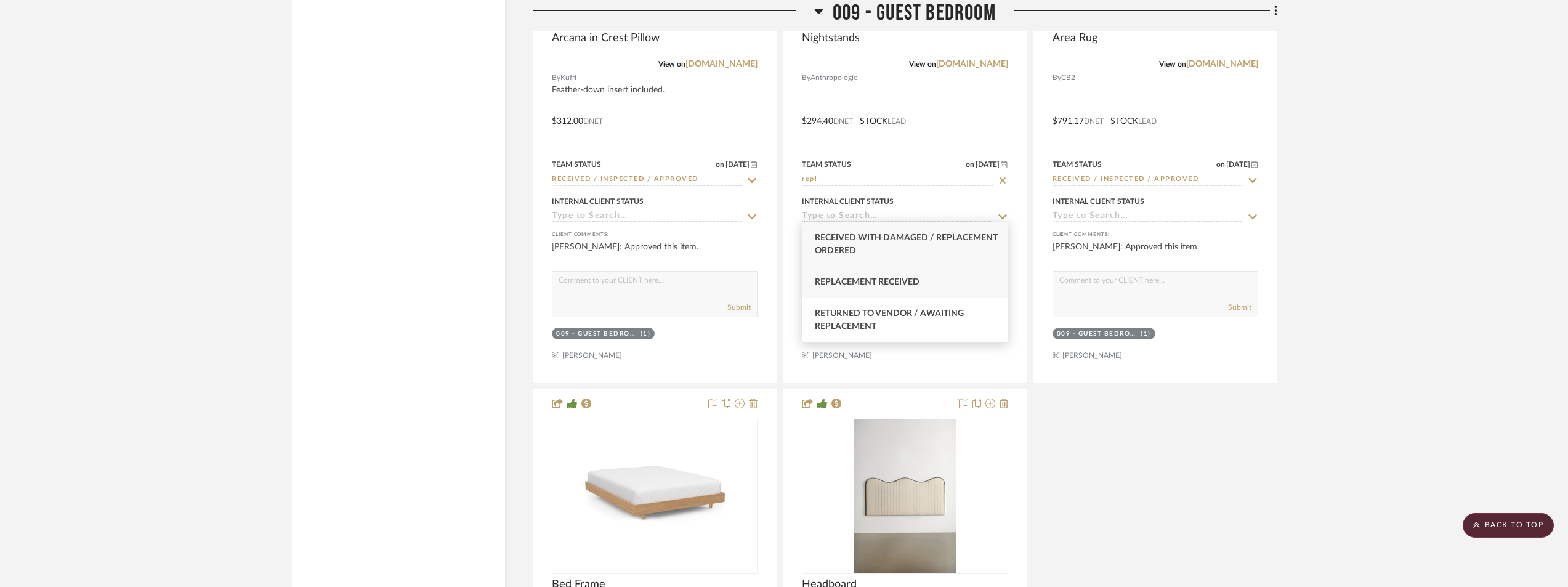
type input "repl"
click at [960, 279] on div "Replacement Received" at bounding box center [904, 282] width 204 height 32
type input "[DATE]"
type input "Replacement Received"
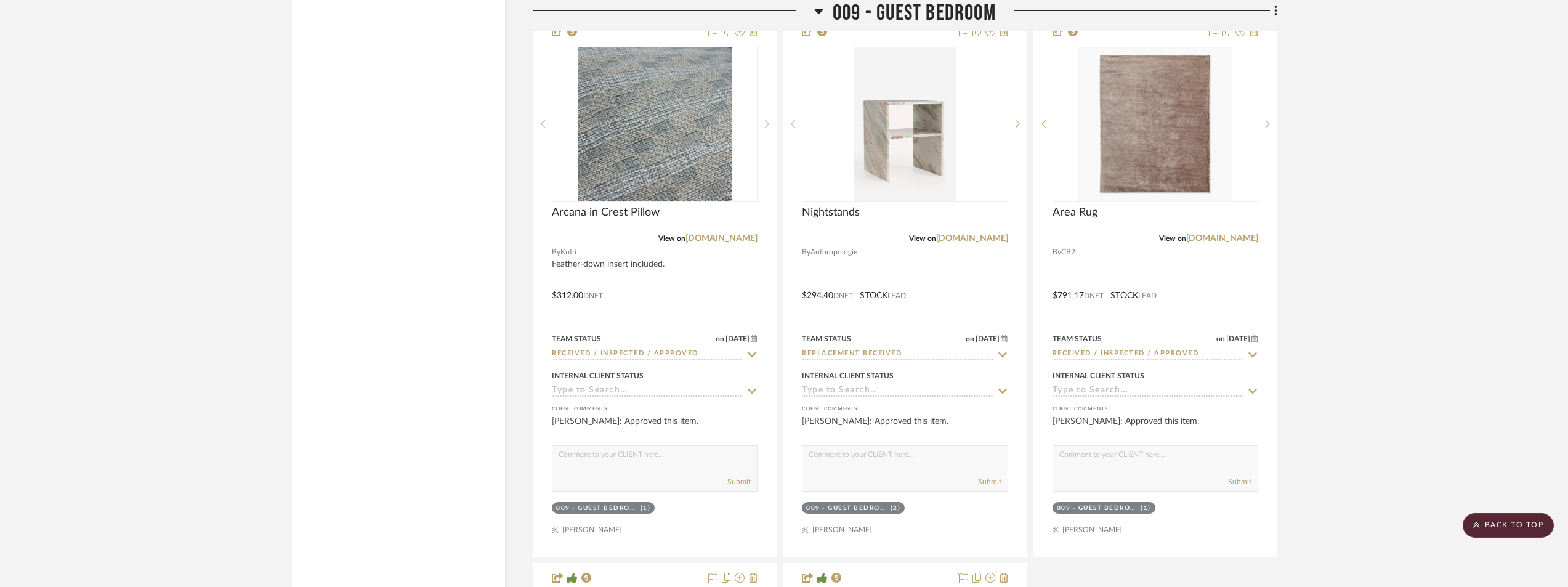
scroll to position [19591, 0]
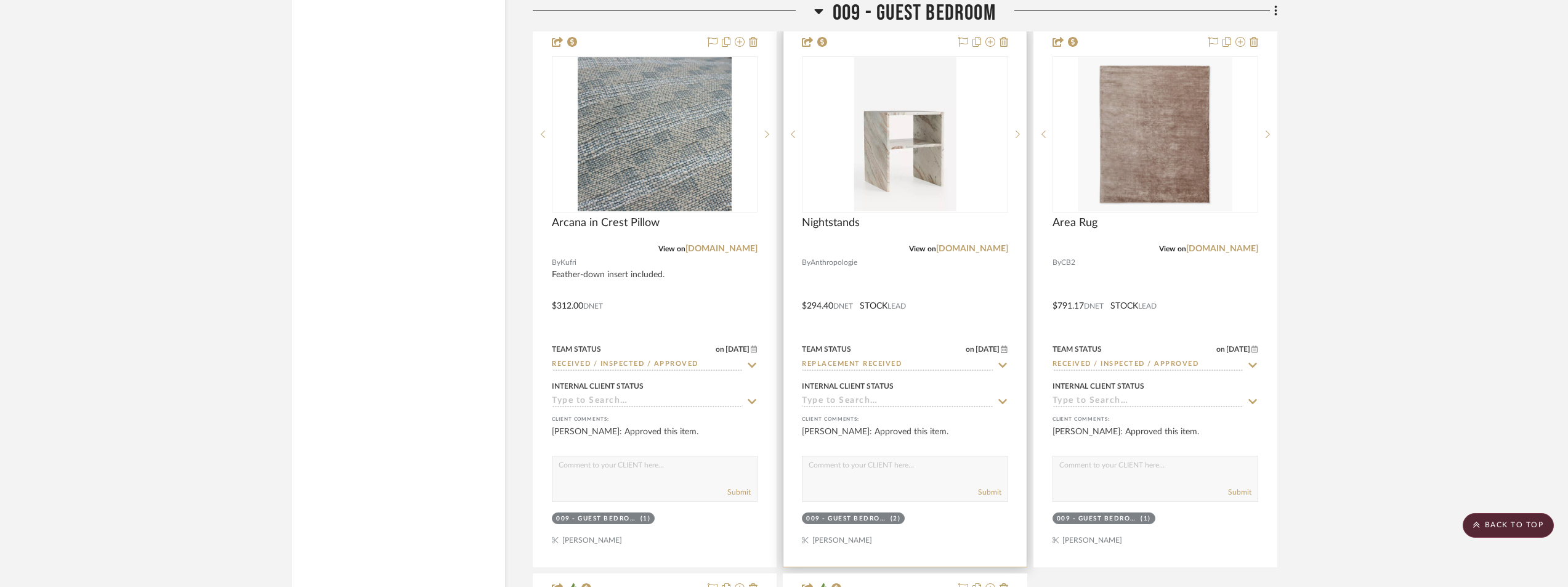
click at [931, 143] on img "0" at bounding box center [905, 134] width 102 height 154
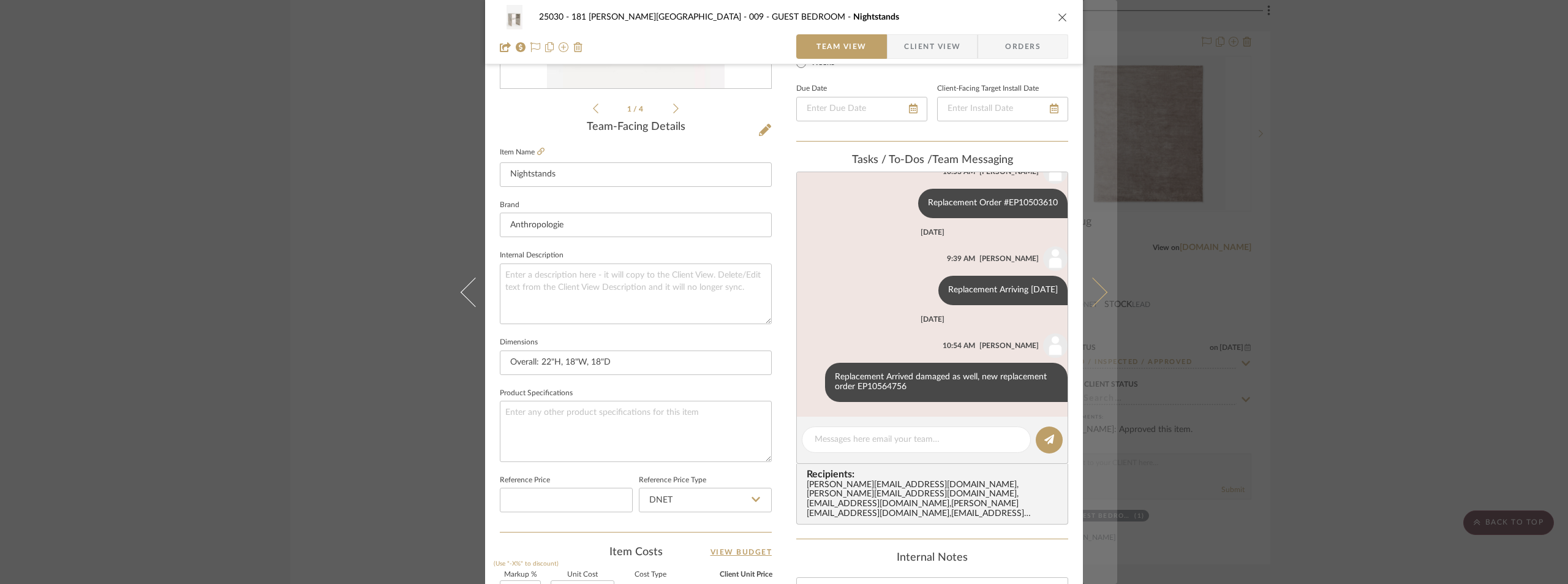
scroll to position [61, 0]
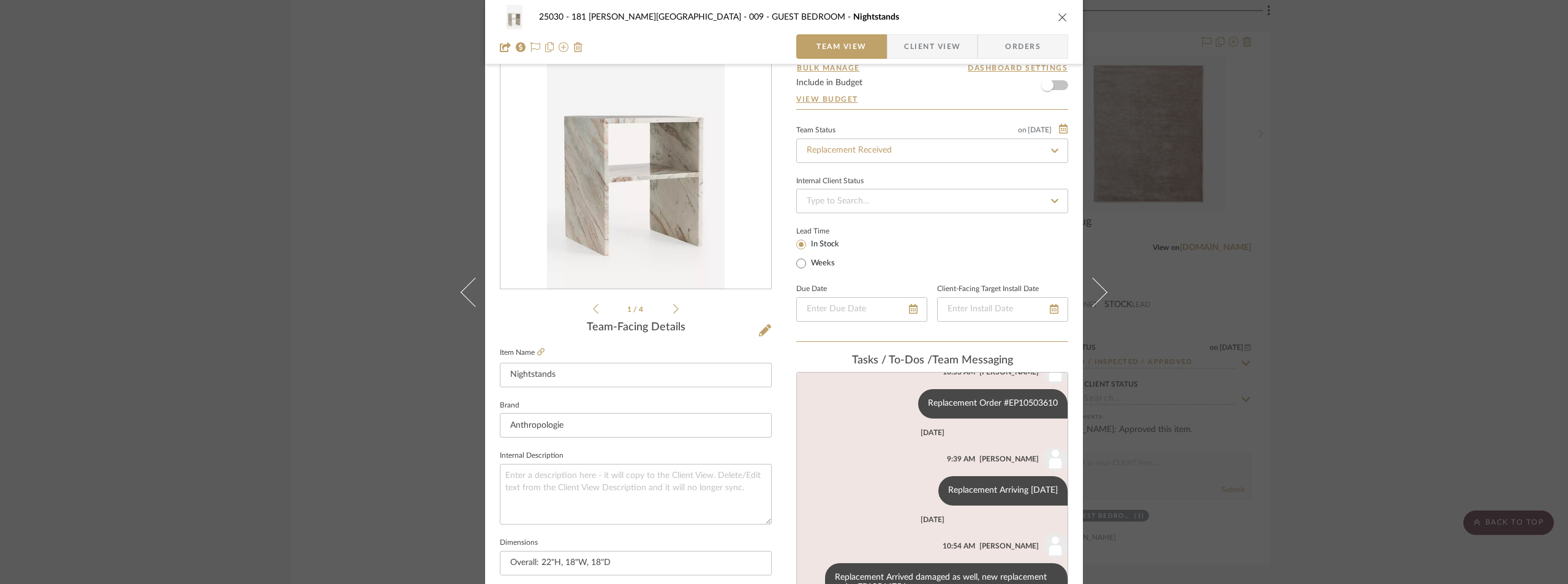
click at [1360, 186] on div "25030 - 181 [PERSON_NAME] 009 - GUEST BEDROOM Nightstands Team View Client View…" at bounding box center [784, 292] width 1568 height 584
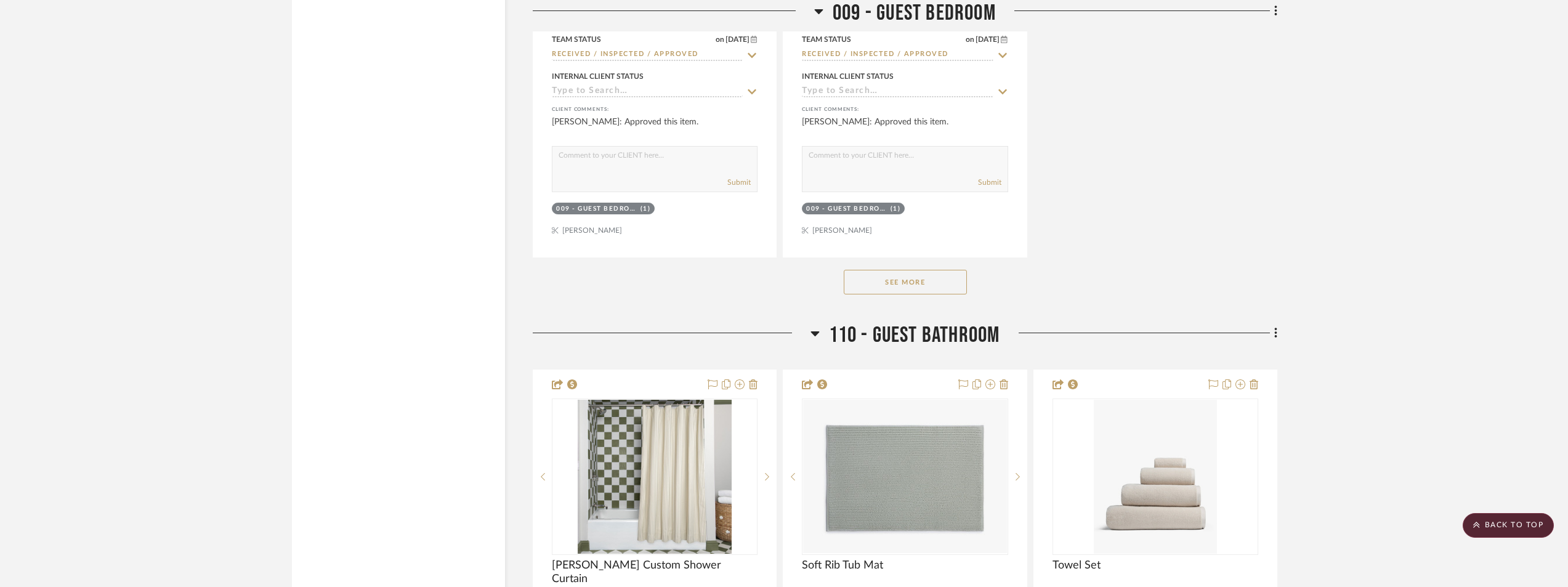
scroll to position [20515, 0]
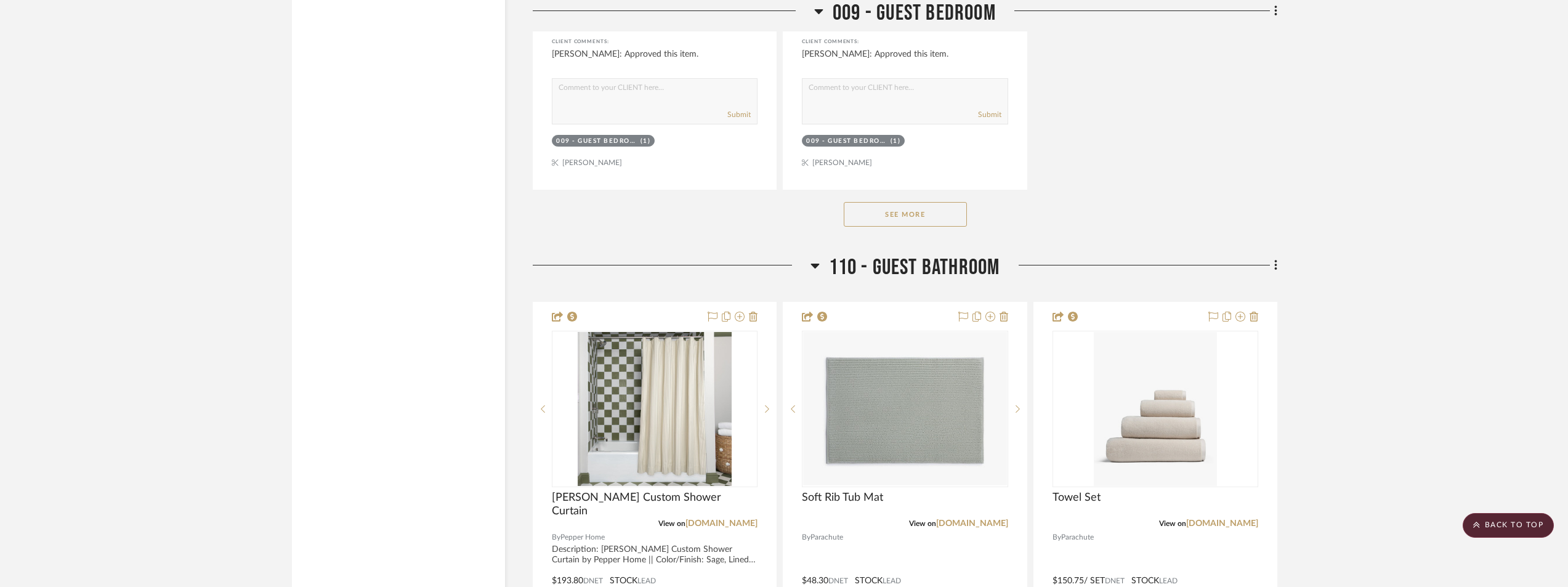
click at [949, 226] on button "See More" at bounding box center [905, 214] width 123 height 25
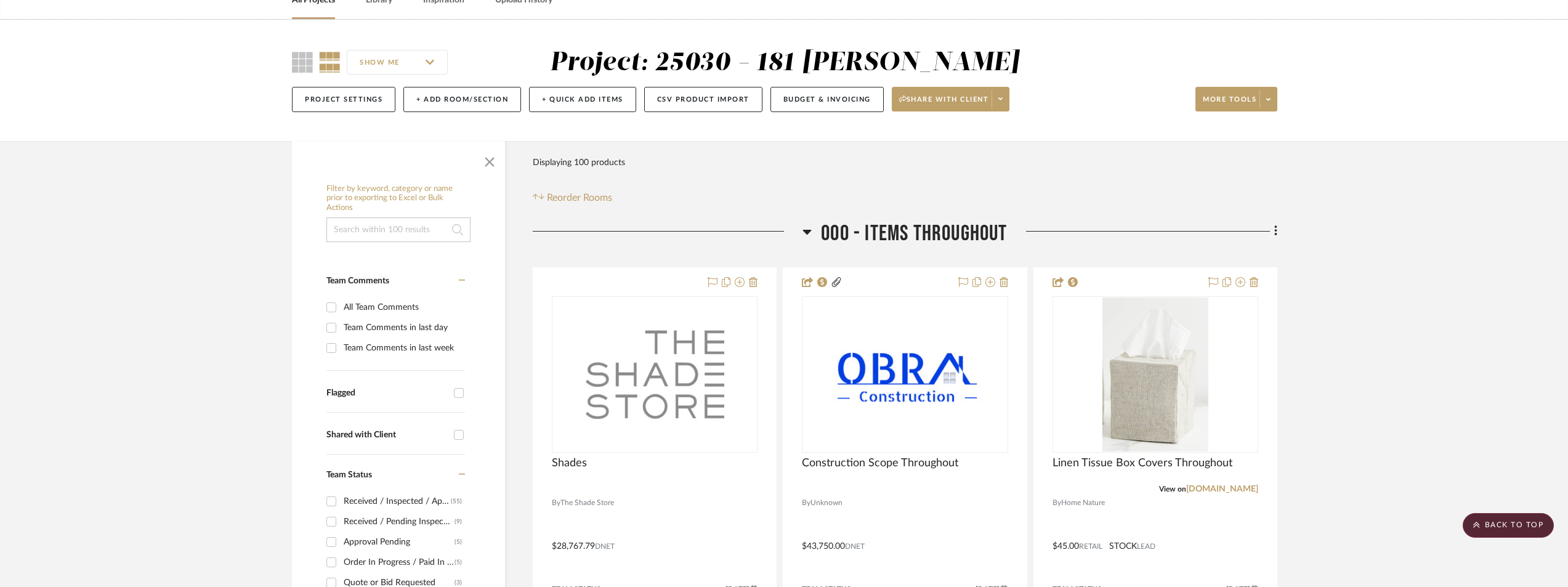
scroll to position [0, 0]
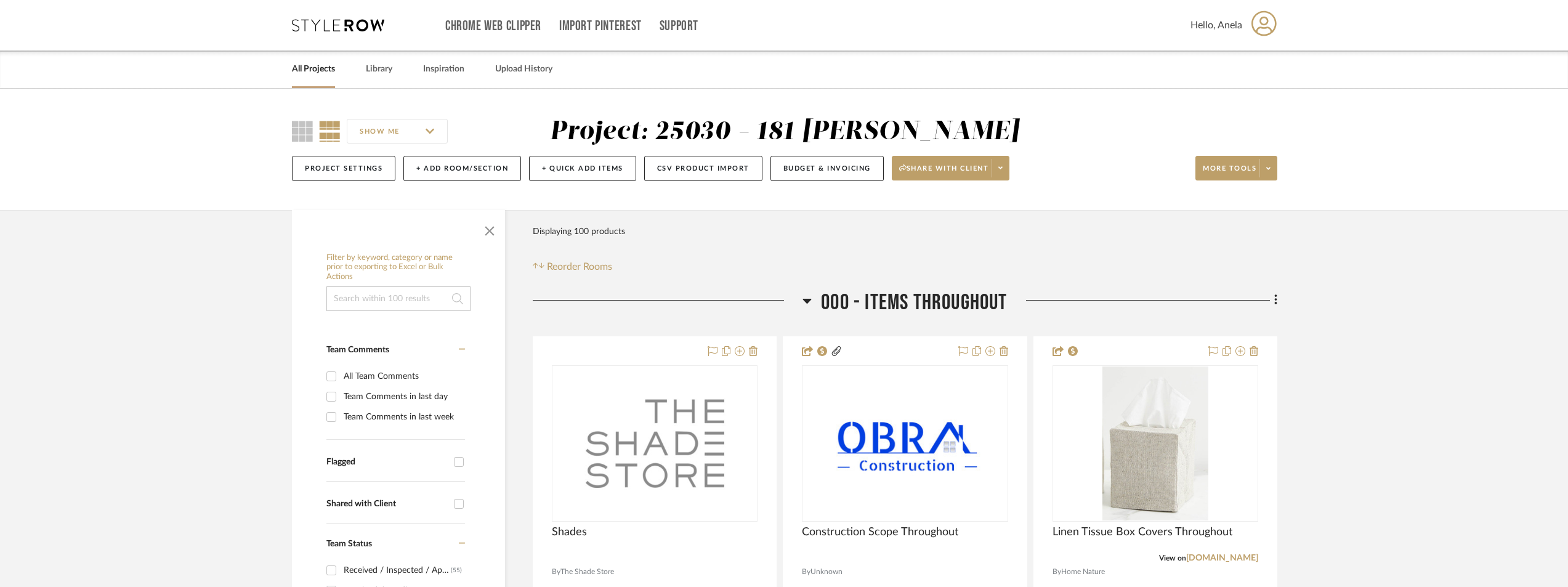
click at [323, 25] on icon at bounding box center [338, 25] width 92 height 12
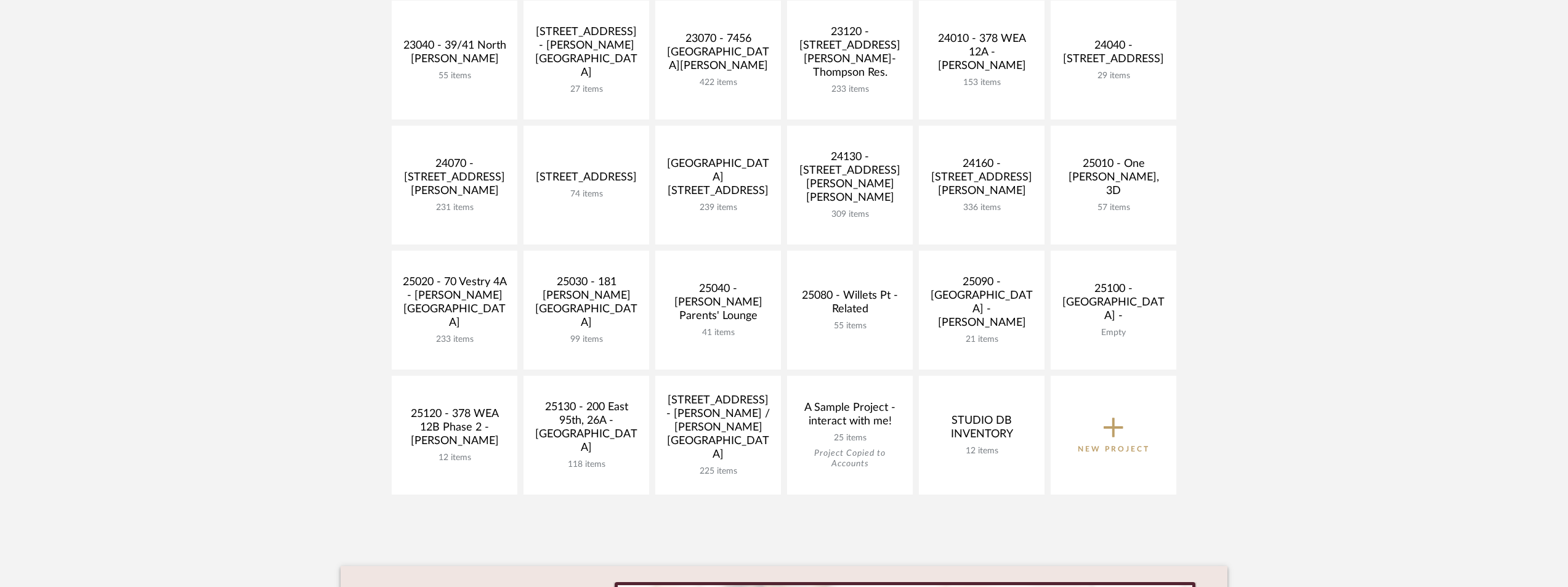
scroll to position [431, 0]
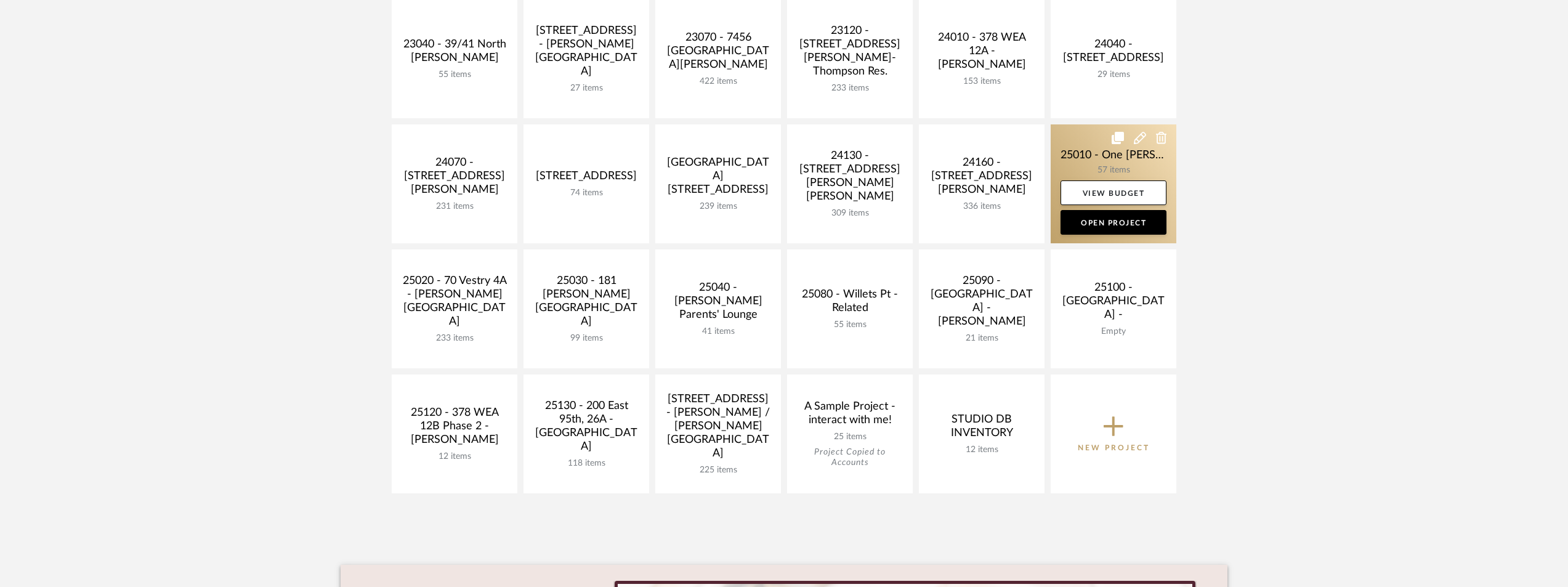
click at [1078, 164] on link at bounding box center [1113, 184] width 125 height 119
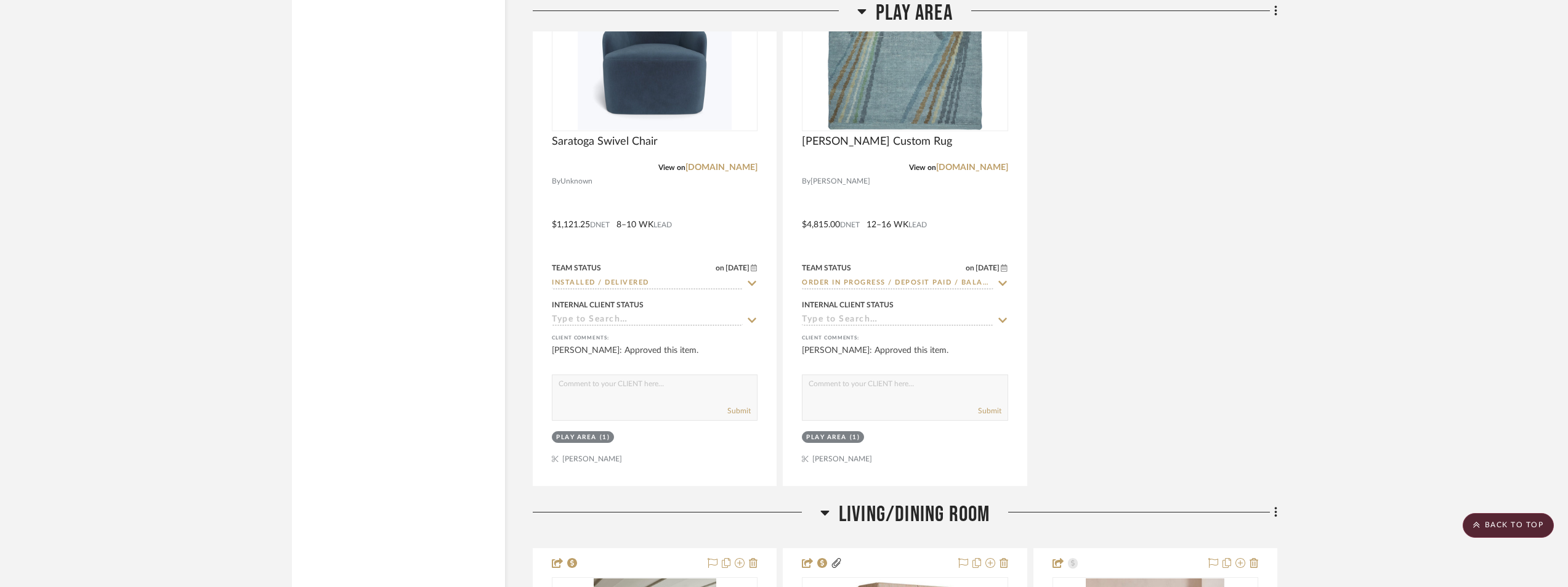
scroll to position [3265, 0]
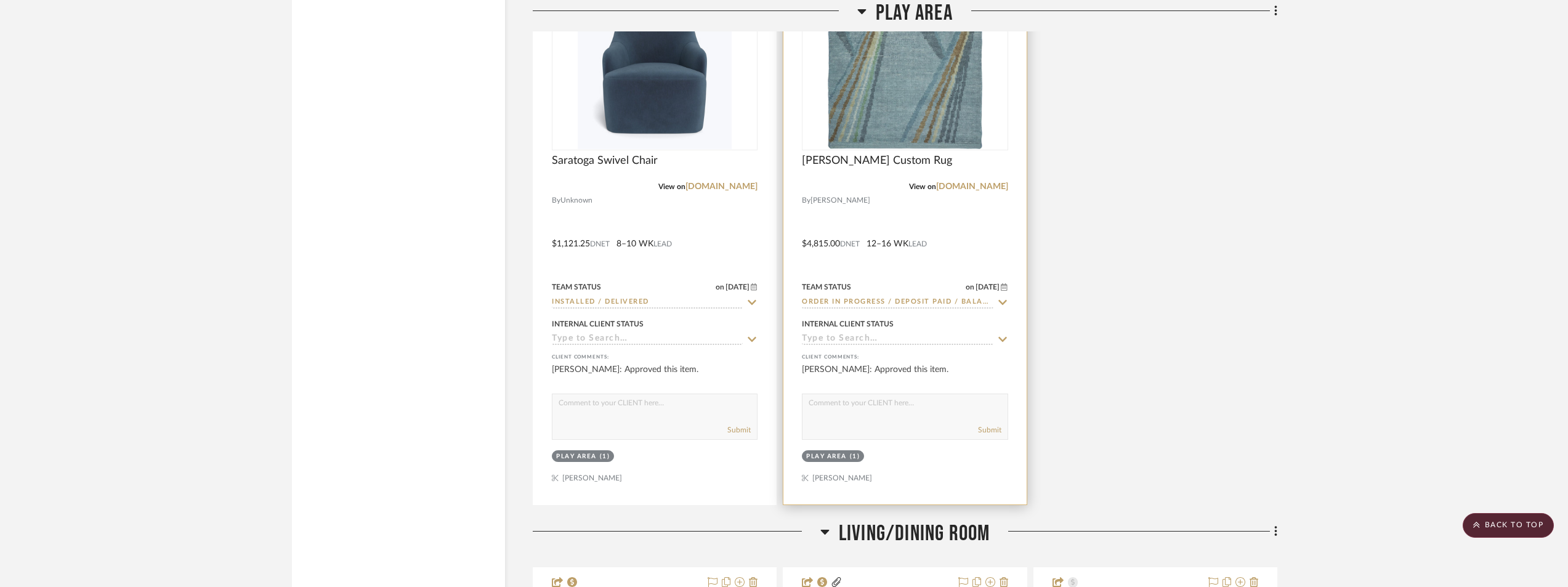
click at [923, 85] on img "0" at bounding box center [905, 72] width 154 height 154
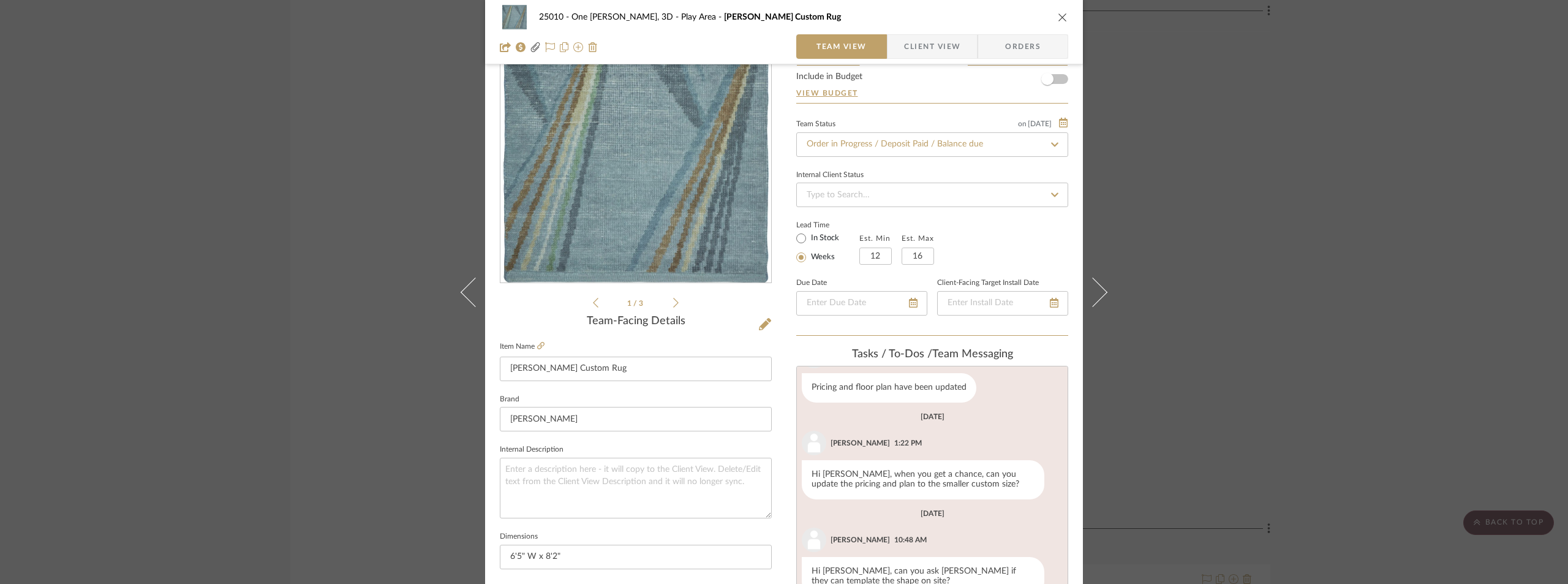
scroll to position [184, 0]
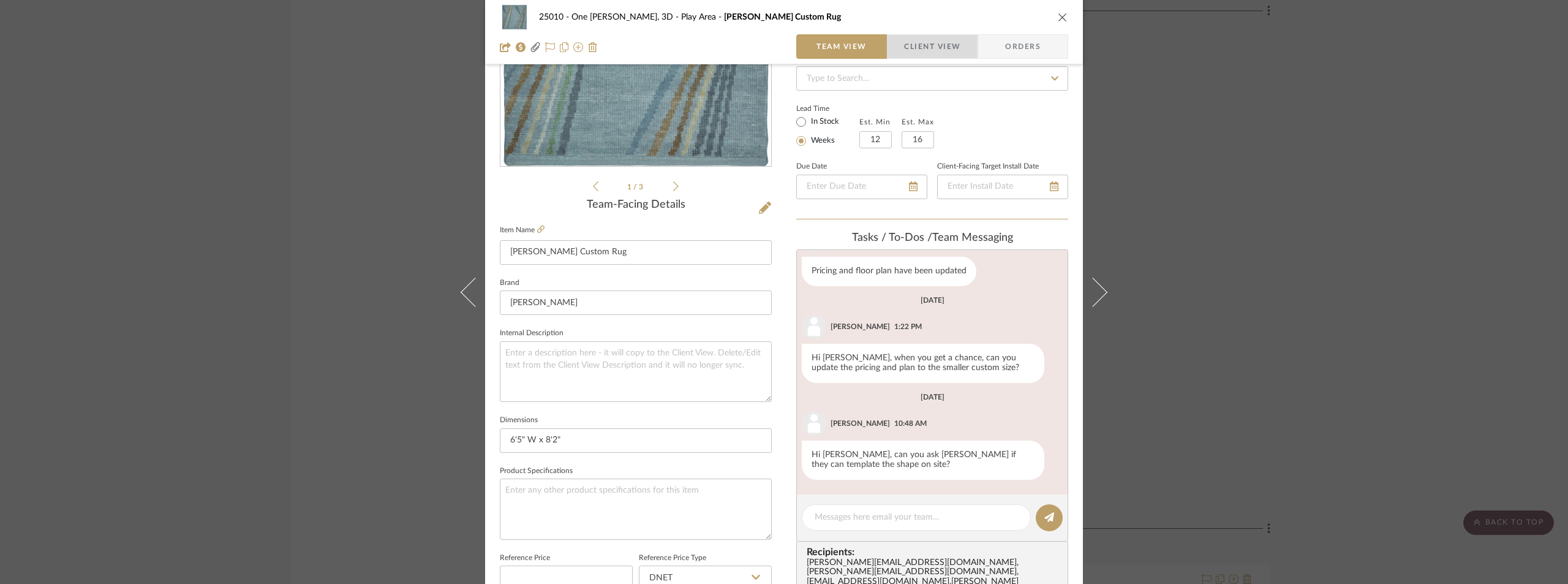
click at [931, 43] on span "Client View" at bounding box center [932, 46] width 56 height 25
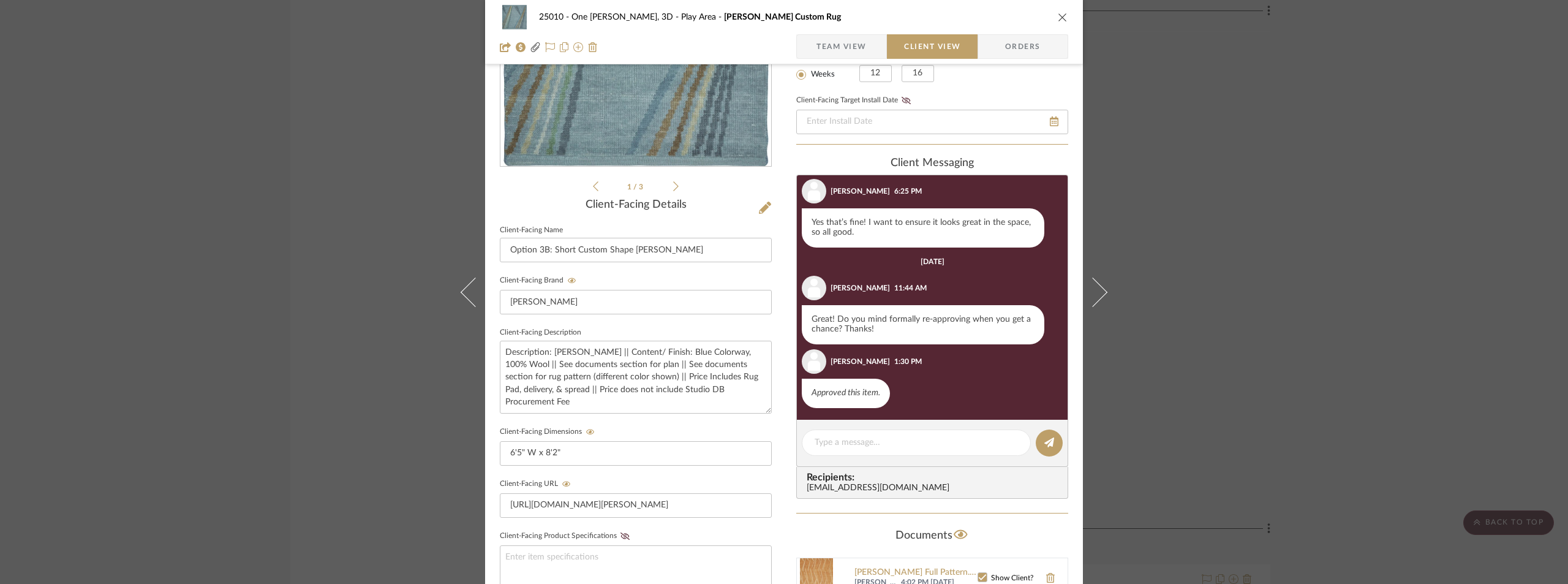
scroll to position [740, 0]
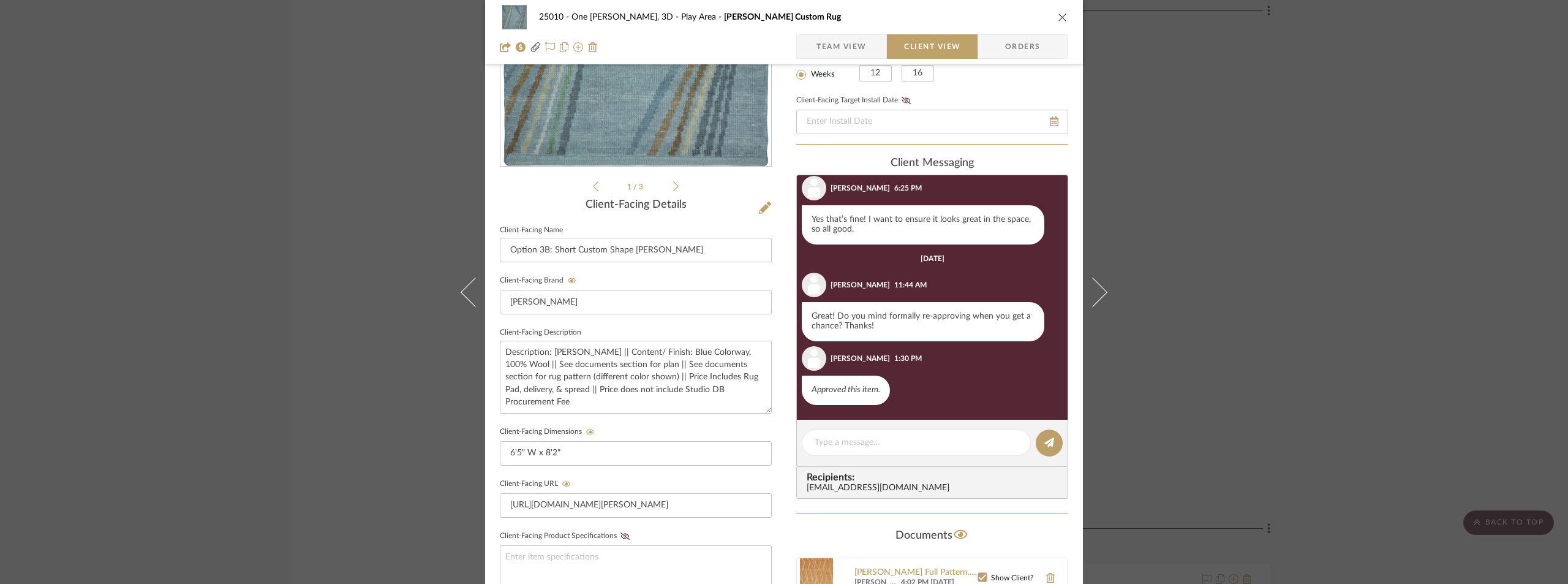
click at [1202, 188] on div "25010 - One [PERSON_NAME], 3D Play Area [PERSON_NAME] Custom Rug Team View Clie…" at bounding box center [784, 292] width 1568 height 584
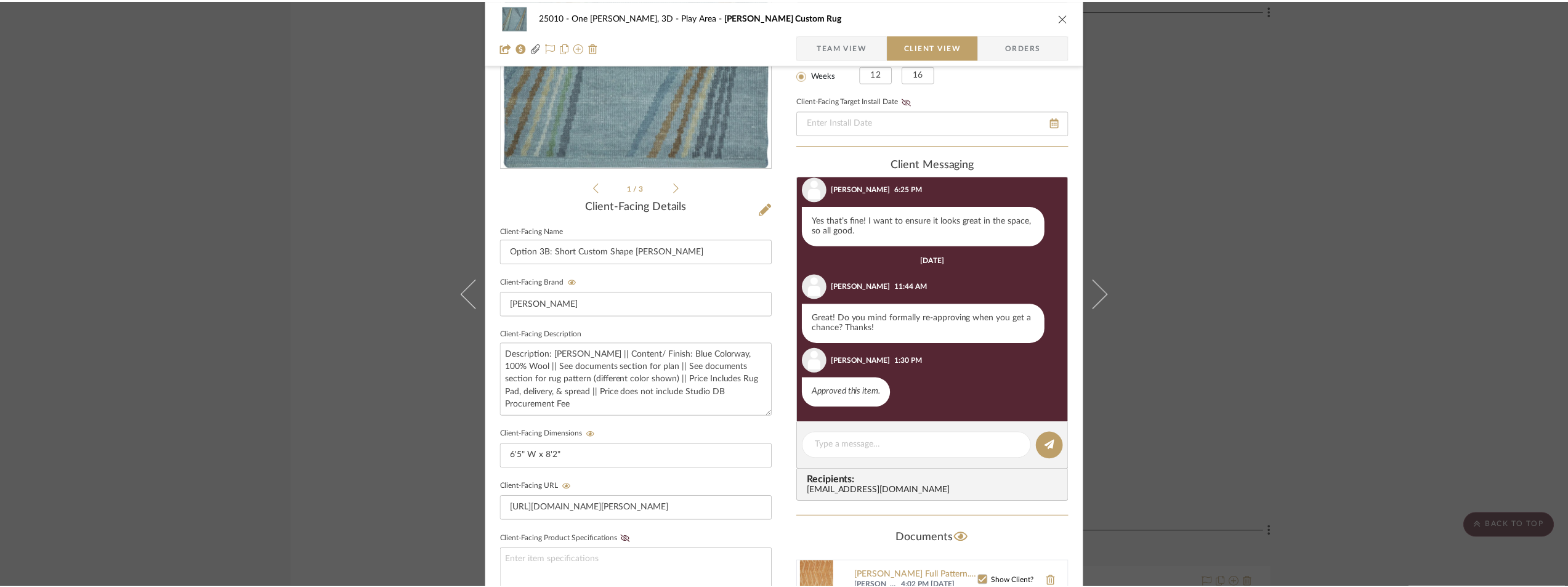
scroll to position [3265, 0]
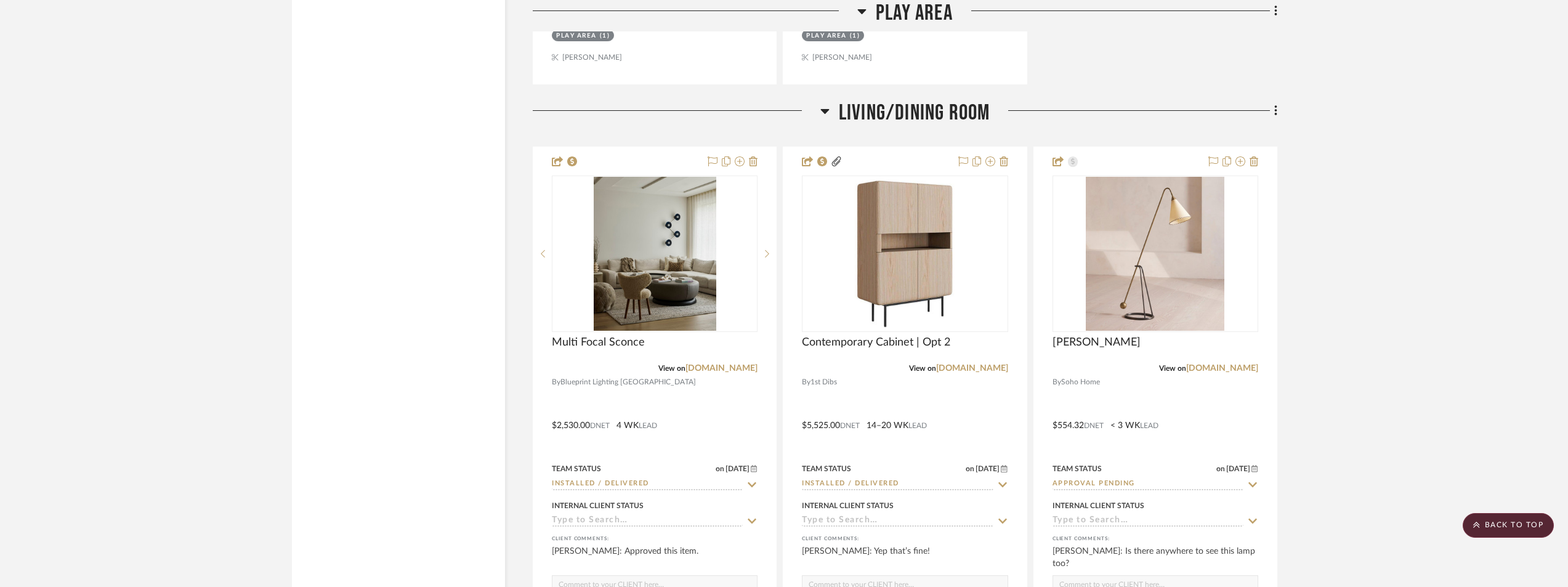
scroll to position [3697, 0]
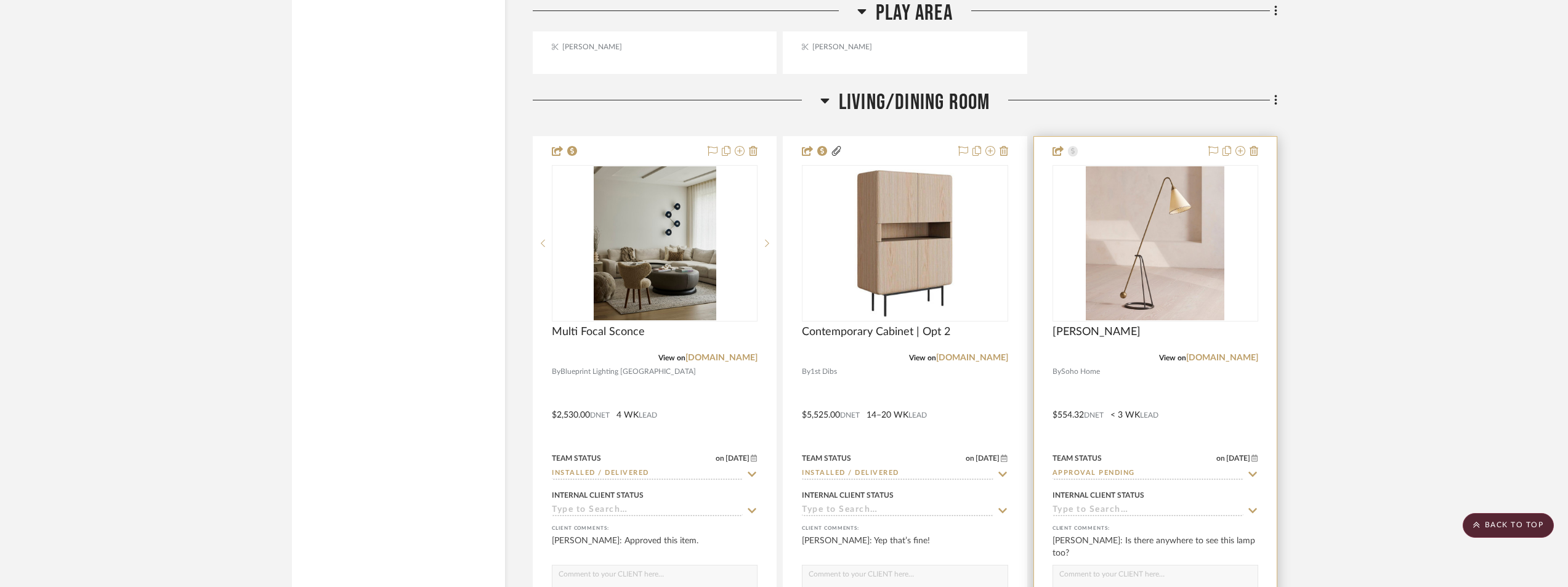
click at [1188, 241] on img "0" at bounding box center [1156, 243] width 139 height 154
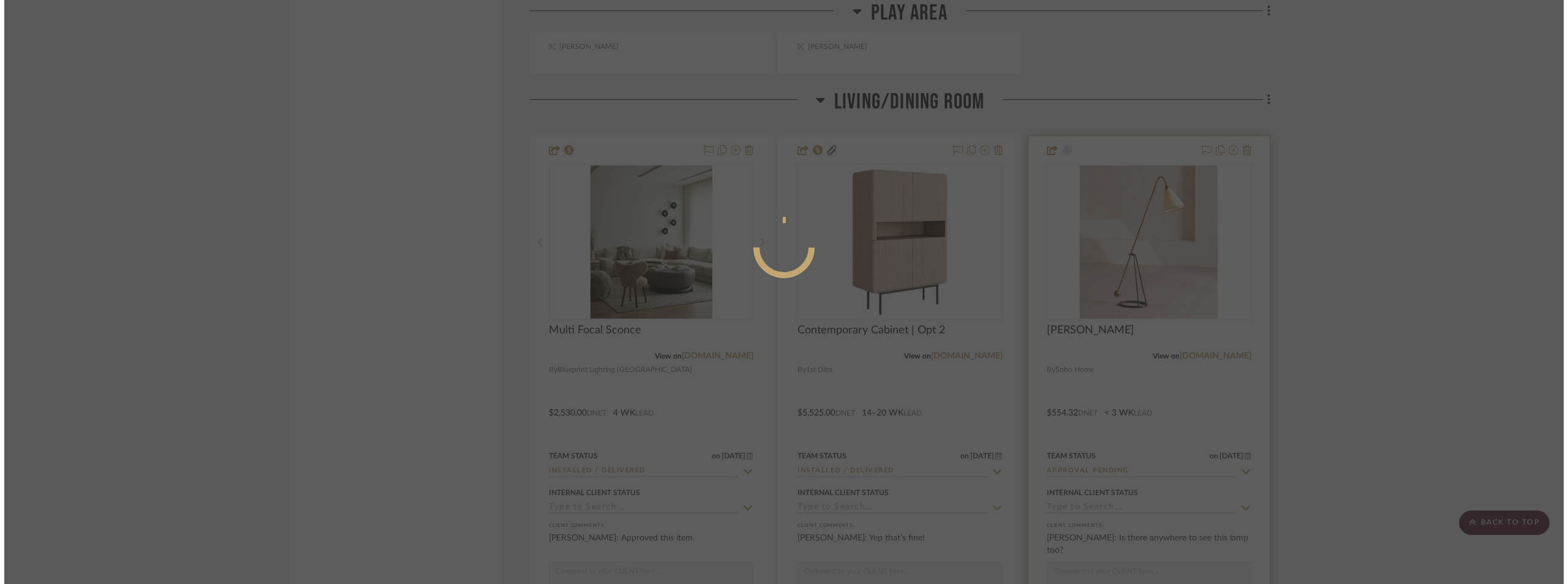
scroll to position [0, 0]
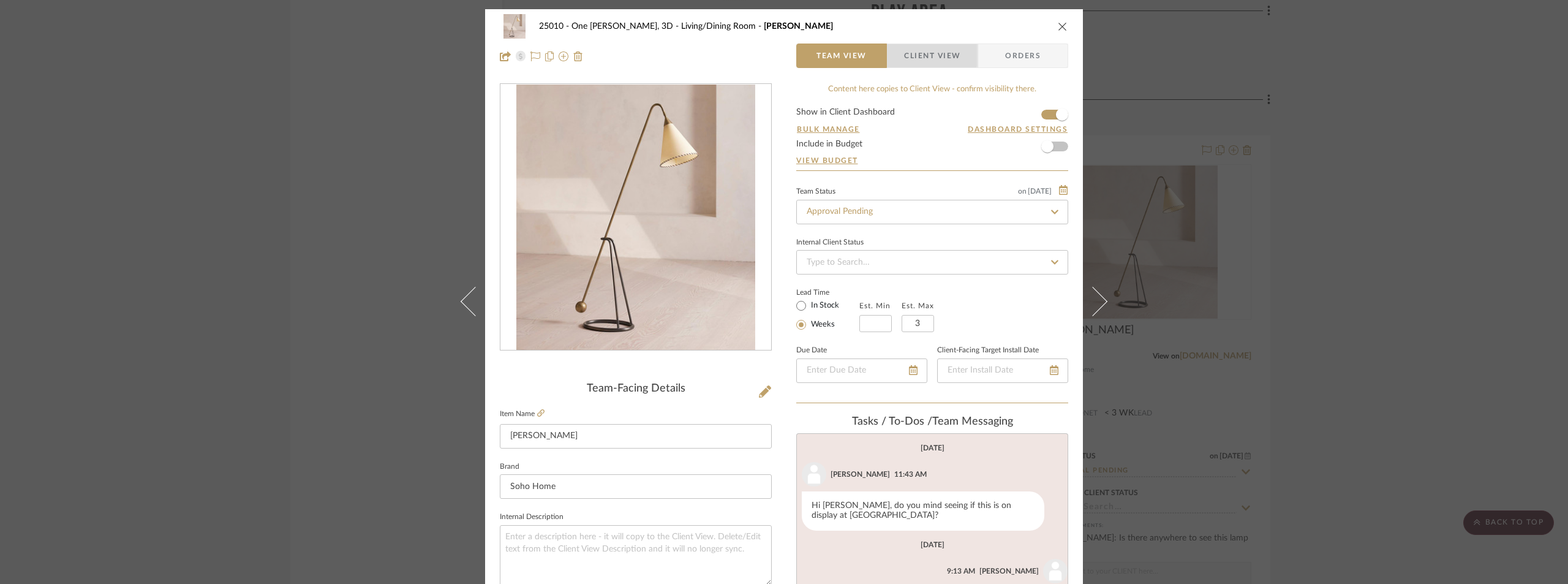
click at [904, 48] on span "Client View" at bounding box center [932, 56] width 56 height 25
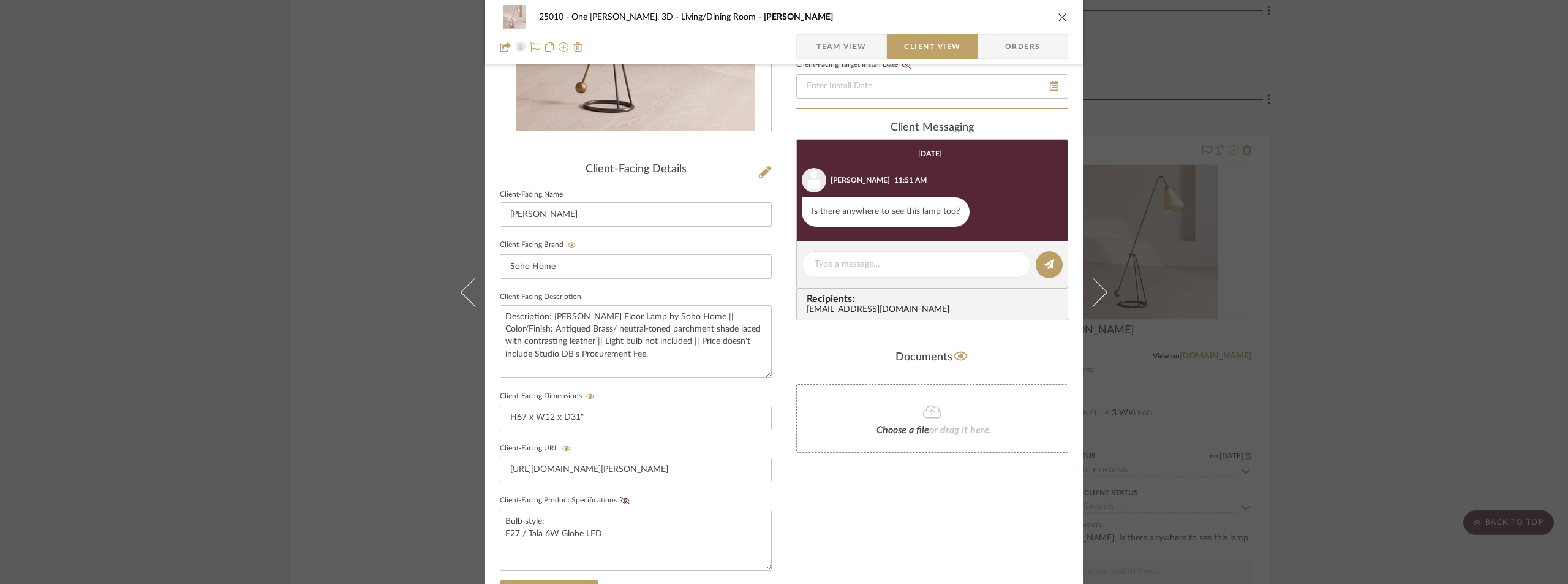
scroll to position [245, 0]
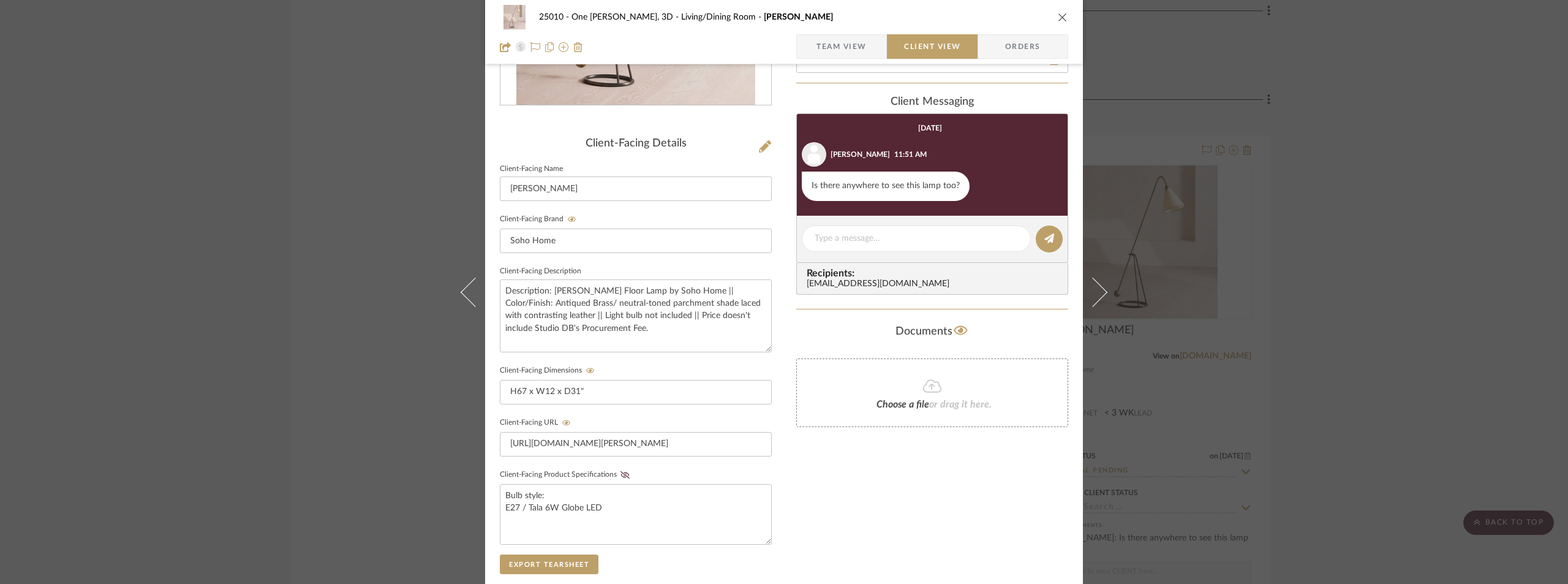
click at [1352, 196] on div "25010 - One [PERSON_NAME], 3D Living/Dining Room [PERSON_NAME] Floor Lamp Team …" at bounding box center [784, 292] width 1568 height 584
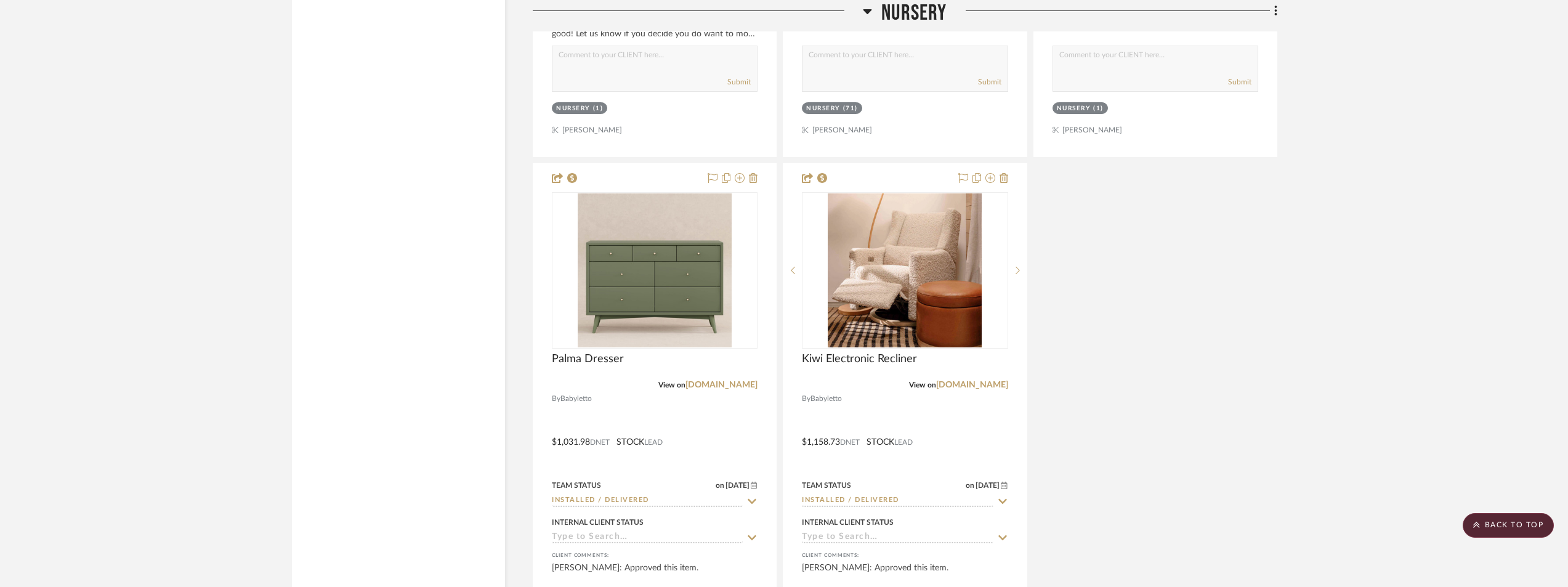
scroll to position [5729, 0]
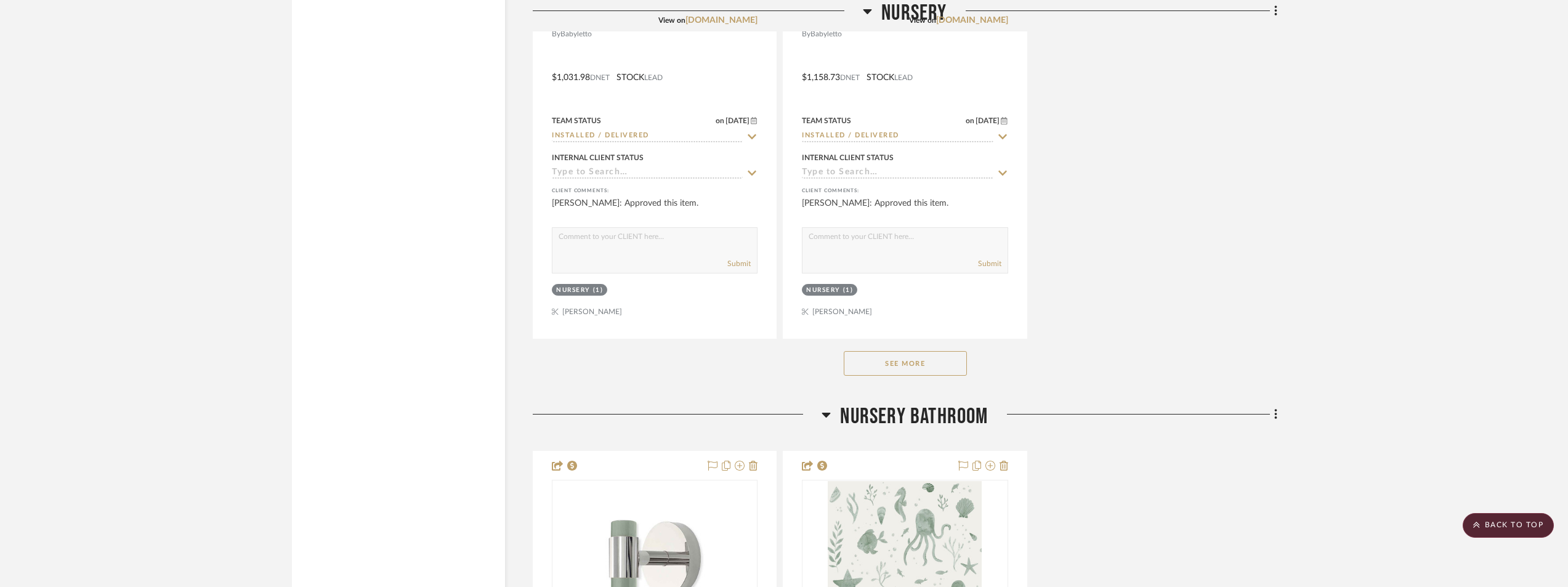
click at [949, 357] on button "See More" at bounding box center [905, 363] width 123 height 25
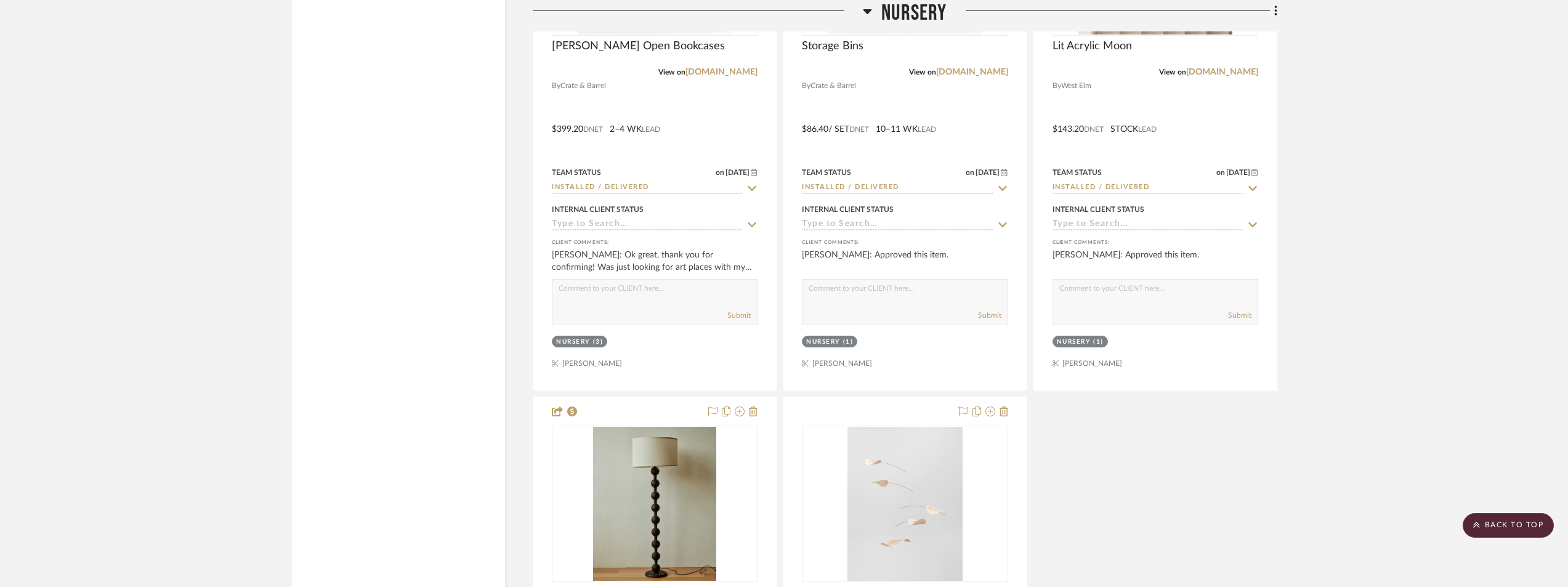
scroll to position [0, 0]
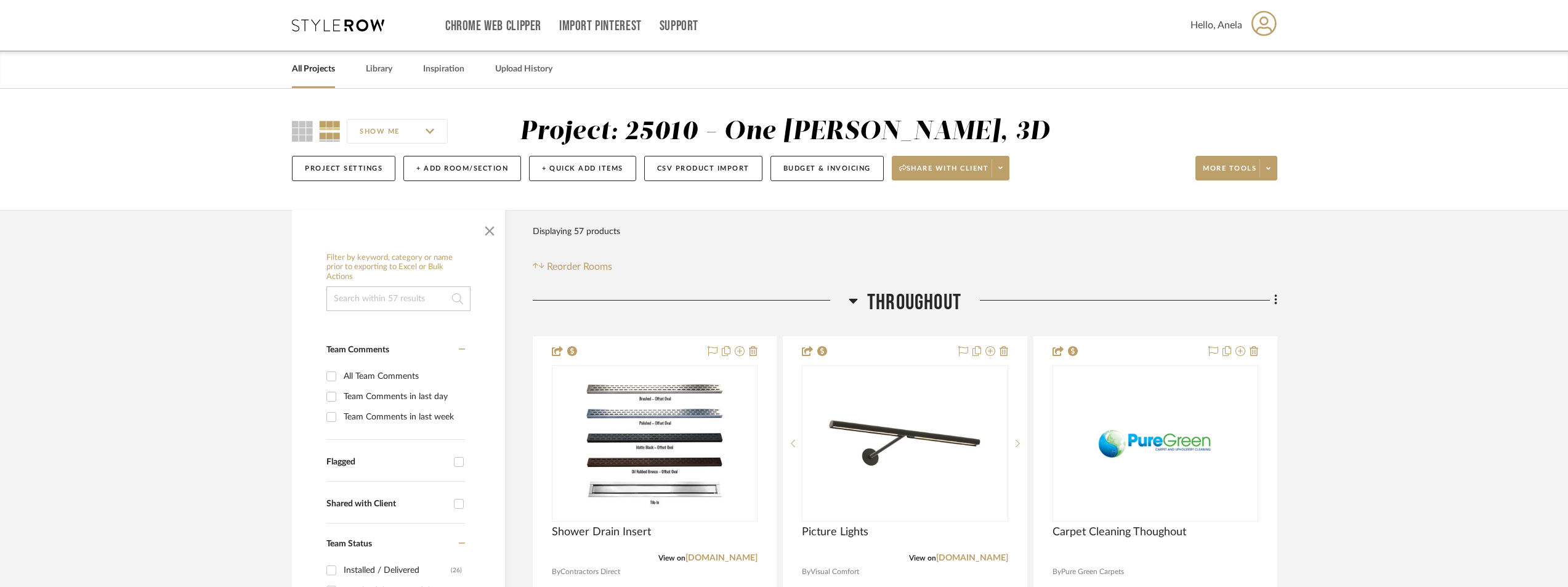
click at [334, 24] on icon at bounding box center [338, 25] width 92 height 12
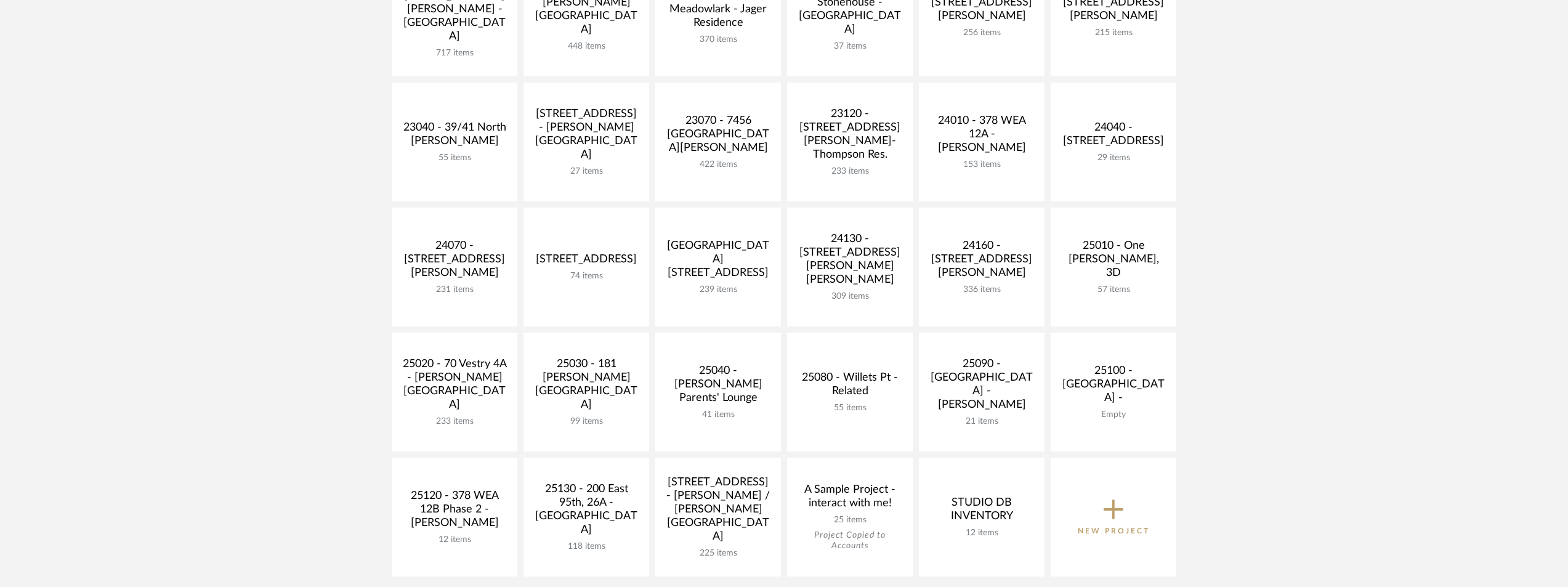
scroll to position [369, 0]
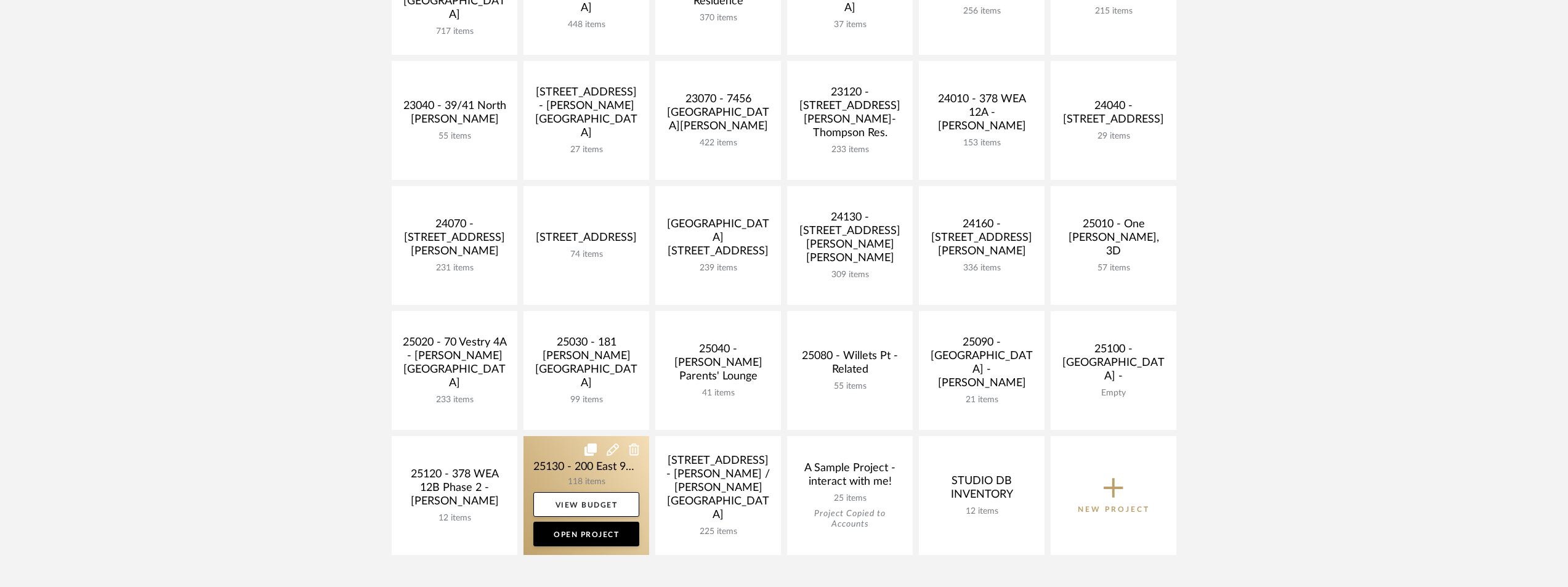
click at [557, 474] on link at bounding box center [586, 495] width 125 height 119
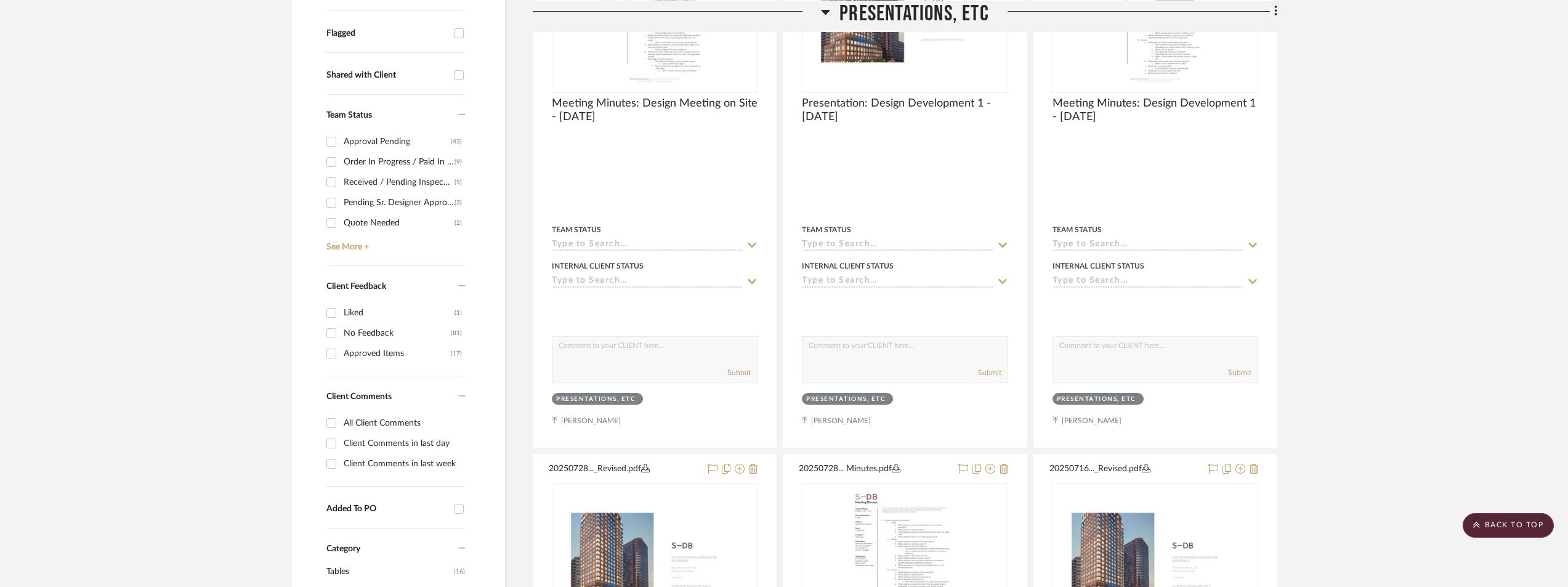
scroll to position [431, 0]
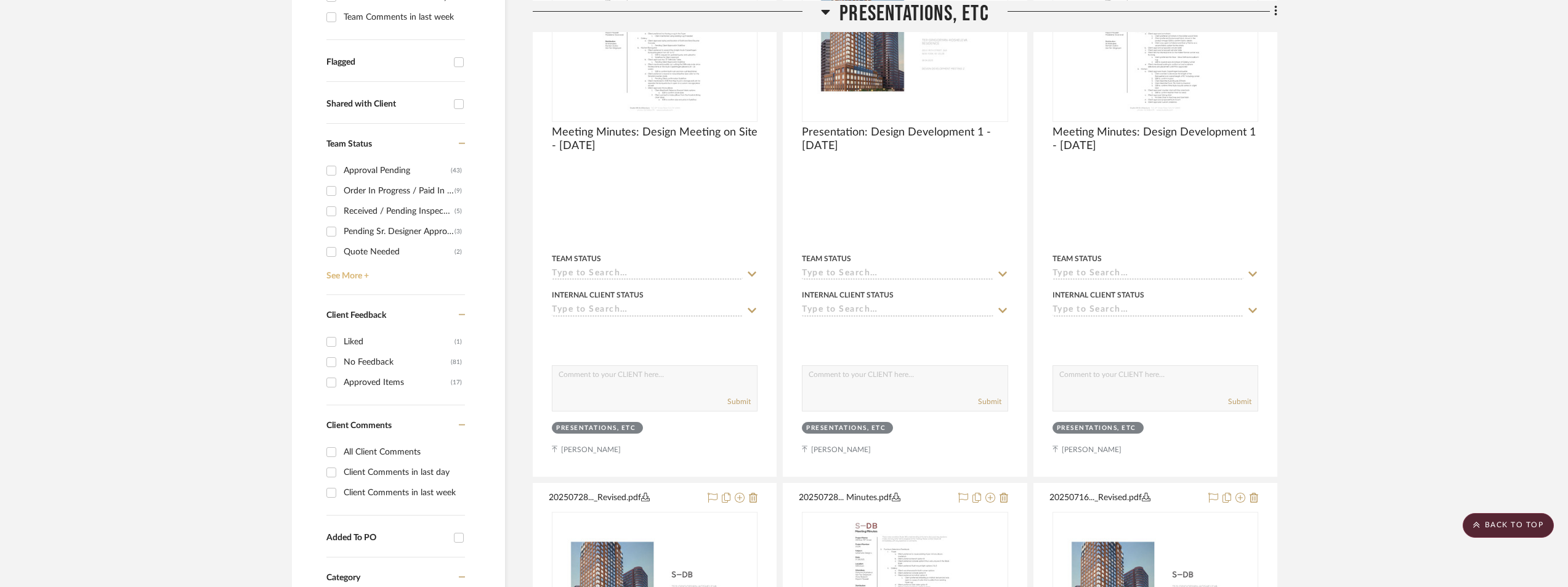
click at [365, 269] on link "See More +" at bounding box center [394, 272] width 142 height 20
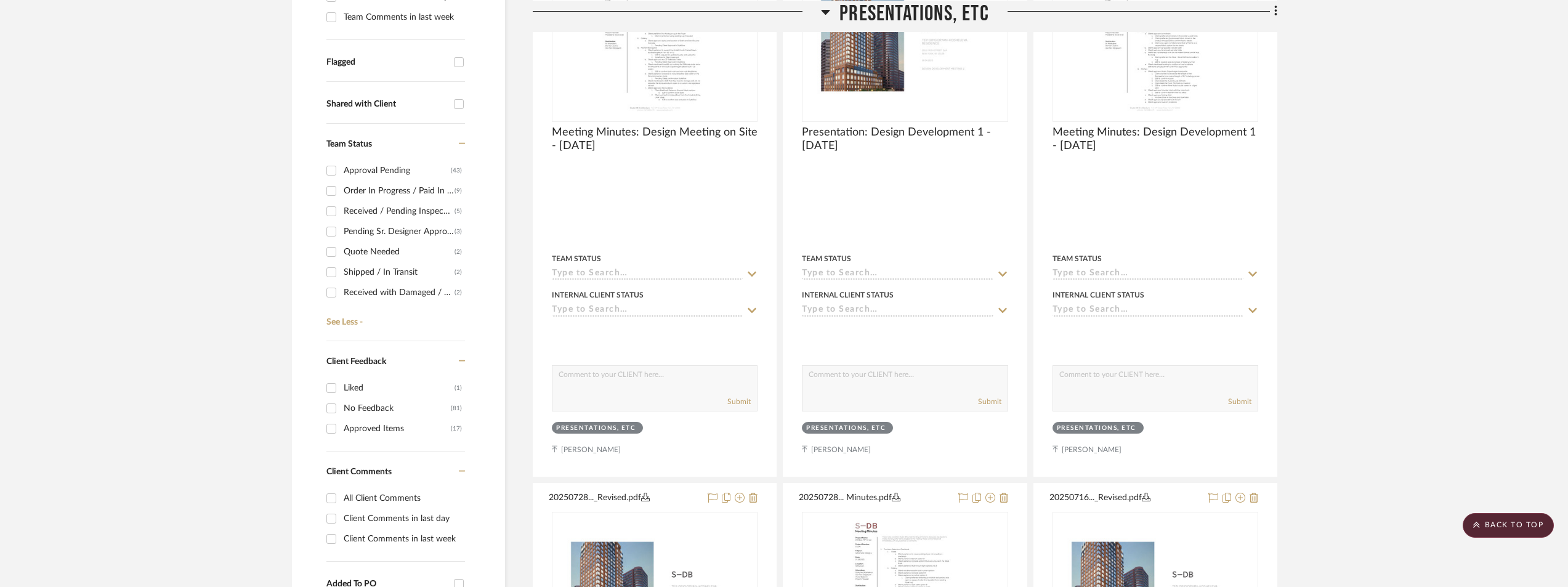
click at [370, 190] on div "Order In Progress / Paid In Full w/ Freight, No Balance due" at bounding box center [399, 191] width 111 height 20
click at [341, 190] on input "Order In Progress / Paid In Full w/ Freight, No Balance due (9)" at bounding box center [331, 191] width 20 height 20
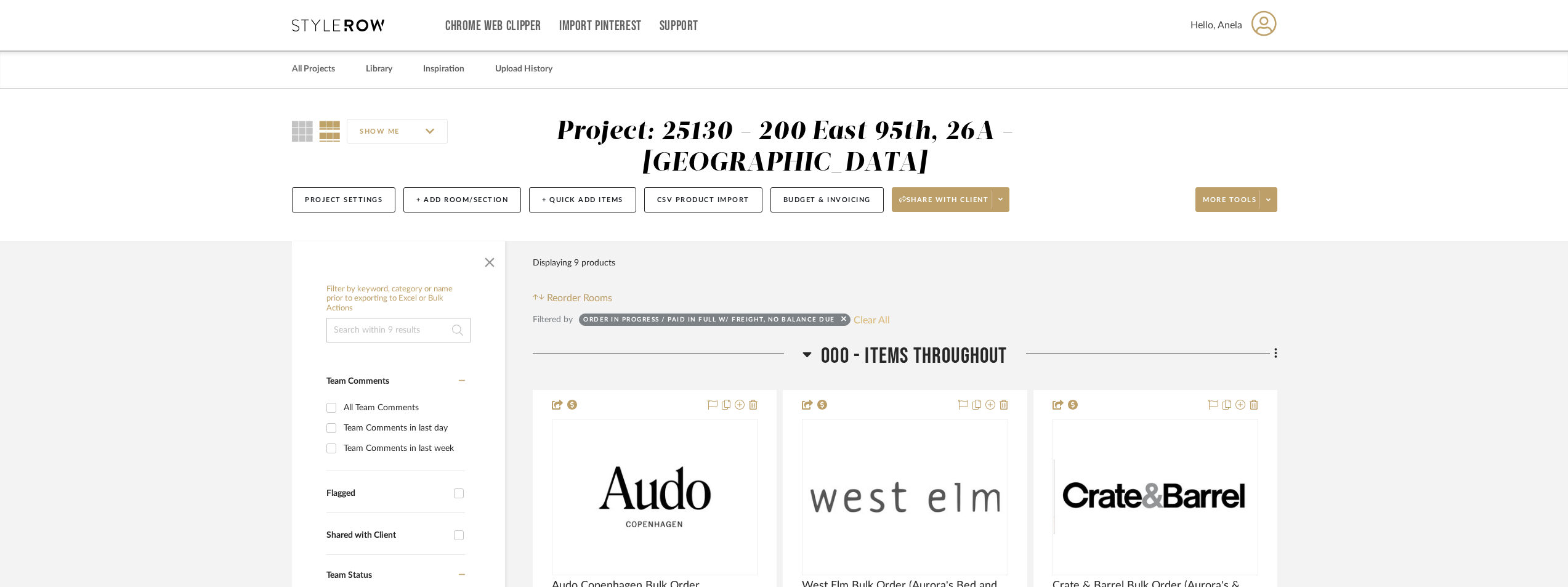
click at [874, 317] on button "Clear All" at bounding box center [872, 320] width 36 height 16
checkbox input "false"
